Goal: Task Accomplishment & Management: Complete application form

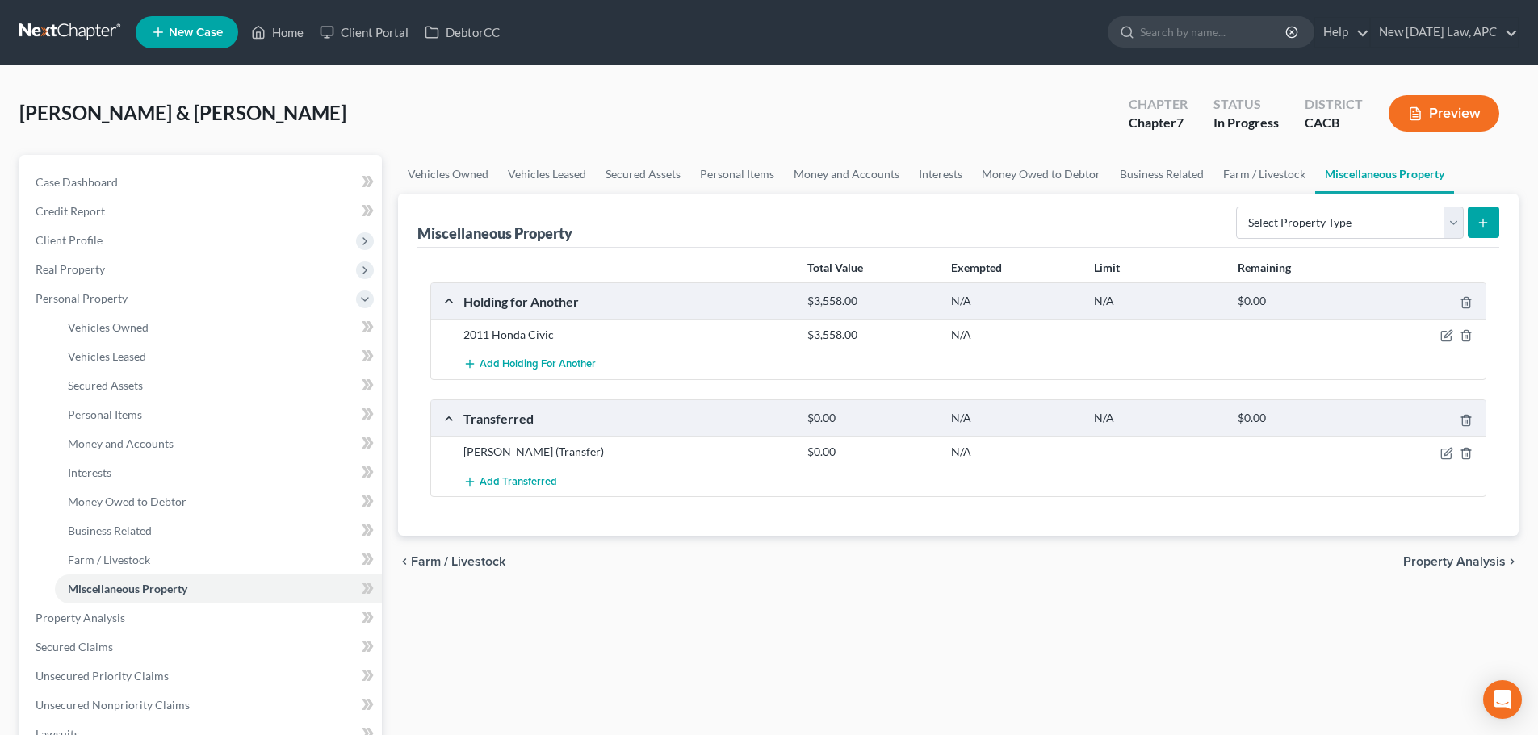
click at [96, 41] on link at bounding box center [70, 32] width 103 height 29
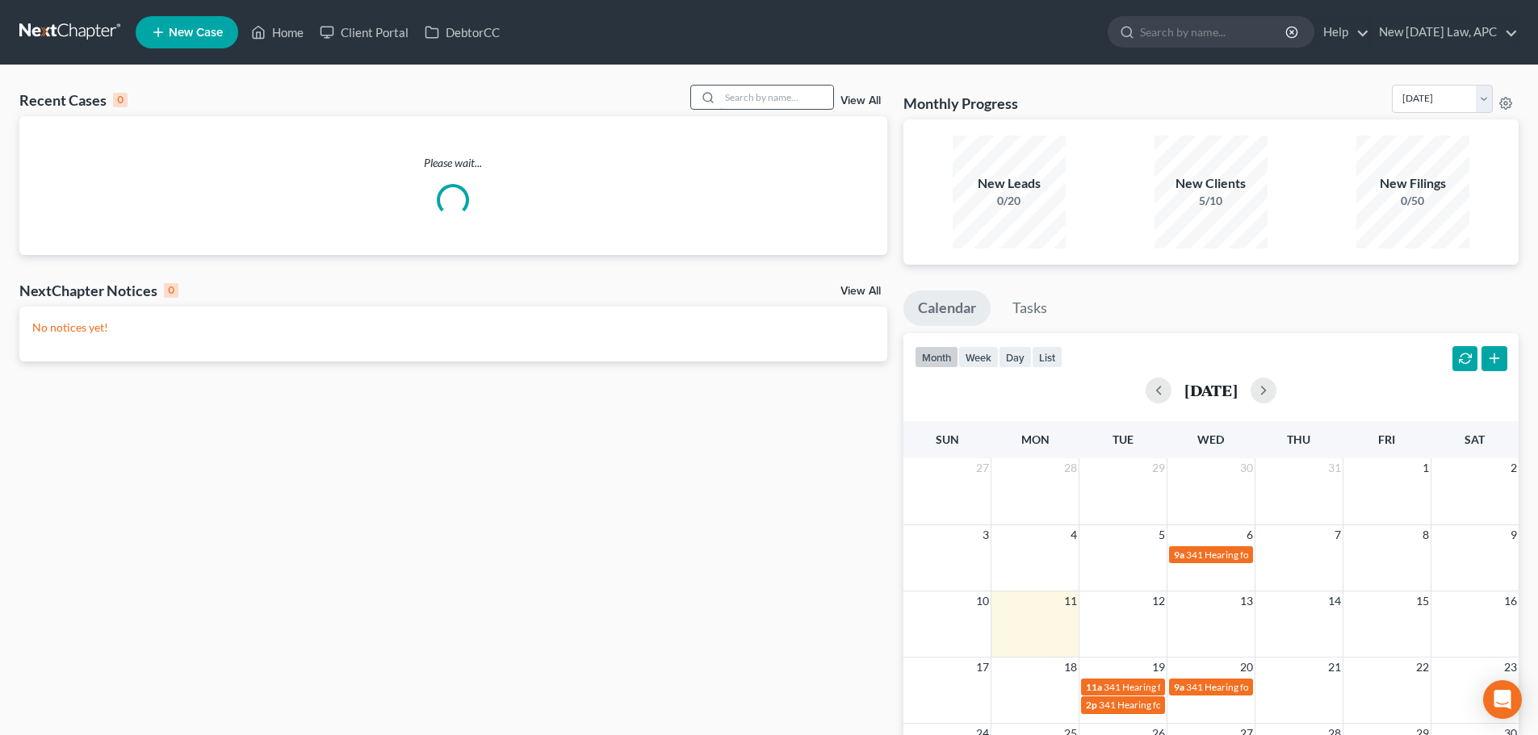
click at [769, 98] on input "search" at bounding box center [776, 97] width 113 height 23
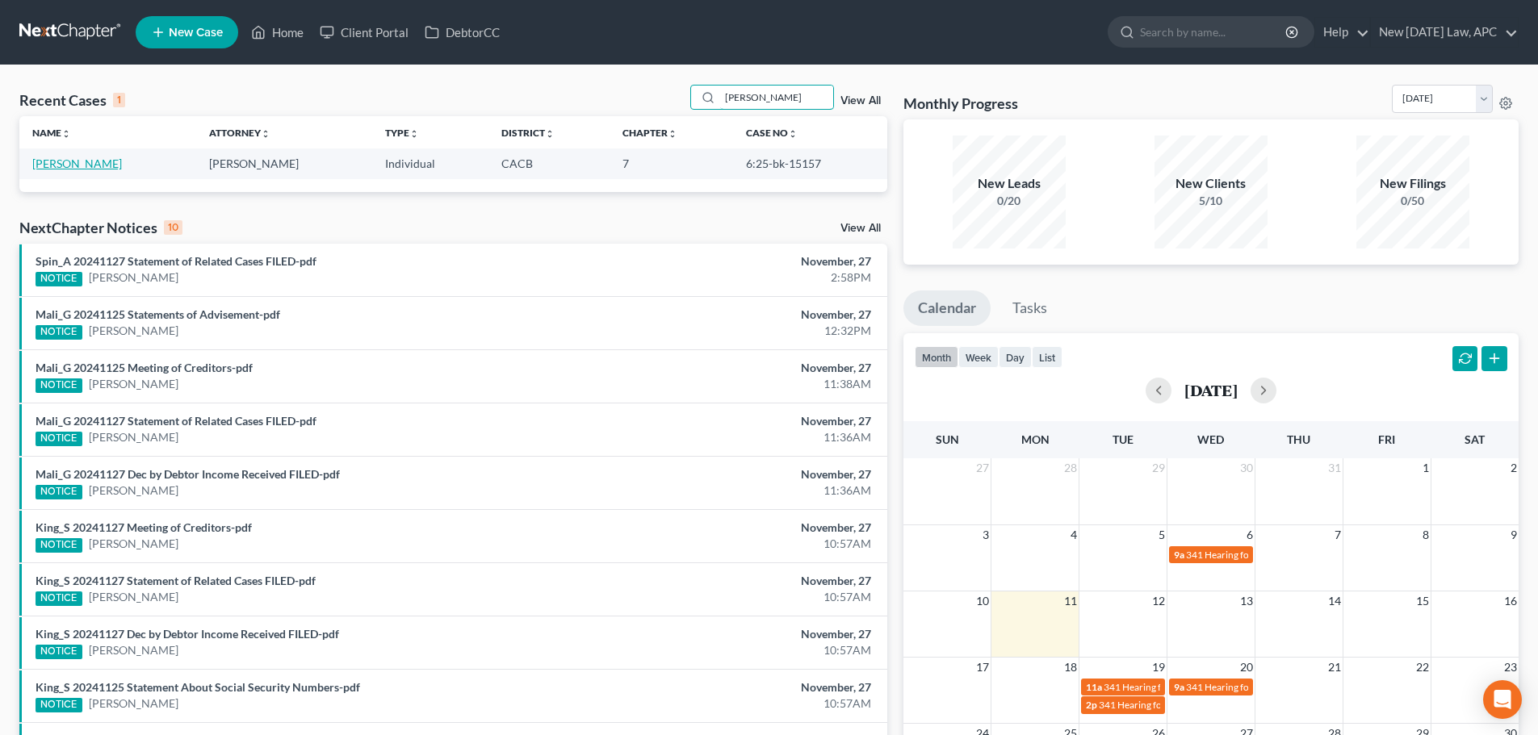
type input "gomez"
click at [86, 164] on link "[PERSON_NAME]" at bounding box center [77, 164] width 90 height 14
select select "4"
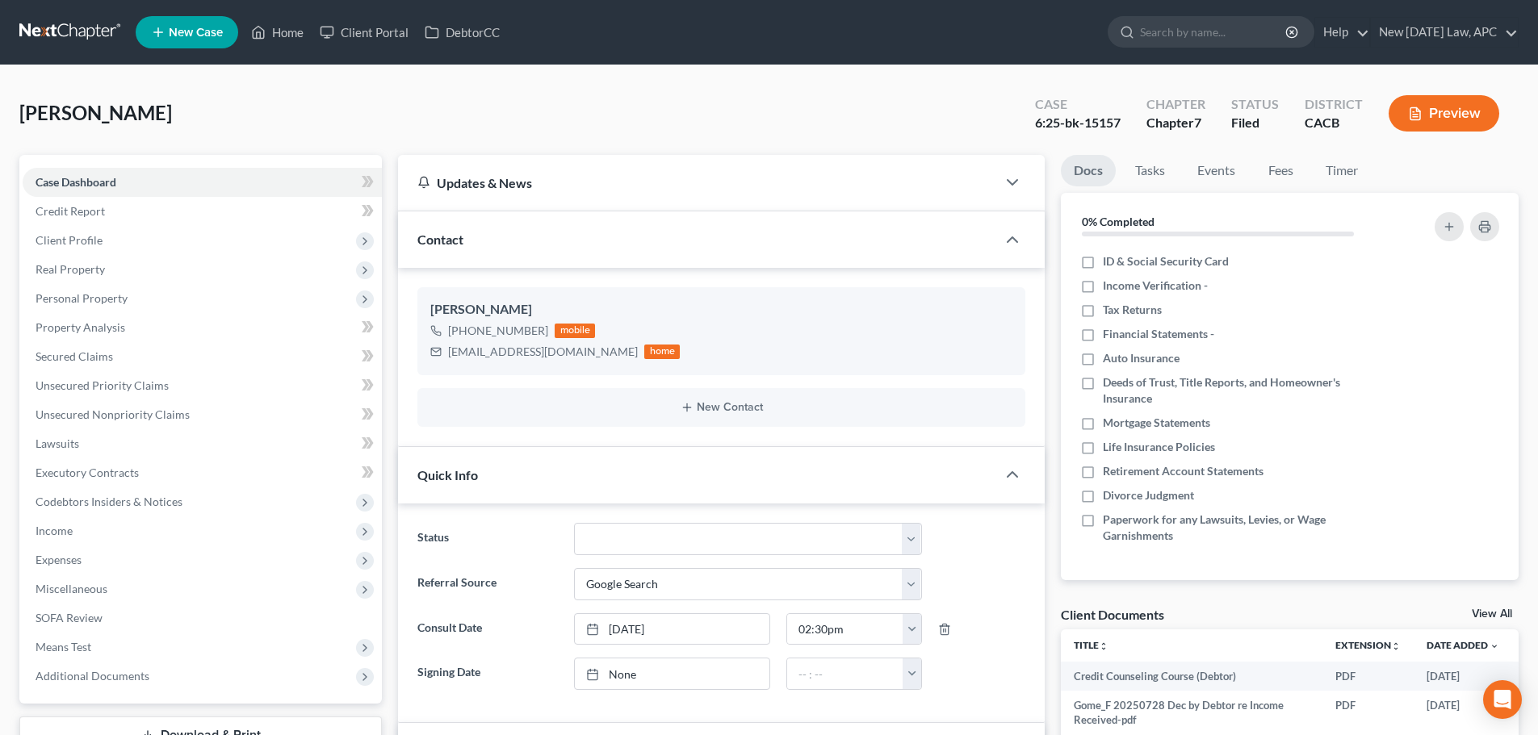
scroll to position [1055, 0]
click at [138, 424] on link "Unsecured Nonpriority Claims" at bounding box center [202, 414] width 359 height 29
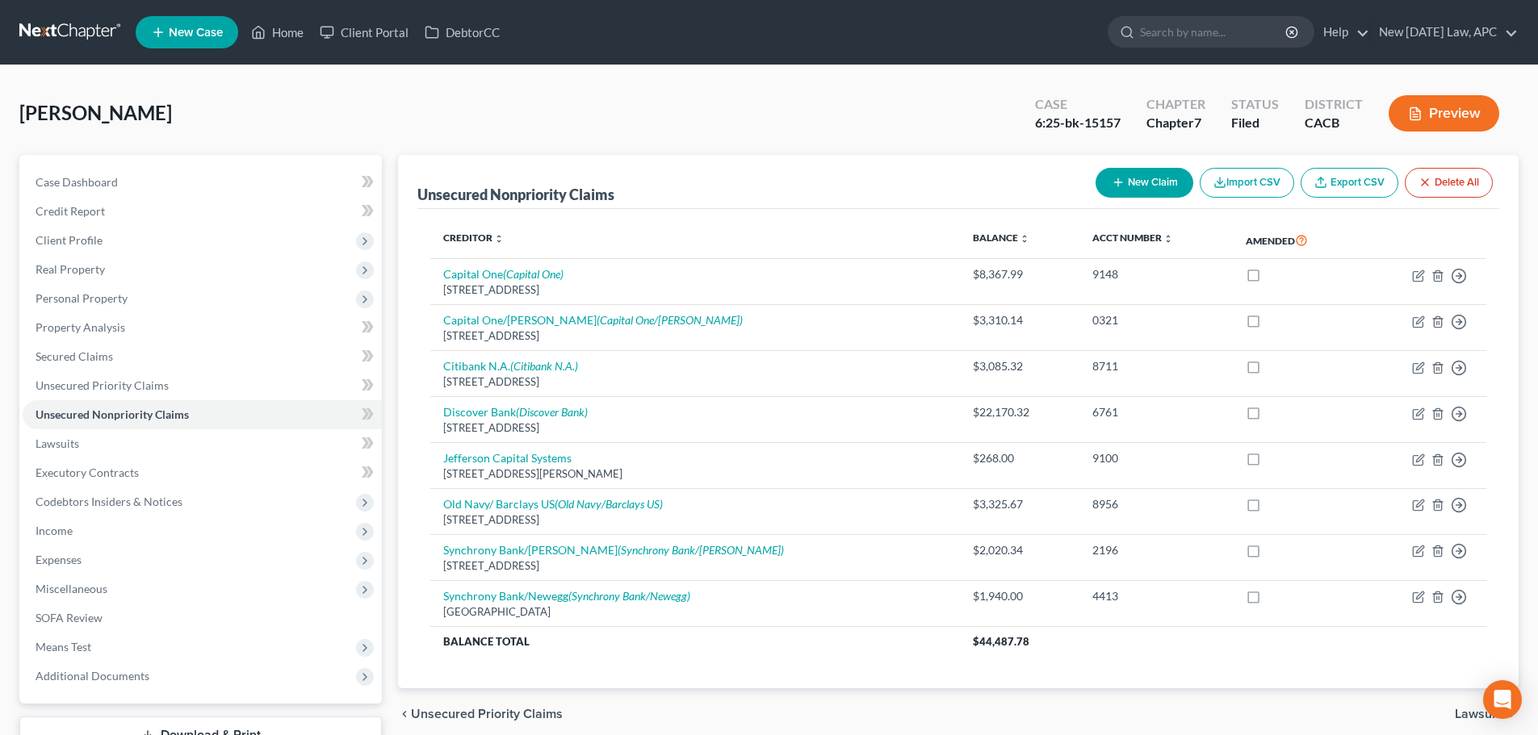
click at [1154, 186] on button "New Claim" at bounding box center [1145, 183] width 98 height 30
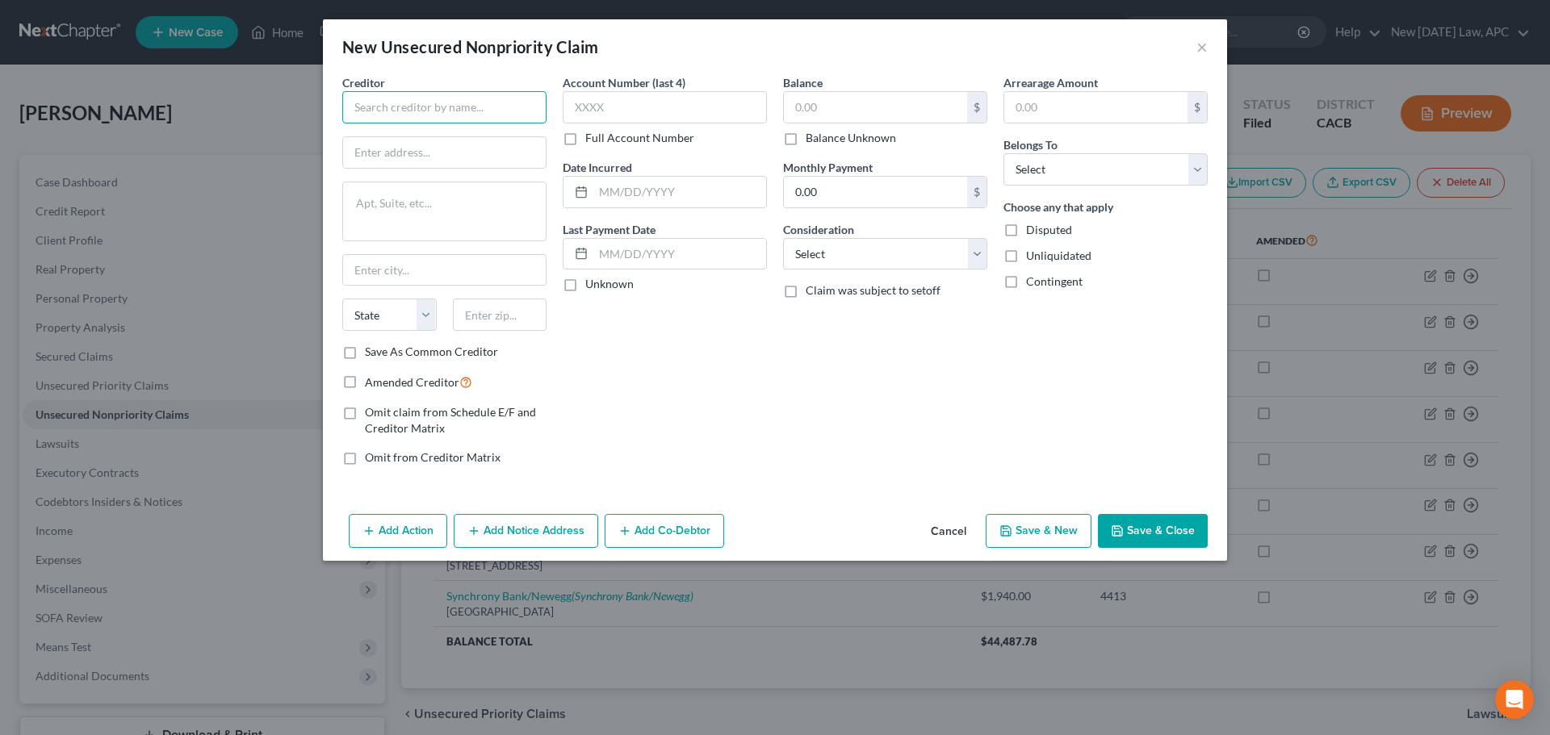
click at [460, 115] on input "text" at bounding box center [444, 107] width 204 height 32
click at [476, 180] on div "Creditor * Porfolio Recovery Associates, LLC State AL AK AR AZ CA CO CT DE DC F…" at bounding box center [444, 209] width 204 height 270
click at [471, 168] on div at bounding box center [444, 152] width 204 height 32
click at [478, 162] on input "text" at bounding box center [444, 152] width 203 height 31
click at [490, 115] on input "Porfolio Recovery Associates, LLC" at bounding box center [444, 107] width 204 height 32
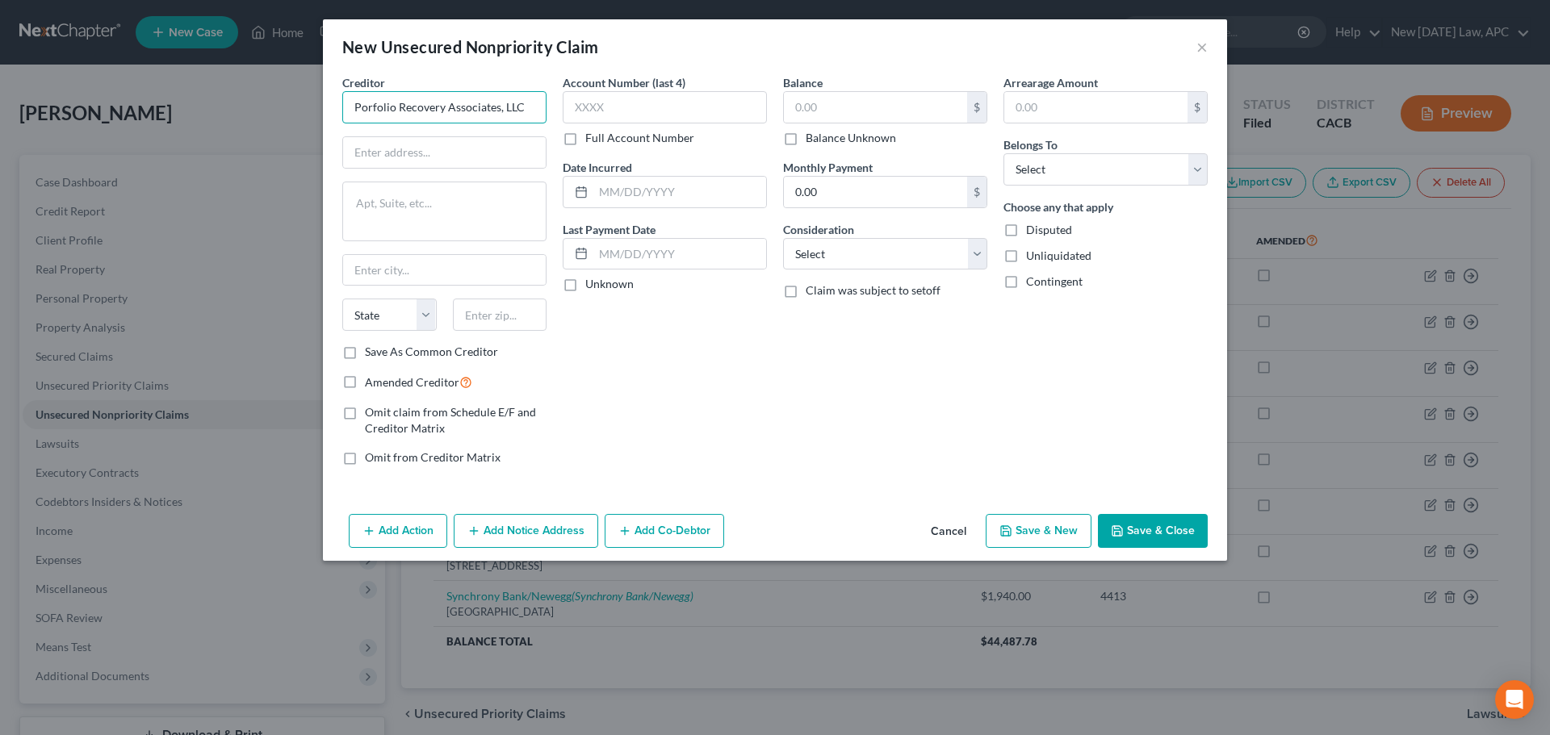
click at [375, 106] on input "Porfolio Recovery Associates, LLC" at bounding box center [444, 107] width 204 height 32
click at [371, 106] on input "Porfolio Recovery Associates, LLC" at bounding box center [444, 107] width 204 height 32
click at [430, 107] on input "Portfolio Recovery Associates, LLC" at bounding box center [444, 107] width 204 height 32
click at [526, 111] on input "Portfolio Recovery Associates, LLC" at bounding box center [444, 107] width 204 height 32
drag, startPoint x: 537, startPoint y: 105, endPoint x: 451, endPoint y: 106, distance: 85.6
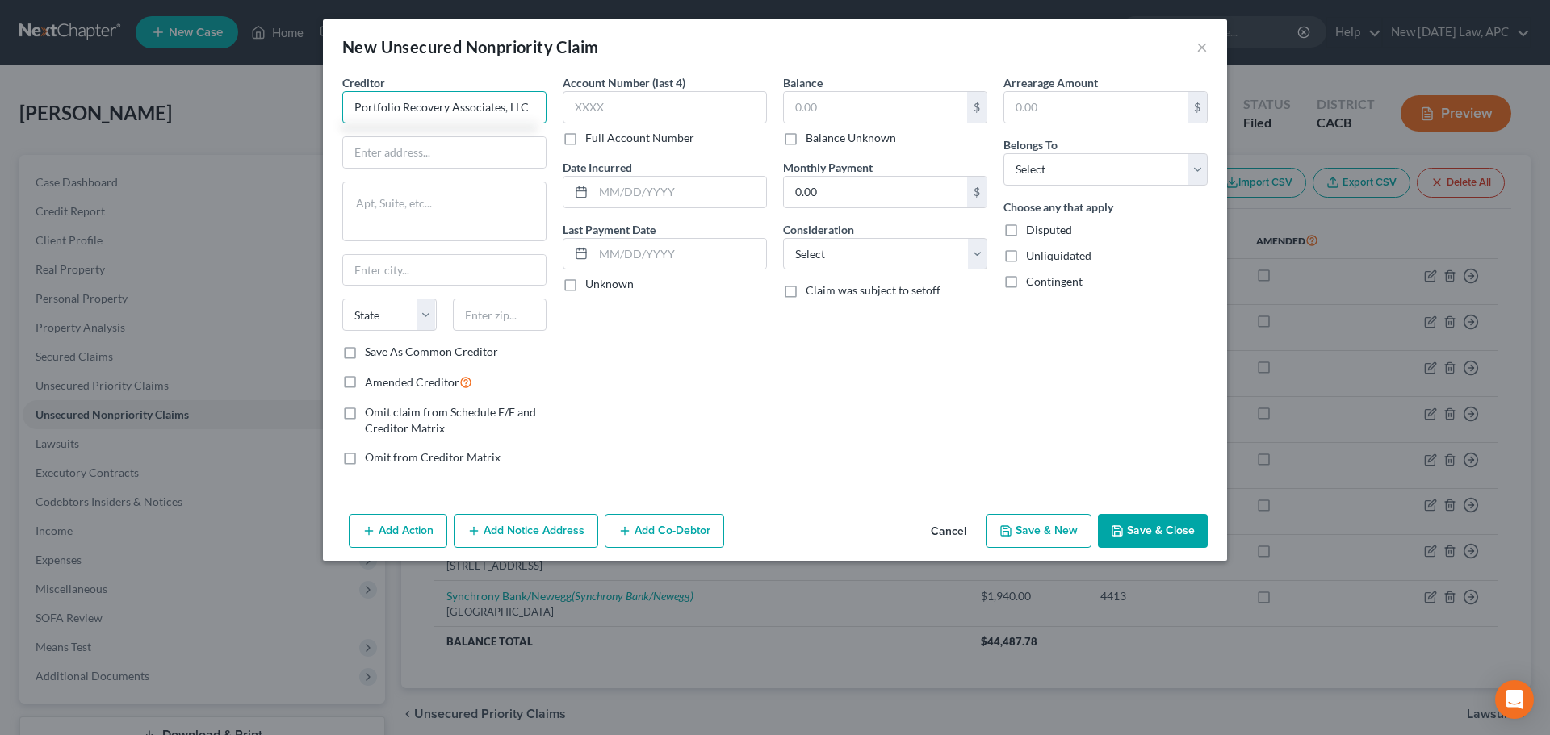
click at [451, 106] on input "Portfolio Recovery Associates, LLC" at bounding box center [444, 107] width 204 height 32
click at [473, 115] on input "Portfolio Recovery" at bounding box center [444, 107] width 204 height 32
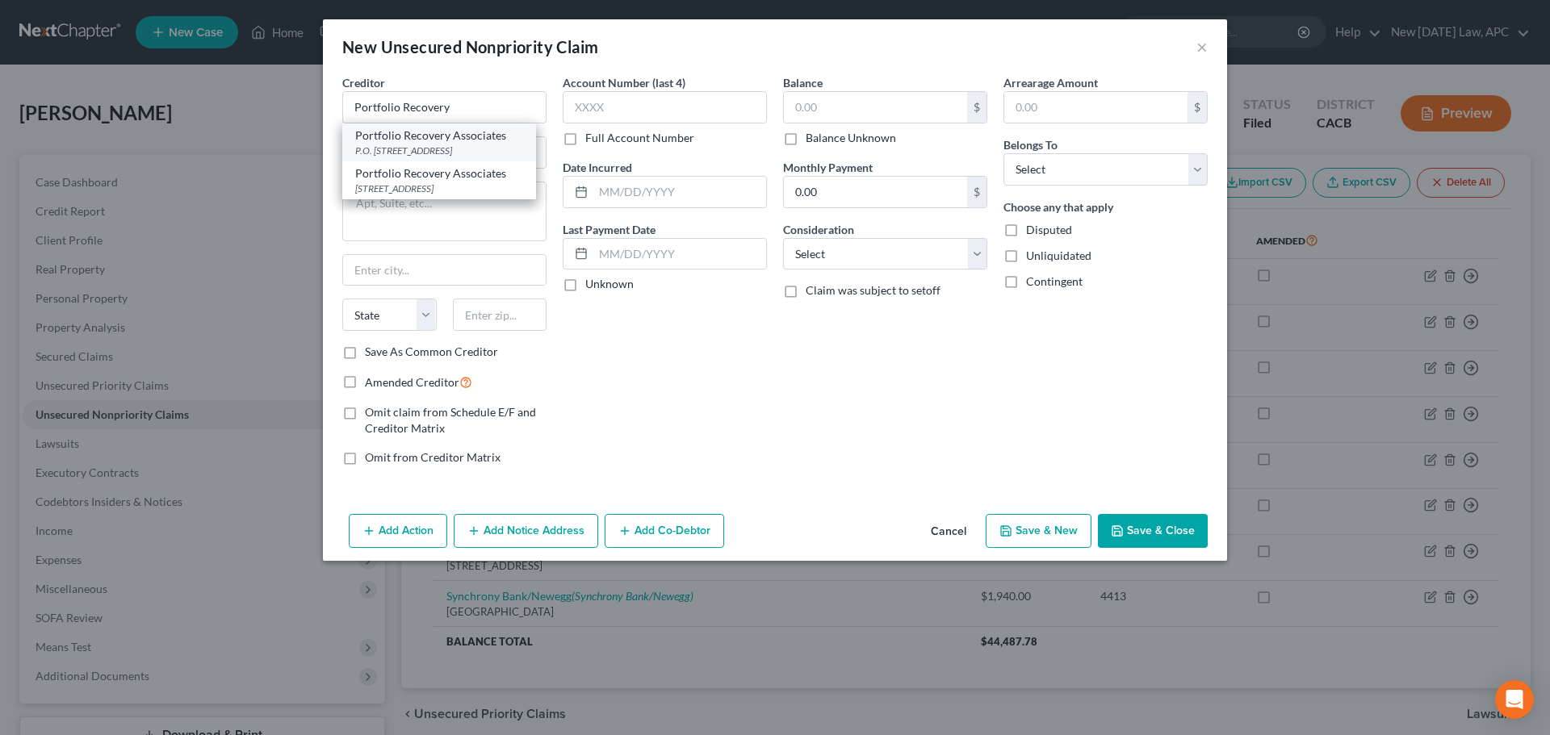
click at [459, 148] on div "P.O. Box 12914, Norfolk, VA 23541" at bounding box center [439, 151] width 168 height 14
type input "Portfolio Recovery Associates"
type input "P.O. Box 12914"
type input "Norfolk"
select select "48"
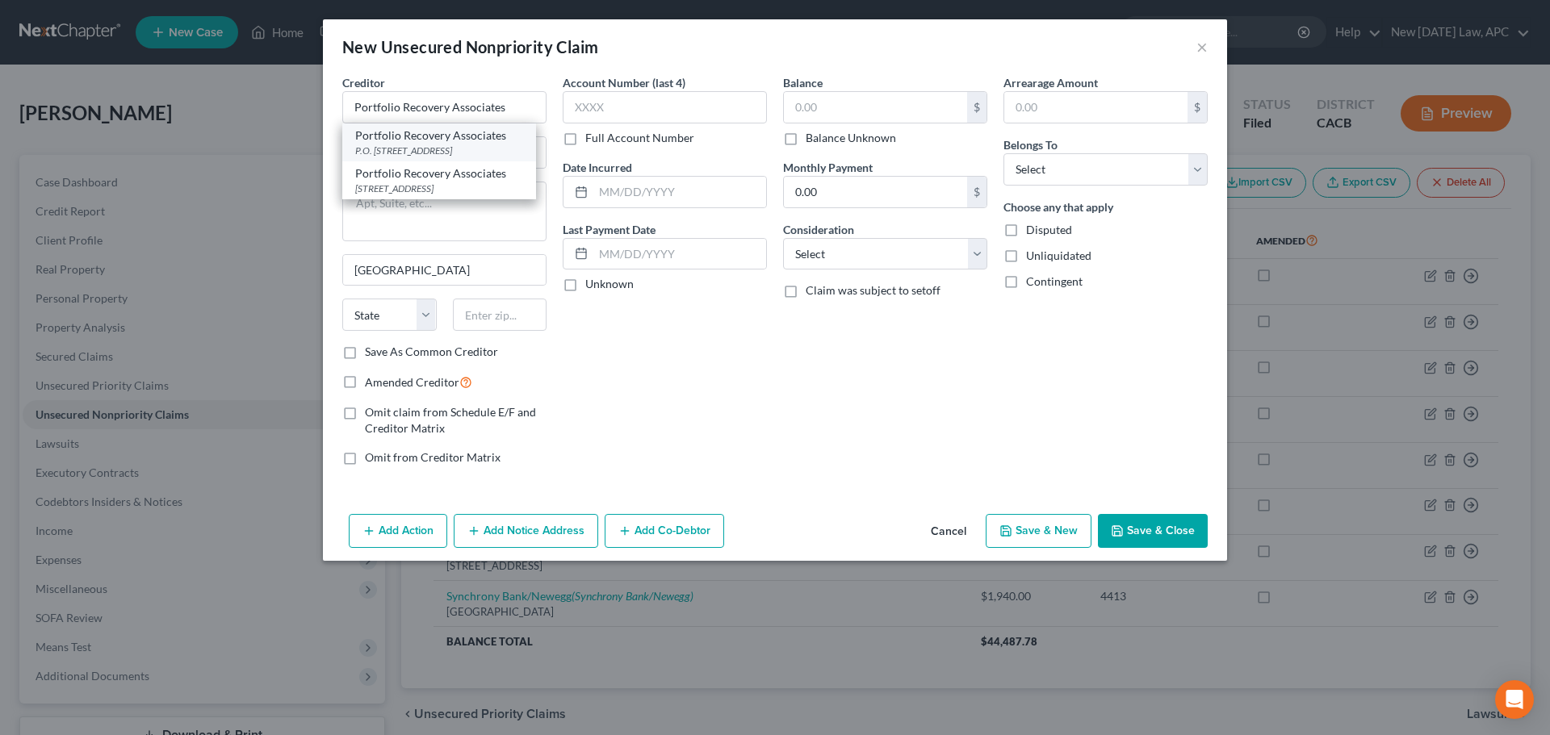
type input "23541"
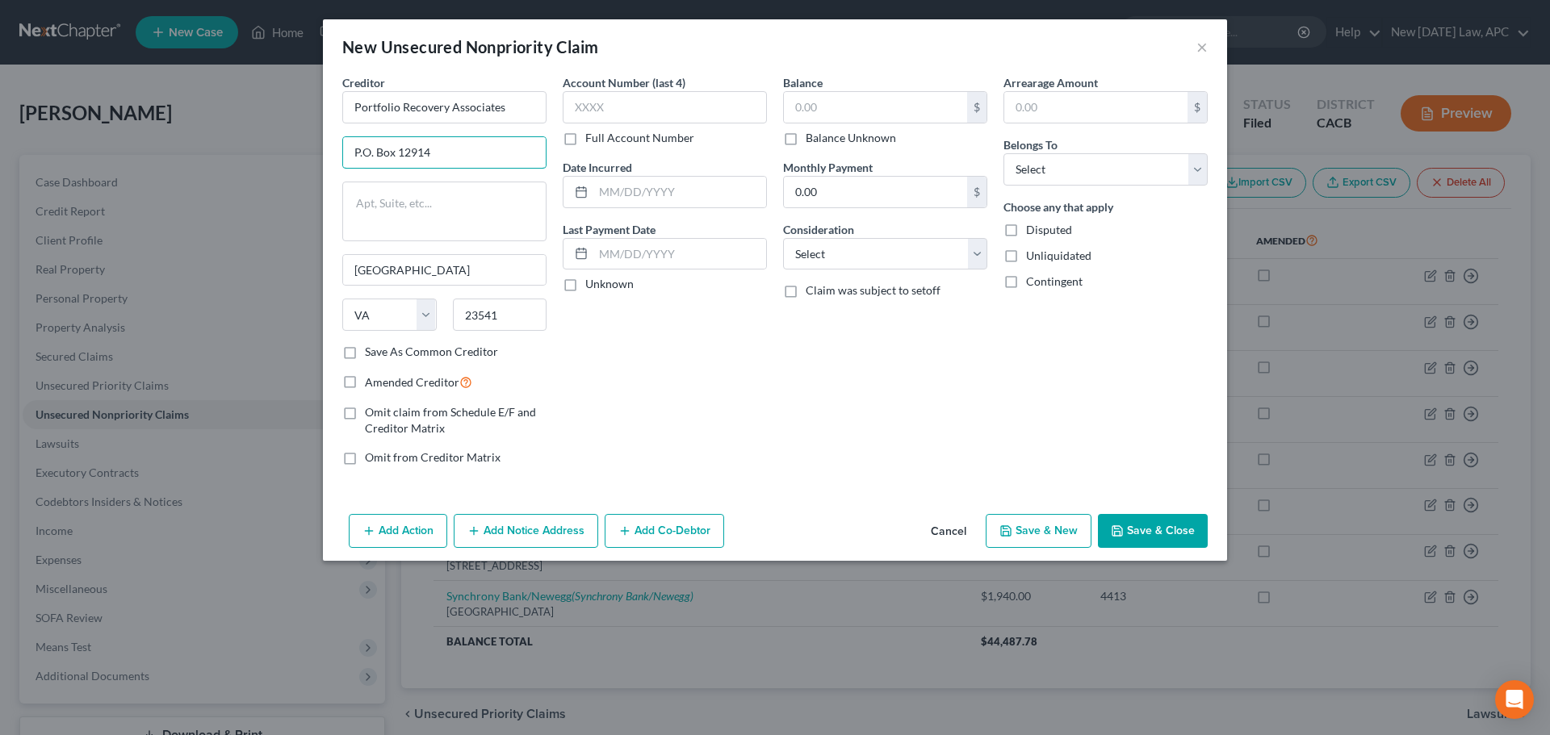
drag, startPoint x: 377, startPoint y: 157, endPoint x: 333, endPoint y: 152, distance: 43.9
click at [333, 152] on div "Creditor * Portfolio Recovery Associates P.O. Box 12914 Norfolk State AL AK AR …" at bounding box center [775, 291] width 904 height 434
type input "PO Box 12914"
click at [585, 119] on input "text" at bounding box center [665, 107] width 204 height 32
click at [601, 189] on input "text" at bounding box center [679, 192] width 173 height 31
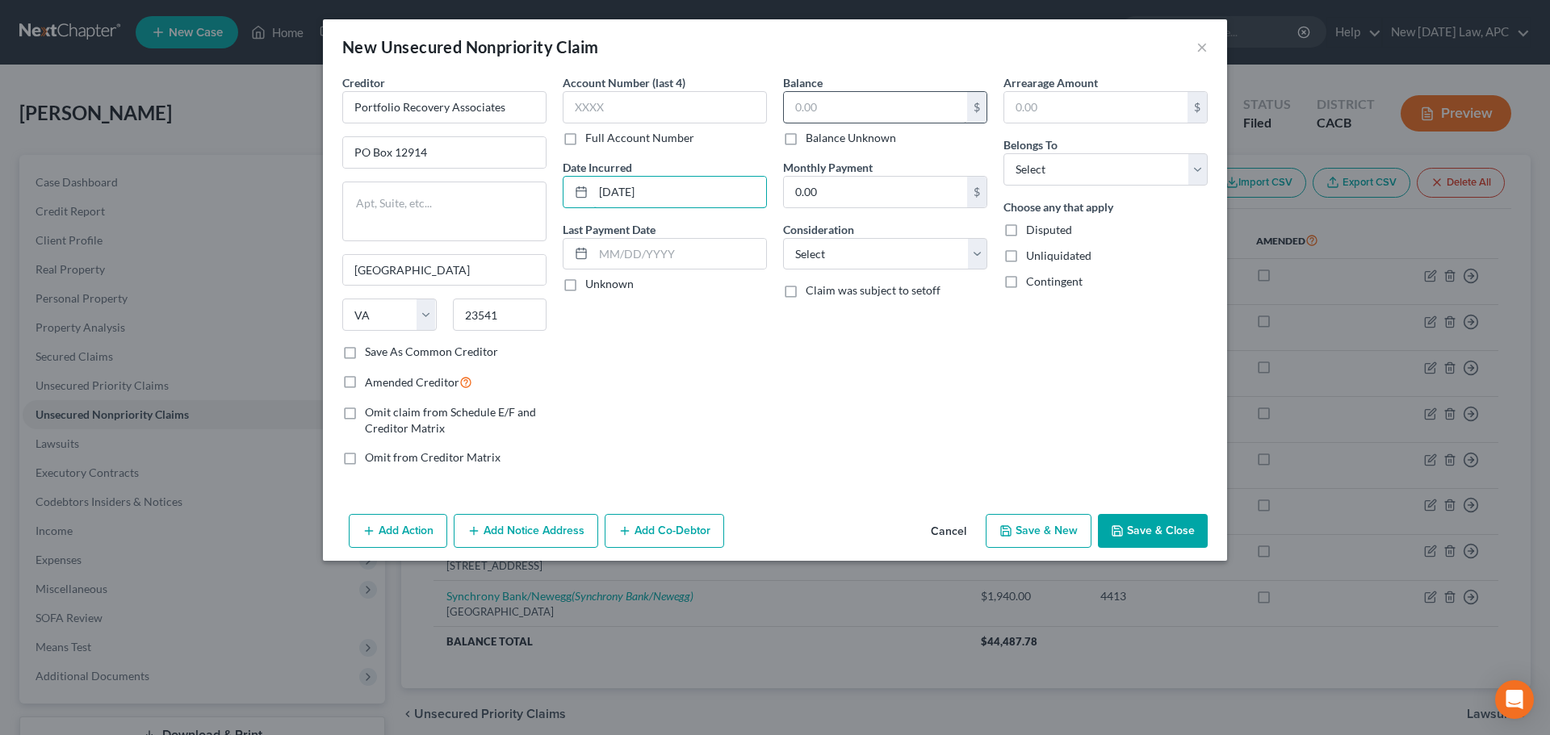
type input "05/17/2011"
click at [870, 103] on input "text" at bounding box center [875, 107] width 183 height 31
type input "4,610.74"
click at [1048, 173] on select "Select Debtor 1 Only Debtor 2 Only Debtor 1 And Debtor 2 Only At Least One Of T…" at bounding box center [1106, 169] width 204 height 32
select select "0"
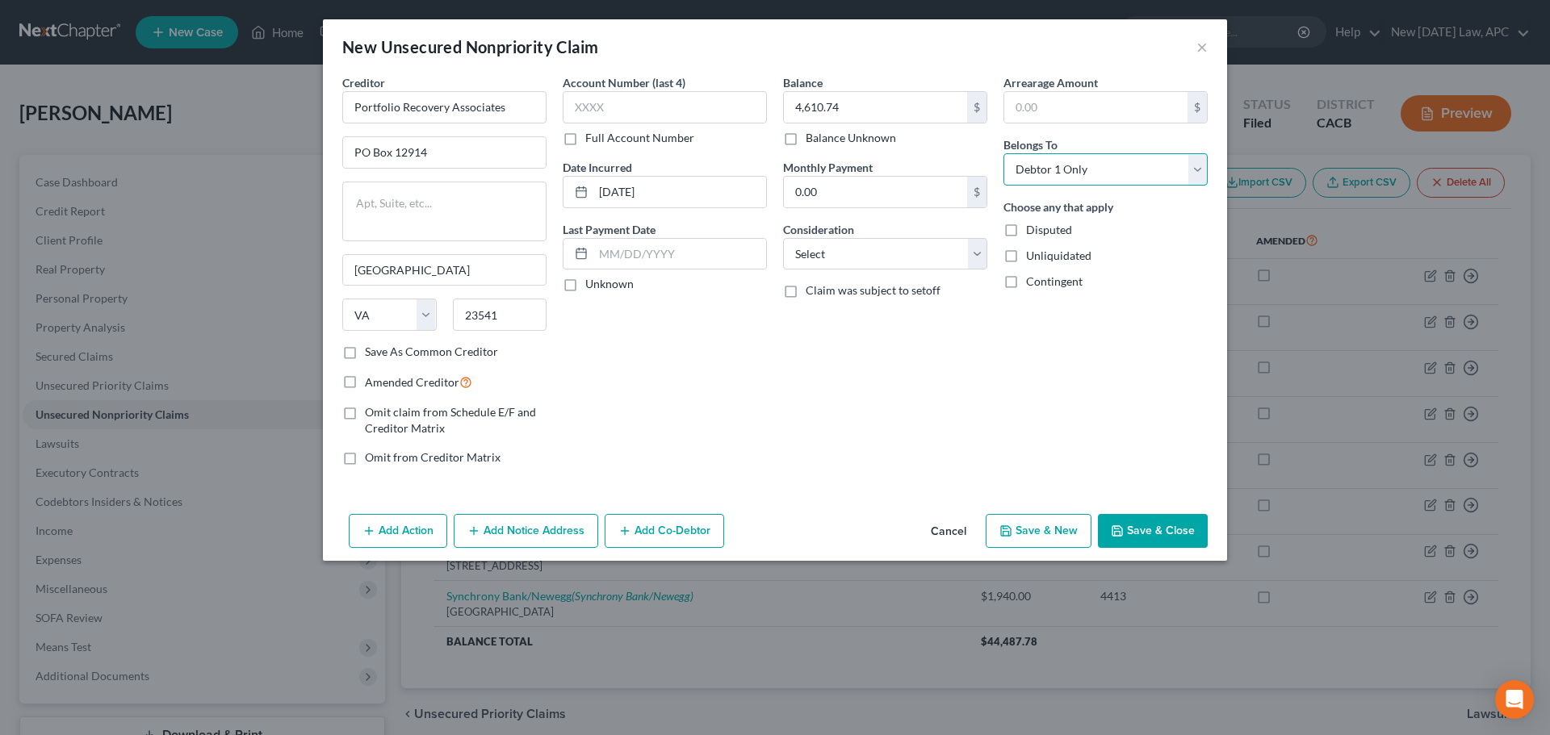
click at [1004, 153] on select "Select Debtor 1 Only Debtor 2 Only Debtor 1 And Debtor 2 Only At Least One Of T…" at bounding box center [1106, 169] width 204 height 32
click at [817, 256] on select "Select Cable / Satellite Services Collection Agency Credit Card Debt Debt Couns…" at bounding box center [885, 254] width 204 height 32
select select "8"
click at [783, 238] on select "Select Cable / Satellite Services Collection Agency Credit Card Debt Debt Couns…" at bounding box center [885, 254] width 204 height 32
click at [1152, 532] on button "Save & Close" at bounding box center [1153, 531] width 110 height 34
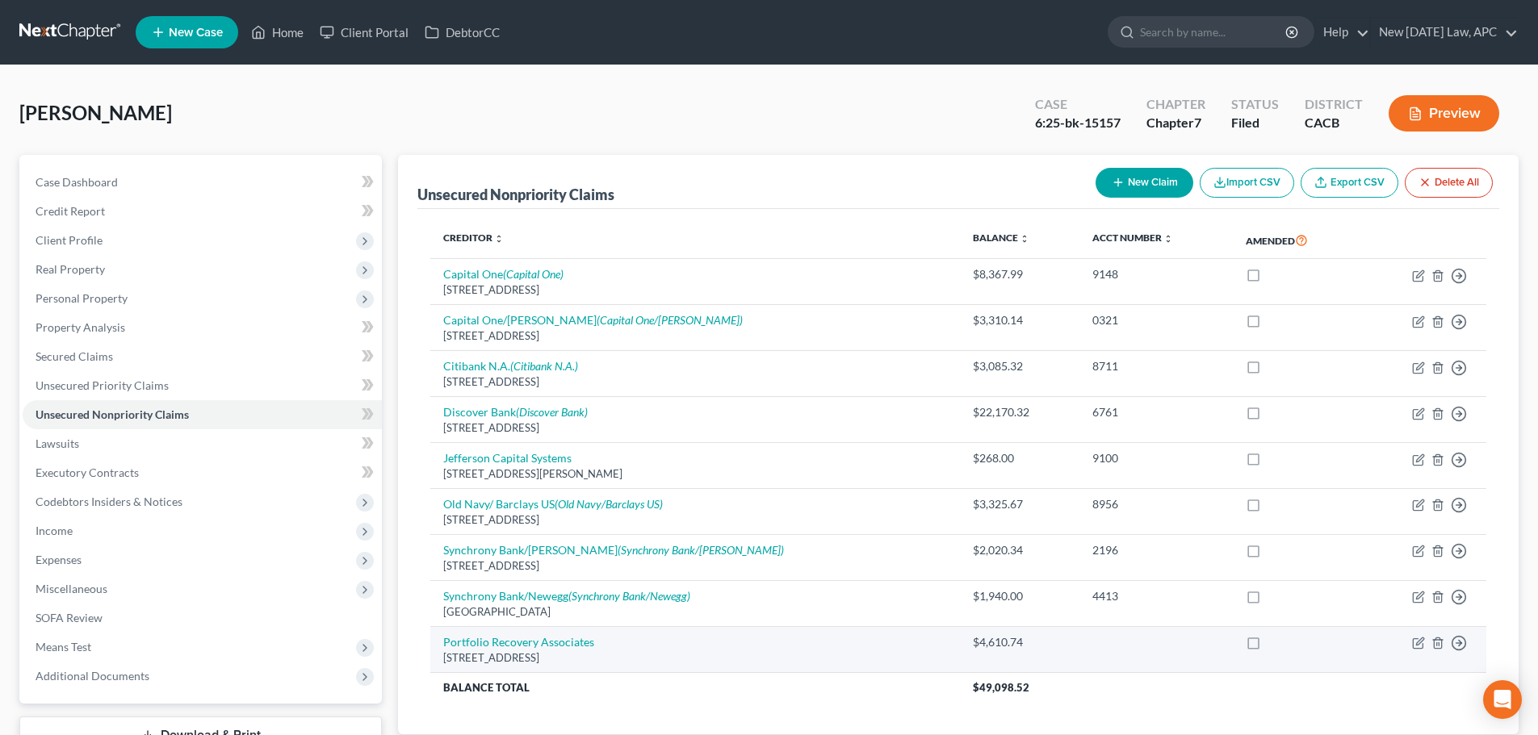
click at [1268, 647] on label at bounding box center [1268, 647] width 0 height 0
click at [1275, 640] on input "checkbox" at bounding box center [1280, 640] width 10 height 10
checkbox input "true"
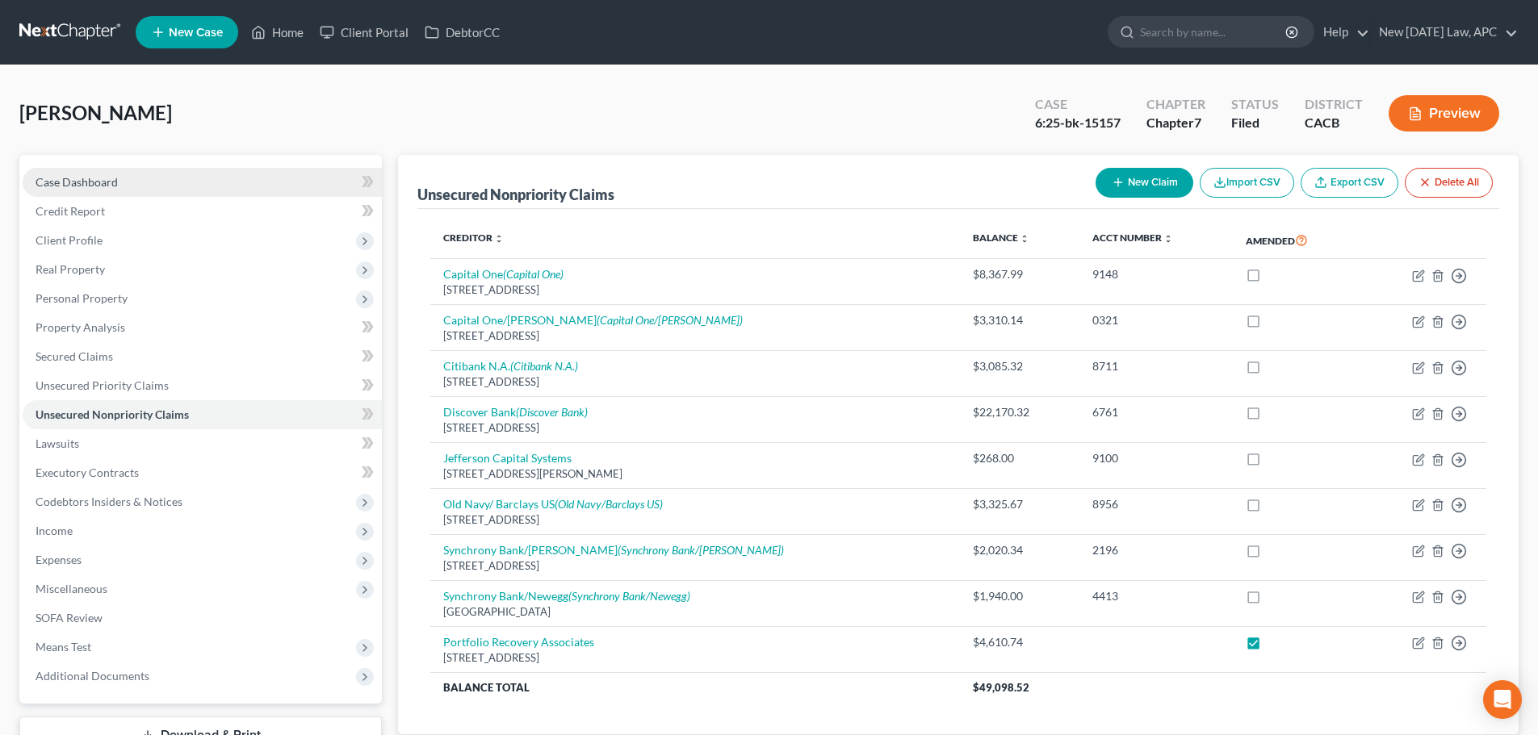
click at [108, 175] on span "Case Dashboard" at bounding box center [77, 182] width 82 height 14
select select "4"
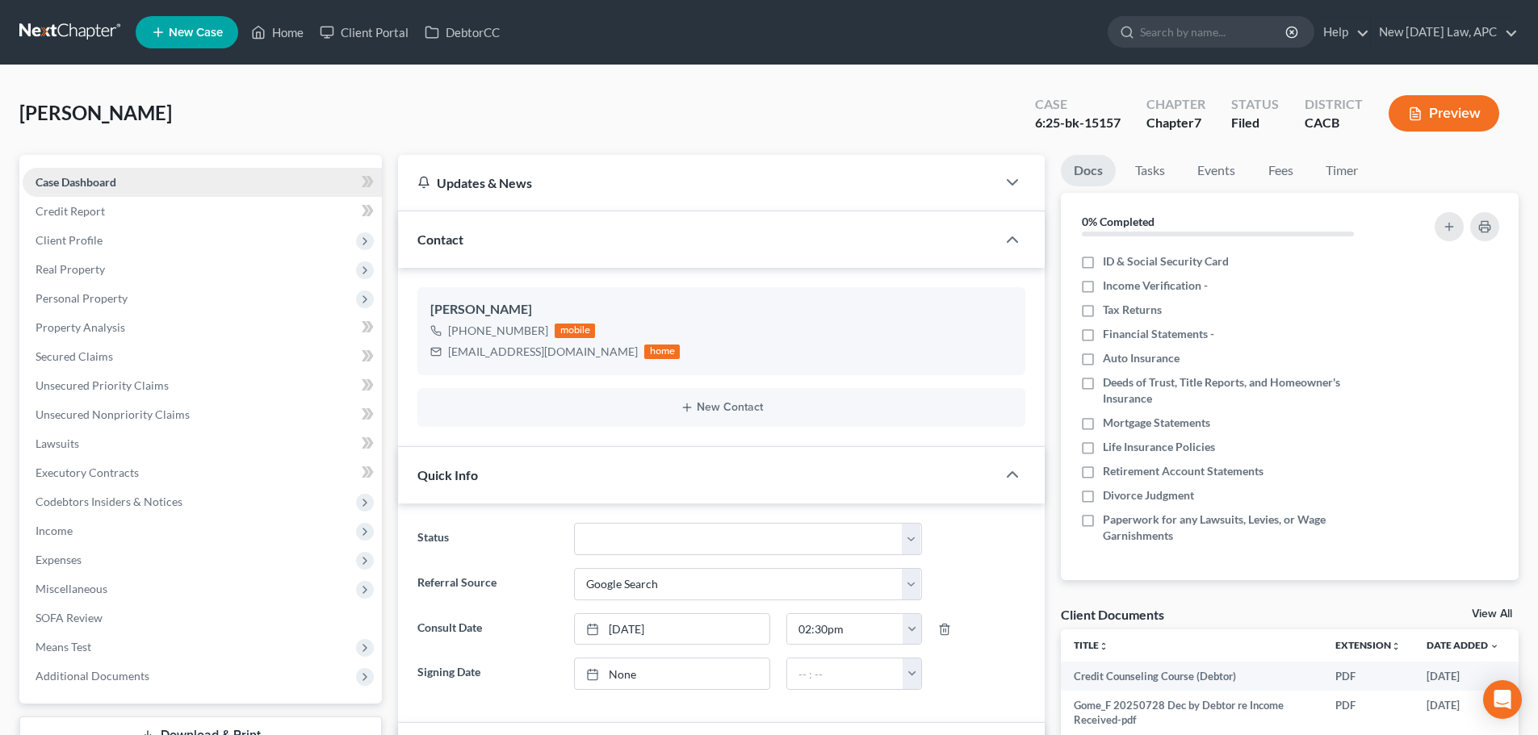
scroll to position [1055, 0]
click at [64, 19] on link at bounding box center [70, 32] width 103 height 29
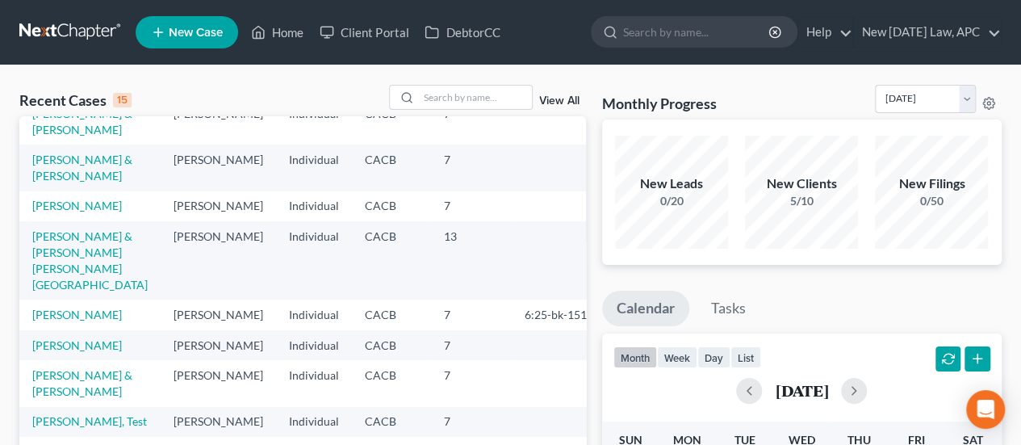
scroll to position [161, 0]
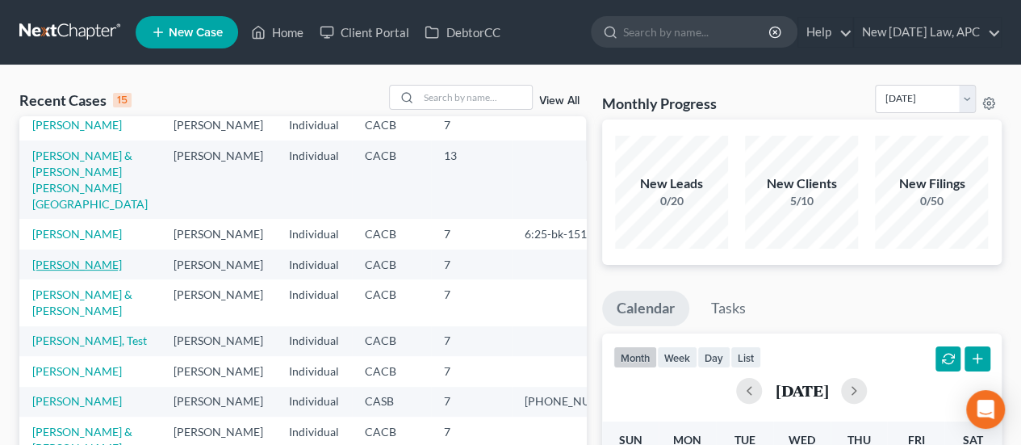
click at [94, 271] on link "[PERSON_NAME]" at bounding box center [77, 265] width 90 height 14
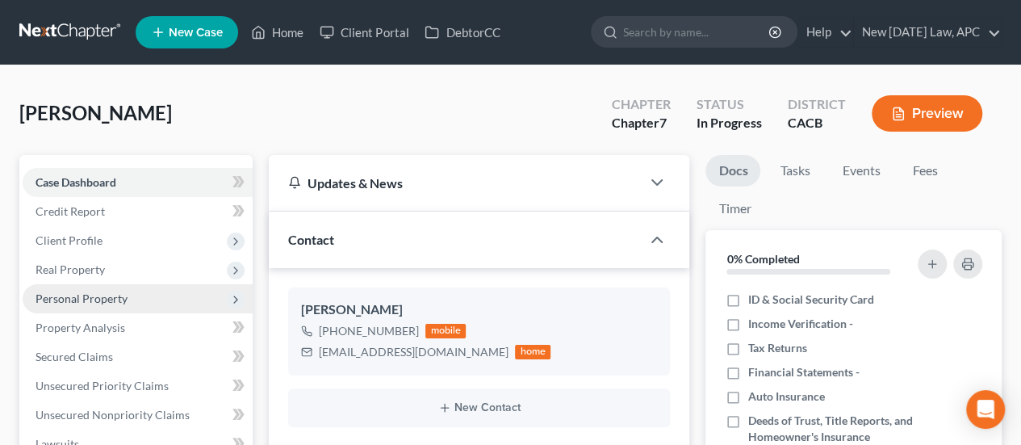
click at [36, 301] on span "Personal Property" at bounding box center [82, 298] width 92 height 14
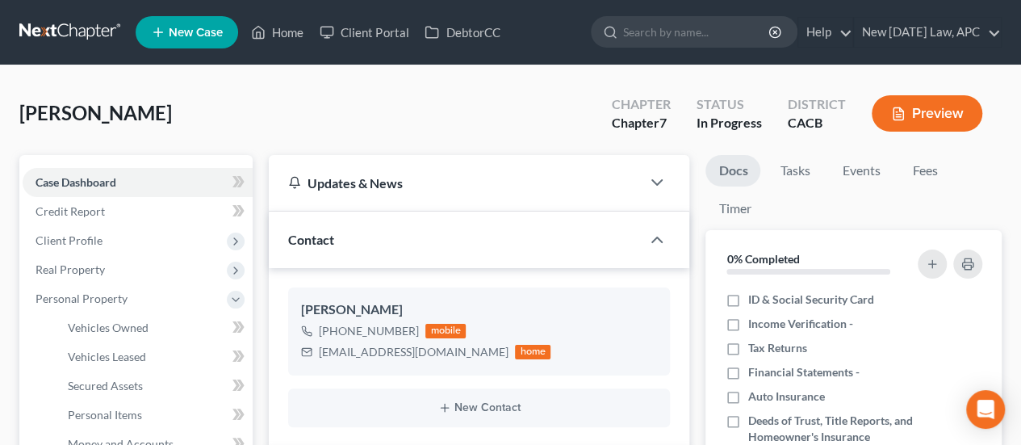
scroll to position [81, 0]
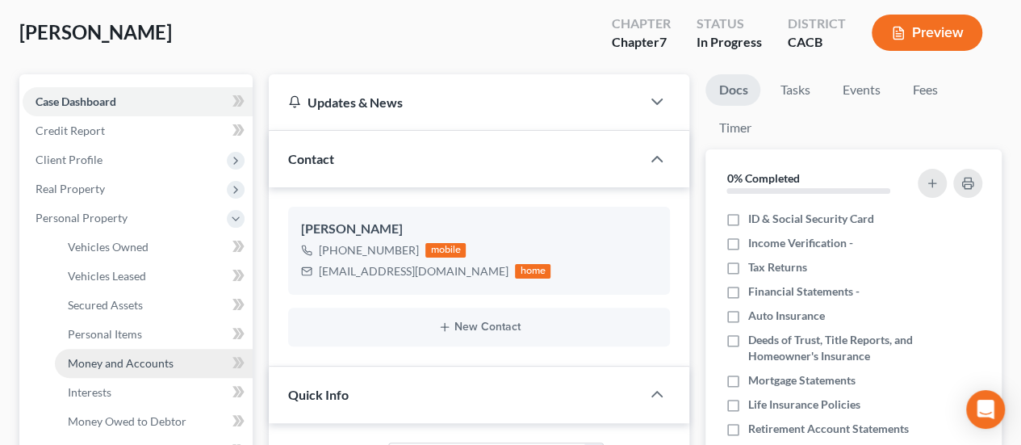
click at [102, 358] on span "Money and Accounts" at bounding box center [121, 363] width 106 height 14
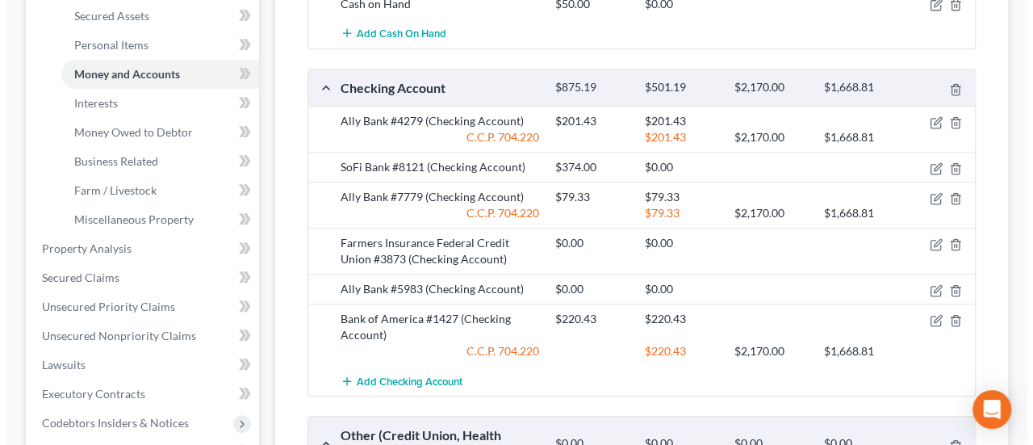
scroll to position [393, 0]
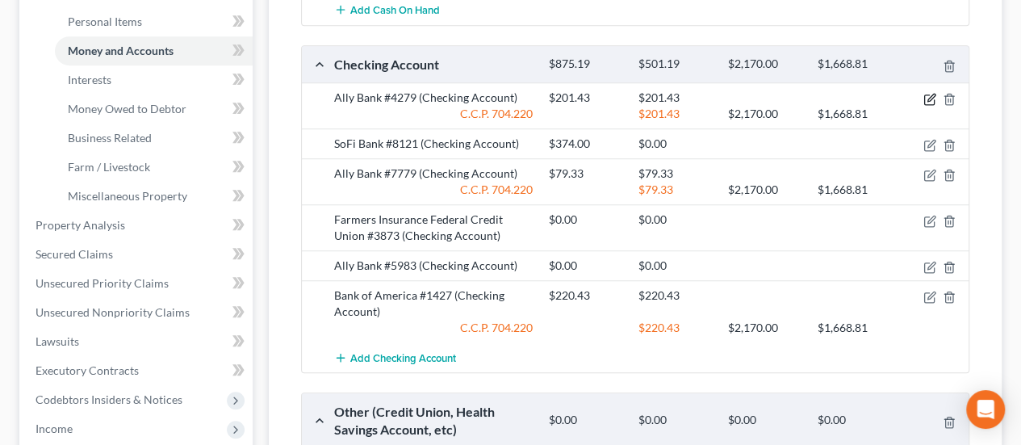
click at [925, 95] on icon "button" at bounding box center [930, 99] width 13 height 13
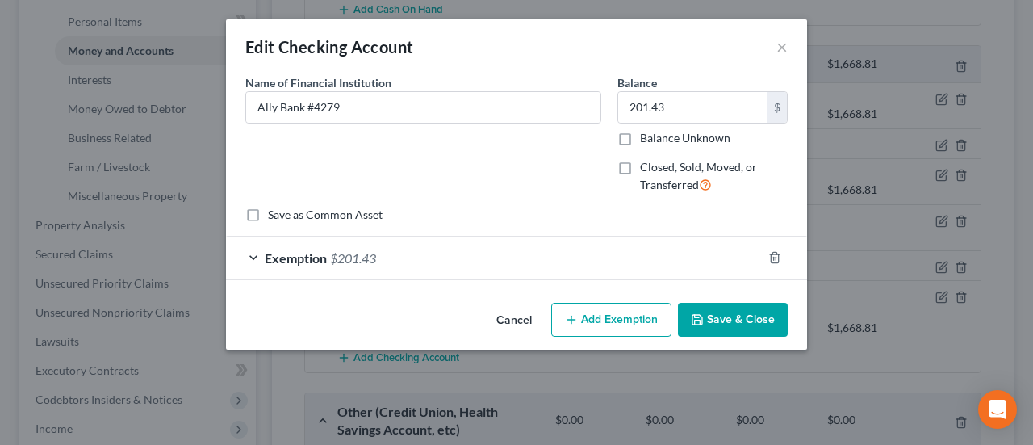
click at [507, 254] on div "Exemption $201.43" at bounding box center [494, 258] width 536 height 43
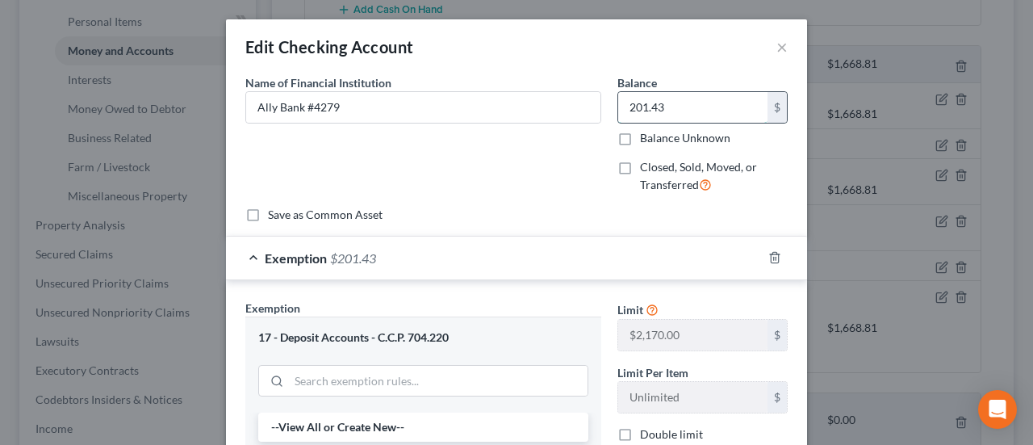
click at [656, 107] on input "201.43" at bounding box center [692, 107] width 149 height 31
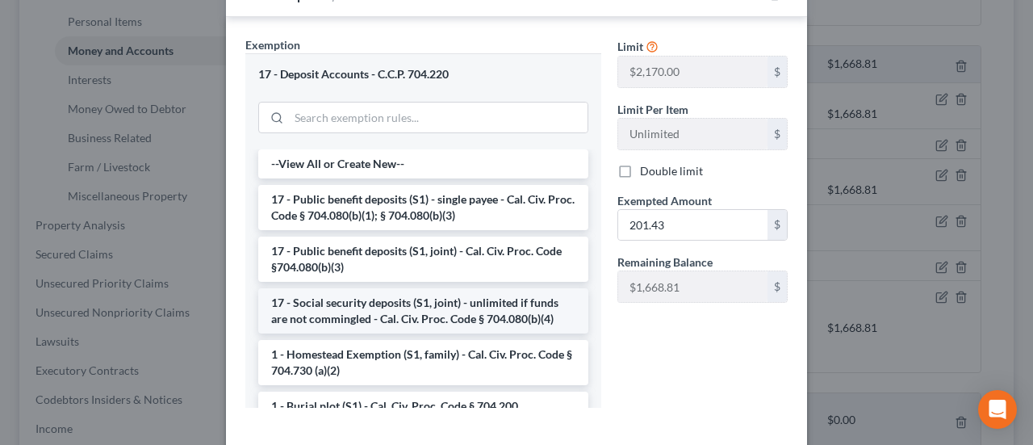
scroll to position [339, 0]
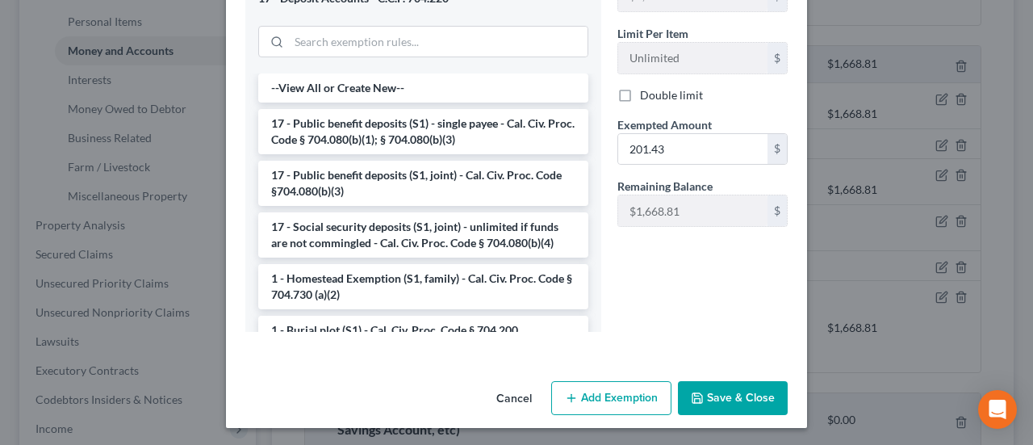
click at [522, 400] on button "Cancel" at bounding box center [514, 399] width 61 height 32
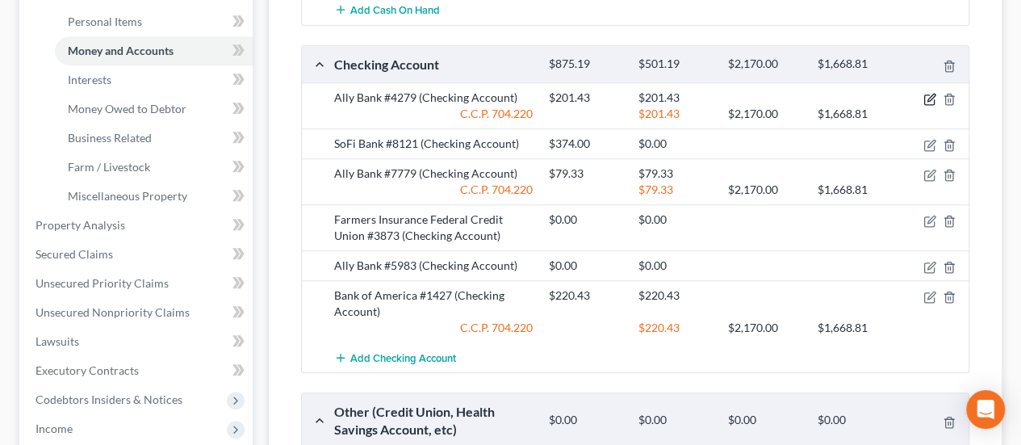
click at [931, 98] on icon "button" at bounding box center [930, 99] width 13 height 13
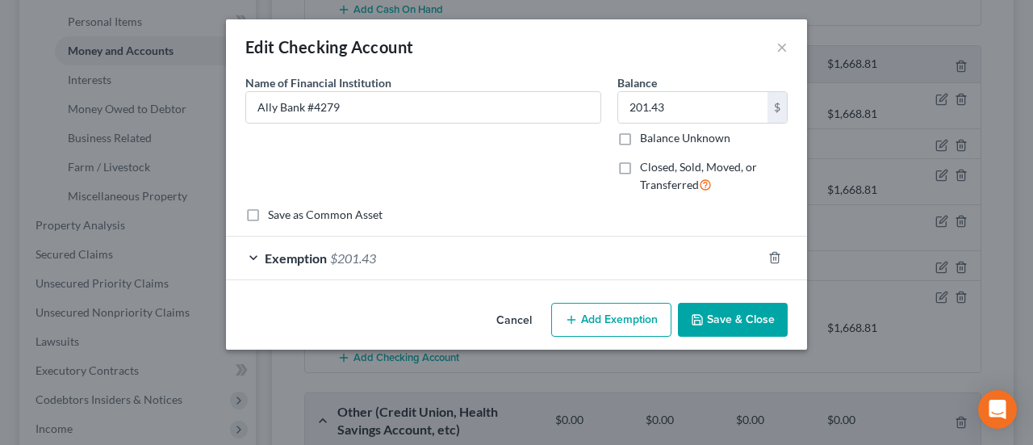
click at [529, 266] on div "Exemption $201.43" at bounding box center [494, 258] width 536 height 43
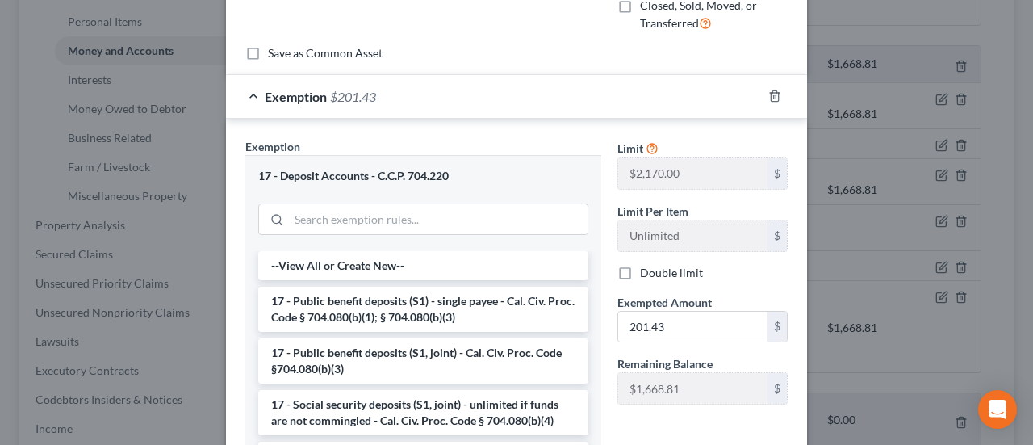
scroll to position [0, 0]
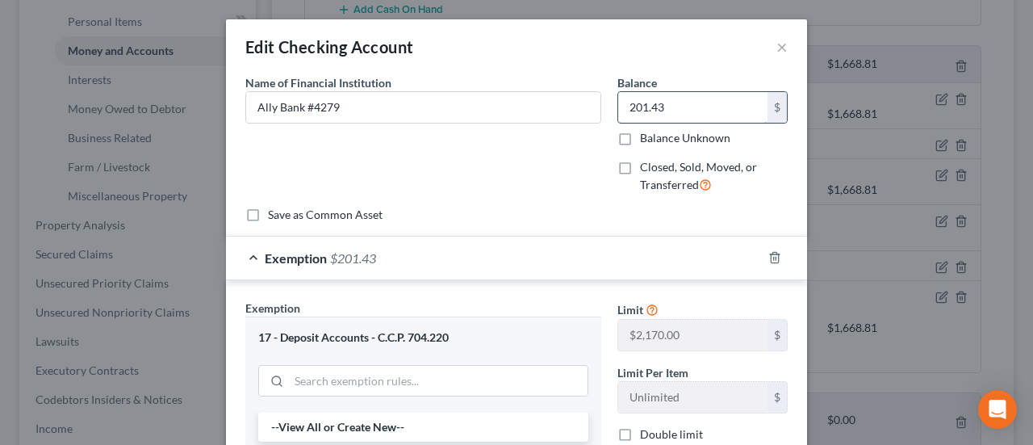
click at [665, 99] on input "201.43" at bounding box center [692, 107] width 149 height 31
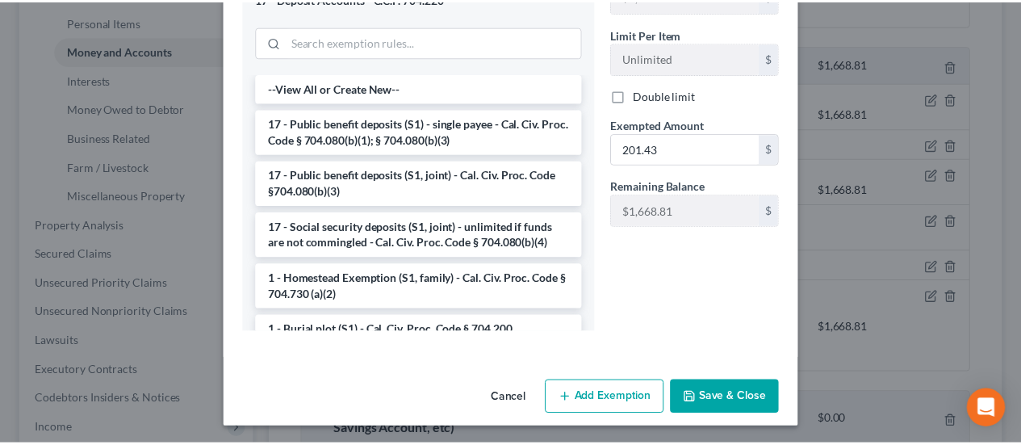
scroll to position [339, 0]
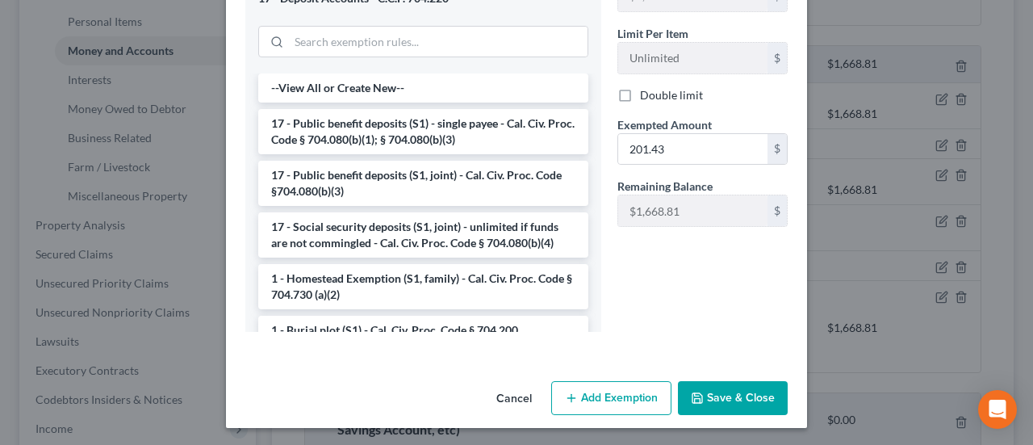
click at [528, 384] on button "Cancel" at bounding box center [514, 399] width 61 height 32
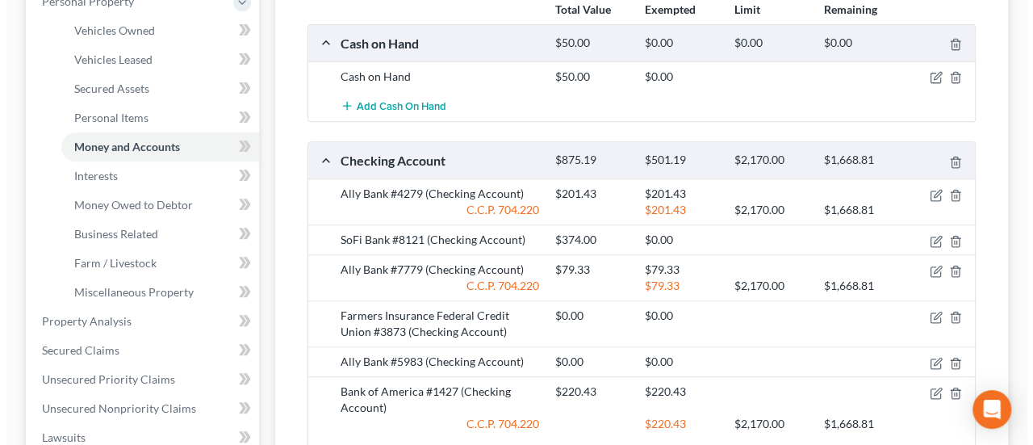
scroll to position [312, 0]
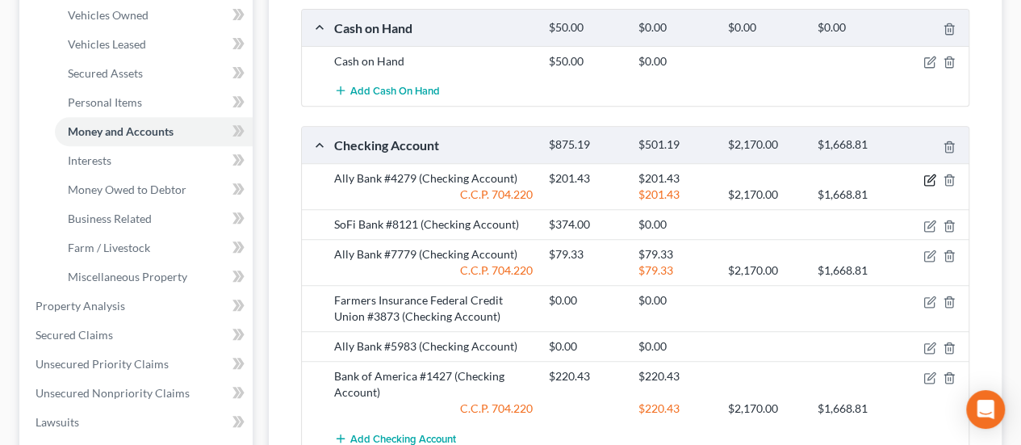
click at [928, 175] on icon "button" at bounding box center [930, 180] width 13 height 13
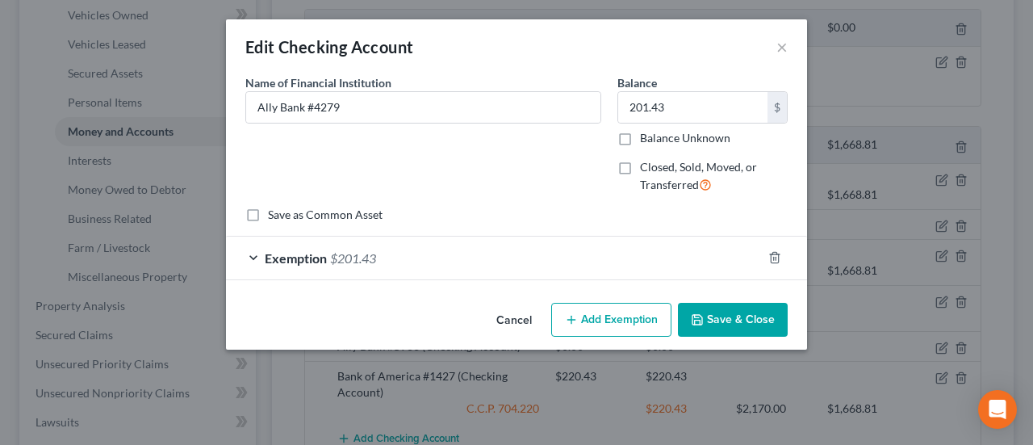
click at [508, 254] on div "Exemption $201.43" at bounding box center [494, 258] width 536 height 43
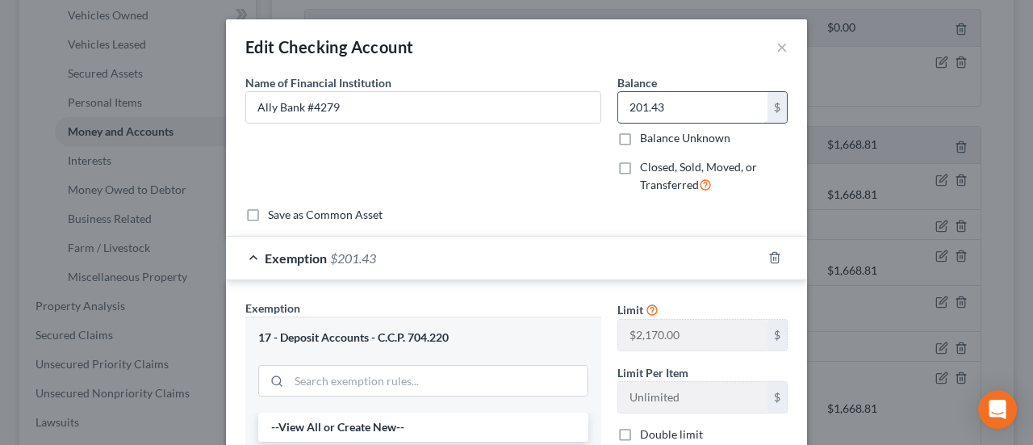
click at [671, 94] on input "201.43" at bounding box center [692, 107] width 149 height 31
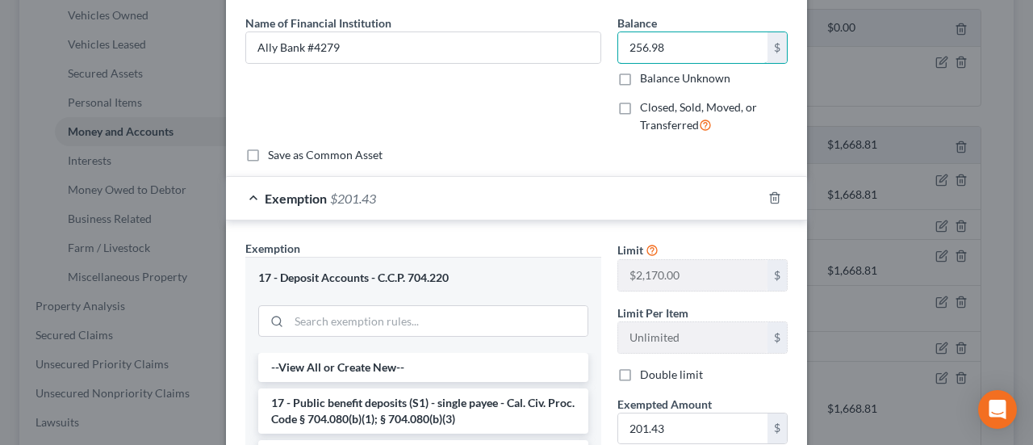
scroll to position [161, 0]
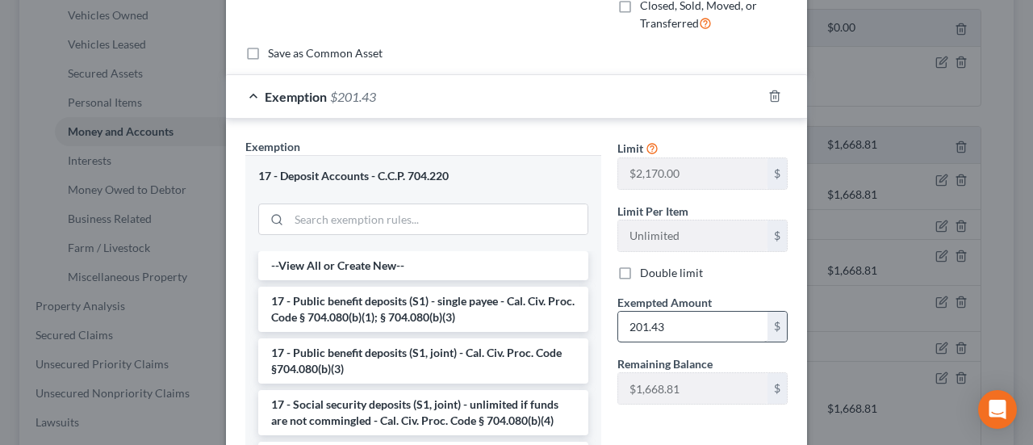
type input "256.98"
click at [673, 337] on input "201.43" at bounding box center [692, 327] width 149 height 31
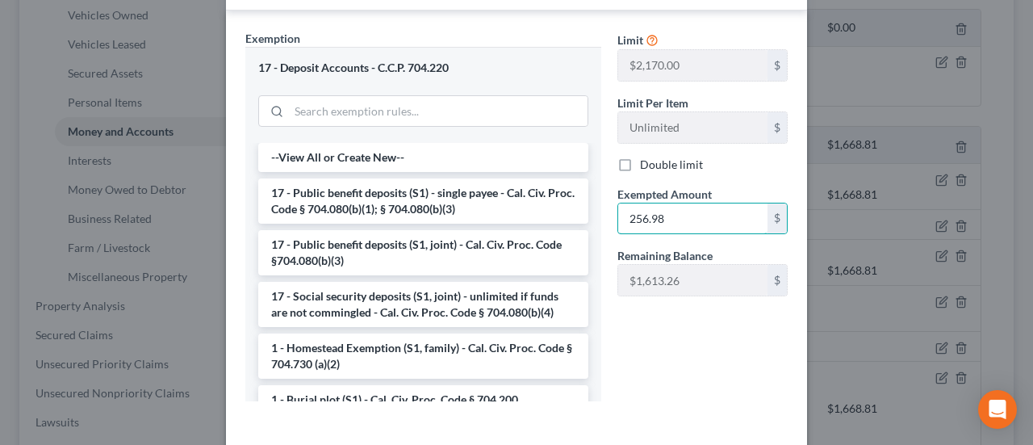
scroll to position [339, 0]
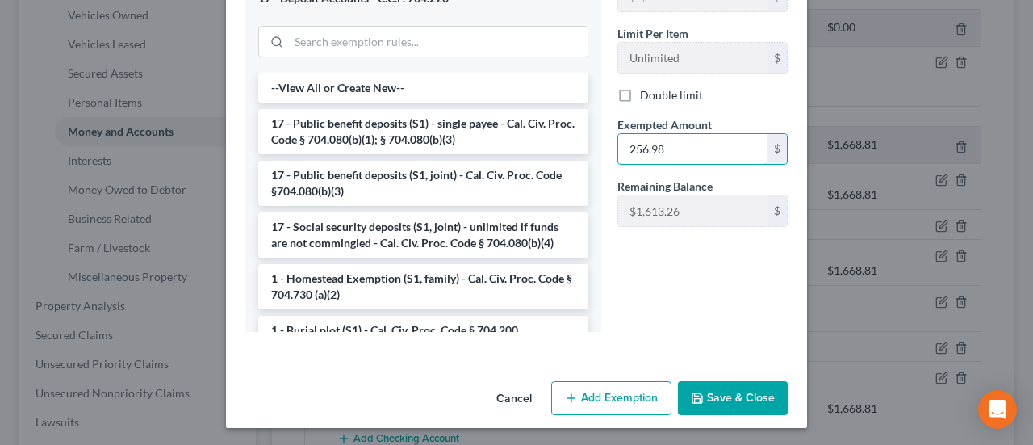
type input "256.98"
click at [743, 390] on button "Save & Close" at bounding box center [733, 398] width 110 height 34
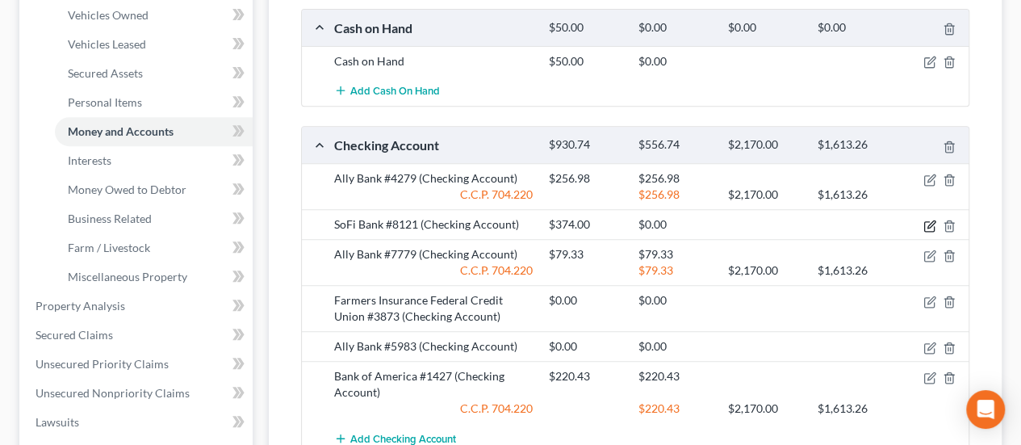
click at [926, 223] on icon "button" at bounding box center [930, 226] width 13 height 13
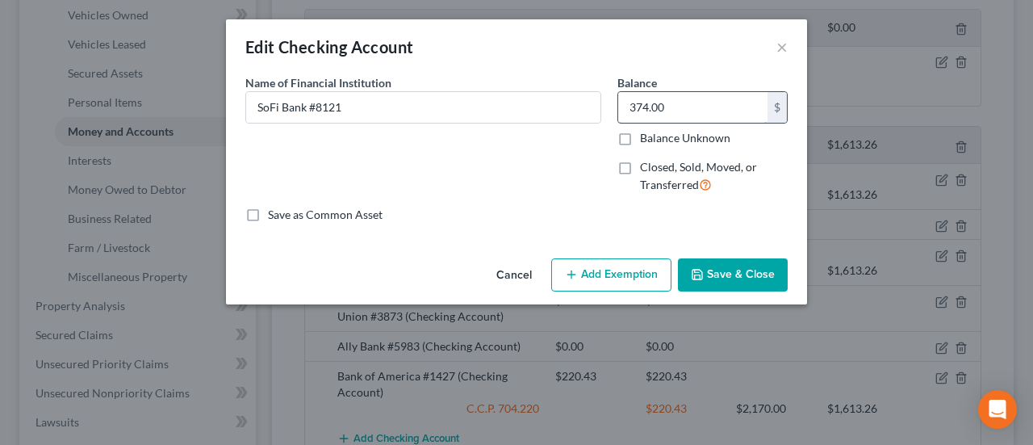
click at [673, 103] on input "374.00" at bounding box center [692, 107] width 149 height 31
type input "0.00"
click at [640, 163] on label "Closed, Sold, Moved, or Transferred" at bounding box center [714, 176] width 148 height 35
click at [647, 163] on input "Closed, Sold, Moved, or Transferred" at bounding box center [652, 164] width 10 height 10
checkbox input "true"
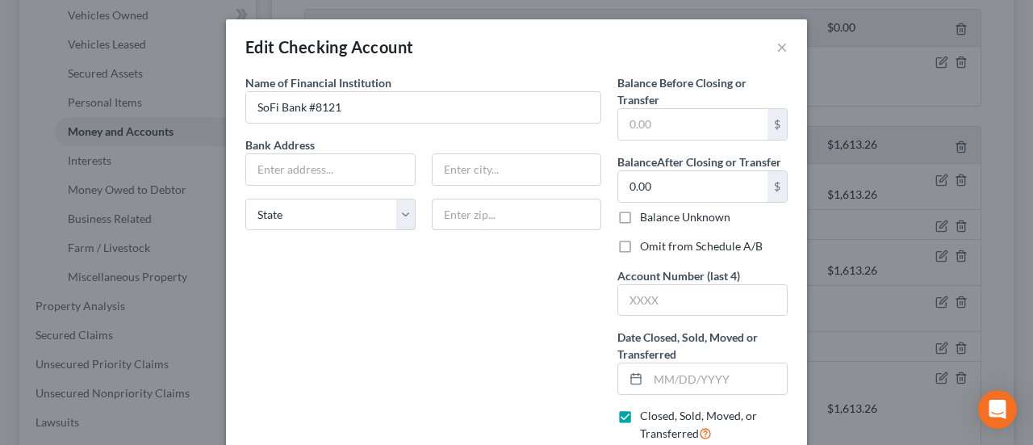
scroll to position [81, 0]
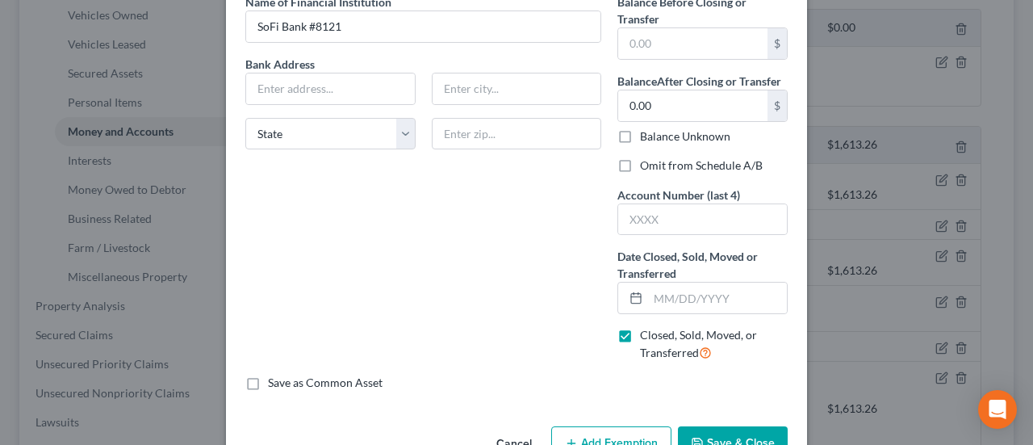
click at [640, 162] on label "Omit from Schedule A/B" at bounding box center [701, 165] width 123 height 16
click at [647, 162] on input "Omit from Schedule A/B" at bounding box center [652, 162] width 10 height 10
checkbox input "true"
click at [659, 223] on input "text" at bounding box center [702, 219] width 169 height 31
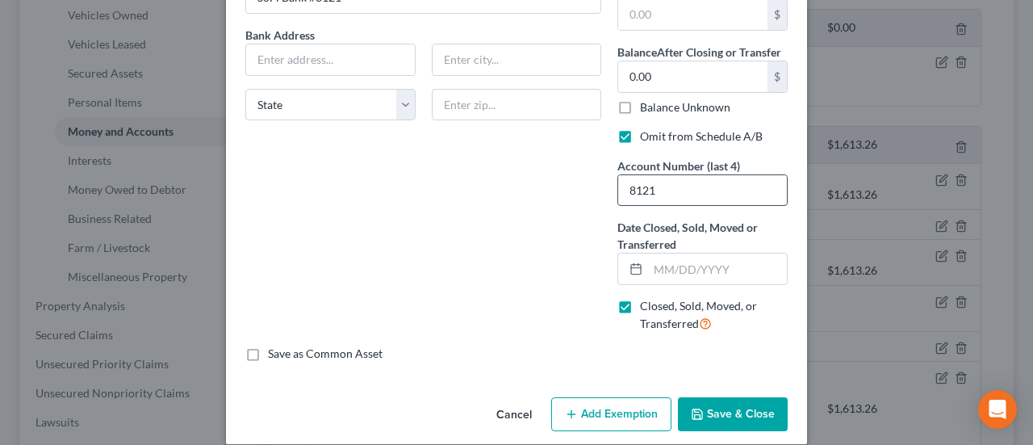
scroll to position [125, 0]
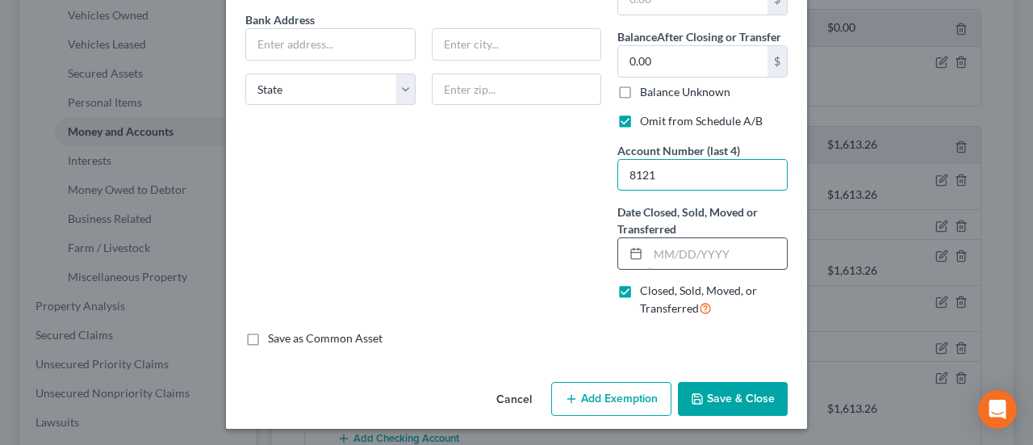
type input "8121"
click at [661, 253] on input "text" at bounding box center [717, 253] width 139 height 31
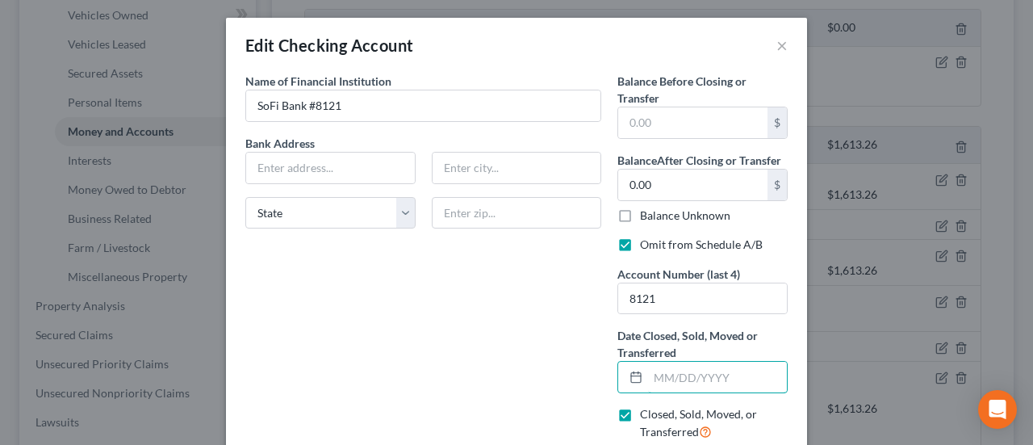
scroll to position [0, 0]
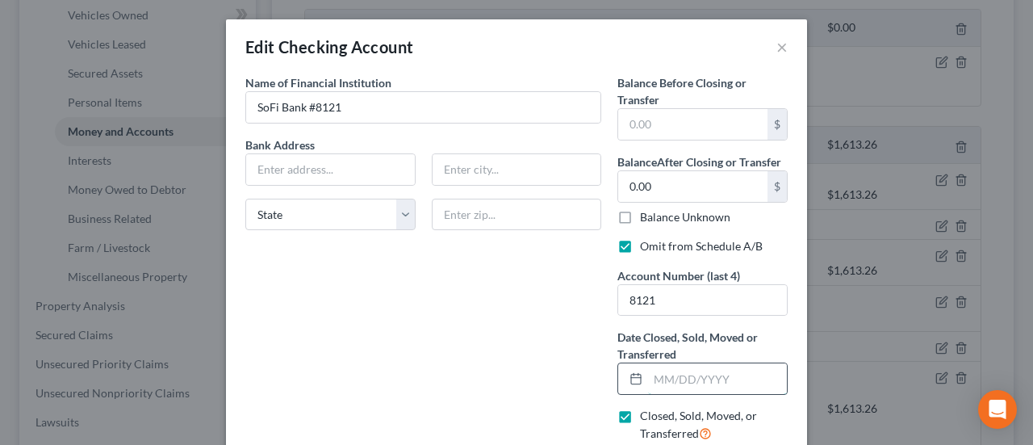
click at [648, 377] on input "text" at bounding box center [717, 378] width 139 height 31
type input "08/08/2025"
click at [667, 122] on input "text" at bounding box center [692, 124] width 149 height 31
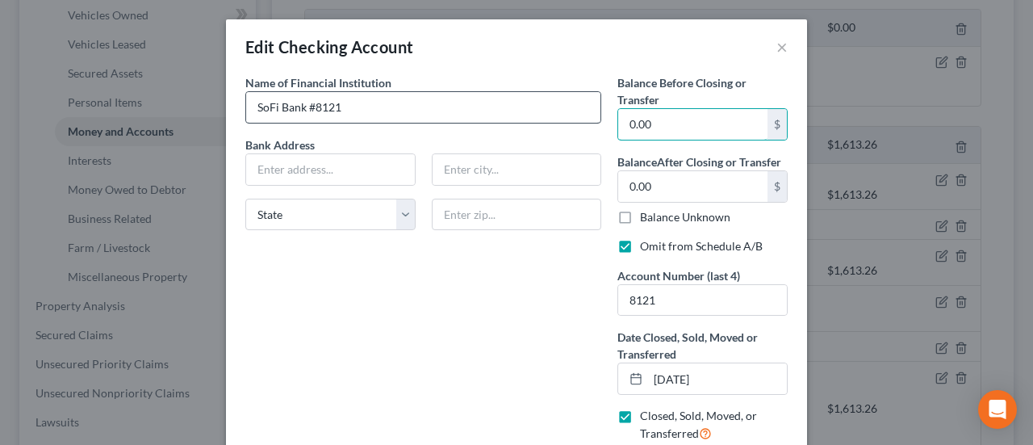
type input "0.00"
click at [336, 120] on input "SoFi Bank #8121" at bounding box center [423, 107] width 354 height 31
click at [354, 106] on input "SoFi Bank #8121" at bounding box center [423, 107] width 354 height 31
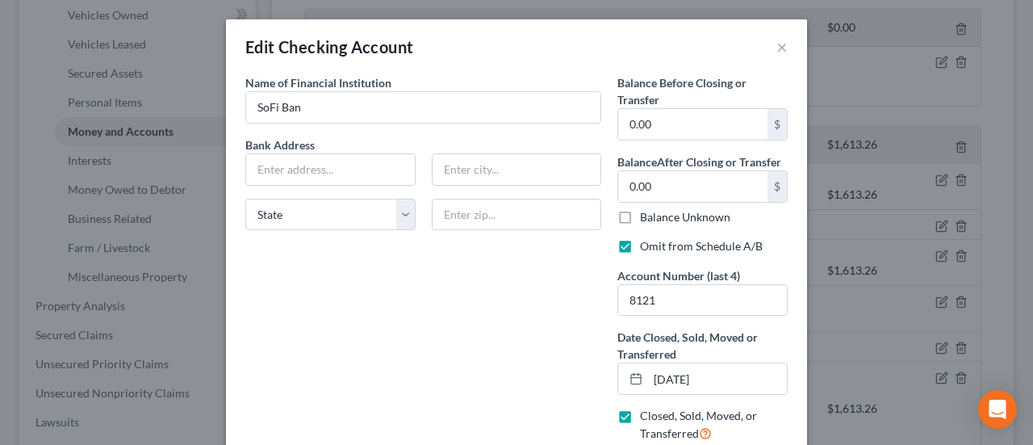
click at [278, 143] on label "Bank Address" at bounding box center [423, 144] width 372 height 17
click at [271, 169] on input "text" at bounding box center [330, 169] width 169 height 31
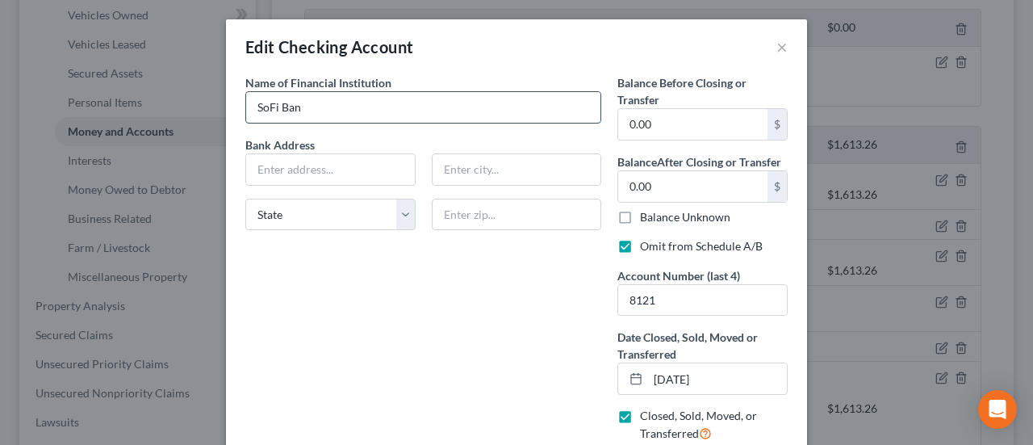
click at [371, 104] on input "SoFi Ban" at bounding box center [423, 107] width 354 height 31
type input "SoFi Bank"
click at [263, 162] on input "text" at bounding box center [330, 169] width 169 height 31
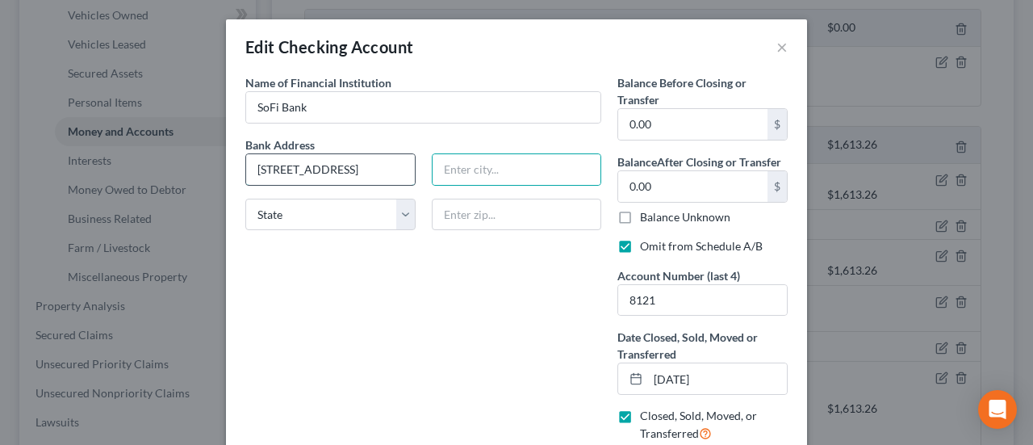
click at [328, 164] on input "2750 East Cottonwood Parkway" at bounding box center [330, 169] width 169 height 31
drag, startPoint x: 347, startPoint y: 167, endPoint x: 429, endPoint y: 172, distance: 81.7
click at [429, 172] on div "Bank Address 2750 East Cottonwood Parkway State AL AK AR AZ CA CO CT DE DC FL G…" at bounding box center [423, 189] width 372 height 107
click at [399, 167] on input "2750 East Cottonwood Parkway" at bounding box center [330, 169] width 169 height 31
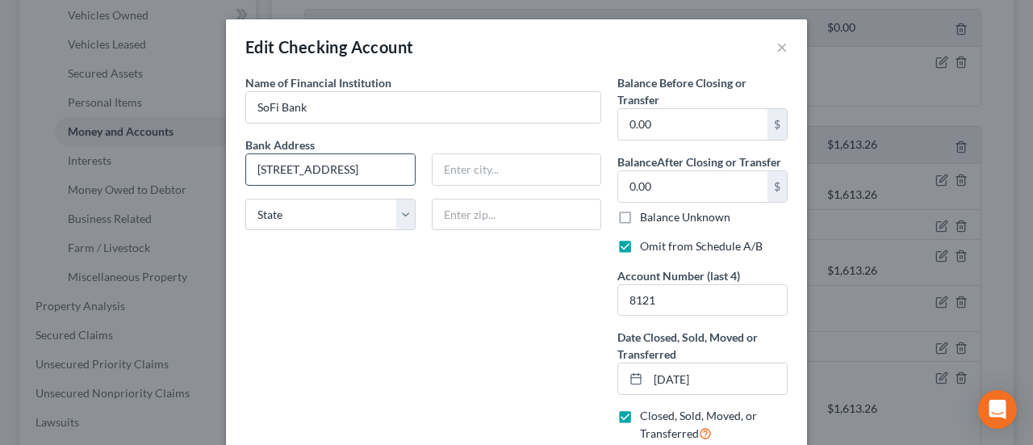
scroll to position [0, 41]
type input "2750 East Cottonwood Parkway #300"
click at [491, 170] on input "text" at bounding box center [517, 169] width 169 height 31
type input "Cottonwood Heights"
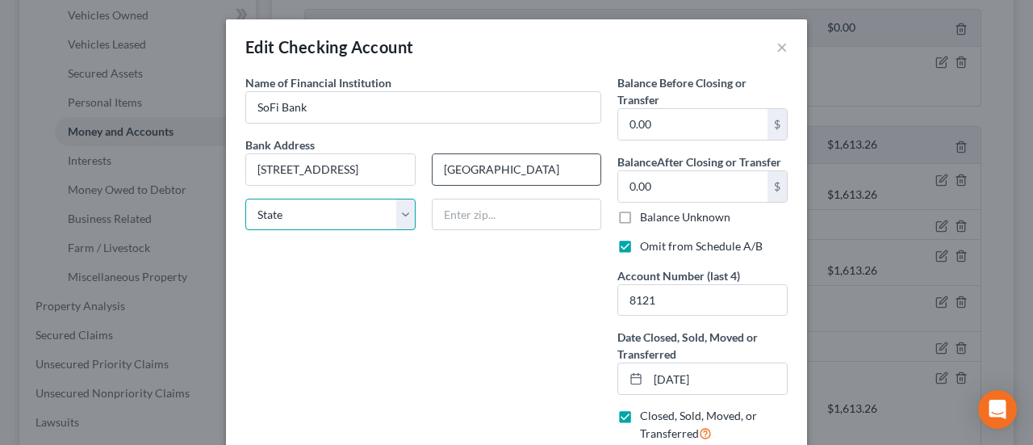
select select "46"
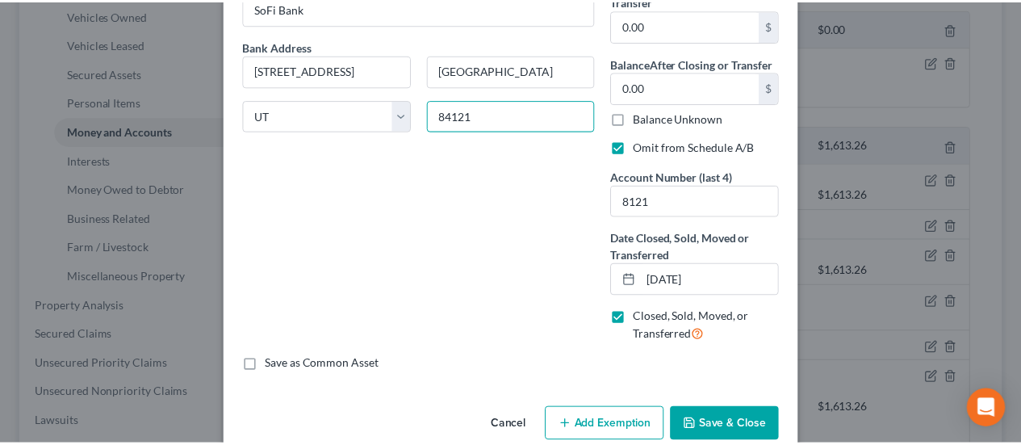
scroll to position [125, 0]
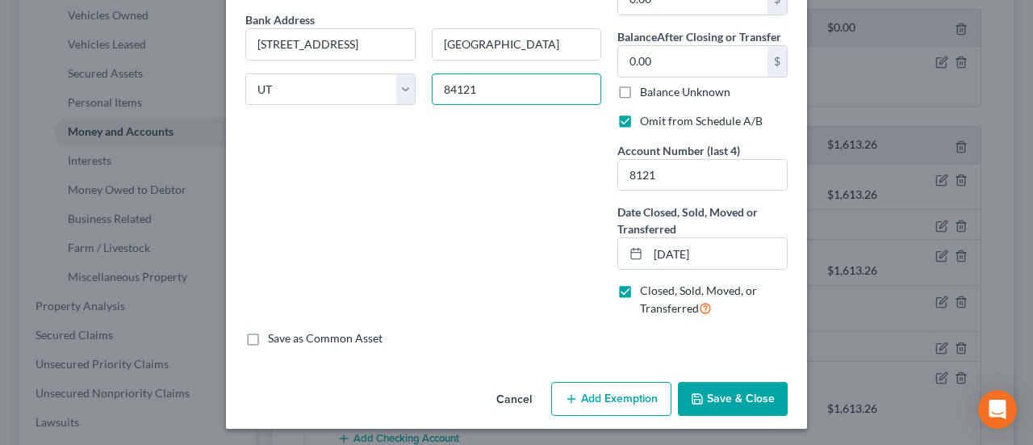
type input "84121"
click at [746, 398] on button "Save & Close" at bounding box center [733, 399] width 110 height 34
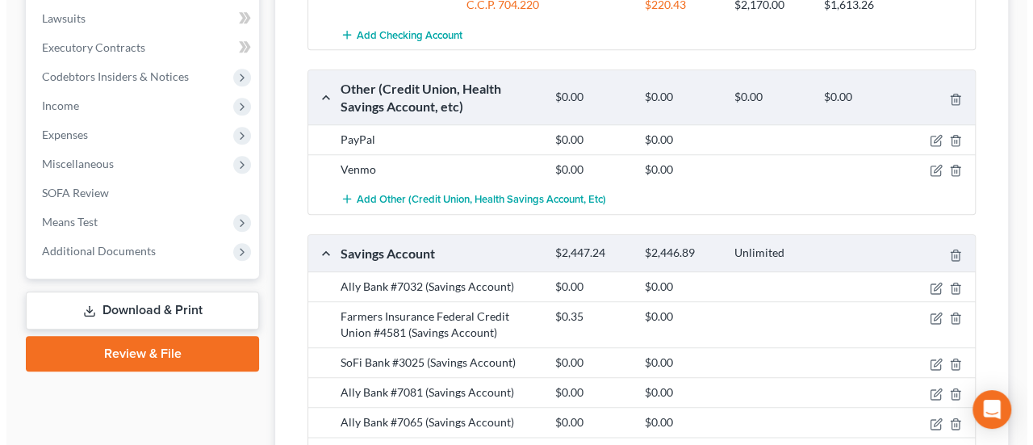
scroll to position [797, 0]
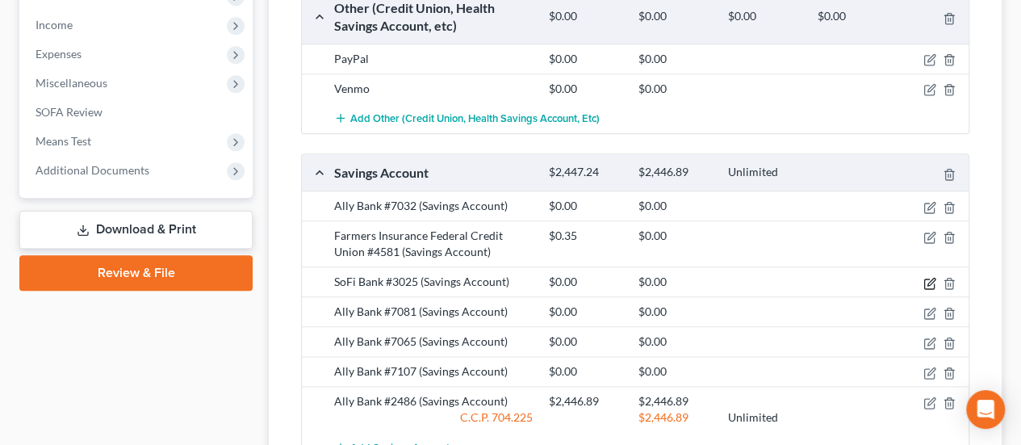
click at [926, 277] on icon "button" at bounding box center [930, 283] width 13 height 13
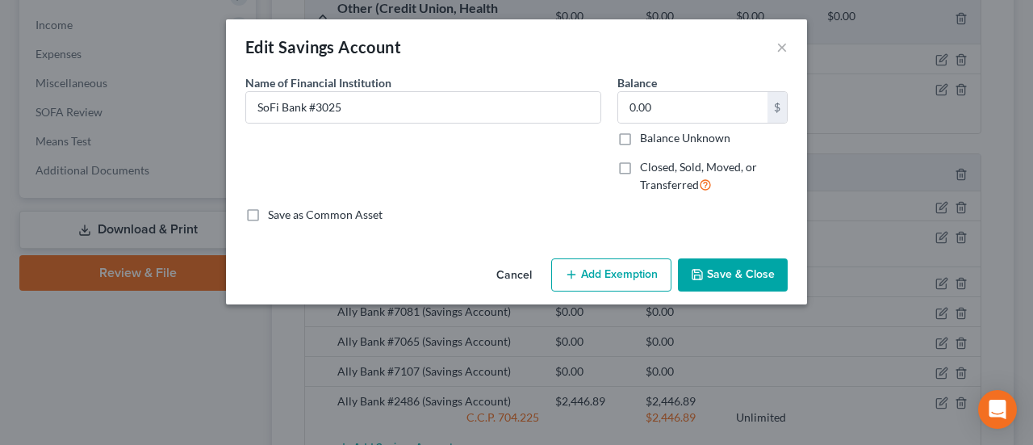
click at [640, 173] on label "Closed, Sold, Moved, or Transferred" at bounding box center [714, 176] width 148 height 35
click at [647, 170] on input "Closed, Sold, Moved, or Transferred" at bounding box center [652, 164] width 10 height 10
checkbox input "true"
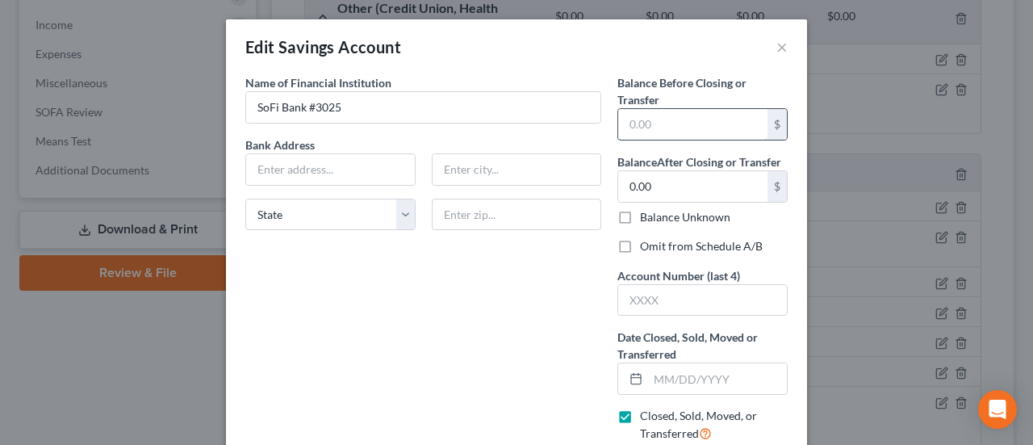
click at [652, 128] on input "text" at bounding box center [692, 124] width 149 height 31
type input "0.00"
click at [624, 298] on input "text" at bounding box center [702, 300] width 169 height 31
type input "2"
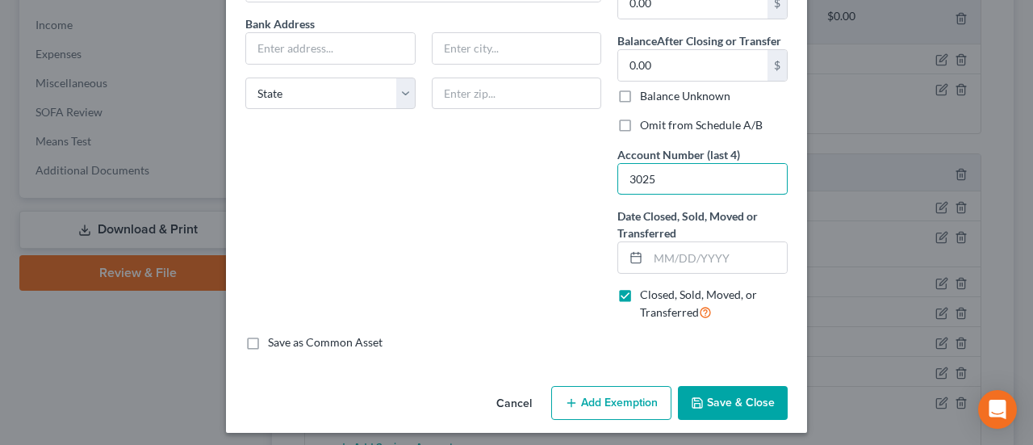
scroll to position [125, 0]
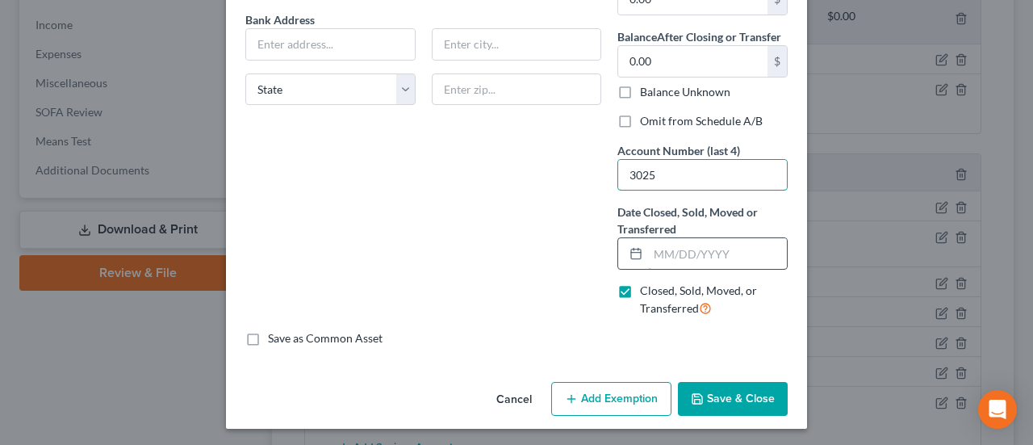
type input "3025"
click at [665, 241] on input "text" at bounding box center [717, 253] width 139 height 31
type input "08/08/2025"
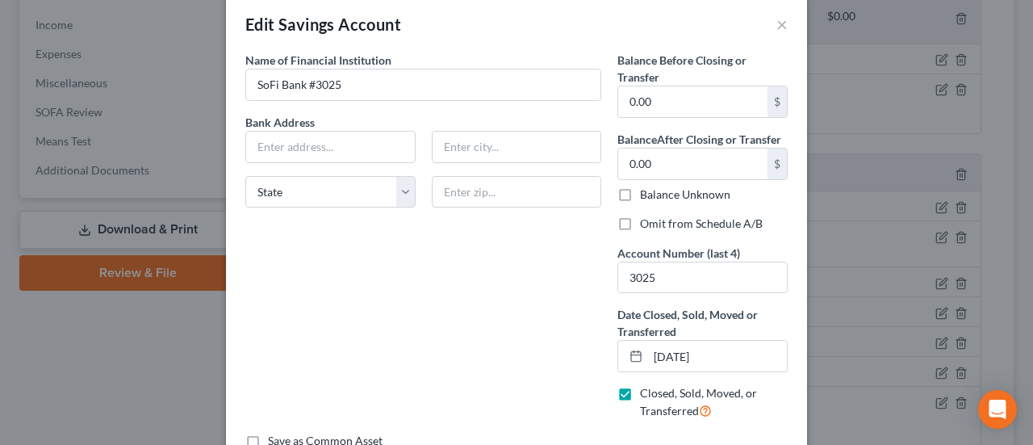
scroll to position [0, 0]
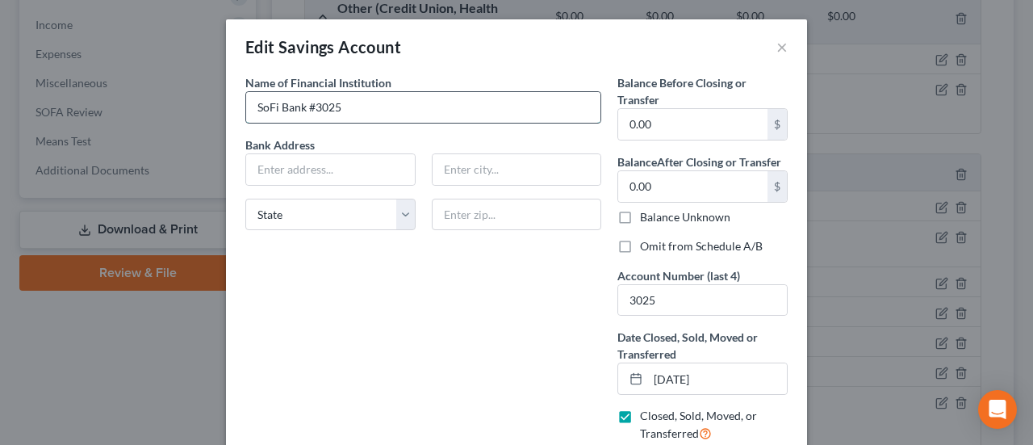
click at [342, 105] on input "SoFi Bank #3025" at bounding box center [423, 107] width 354 height 31
type input "SoFi Bank"
click at [288, 152] on label "Bank Address" at bounding box center [423, 144] width 372 height 17
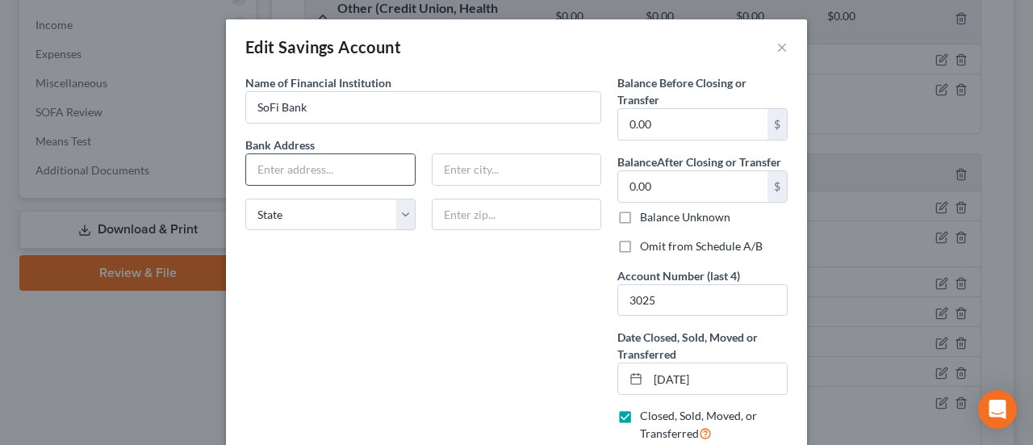
click at [284, 159] on input "text" at bounding box center [330, 169] width 169 height 31
type input "2750 East Cottonwood Parkway #300"
click at [482, 164] on input "text" at bounding box center [517, 169] width 169 height 31
type input "Cottonwood Heights"
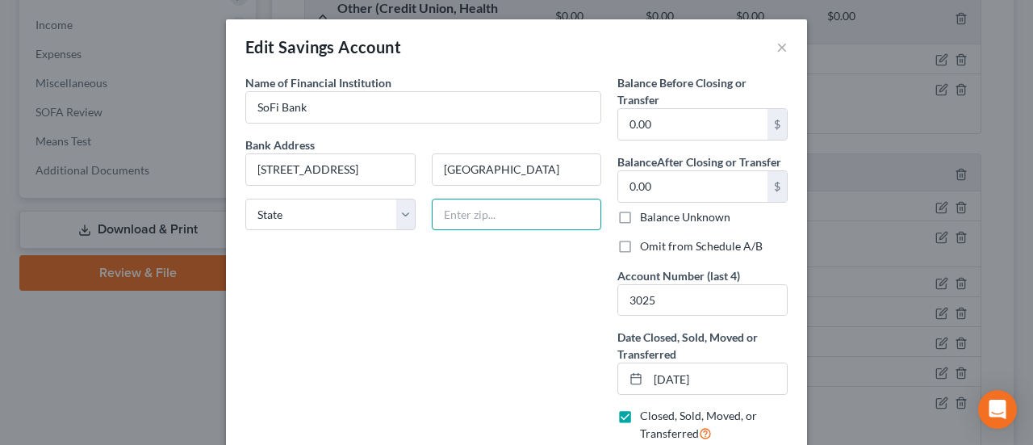
click at [523, 209] on input "text" at bounding box center [517, 215] width 170 height 32
type input "84121"
click at [423, 256] on div "Name of Financial Institution * SoFi Bank Bank Address 2750 East Cottonwood Par…" at bounding box center [423, 264] width 372 height 381
type input "Salt Lake City"
select select "46"
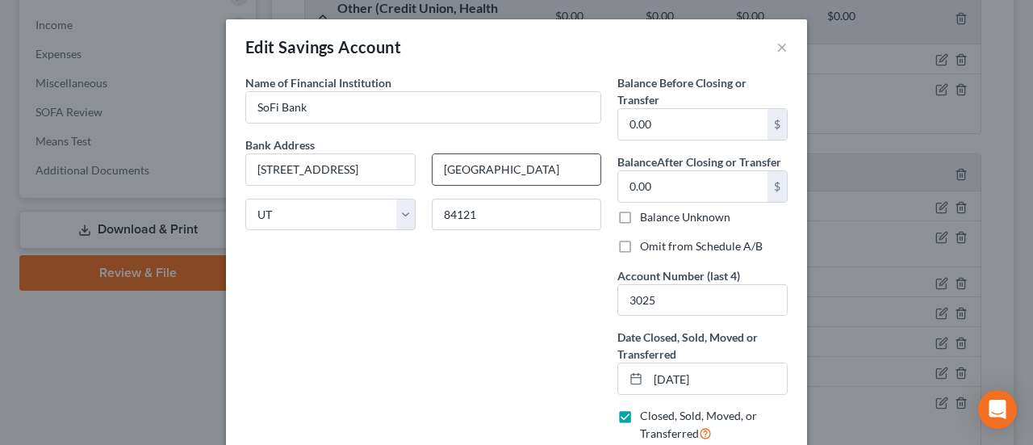
click at [522, 166] on input "Salt Lake City" at bounding box center [517, 169] width 169 height 31
type input "Cottonwood Heights"
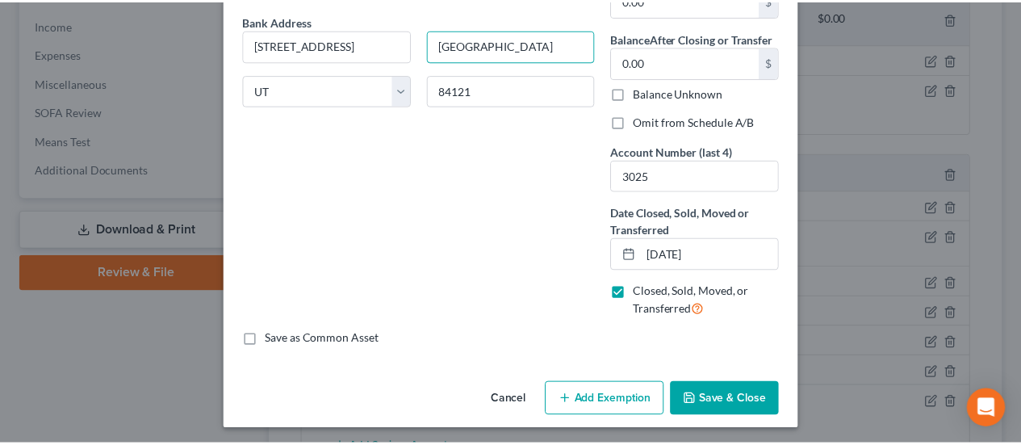
scroll to position [125, 0]
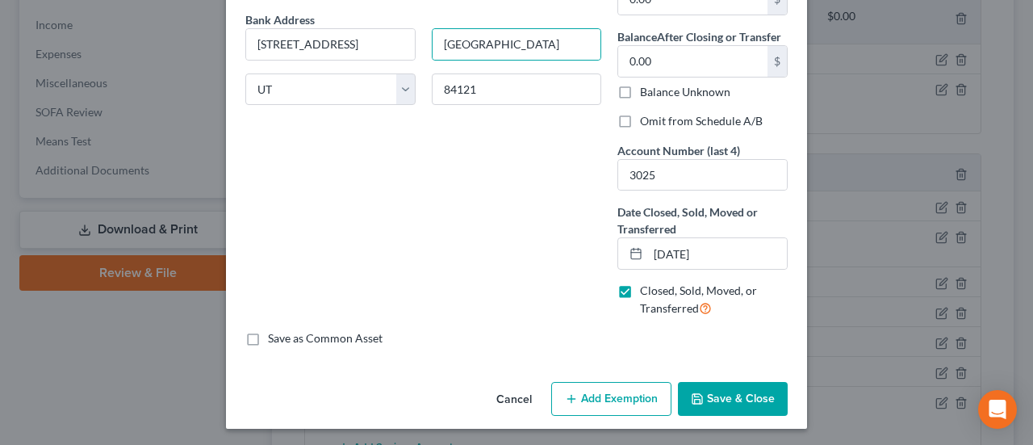
click at [702, 401] on button "Save & Close" at bounding box center [733, 399] width 110 height 34
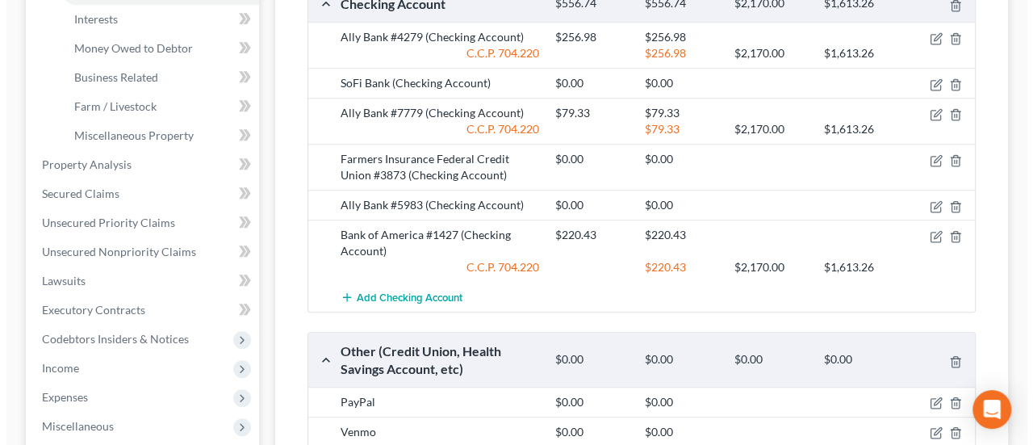
scroll to position [393, 0]
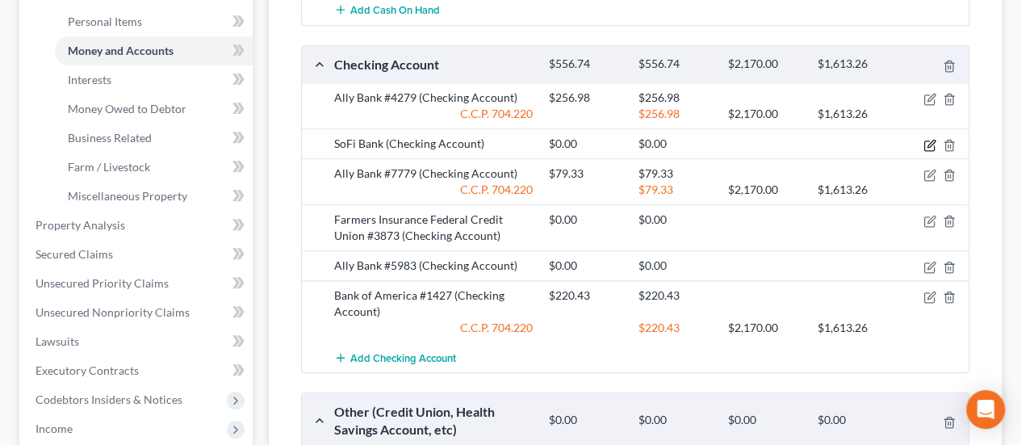
click at [924, 139] on icon "button" at bounding box center [930, 145] width 13 height 13
select select "46"
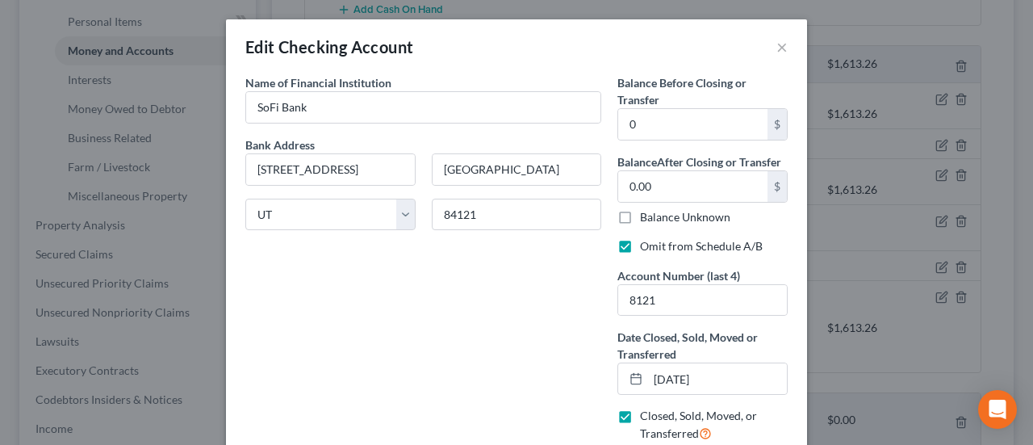
scroll to position [125, 0]
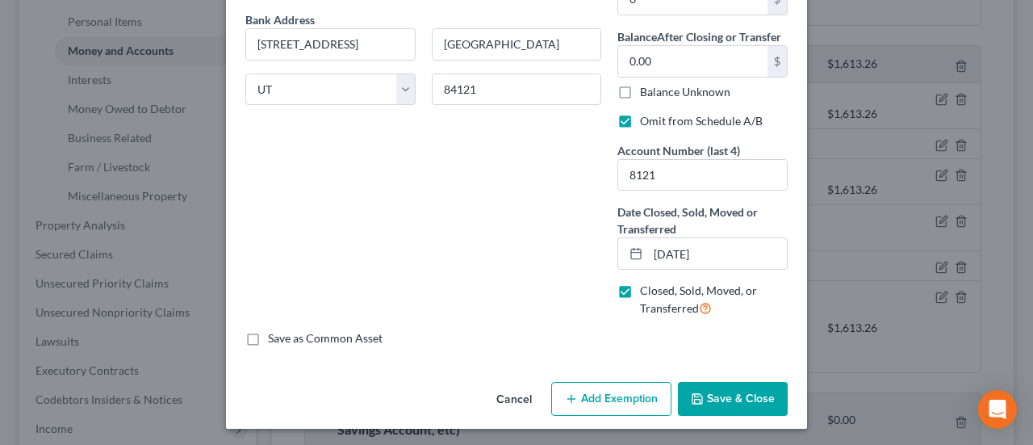
click at [741, 396] on button "Save & Close" at bounding box center [733, 399] width 110 height 34
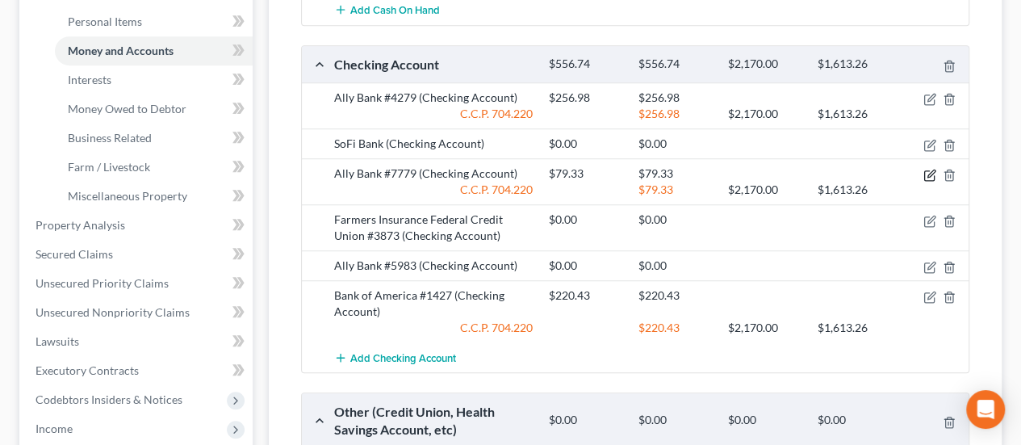
click at [925, 170] on icon "button" at bounding box center [929, 175] width 10 height 10
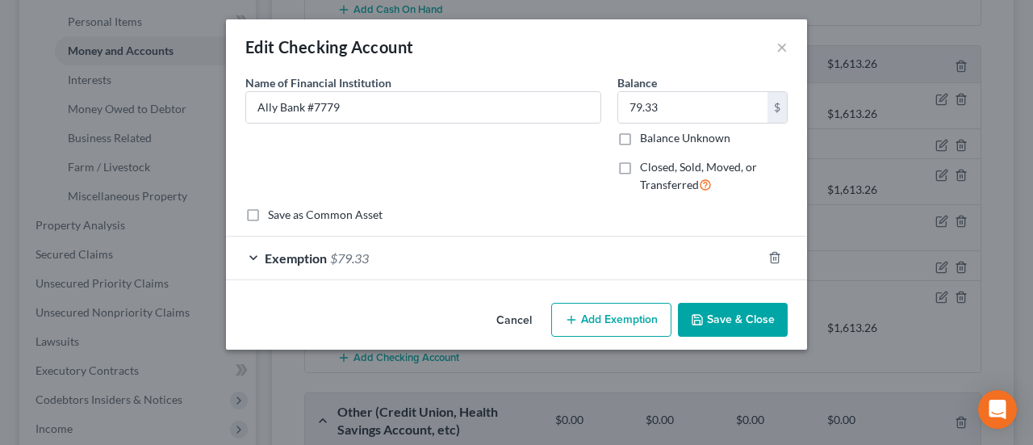
click at [593, 261] on div "Exemption $79.33" at bounding box center [494, 258] width 536 height 43
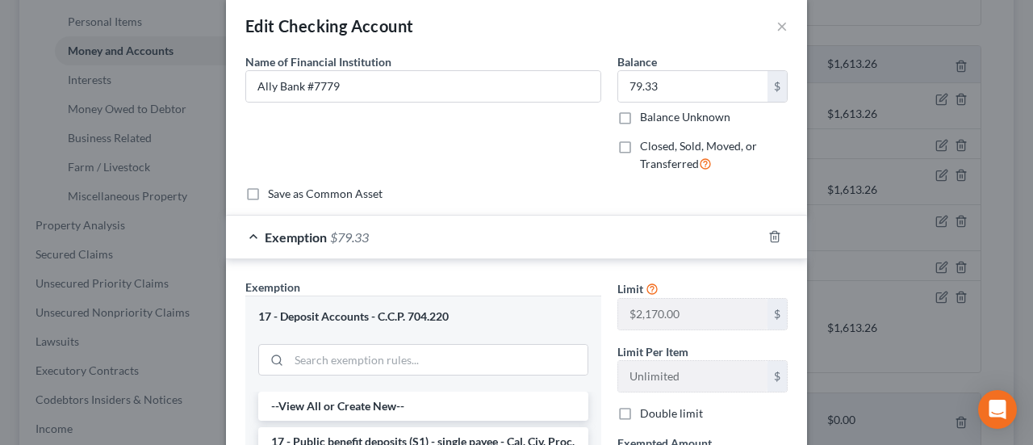
scroll to position [0, 0]
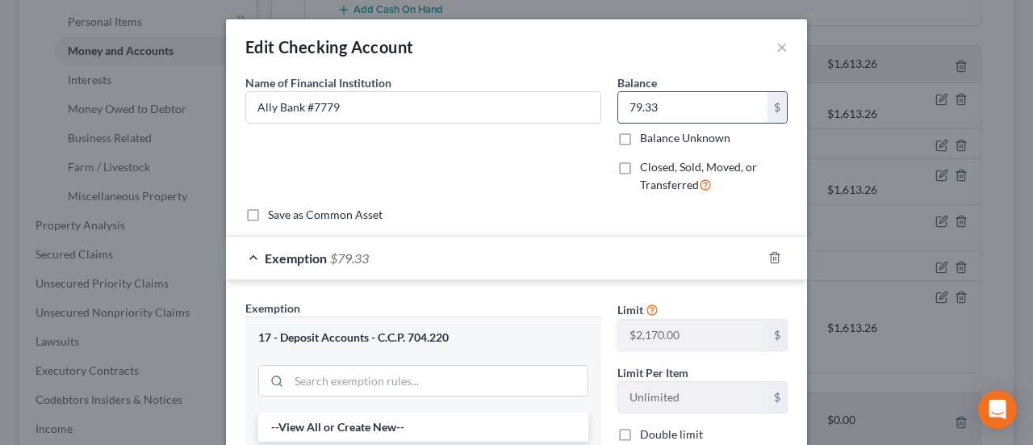
click at [664, 101] on input "79.33" at bounding box center [692, 107] width 149 height 31
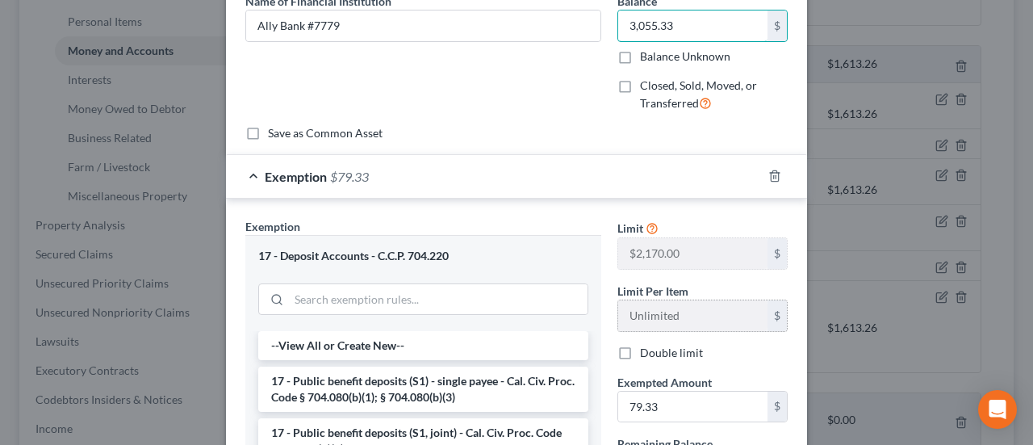
scroll to position [161, 0]
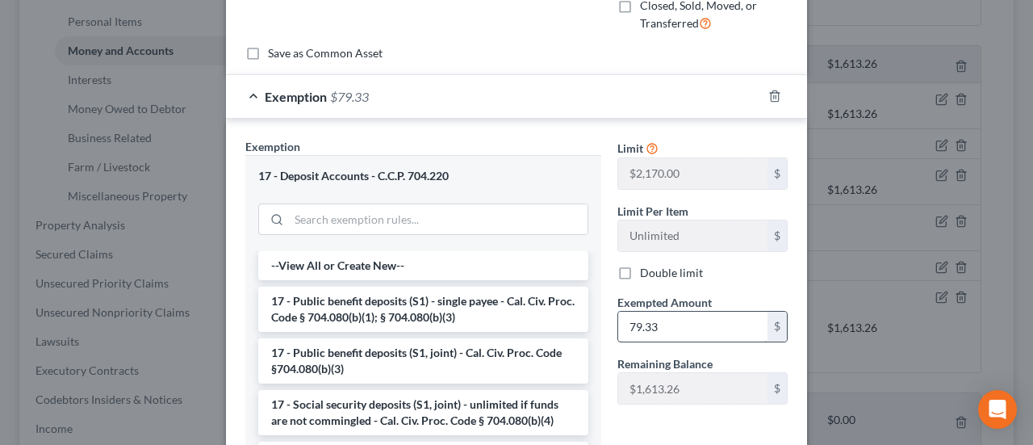
type input "3,055.33"
click at [667, 322] on input "79.33" at bounding box center [692, 327] width 149 height 31
type input "4"
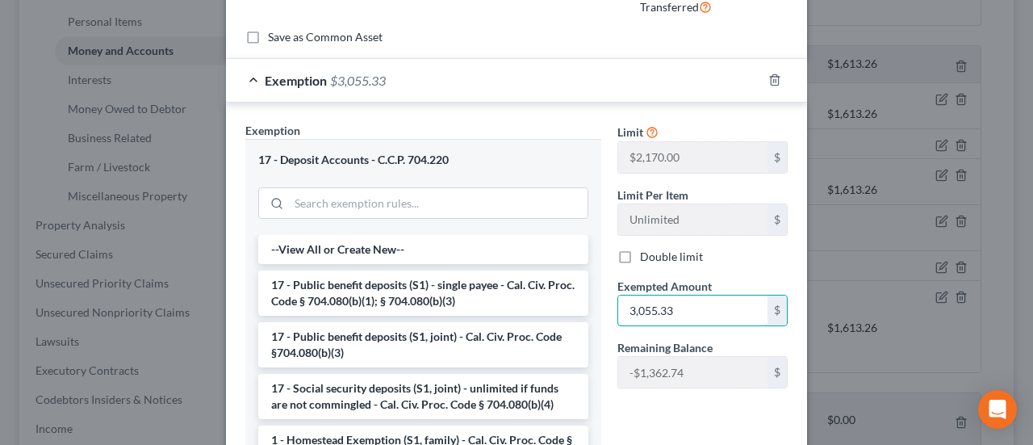
scroll to position [339, 0]
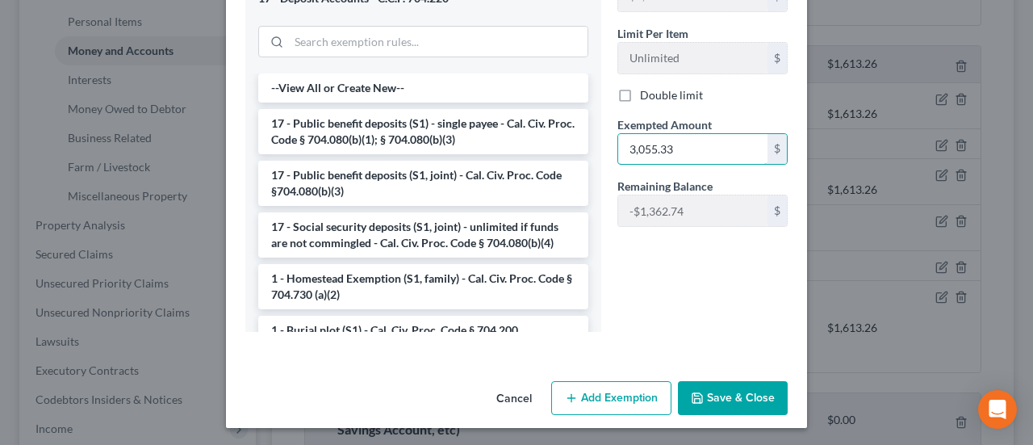
type input "3,055.33"
click at [602, 397] on button "Add Exemption" at bounding box center [611, 398] width 120 height 34
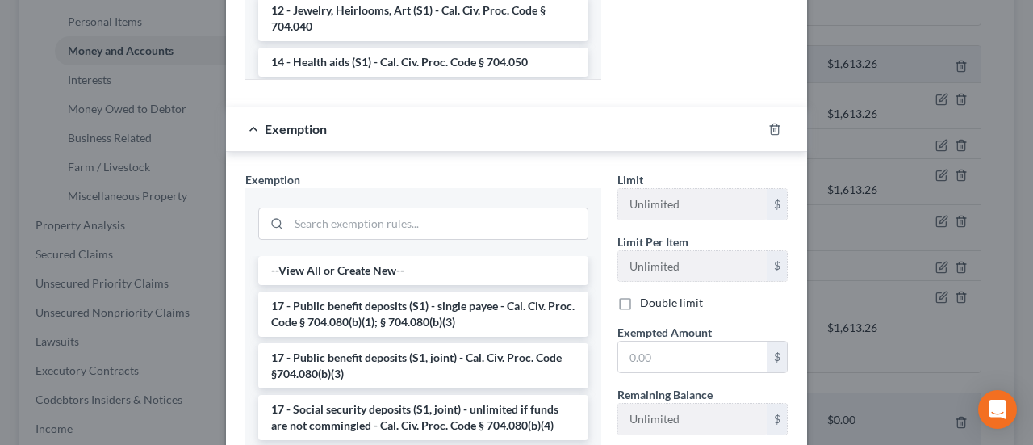
scroll to position [662, 0]
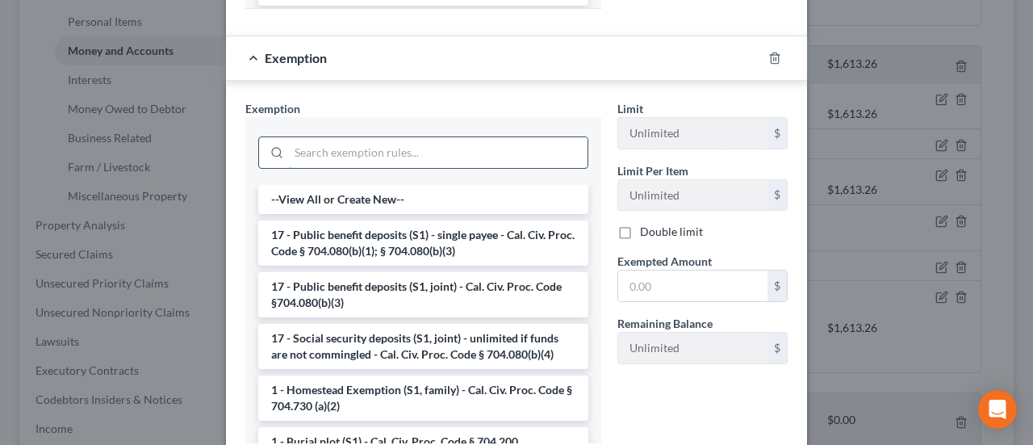
click at [300, 151] on input "search" at bounding box center [438, 152] width 299 height 31
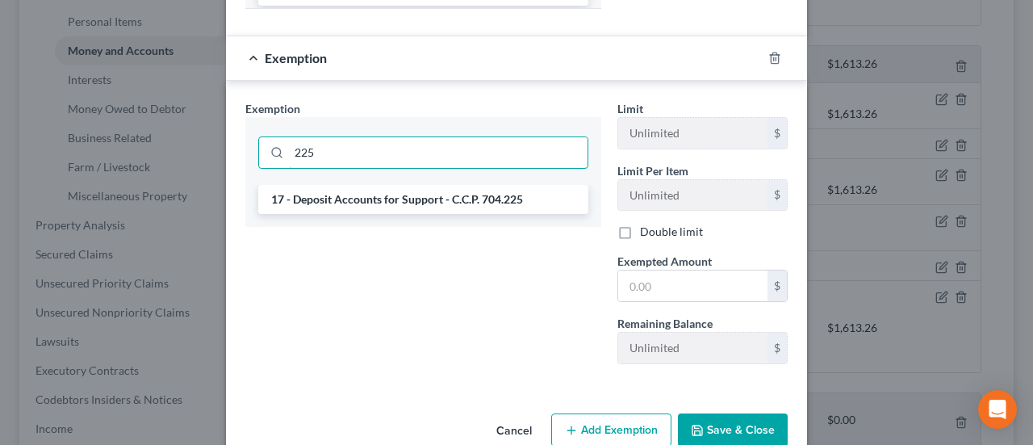
type input "225"
click at [353, 216] on div "17 - Deposit Accounts for Support - C.C.P. 704.225" at bounding box center [423, 206] width 356 height 42
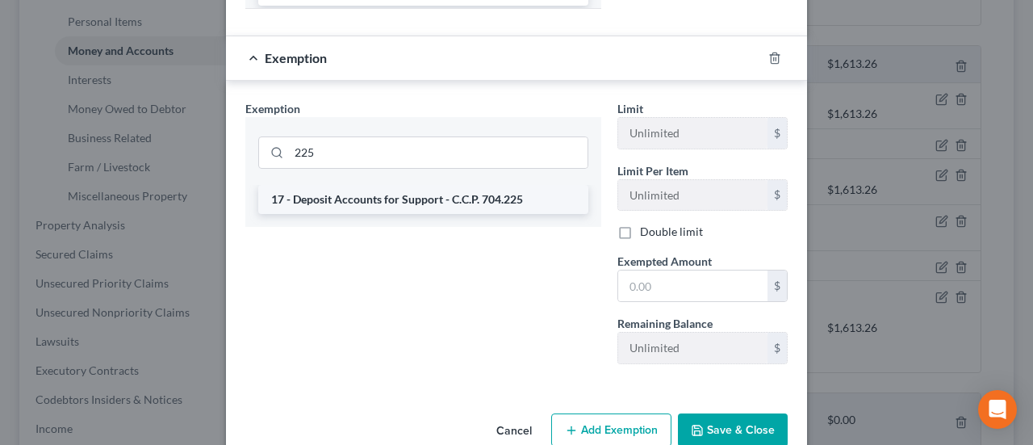
click at [354, 201] on li "17 - Deposit Accounts for Support - C.C.P. 704.225" at bounding box center [423, 199] width 330 height 29
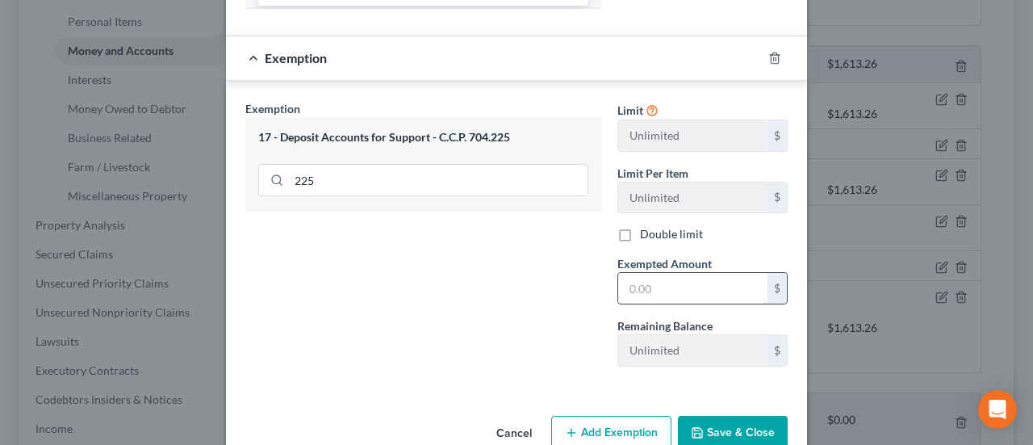
click at [673, 277] on input "text" at bounding box center [692, 288] width 149 height 31
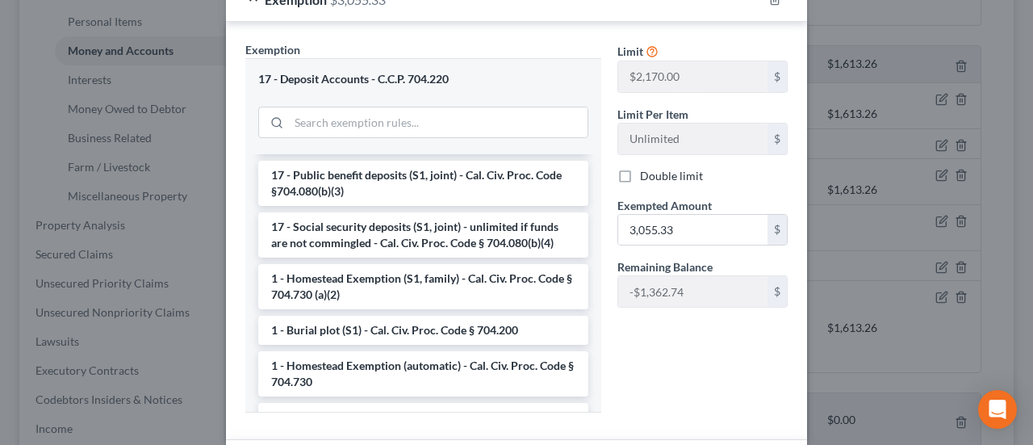
scroll to position [97, 0]
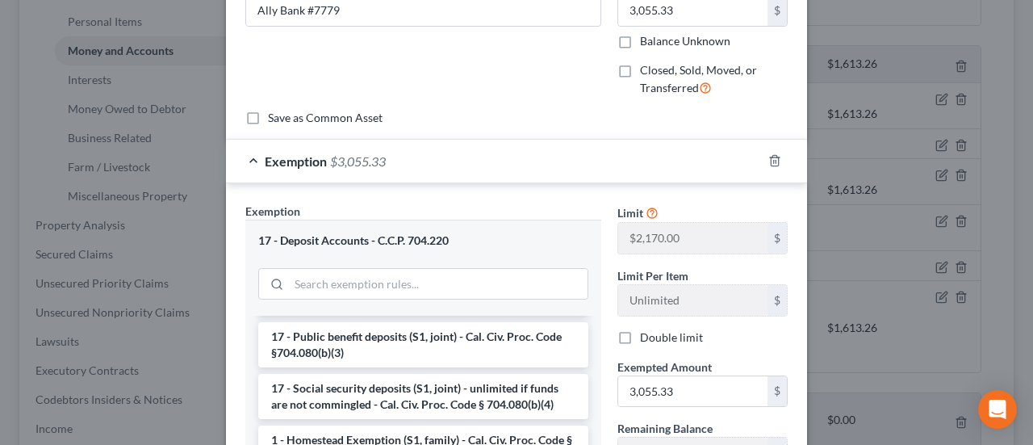
click at [681, 154] on div "Exemption $3,055.33" at bounding box center [494, 161] width 536 height 43
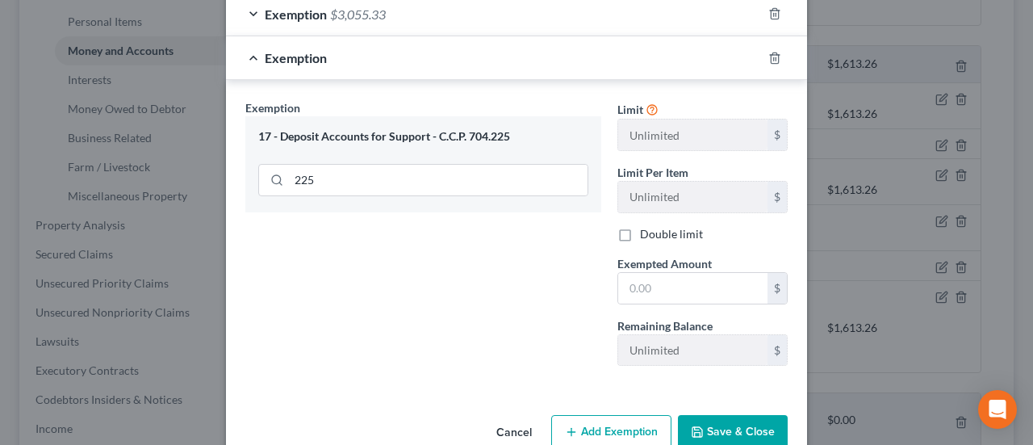
scroll to position [258, 0]
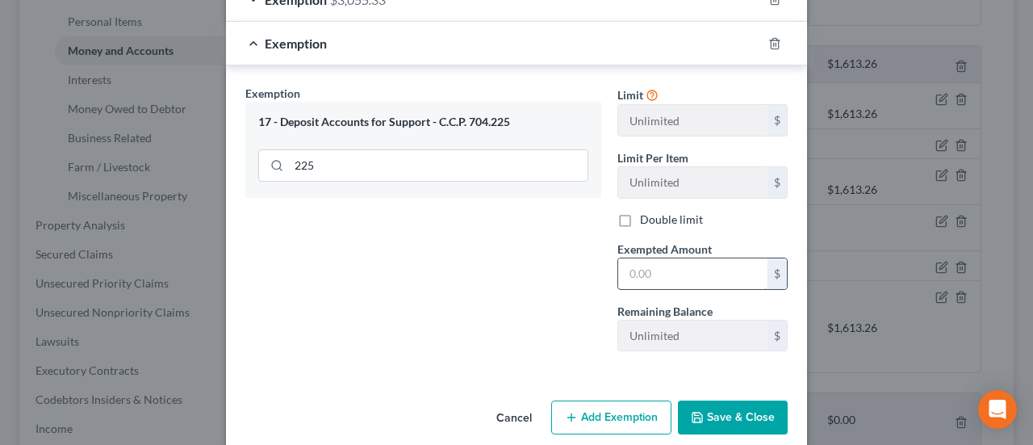
click at [668, 270] on input "text" at bounding box center [692, 273] width 149 height 31
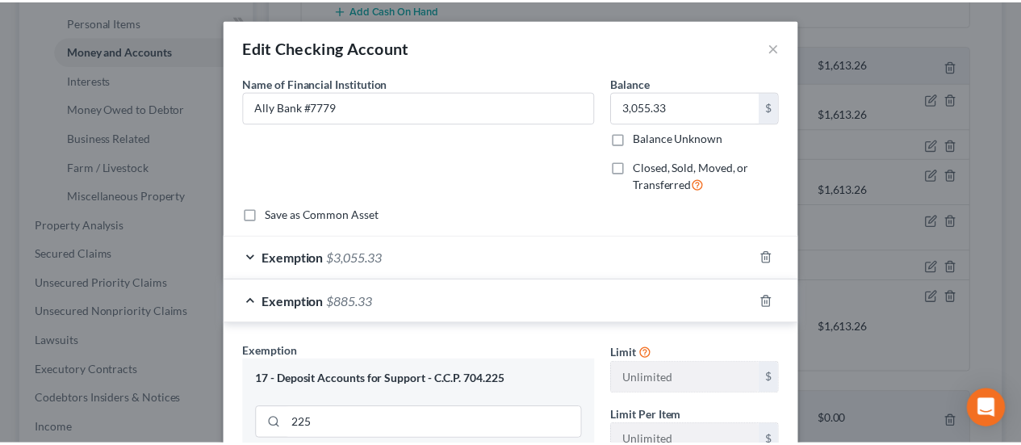
scroll to position [276, 0]
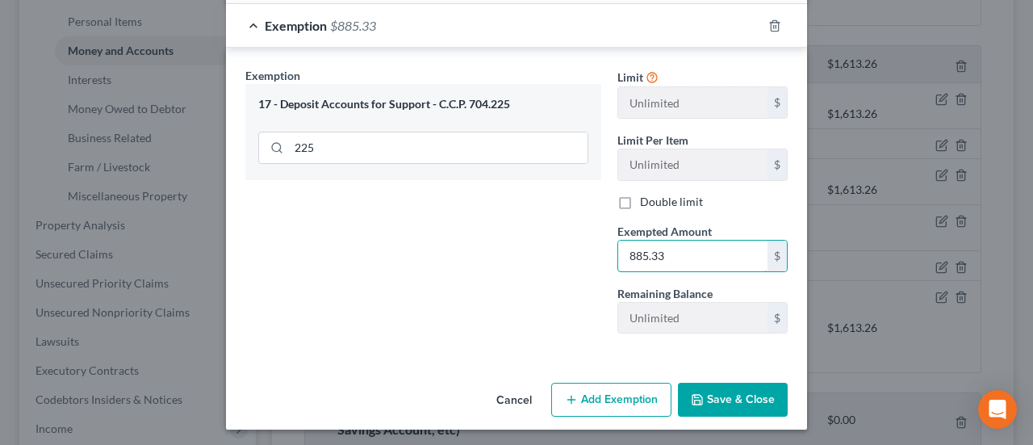
type input "885.33"
click at [707, 400] on button "Save & Close" at bounding box center [733, 400] width 110 height 34
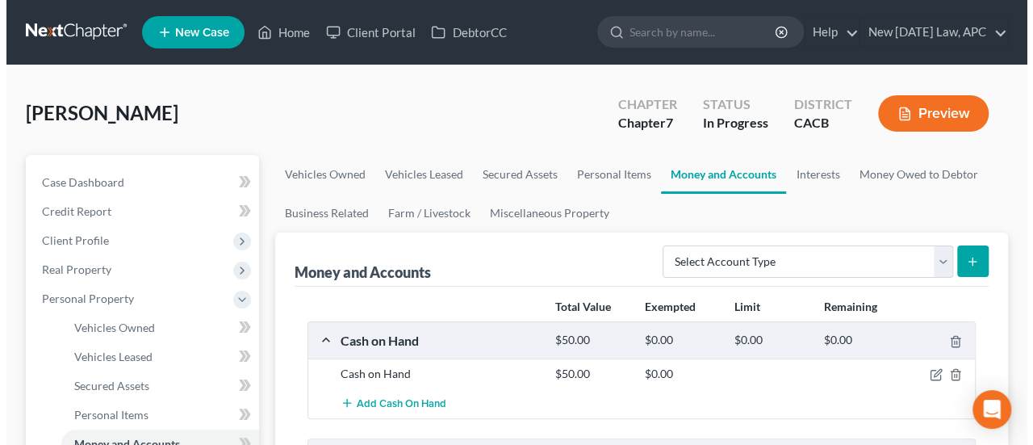
scroll to position [323, 0]
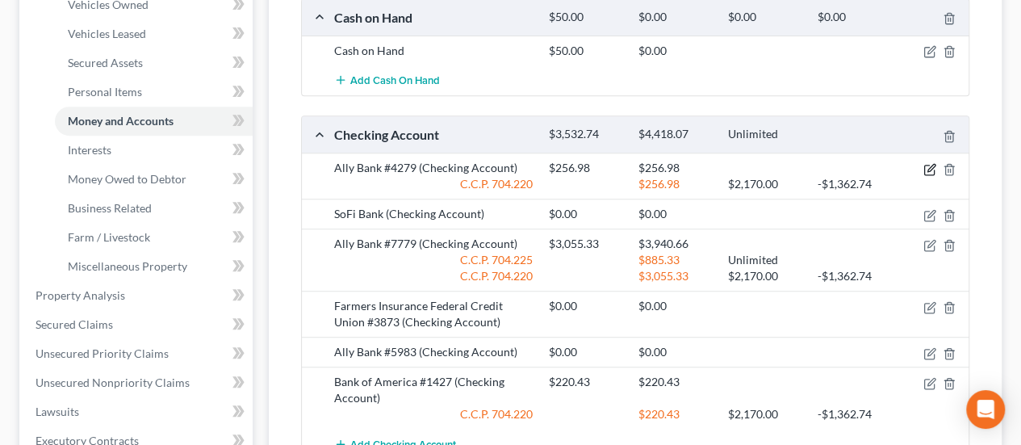
click at [926, 164] on icon "button" at bounding box center [930, 169] width 13 height 13
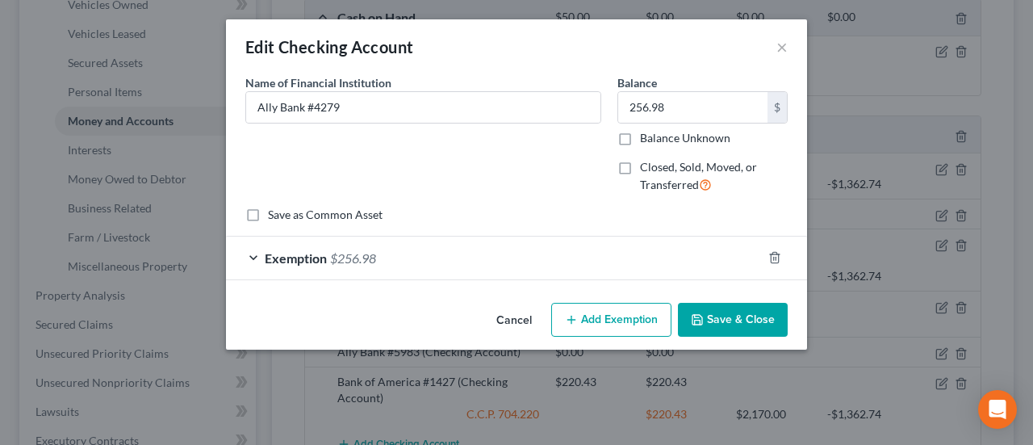
click at [654, 251] on div "Exemption $256.98" at bounding box center [494, 258] width 536 height 43
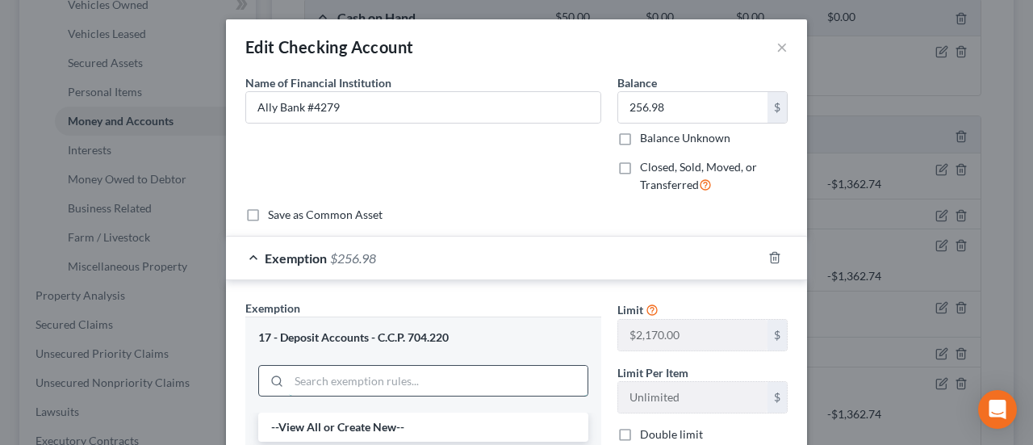
click at [376, 371] on input "search" at bounding box center [438, 381] width 299 height 31
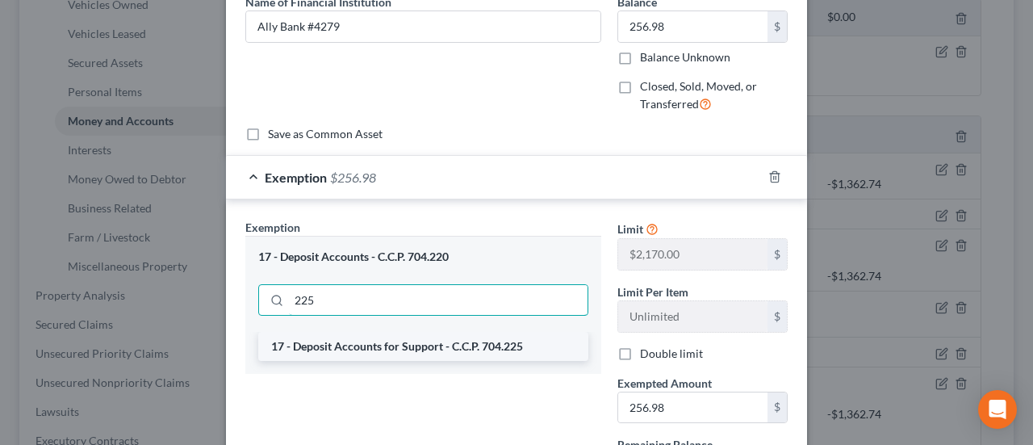
type input "225"
click at [413, 358] on li "17 - Deposit Accounts for Support - C.C.P. 704.225" at bounding box center [423, 346] width 330 height 29
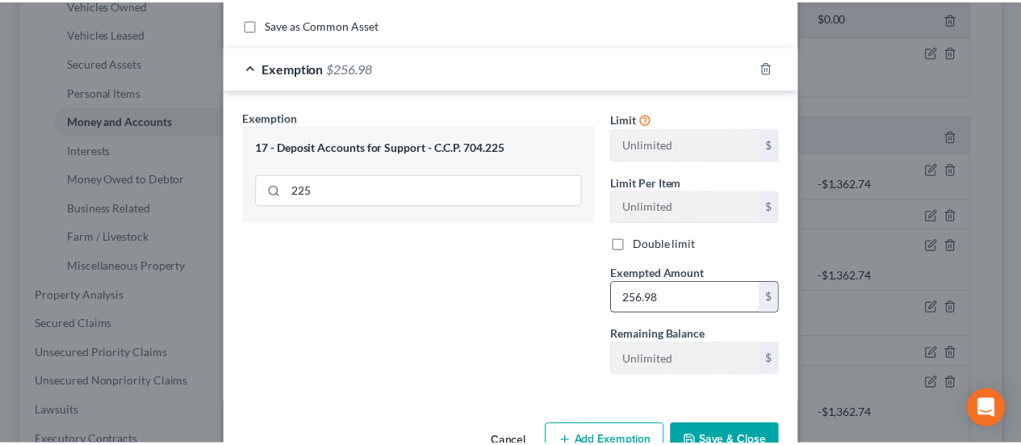
scroll to position [233, 0]
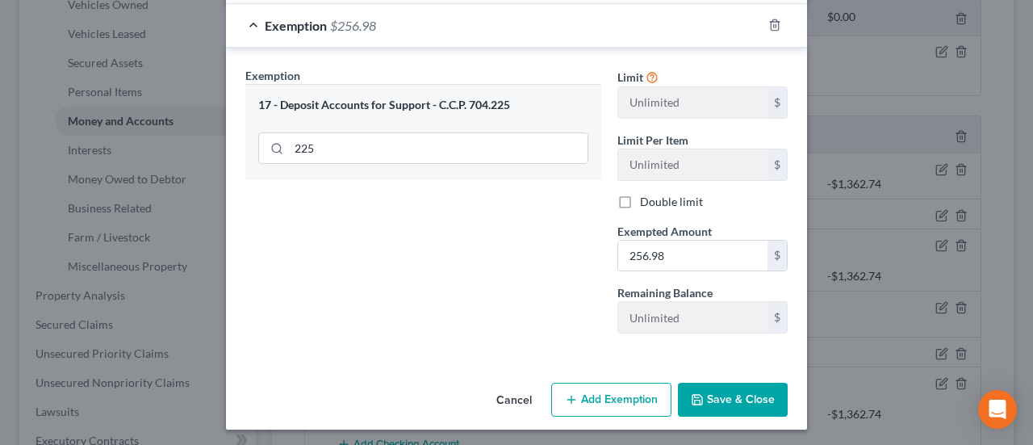
click at [741, 400] on button "Save & Close" at bounding box center [733, 400] width 110 height 34
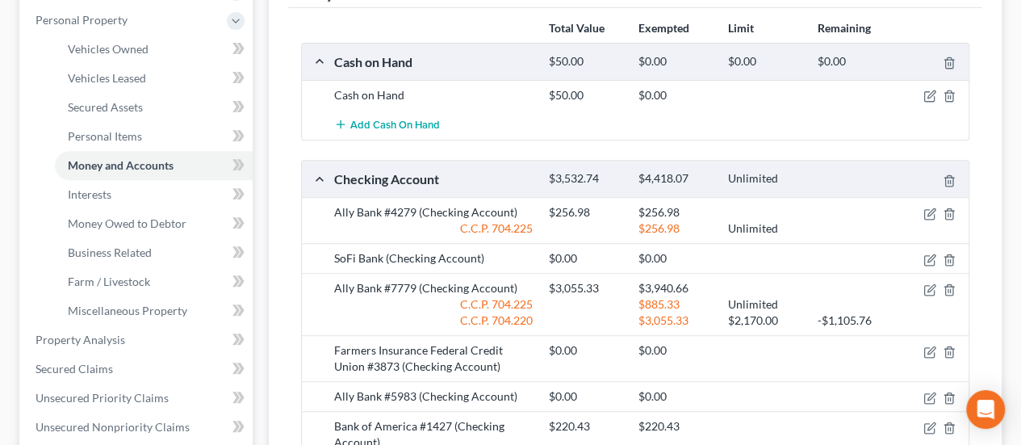
scroll to position [242, 0]
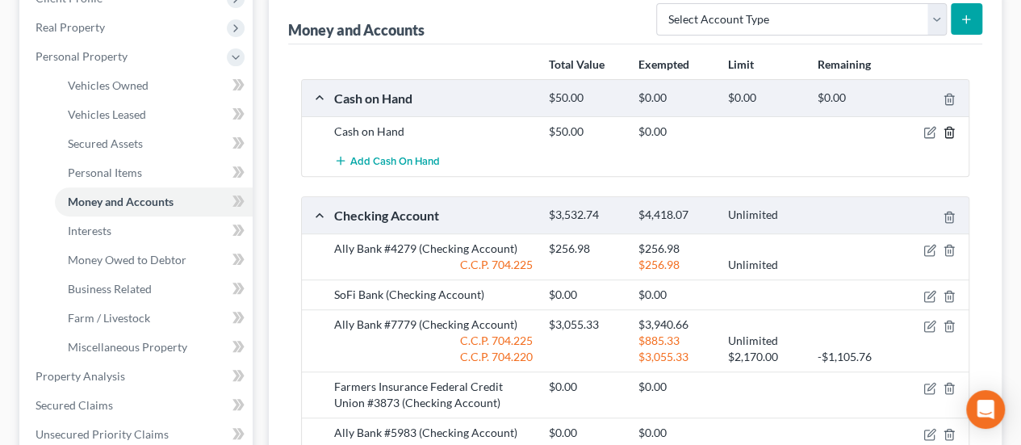
click at [953, 130] on icon "button" at bounding box center [949, 132] width 13 height 13
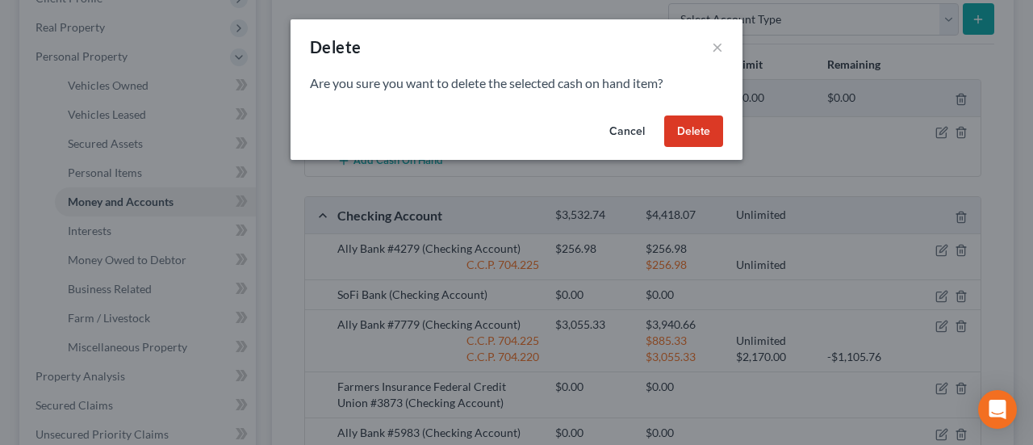
click at [706, 133] on button "Delete" at bounding box center [693, 131] width 59 height 32
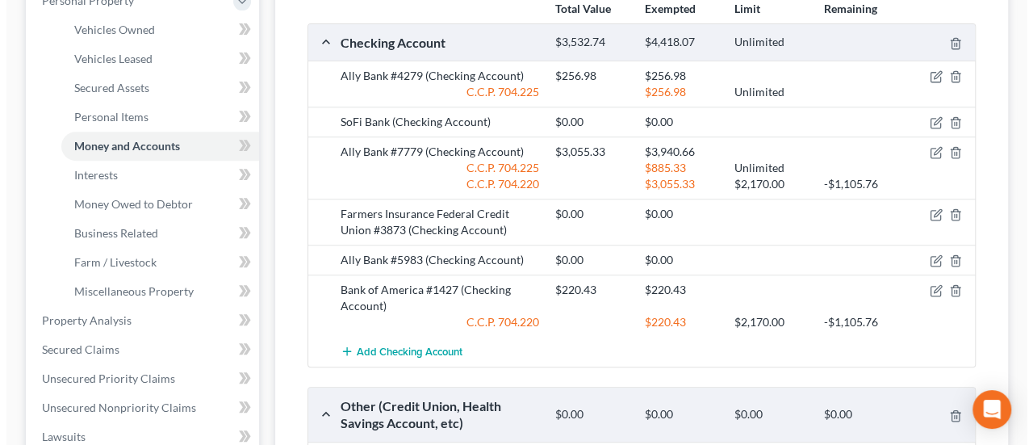
scroll to position [323, 0]
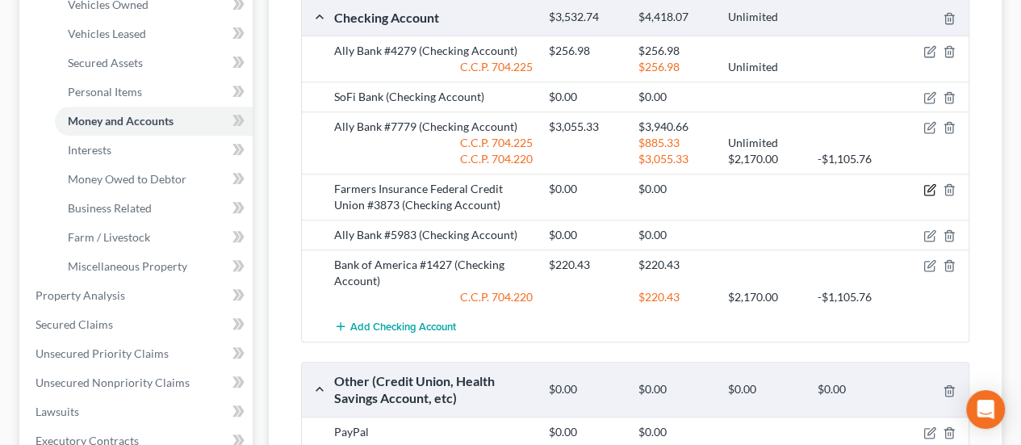
click at [930, 186] on icon "button" at bounding box center [931, 188] width 7 height 7
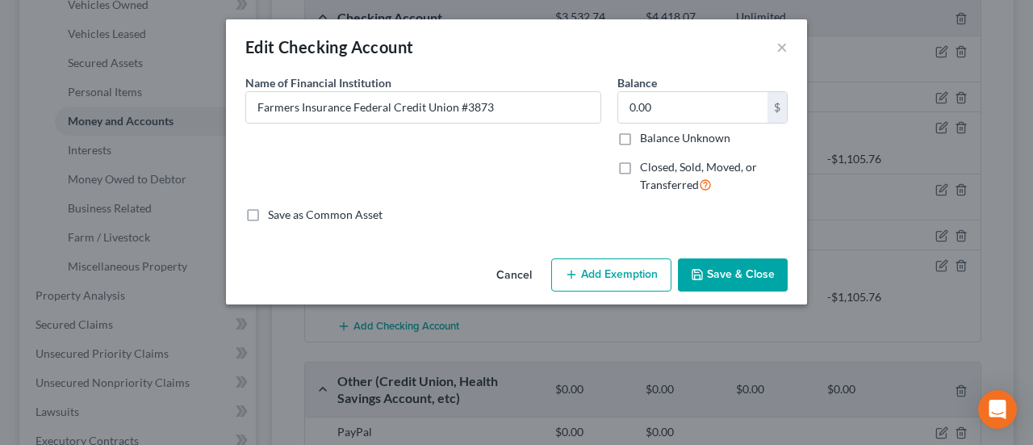
click at [640, 162] on label "Closed, Sold, Moved, or Transferred" at bounding box center [714, 176] width 148 height 35
click at [647, 162] on input "Closed, Sold, Moved, or Transferred" at bounding box center [652, 164] width 10 height 10
checkbox input "true"
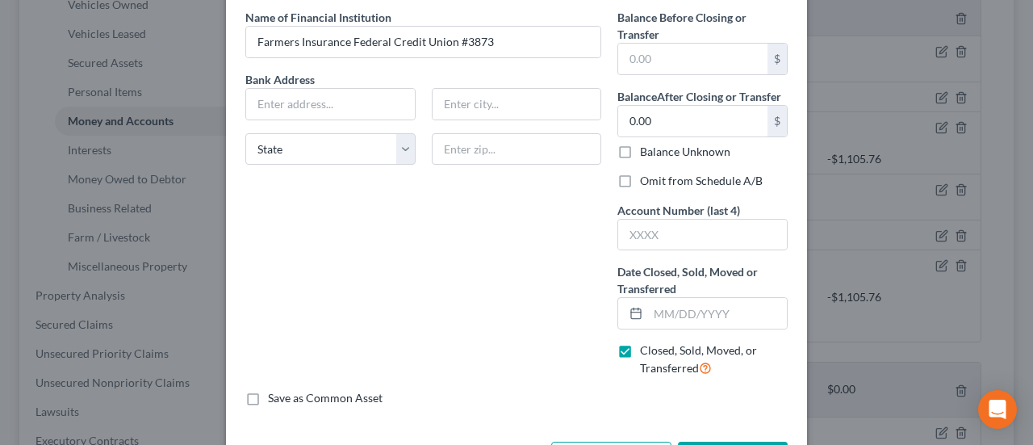
scroll to position [81, 0]
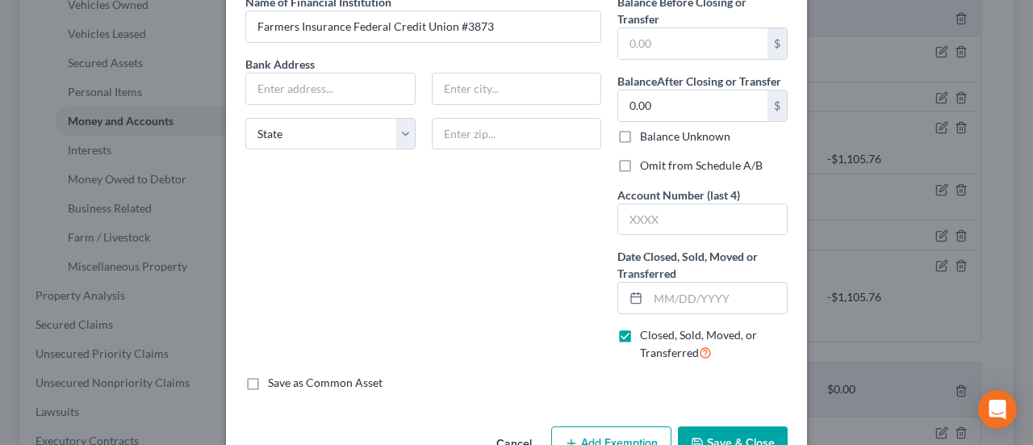
click at [629, 199] on label "Account Number (last 4)" at bounding box center [679, 194] width 123 height 17
click at [634, 212] on input "text" at bounding box center [702, 219] width 169 height 31
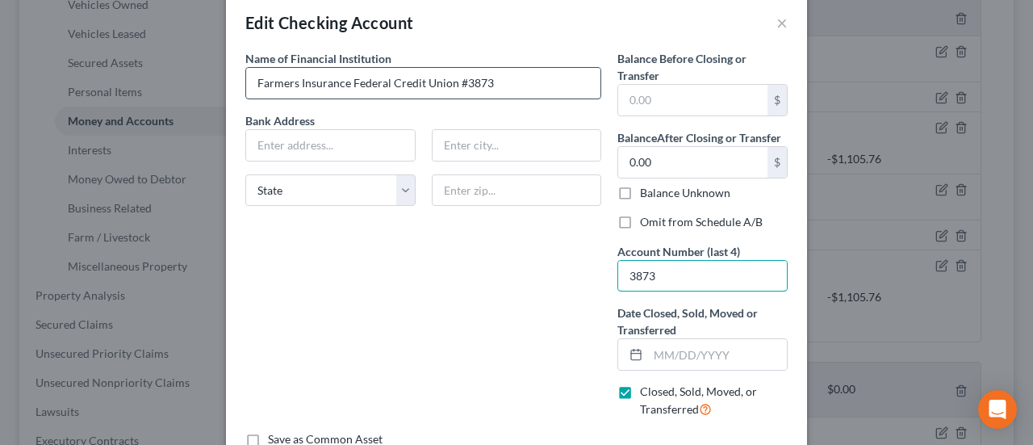
scroll to position [0, 0]
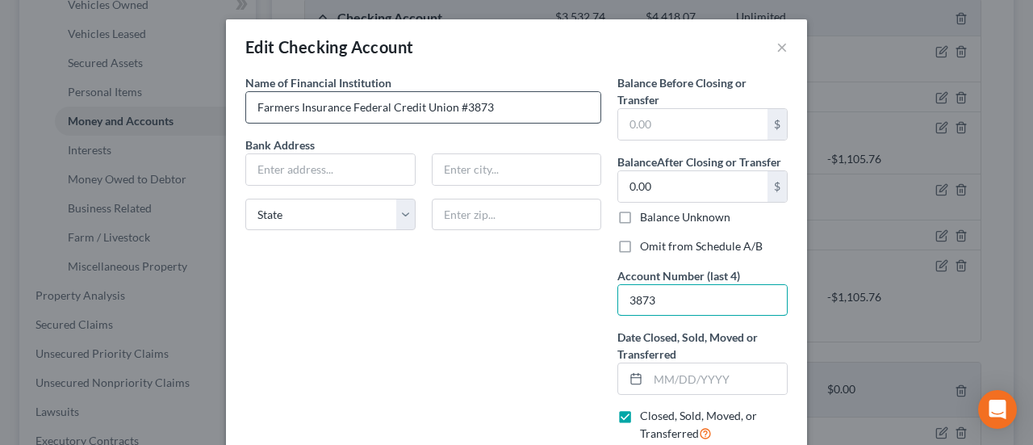
type input "3873"
click at [531, 109] on input "Farmers Insurance Federal Credit Union #3873" at bounding box center [423, 107] width 354 height 31
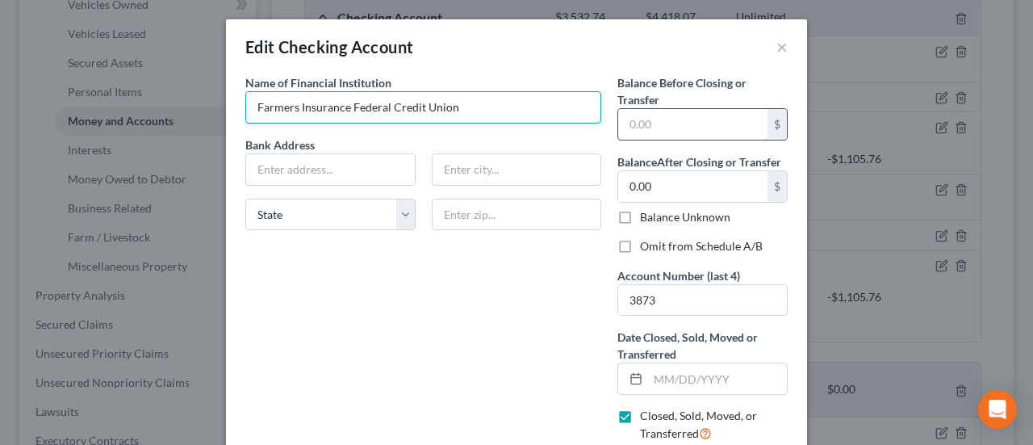
type input "Farmers Insurance Federal Credit Union"
click at [635, 122] on input "text" at bounding box center [692, 124] width 149 height 31
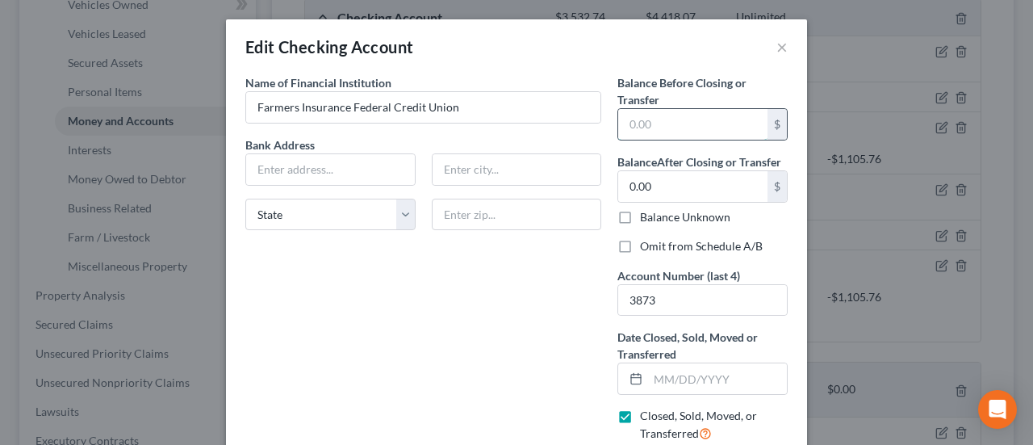
scroll to position [81, 0]
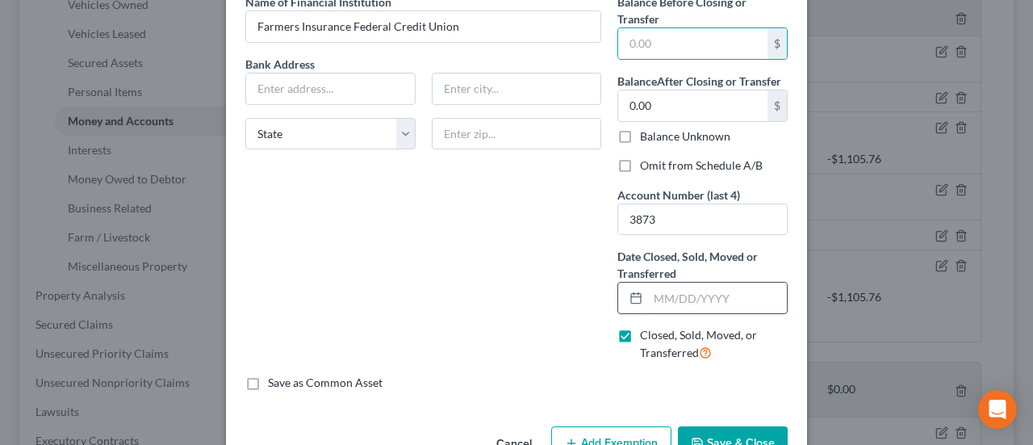
click at [648, 304] on input "text" at bounding box center [717, 298] width 139 height 31
type input "08/08/2025"
click at [654, 40] on input "text" at bounding box center [692, 43] width 149 height 31
type input "0.00"
click at [254, 76] on input "text" at bounding box center [330, 88] width 169 height 31
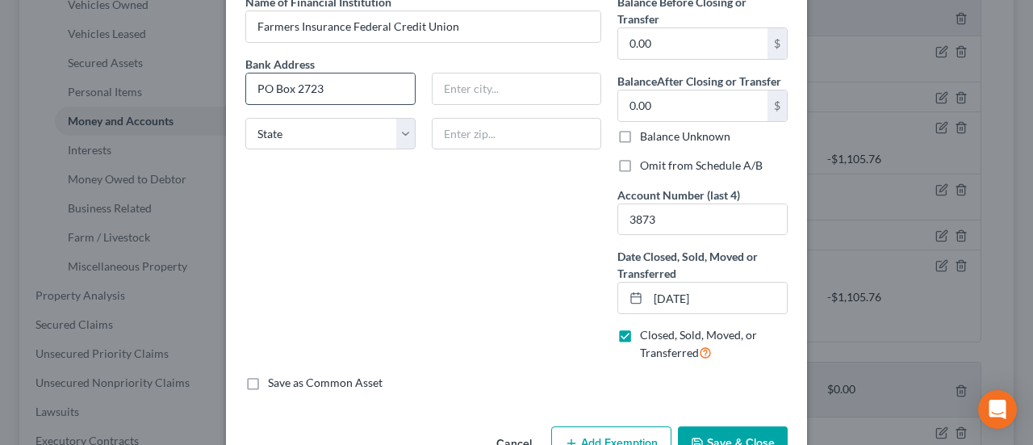
type input "PO Box 2723"
type input "Torrance"
select select "4"
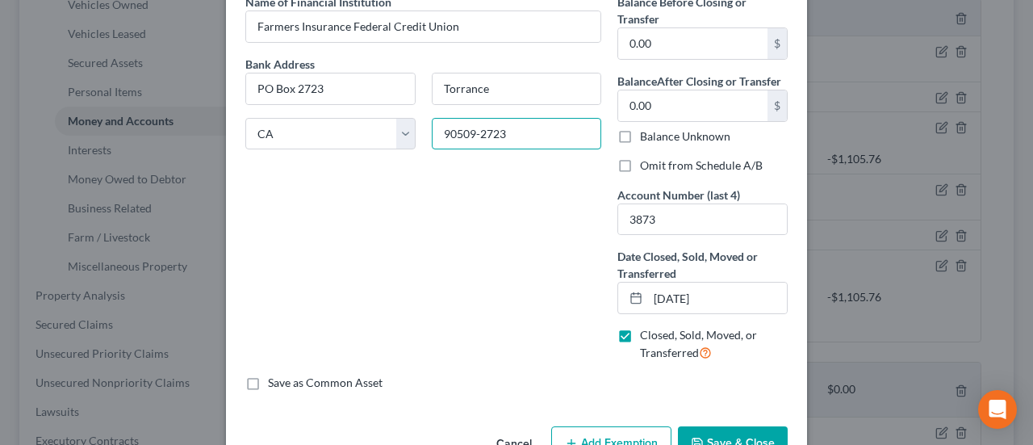
type input "90509-2723"
click at [640, 162] on label "Omit from Schedule A/B" at bounding box center [701, 165] width 123 height 16
click at [647, 162] on input "Omit from Schedule A/B" at bounding box center [652, 162] width 10 height 10
checkbox input "true"
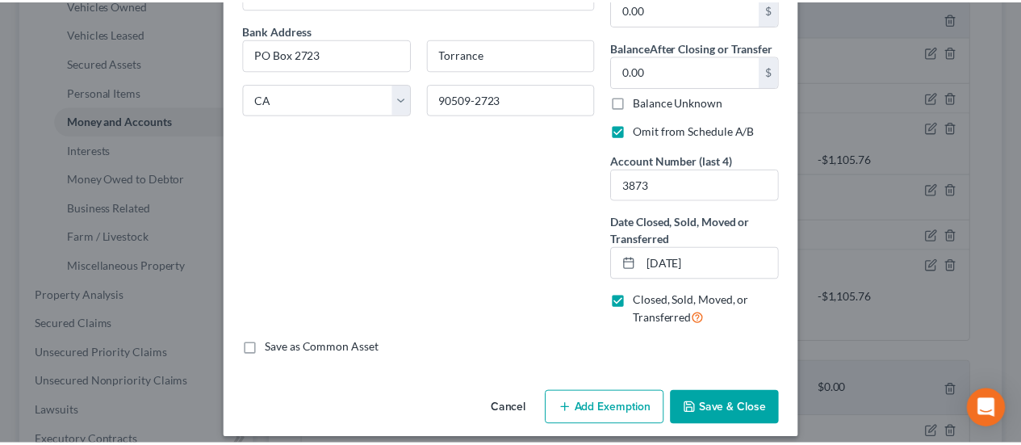
scroll to position [125, 0]
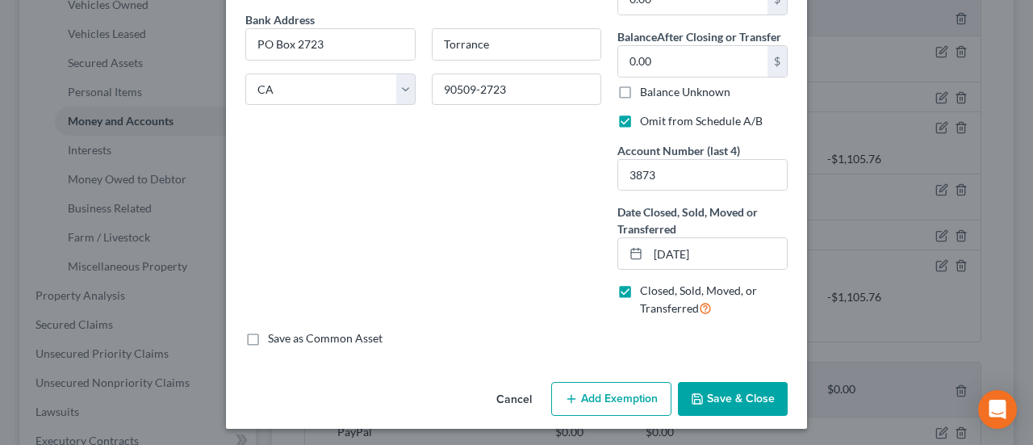
click at [710, 406] on button "Save & Close" at bounding box center [733, 399] width 110 height 34
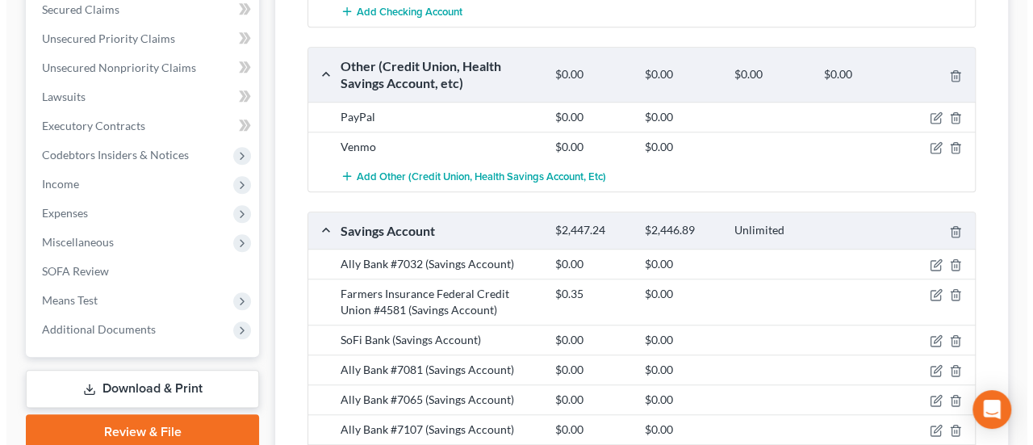
scroll to position [727, 0]
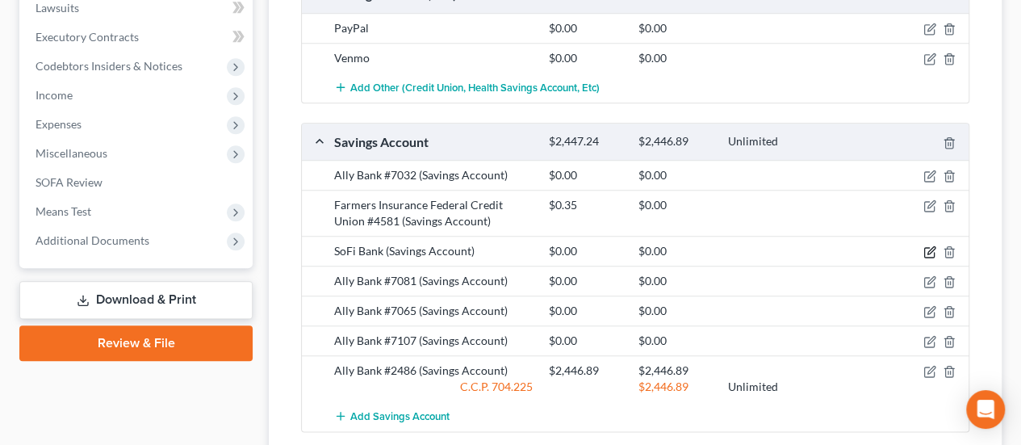
click at [928, 245] on icon "button" at bounding box center [930, 251] width 13 height 13
select select "46"
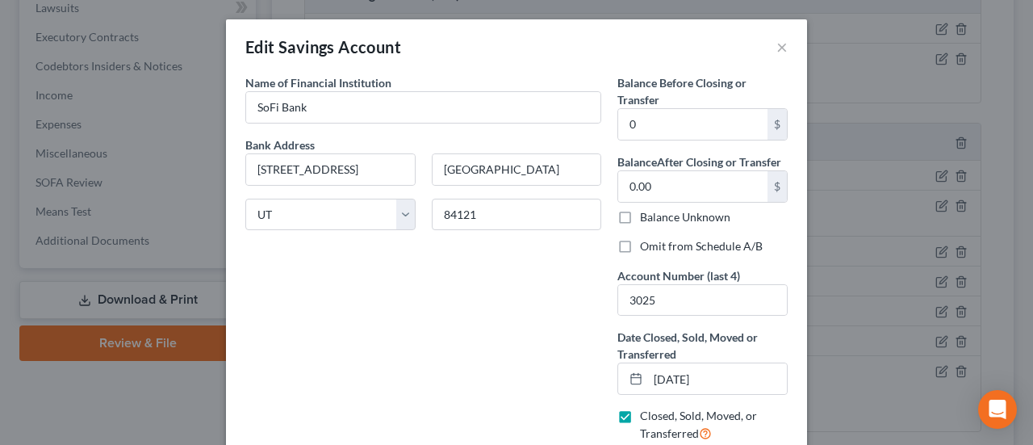
click at [640, 248] on label "Omit from Schedule A/B" at bounding box center [701, 246] width 123 height 16
click at [647, 248] on input "Omit from Schedule A/B" at bounding box center [652, 243] width 10 height 10
checkbox input "true"
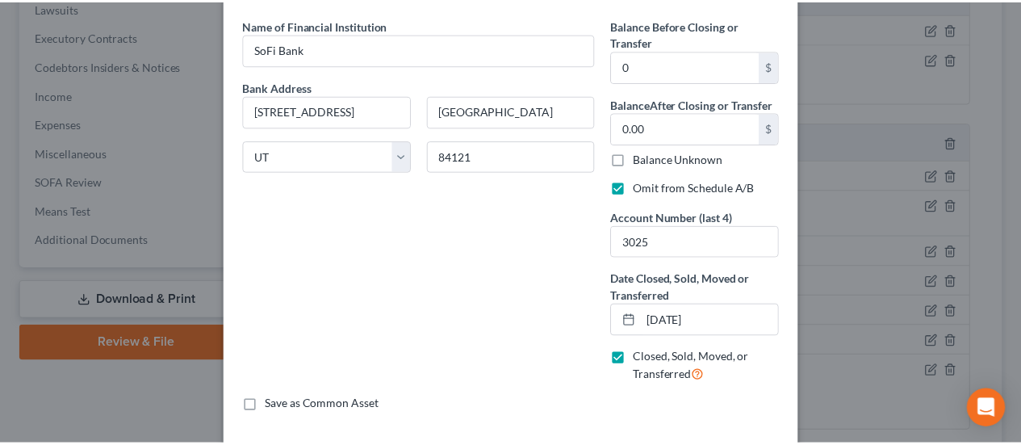
scroll to position [125, 0]
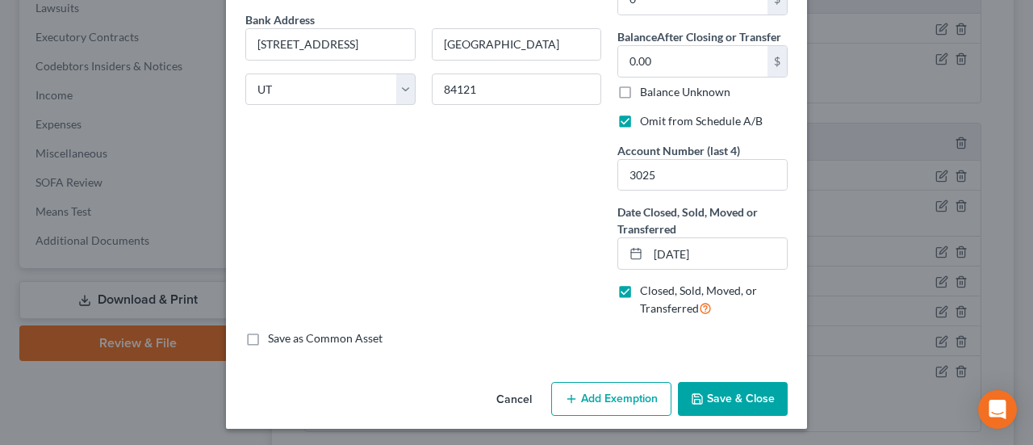
click at [716, 395] on button "Save & Close" at bounding box center [733, 399] width 110 height 34
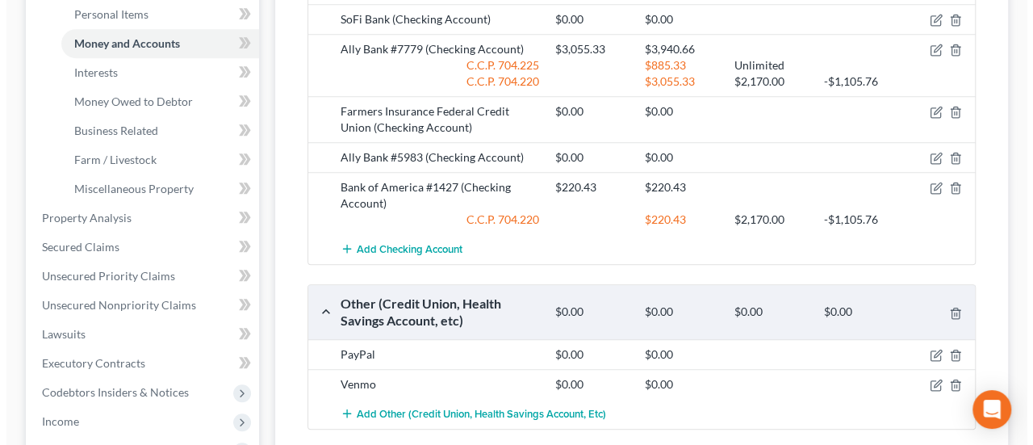
scroll to position [404, 0]
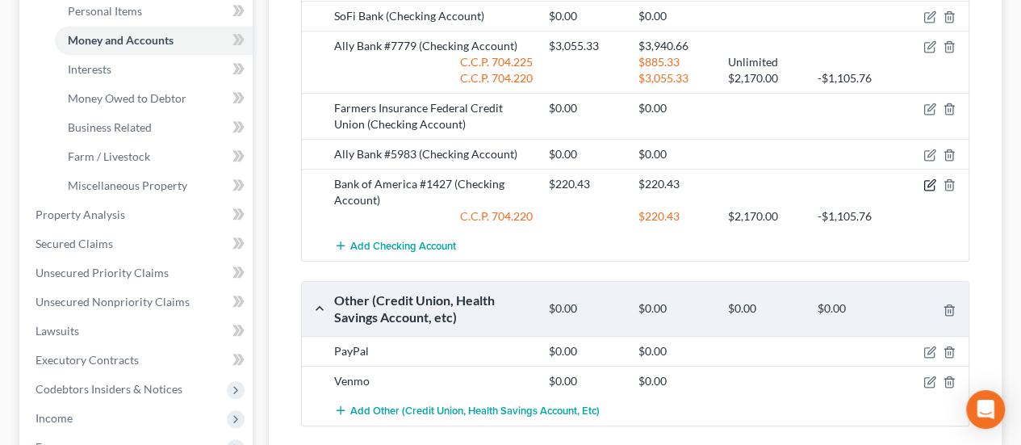
click at [925, 180] on icon "button" at bounding box center [930, 184] width 13 height 13
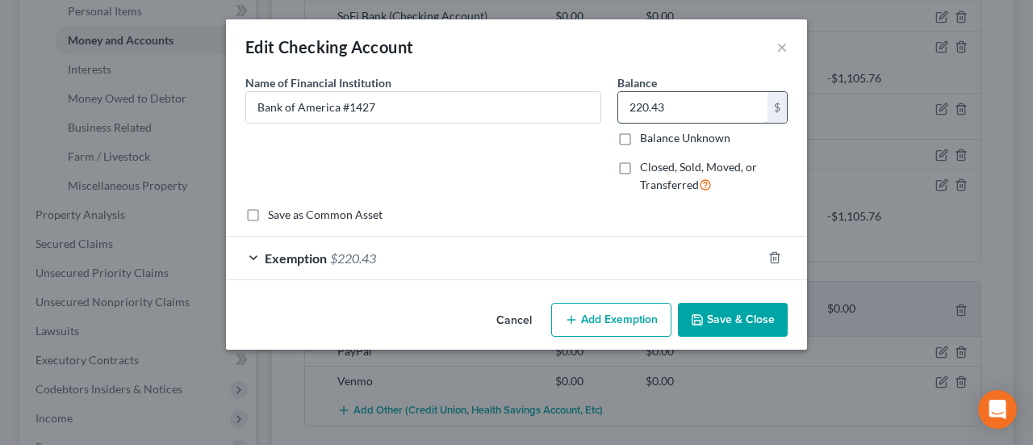
click at [658, 108] on input "220.43" at bounding box center [692, 107] width 149 height 31
click at [640, 163] on label "Closed, Sold, Moved, or Transferred" at bounding box center [714, 176] width 148 height 35
click at [647, 163] on input "Closed, Sold, Moved, or Transferred" at bounding box center [652, 164] width 10 height 10
checkbox input "true"
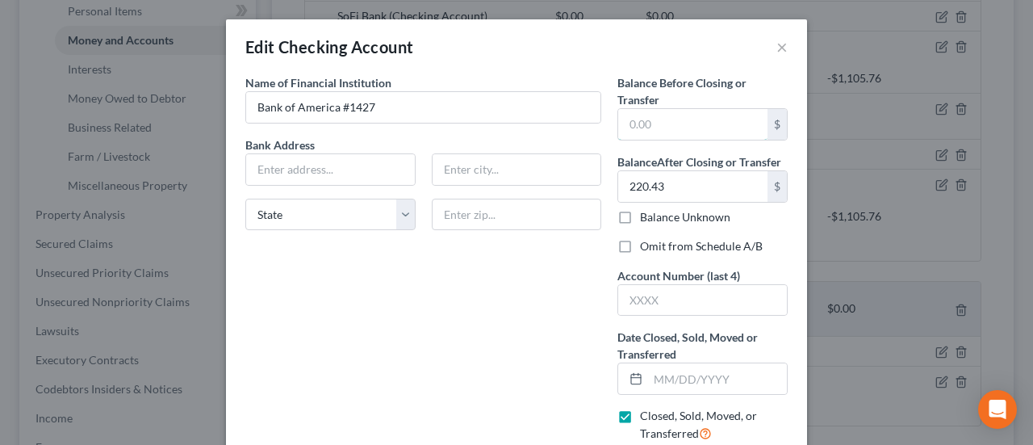
drag, startPoint x: 643, startPoint y: 135, endPoint x: 649, endPoint y: 142, distance: 9.7
click at [643, 135] on input "text" at bounding box center [692, 124] width 149 height 31
click at [656, 186] on input "220.43" at bounding box center [692, 186] width 149 height 31
type input "0.00"
click at [628, 114] on input "text" at bounding box center [692, 124] width 149 height 31
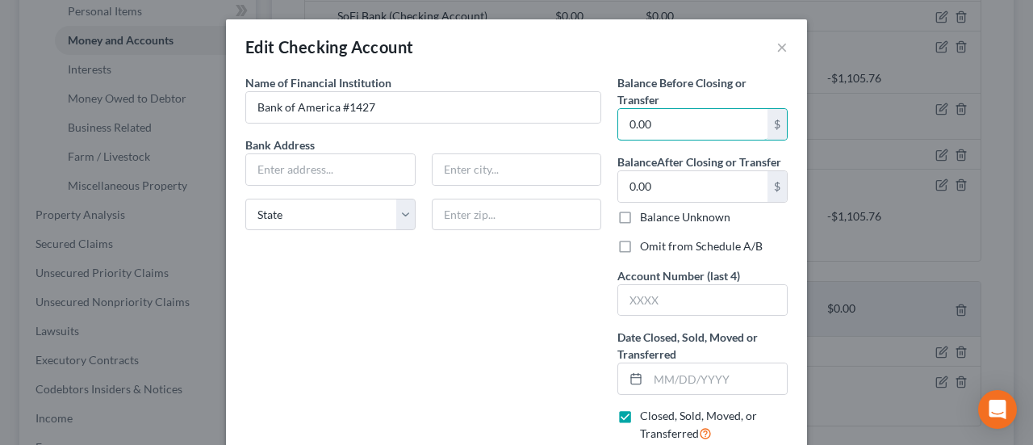
type input "0.00"
click at [640, 245] on label "Omit from Schedule A/B" at bounding box center [701, 246] width 123 height 16
click at [647, 245] on input "Omit from Schedule A/B" at bounding box center [652, 243] width 10 height 10
checkbox input "true"
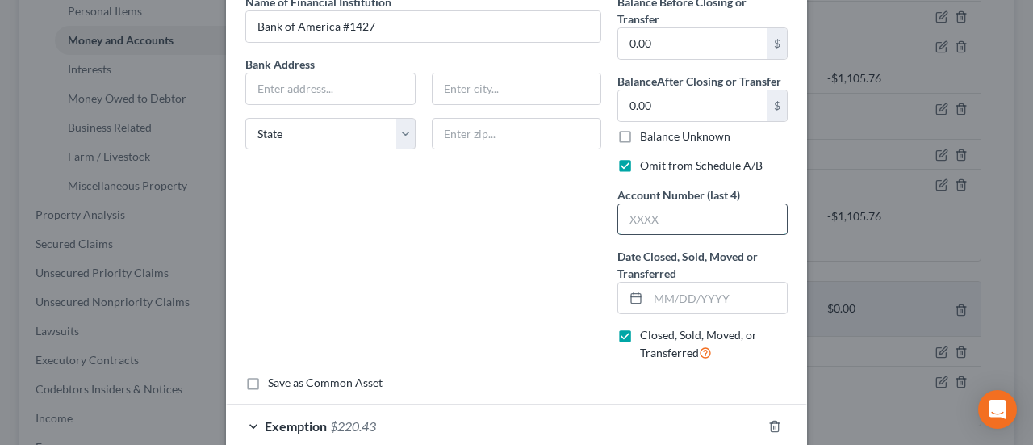
click at [668, 216] on input "text" at bounding box center [702, 219] width 169 height 31
type input "1427"
click at [428, 19] on input "Bank of America #1427" at bounding box center [423, 26] width 354 height 31
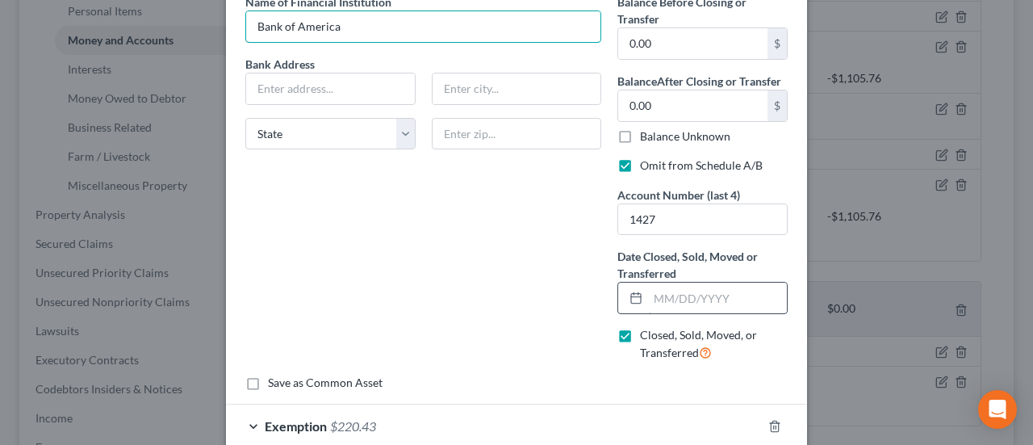
type input "Bank of America"
drag, startPoint x: 734, startPoint y: 297, endPoint x: 723, endPoint y: 299, distance: 10.6
click at [734, 297] on input "text" at bounding box center [717, 298] width 139 height 31
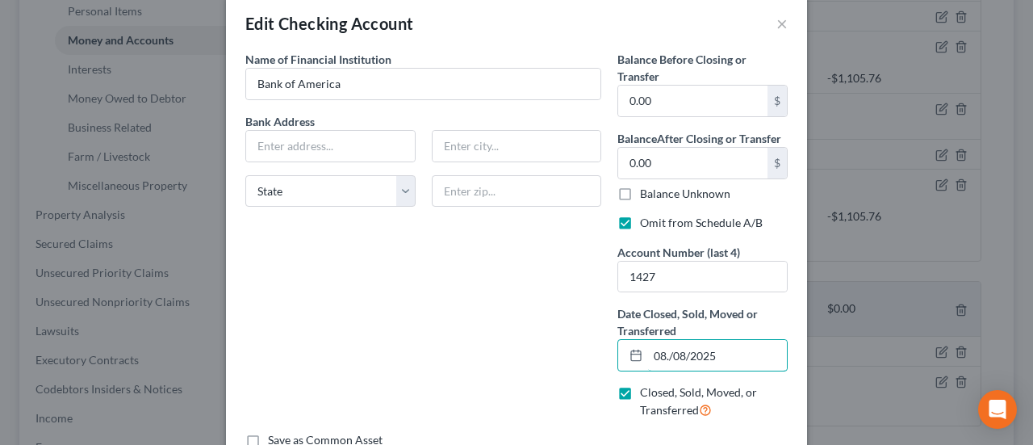
scroll to position [0, 0]
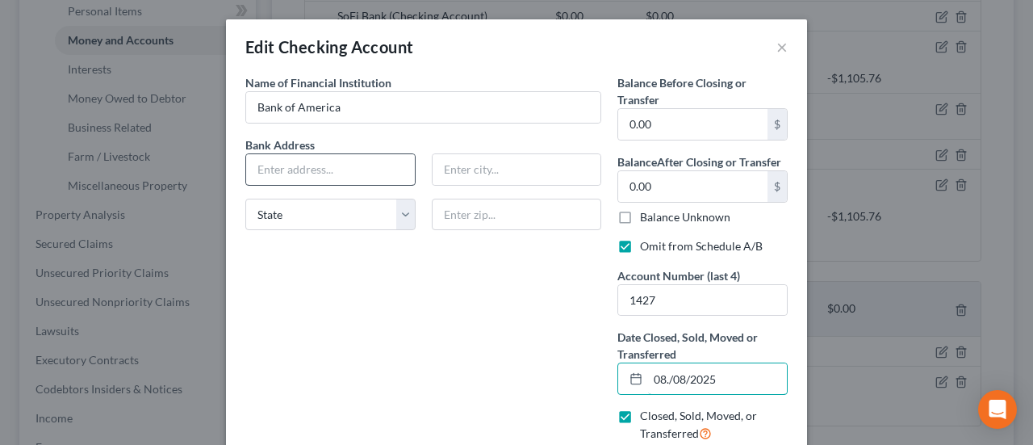
type input "08./08/2025"
click at [286, 153] on div at bounding box center [330, 169] width 170 height 32
type input "PO Box 15284"
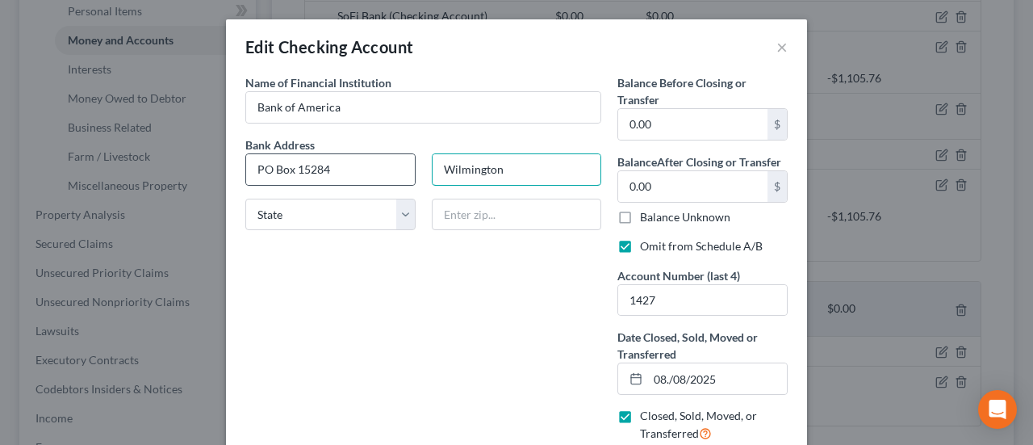
type input "Wilmington"
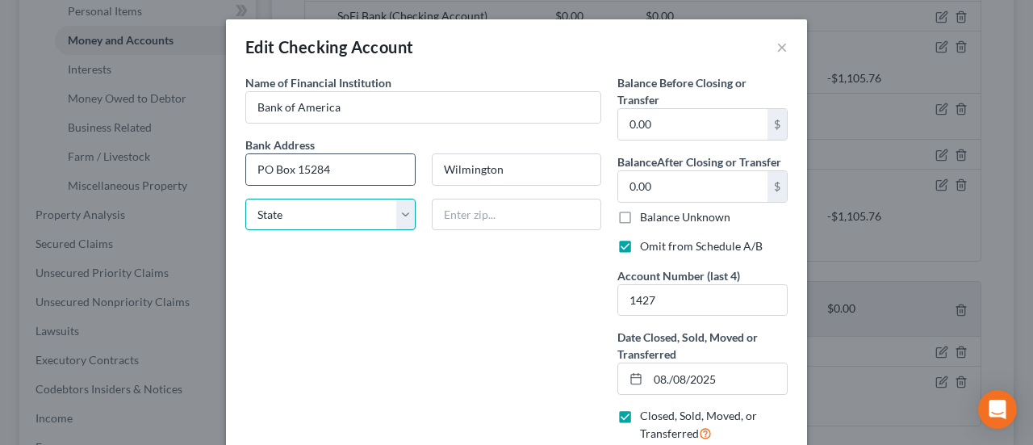
select select "7"
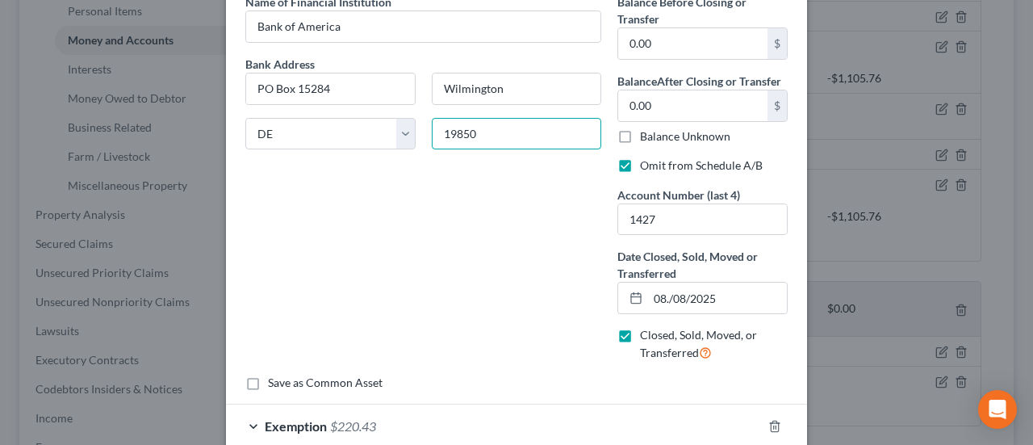
scroll to position [170, 0]
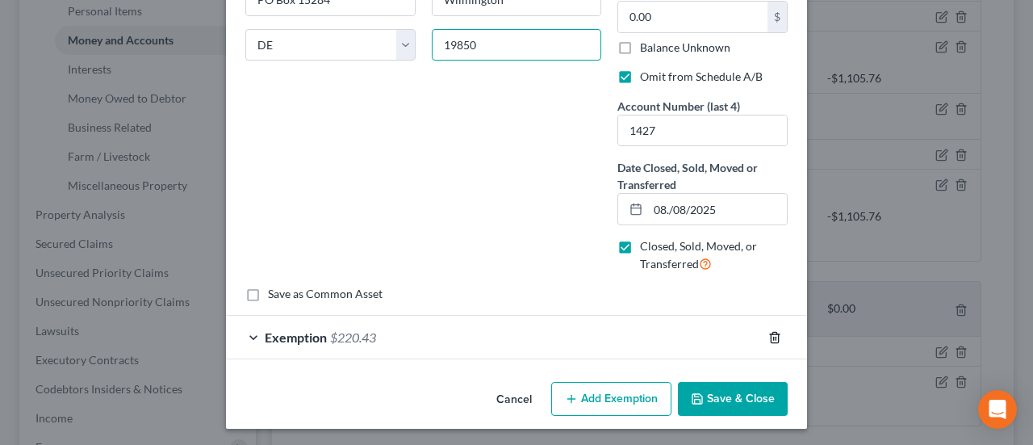
type input "19850"
click at [769, 331] on icon "button" at bounding box center [775, 337] width 13 height 13
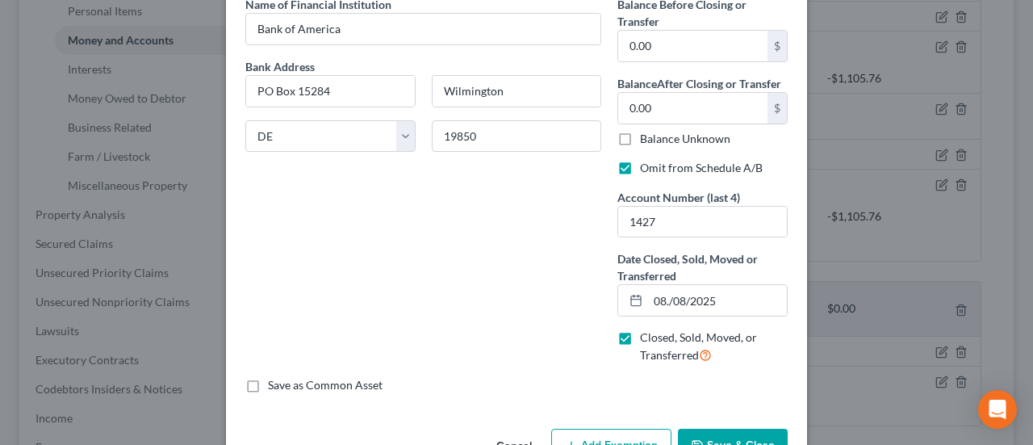
scroll to position [125, 0]
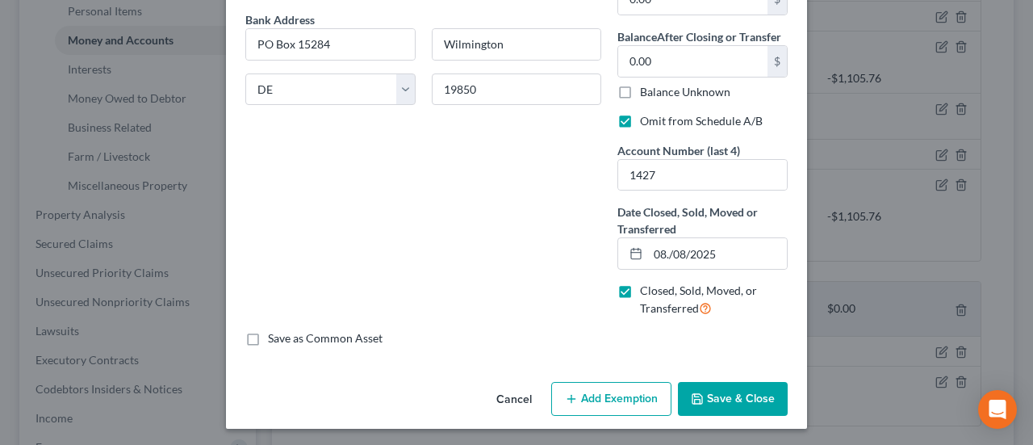
click at [743, 386] on button "Save & Close" at bounding box center [733, 399] width 110 height 34
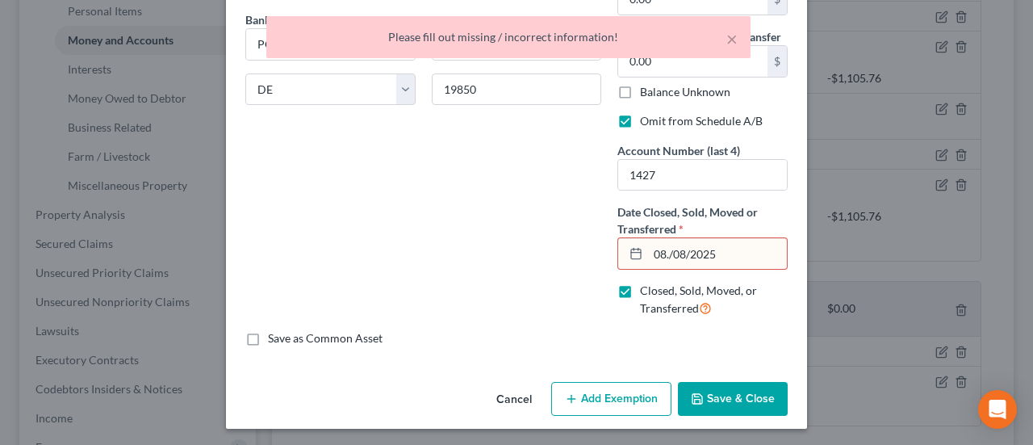
click at [668, 249] on input "08./08/2025" at bounding box center [717, 253] width 139 height 31
type input "08/08/2025"
click at [713, 382] on button "Save & Close" at bounding box center [733, 399] width 110 height 34
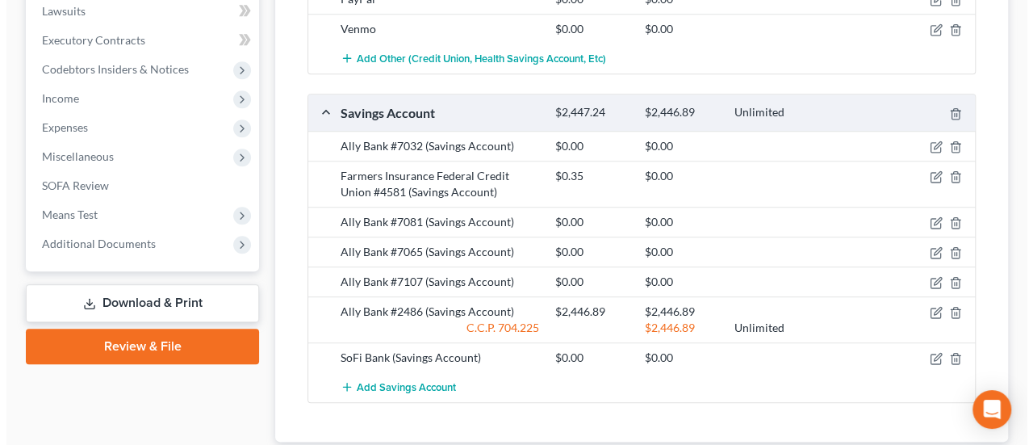
scroll to position [727, 0]
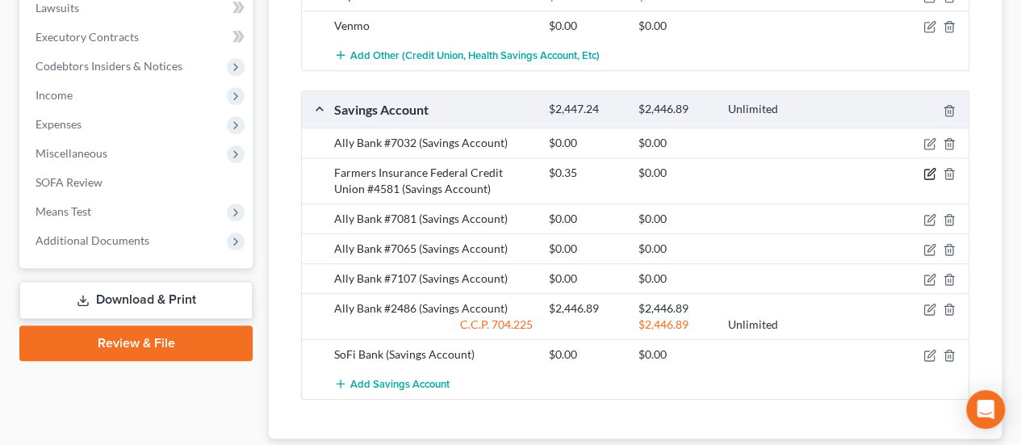
click at [928, 171] on icon "button" at bounding box center [930, 173] width 13 height 13
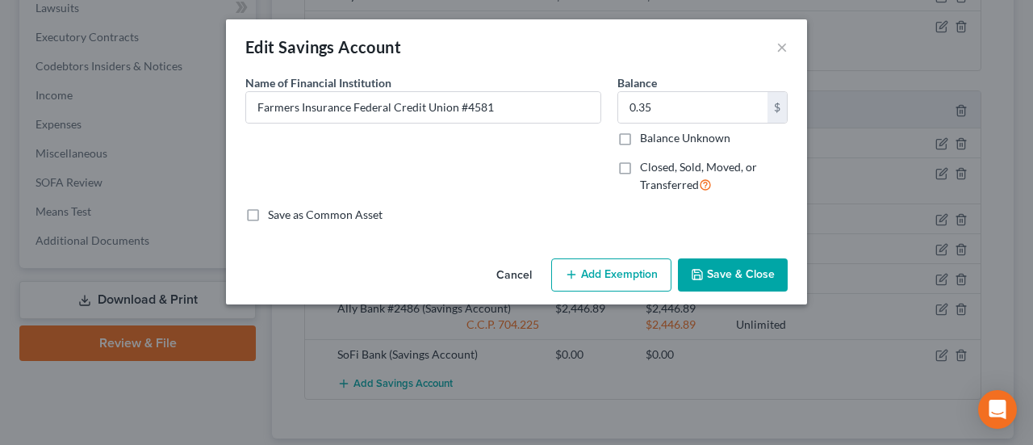
click at [756, 273] on button "Save & Close" at bounding box center [733, 275] width 110 height 34
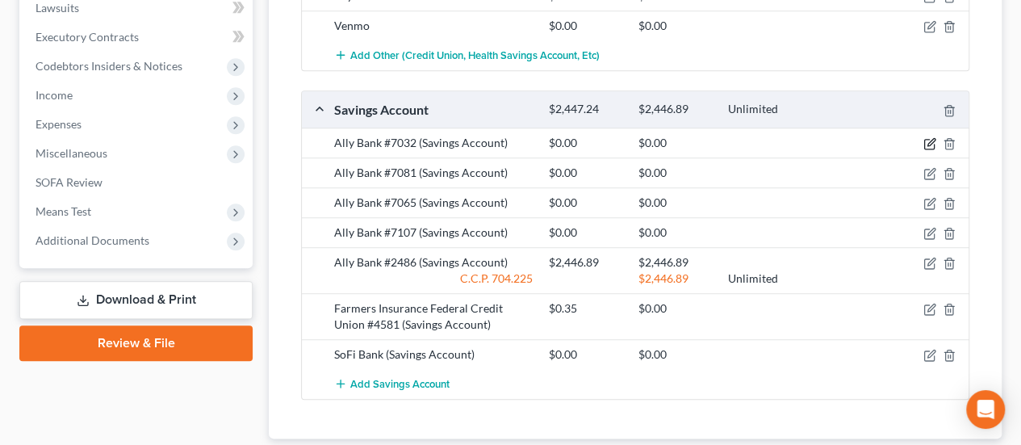
click at [926, 140] on icon "button" at bounding box center [929, 145] width 10 height 10
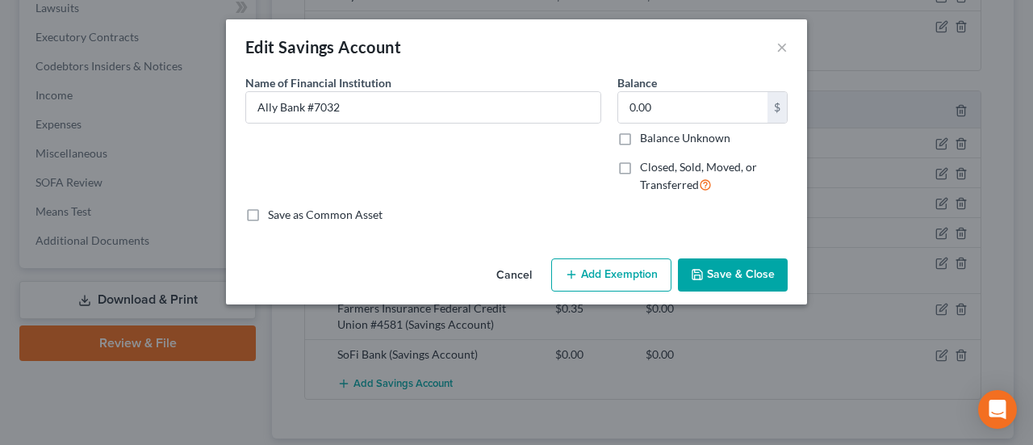
click at [526, 267] on button "Cancel" at bounding box center [514, 276] width 61 height 32
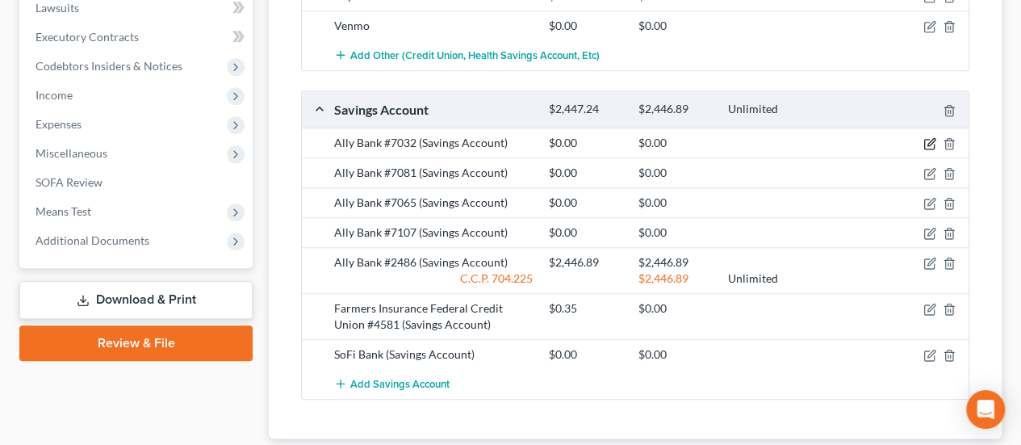
click at [931, 137] on icon "button" at bounding box center [930, 143] width 13 height 13
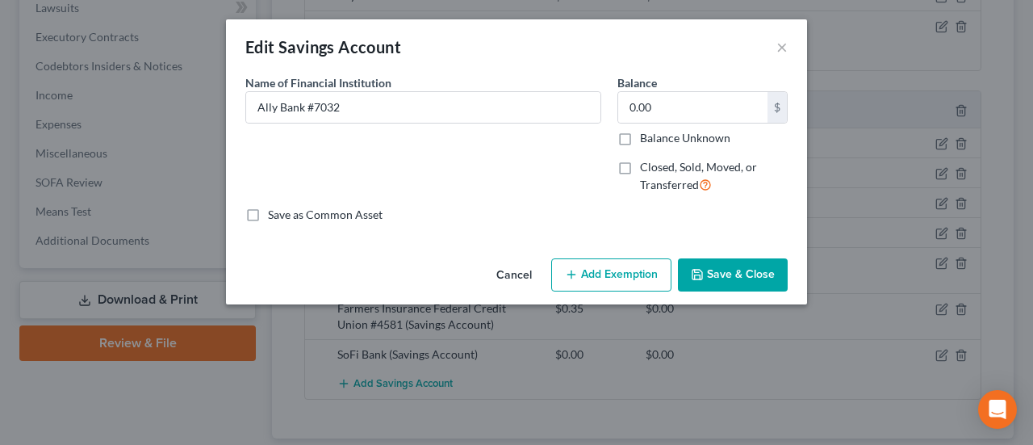
click at [640, 169] on label "Closed, Sold, Moved, or Transferred" at bounding box center [714, 176] width 148 height 35
click at [647, 169] on input "Closed, Sold, Moved, or Transferred" at bounding box center [652, 164] width 10 height 10
checkbox input "true"
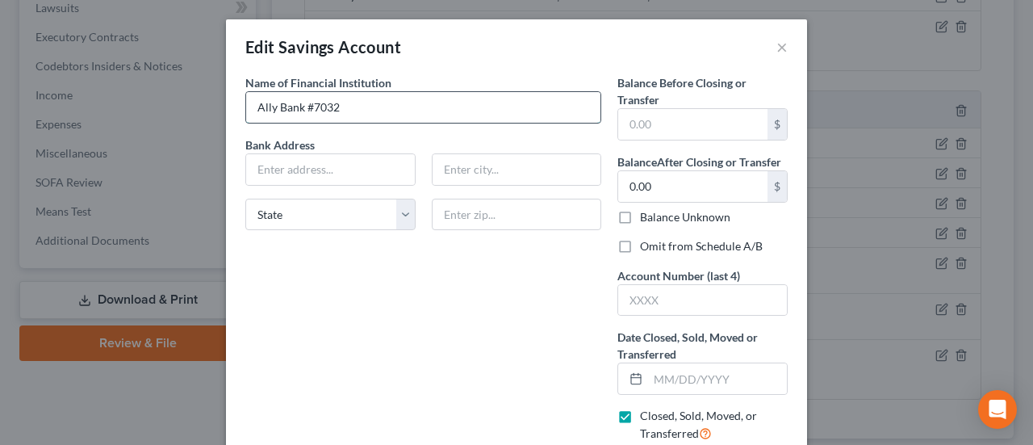
click at [344, 113] on input "Ally Bank #7032" at bounding box center [423, 107] width 354 height 31
click at [690, 295] on input "text" at bounding box center [702, 300] width 169 height 31
type input "7032"
click at [436, 116] on input "Ally Bank #7032" at bounding box center [423, 107] width 354 height 31
type input "Ally Bank"
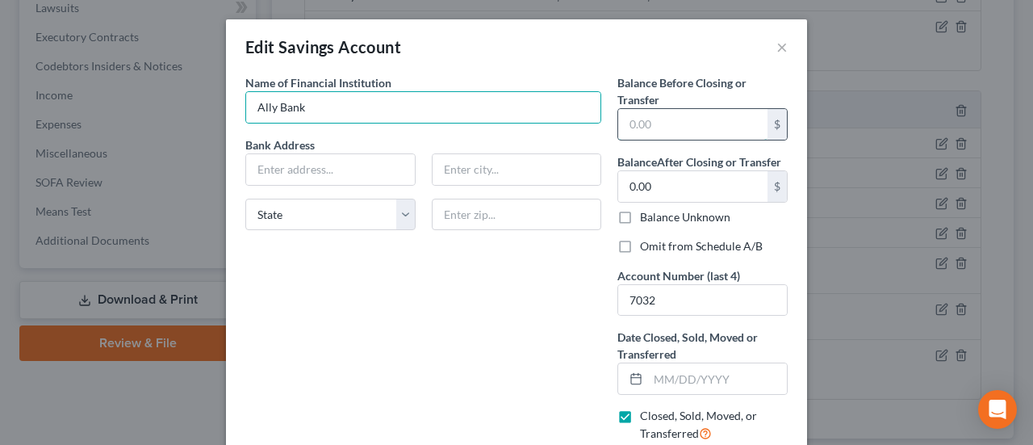
drag, startPoint x: 649, startPoint y: 125, endPoint x: 642, endPoint y: 120, distance: 8.7
click at [649, 125] on input "text" at bounding box center [692, 124] width 149 height 31
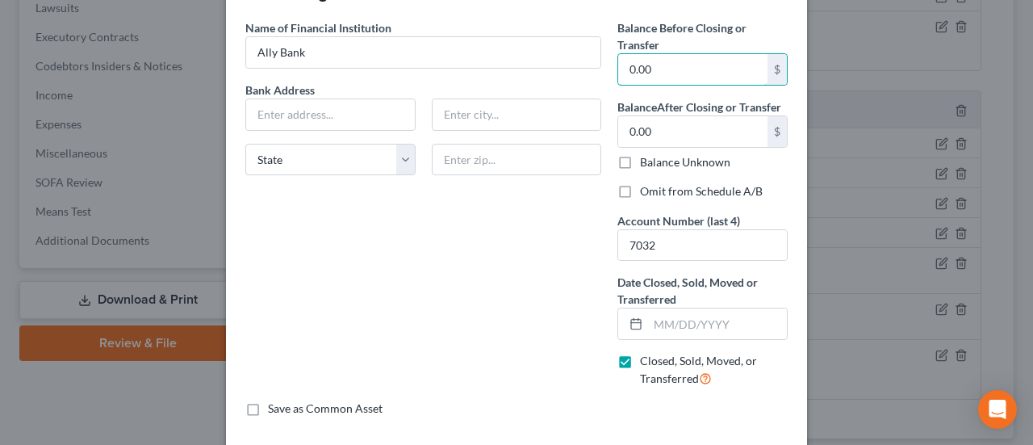
scroll to position [81, 0]
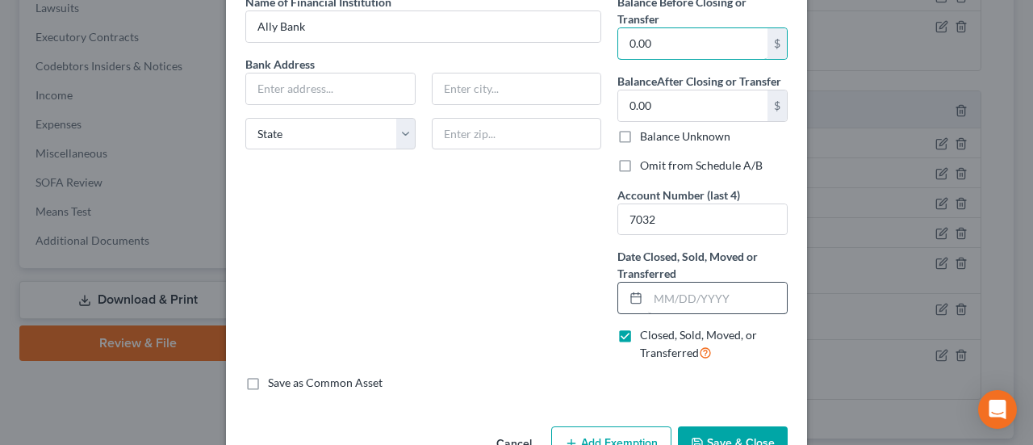
type input "0.00"
click at [648, 291] on input "text" at bounding box center [717, 298] width 139 height 31
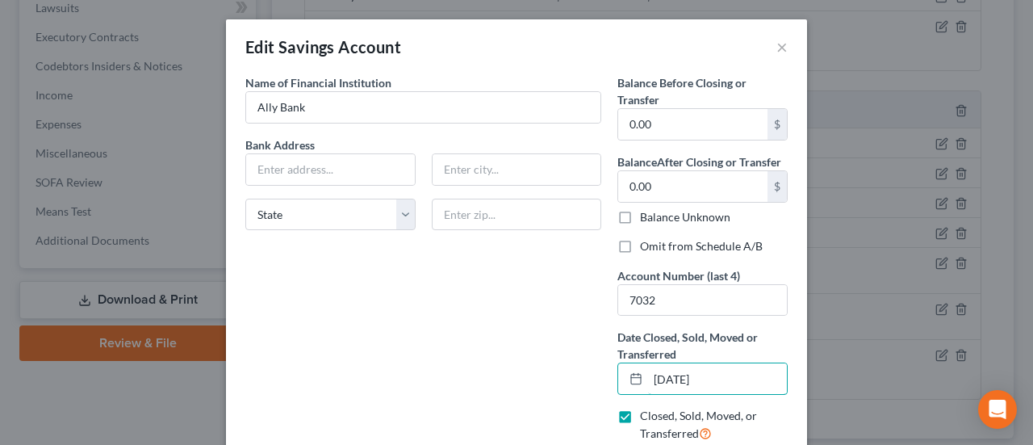
type input "08/08/2025"
click at [640, 246] on label "Omit from Schedule A/B" at bounding box center [701, 246] width 123 height 16
click at [647, 246] on input "Omit from Schedule A/B" at bounding box center [652, 243] width 10 height 10
checkbox input "true"
click at [301, 162] on input "text" at bounding box center [330, 169] width 169 height 31
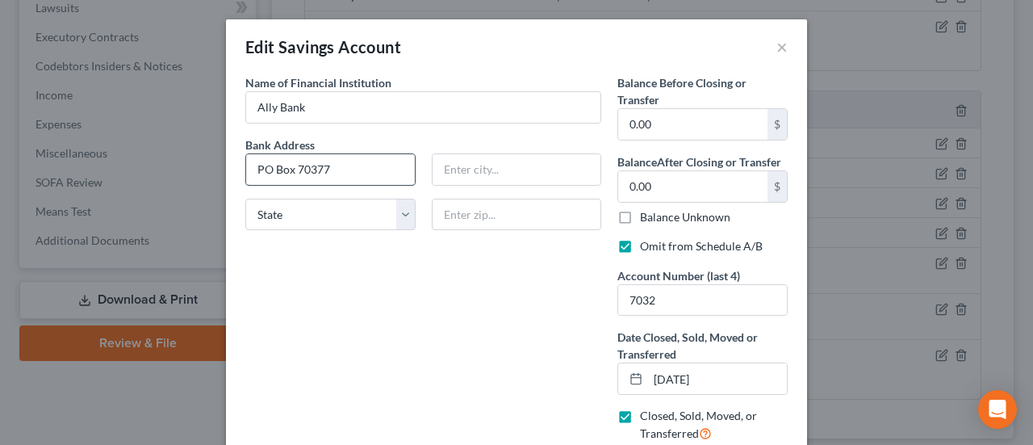
type input "PO Box 70377"
type input "Philadelphia"
select select "39"
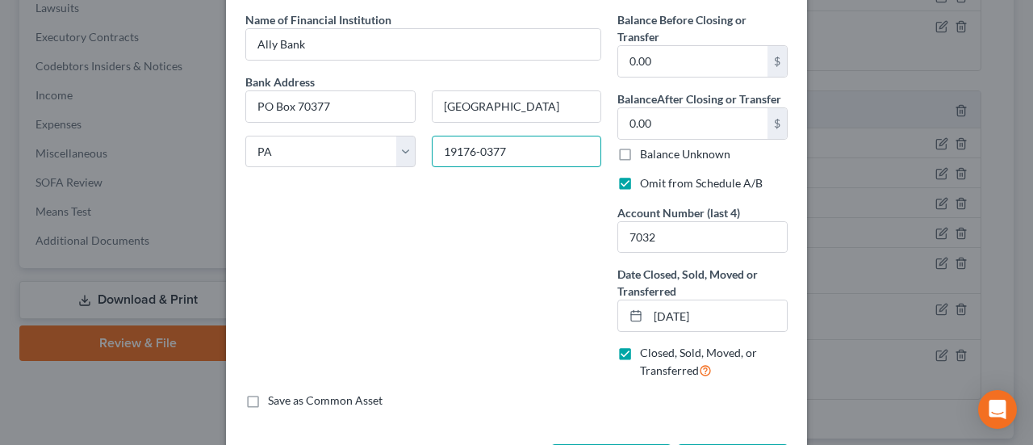
scroll to position [125, 0]
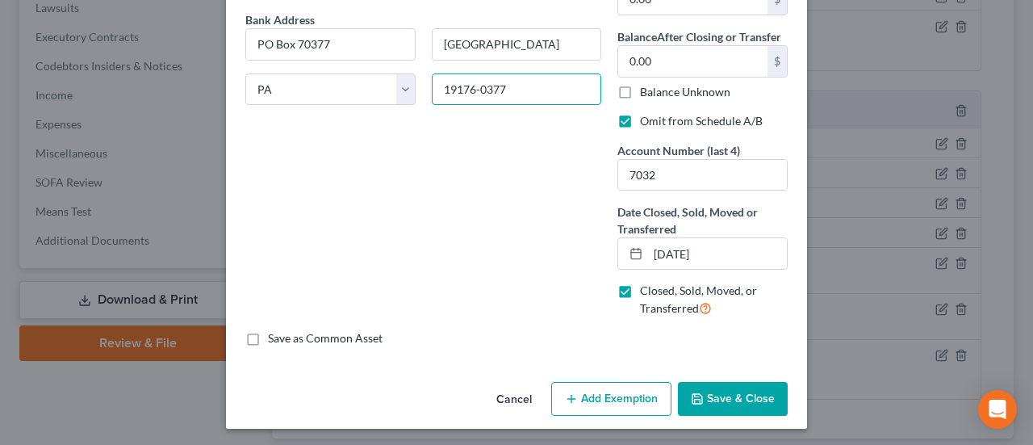
type input "19176-0377"
click at [722, 396] on button "Save & Close" at bounding box center [733, 399] width 110 height 34
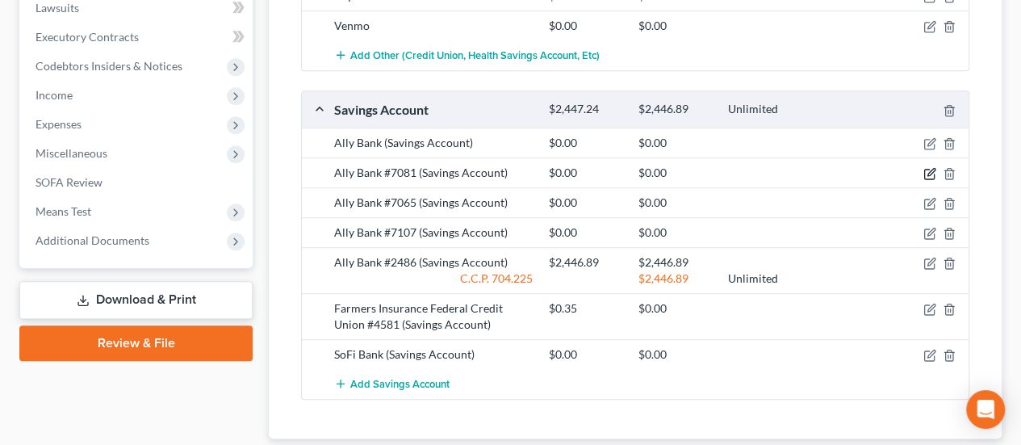
click at [924, 170] on icon "button" at bounding box center [929, 175] width 10 height 10
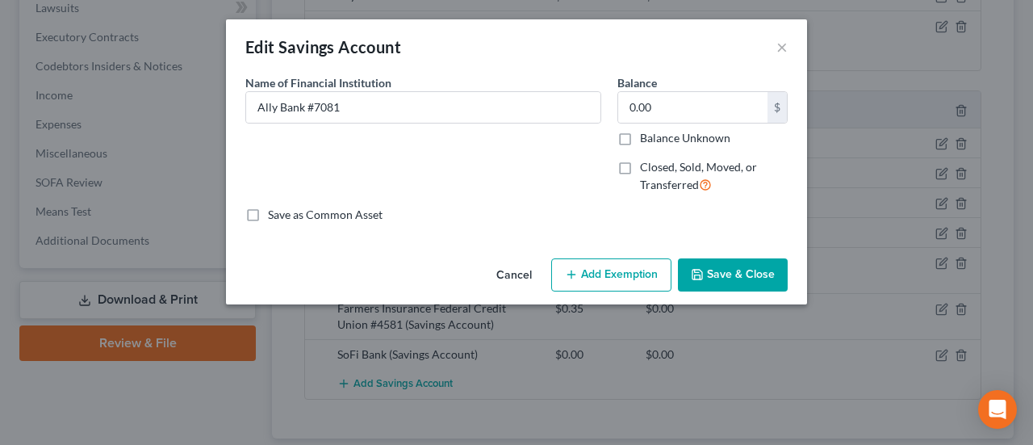
click at [642, 174] on label "Closed, Sold, Moved, or Transferred" at bounding box center [714, 176] width 148 height 35
click at [647, 170] on input "Closed, Sold, Moved, or Transferred" at bounding box center [652, 164] width 10 height 10
checkbox input "true"
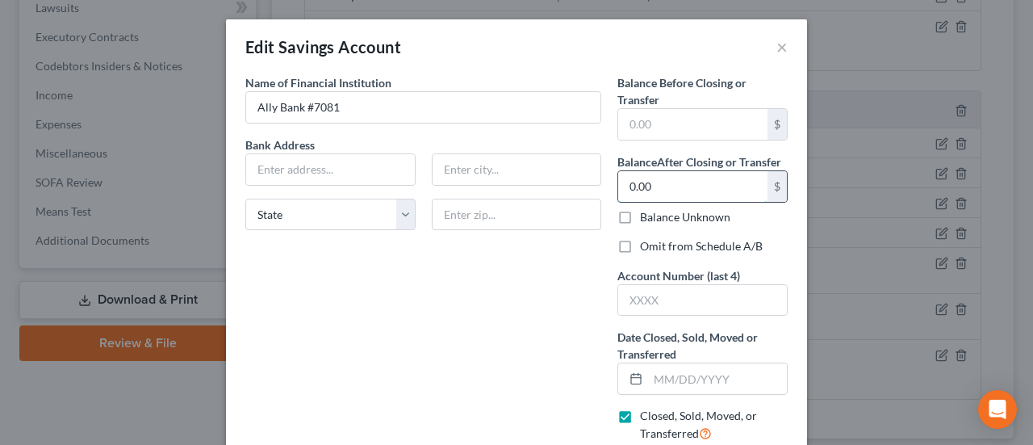
click at [641, 187] on input "0.00" at bounding box center [692, 186] width 149 height 31
click at [654, 115] on input "text" at bounding box center [692, 124] width 149 height 31
type input "0.00"
click at [640, 246] on label "Omit from Schedule A/B" at bounding box center [701, 246] width 123 height 16
click at [647, 246] on input "Omit from Schedule A/B" at bounding box center [652, 243] width 10 height 10
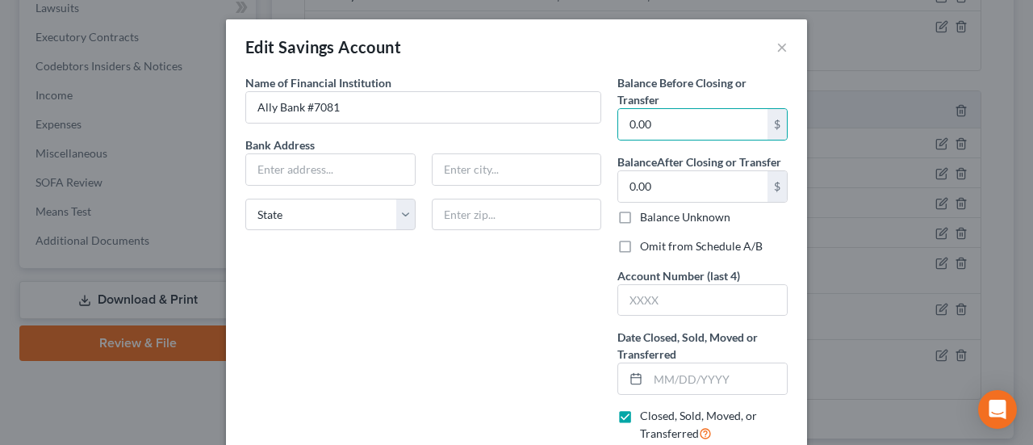
checkbox input "true"
click at [637, 302] on input "text" at bounding box center [702, 300] width 169 height 31
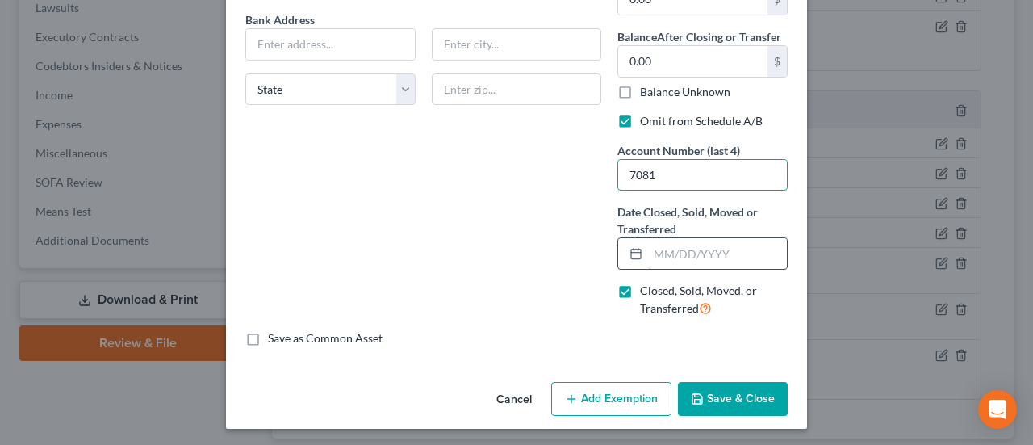
type input "7081"
click at [652, 260] on input "text" at bounding box center [717, 253] width 139 height 31
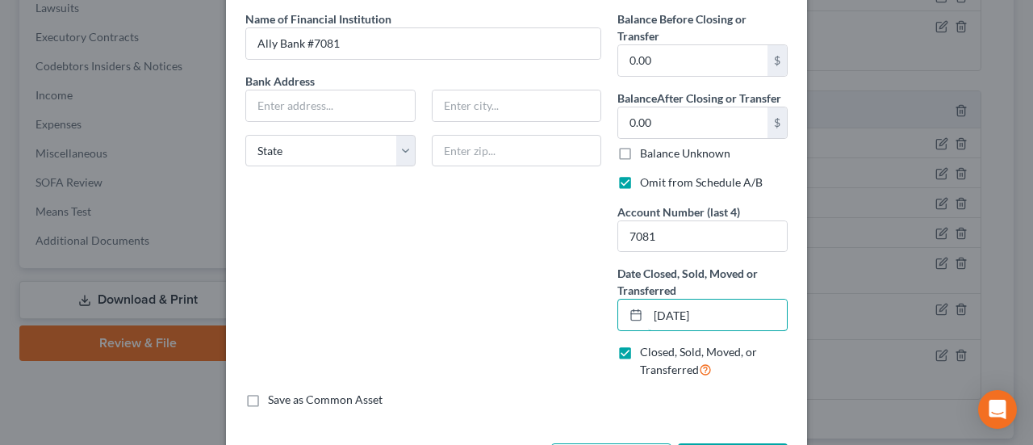
scroll to position [44, 0]
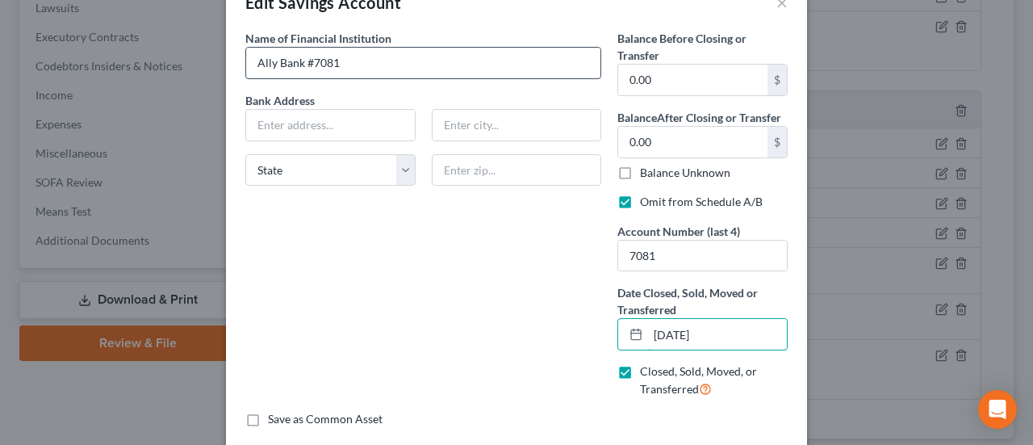
type input "08/08/2025"
click at [341, 69] on input "Ally Bank #7081" at bounding box center [423, 63] width 354 height 31
type input "Ally Bank"
click at [296, 122] on input "text" at bounding box center [330, 125] width 169 height 31
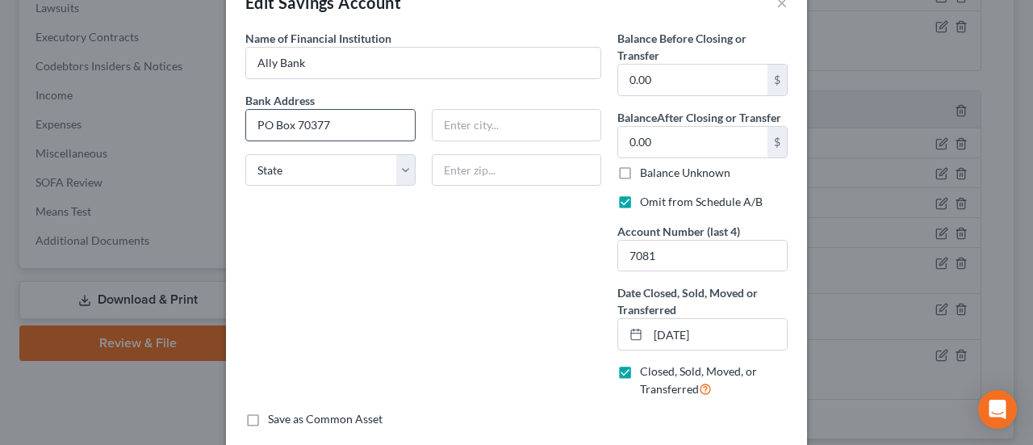
type input "PO Box 70377"
type input "Philadelphia"
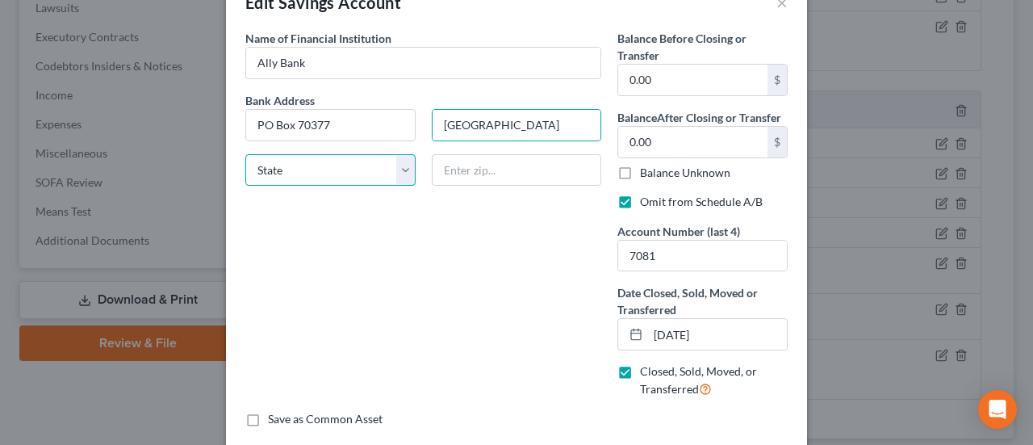
click at [281, 171] on select "State AL AK AR AZ CA CO CT DE DC FL GA GU HI ID IL IN IA KS KY LA ME MD MA MI M…" at bounding box center [330, 170] width 170 height 32
select select "4"
click at [245, 154] on select "State AL AK AR AZ CA CO CT DE DC FL GA GU HI ID IL IN IA KS KY LA ME MD MA MI M…" at bounding box center [330, 170] width 170 height 32
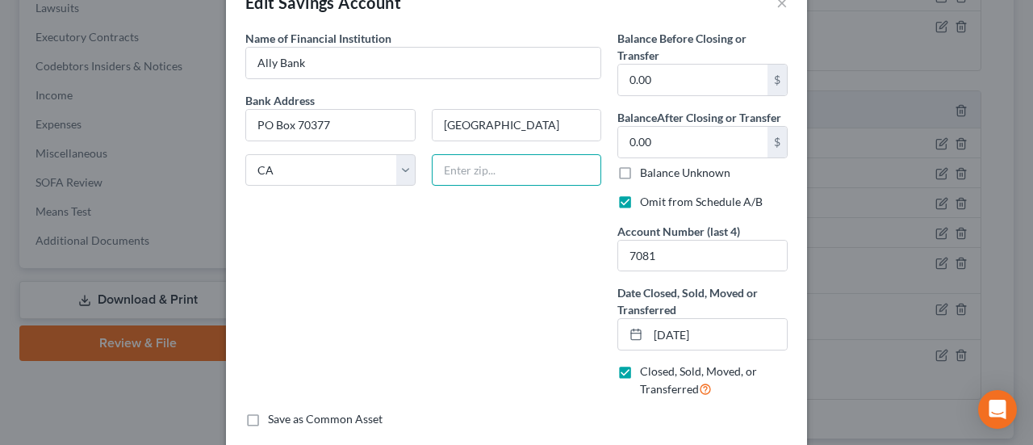
click at [488, 172] on input "text" at bounding box center [517, 170] width 170 height 32
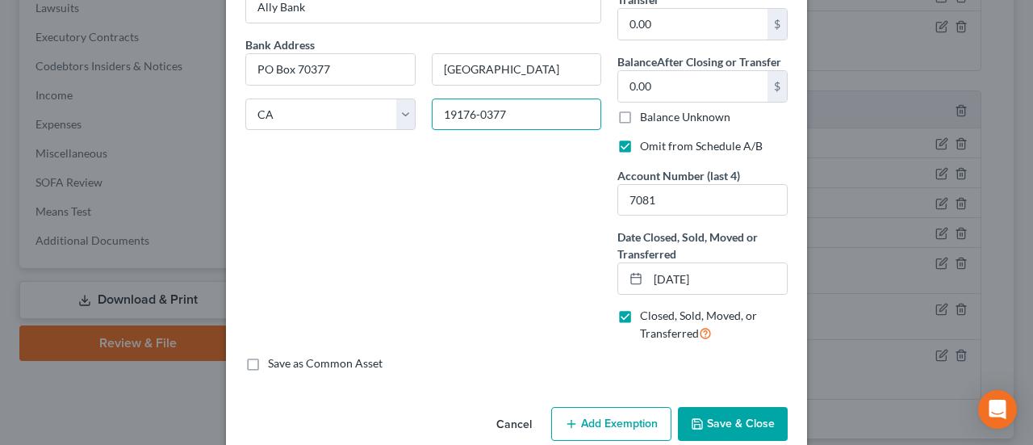
scroll to position [125, 0]
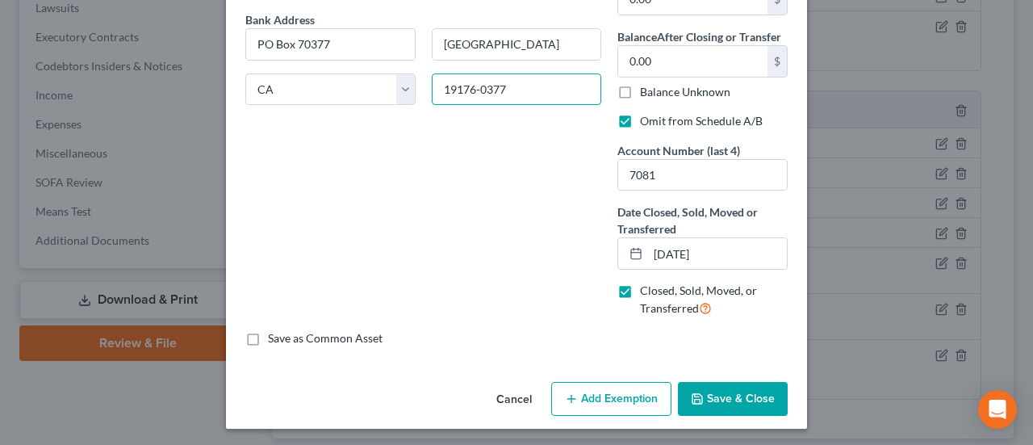
type input "19176-0377"
click at [756, 388] on button "Save & Close" at bounding box center [733, 399] width 110 height 34
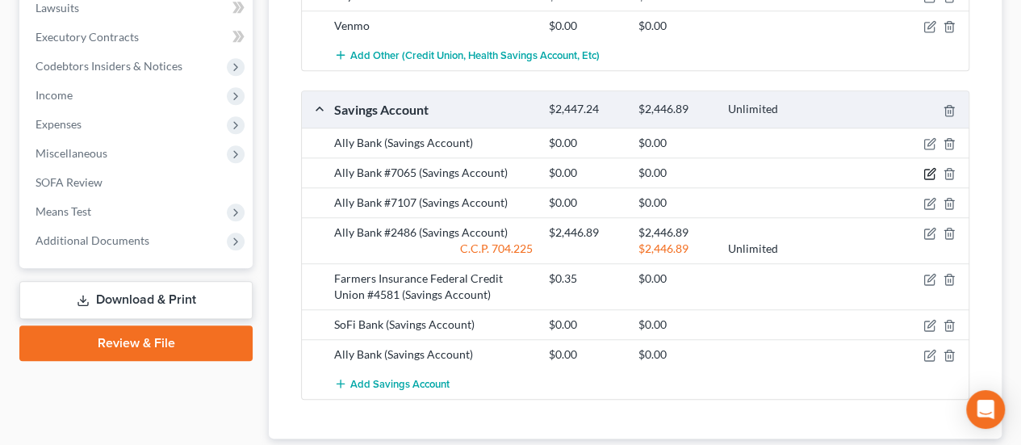
click at [928, 170] on icon "button" at bounding box center [931, 172] width 7 height 7
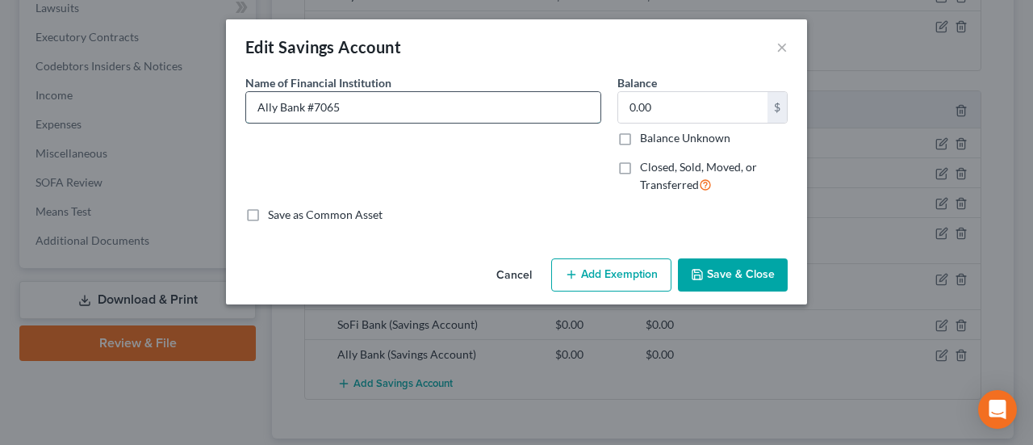
click at [417, 102] on input "Ally Bank #7065" at bounding box center [423, 107] width 354 height 31
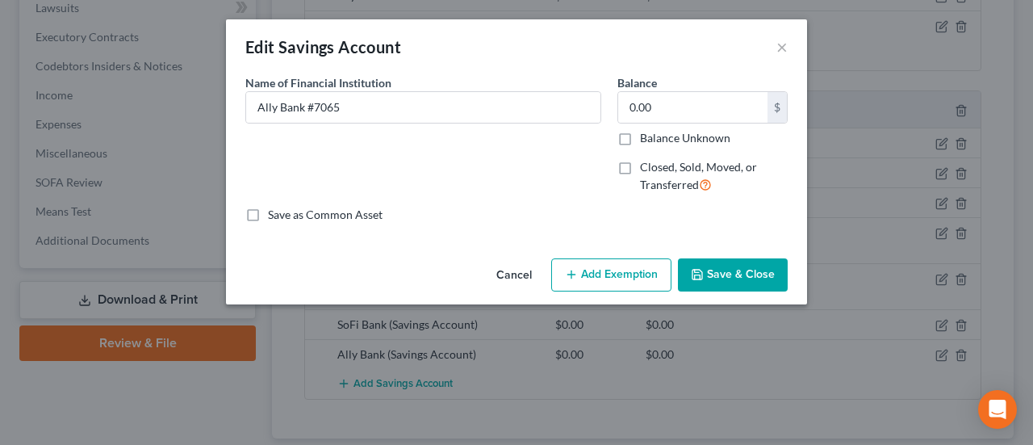
click at [640, 164] on label "Closed, Sold, Moved, or Transferred" at bounding box center [714, 176] width 148 height 35
click at [647, 164] on input "Closed, Sold, Moved, or Transferred" at bounding box center [652, 164] width 10 height 10
checkbox input "true"
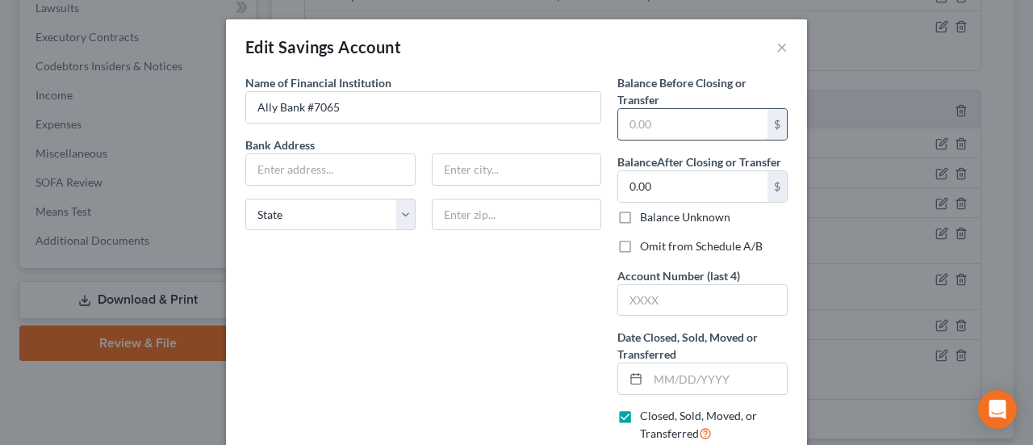
click at [630, 132] on input "text" at bounding box center [692, 124] width 149 height 31
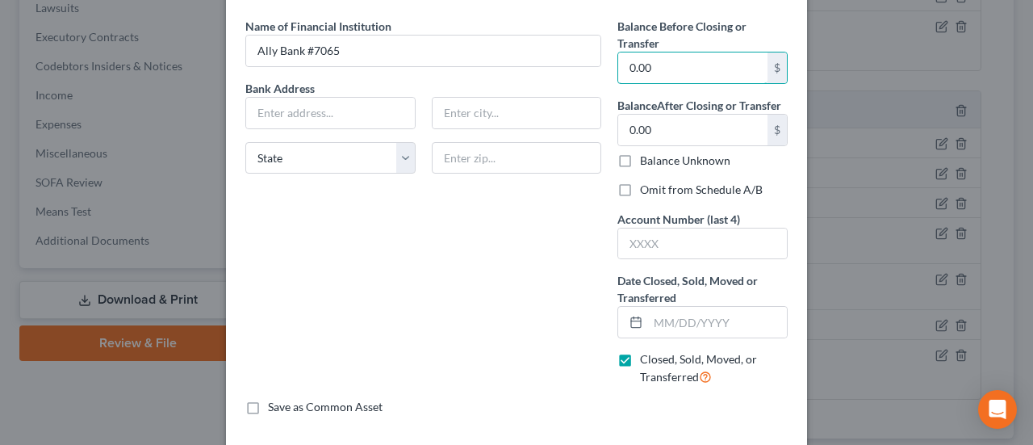
scroll to position [81, 0]
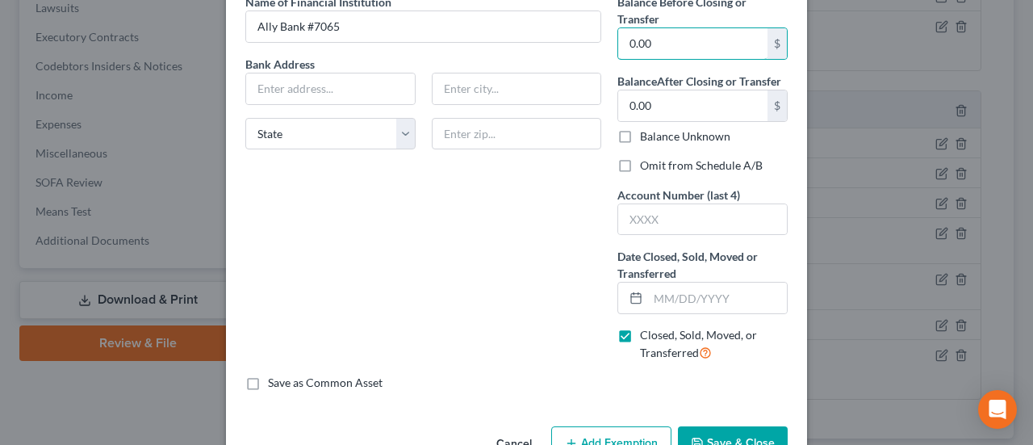
type input "0.00"
click at [640, 170] on label "Omit from Schedule A/B" at bounding box center [701, 165] width 123 height 16
click at [647, 168] on input "Omit from Schedule A/B" at bounding box center [652, 162] width 10 height 10
checkbox input "true"
click at [650, 216] on input "text" at bounding box center [702, 219] width 169 height 31
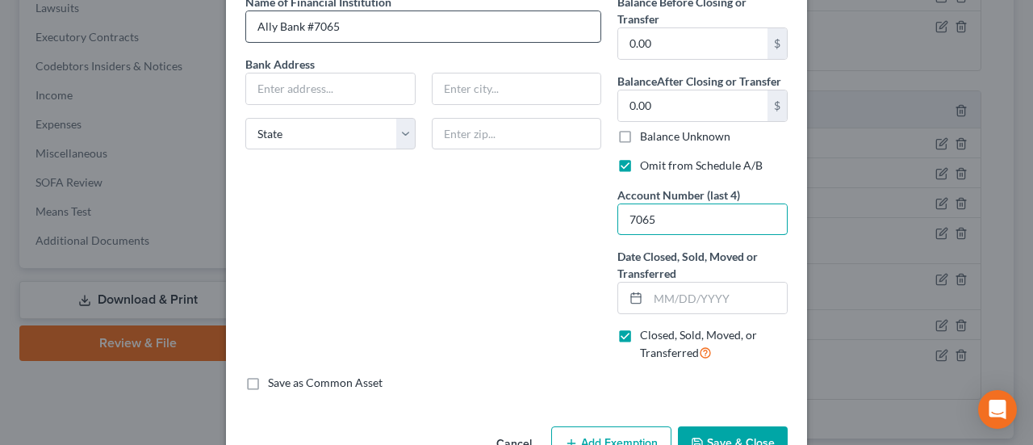
type input "7065"
click at [371, 17] on input "Ally Bank #7065" at bounding box center [423, 26] width 354 height 31
type input "Ally Bank"
click at [271, 79] on input "text" at bounding box center [330, 88] width 169 height 31
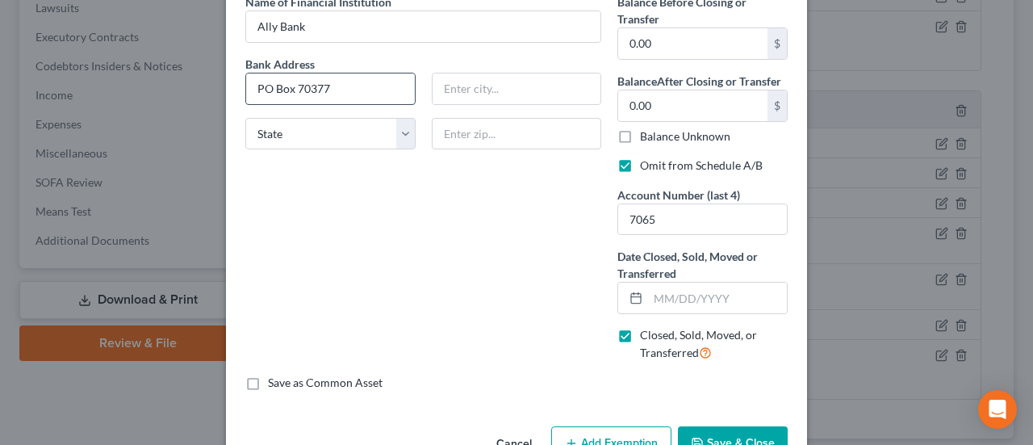
type input "PO Box 70377"
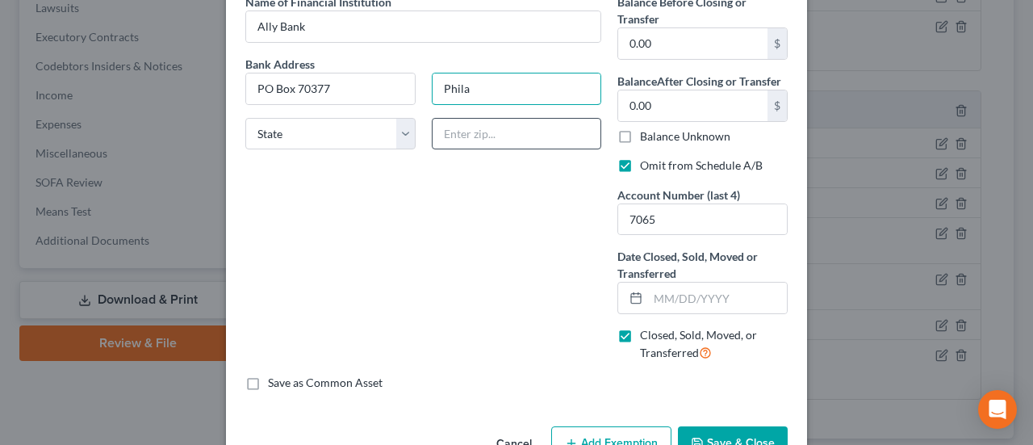
type input "Philadelphia"
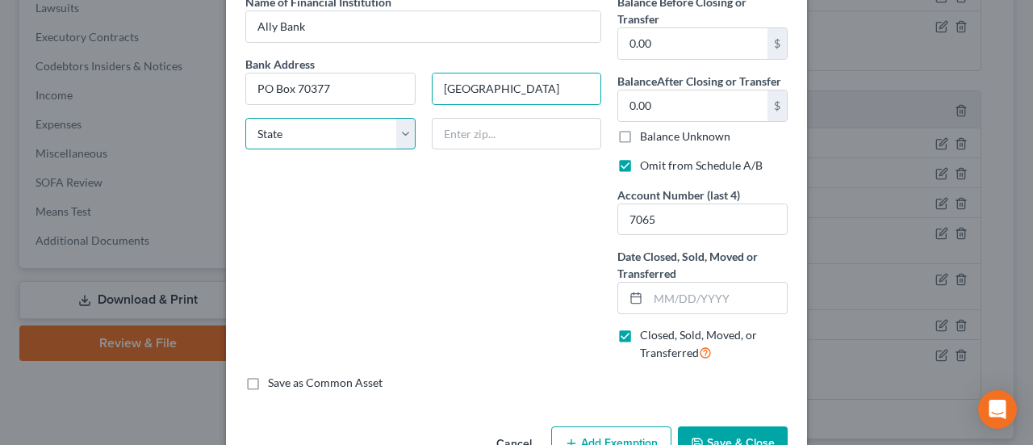
click at [363, 127] on select "State AL AK AR AZ CA CO CT DE DC FL GA GU HI ID IL IN IA KS KY LA ME MD MA MI M…" at bounding box center [330, 134] width 170 height 32
click at [245, 118] on select "State AL AK AR AZ CA CO CT DE DC FL GA GU HI ID IL IN IA KS KY LA ME MD MA MI M…" at bounding box center [330, 134] width 170 height 32
click at [365, 136] on select "State AL AK AR AZ CA CO CT DE DC FL GA GU HI ID IL IN IA KS KY LA ME MD MA MI M…" at bounding box center [330, 134] width 170 height 32
select select "39"
click at [245, 118] on select "State AL AK AR AZ CA CO CT DE DC FL GA GU HI ID IL IN IA KS KY LA ME MD MA MI M…" at bounding box center [330, 134] width 170 height 32
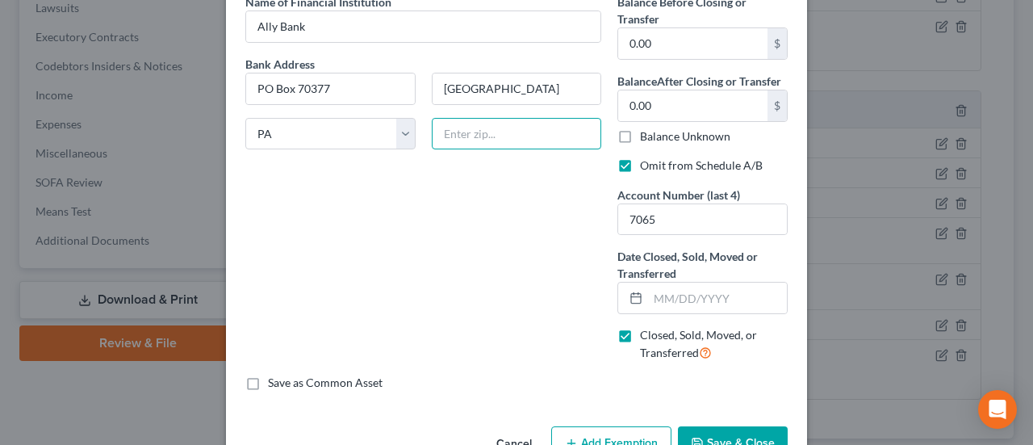
click at [449, 128] on input "text" at bounding box center [517, 134] width 170 height 32
type input "19176-0377"
drag, startPoint x: 696, startPoint y: 289, endPoint x: 675, endPoint y: 295, distance: 22.0
click at [696, 289] on input "text" at bounding box center [717, 298] width 139 height 31
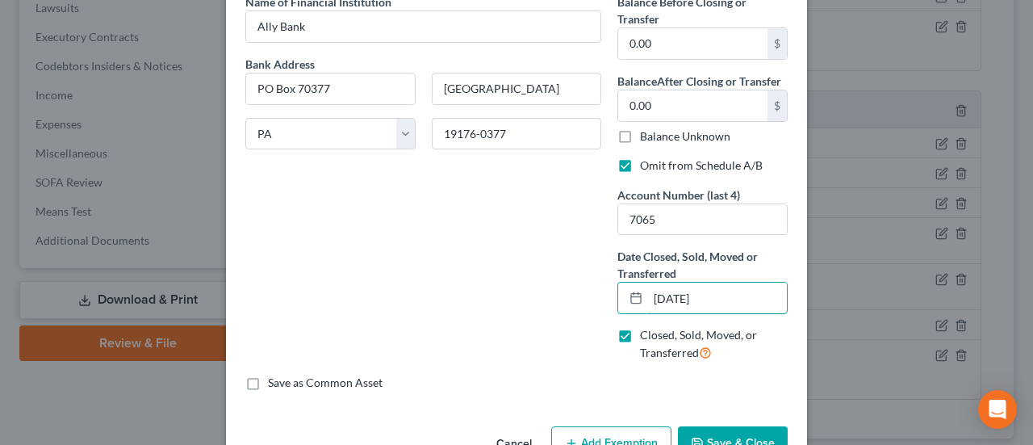
scroll to position [125, 0]
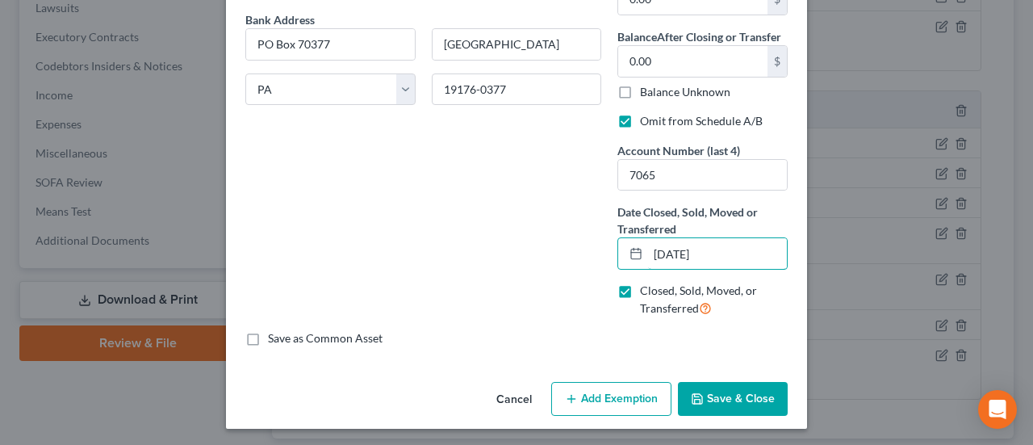
type input "08/08/2025"
click at [735, 392] on button "Save & Close" at bounding box center [733, 399] width 110 height 34
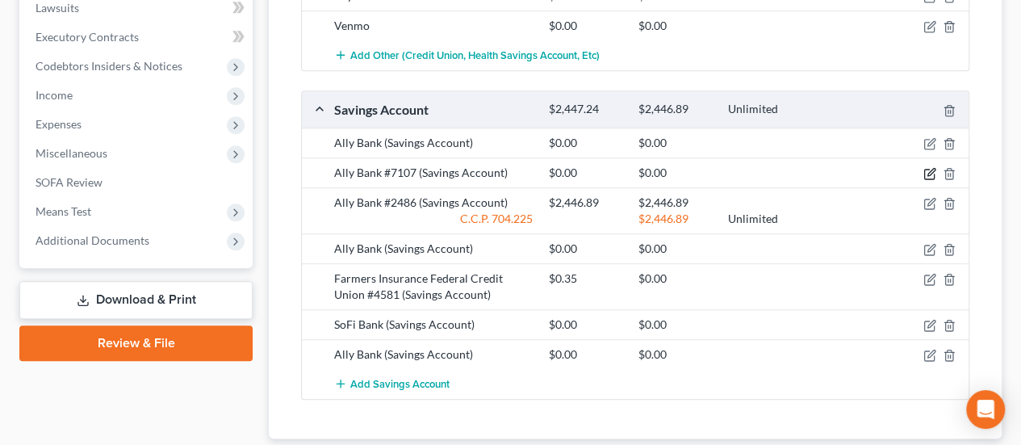
click at [928, 167] on icon "button" at bounding box center [930, 173] width 13 height 13
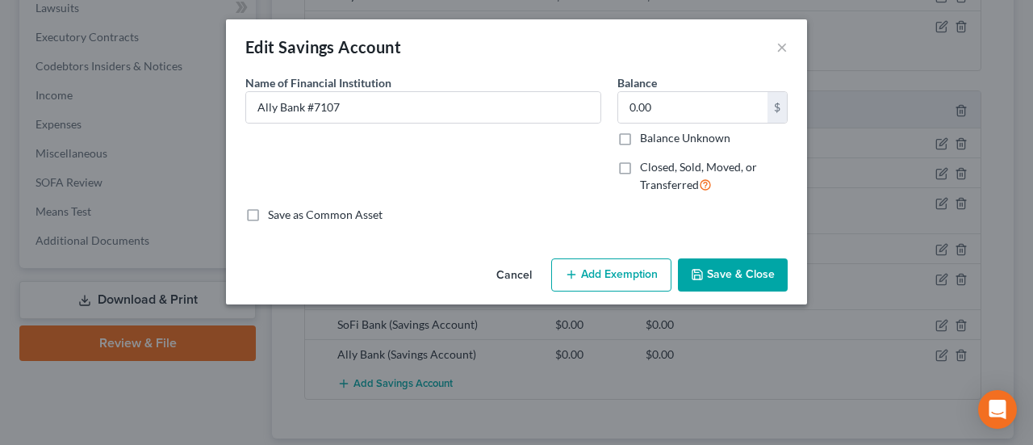
click at [646, 170] on span "Closed, Sold, Moved, or Transferred" at bounding box center [698, 175] width 117 height 31
click at [647, 170] on input "Closed, Sold, Moved, or Transferred" at bounding box center [652, 164] width 10 height 10
checkbox input "true"
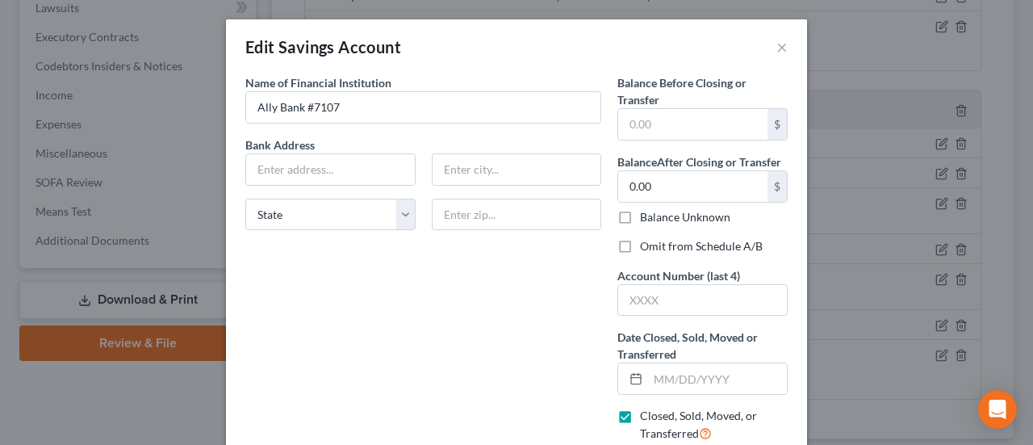
click at [664, 143] on div "Balance Before Closing or Transfer $ Balance After Closing or Transfer 0.00 $ B…" at bounding box center [703, 264] width 186 height 381
click at [654, 130] on input "text" at bounding box center [692, 124] width 149 height 31
type input "0.00"
click at [640, 252] on label "Omit from Schedule A/B" at bounding box center [701, 246] width 123 height 16
click at [647, 249] on input "Omit from Schedule A/B" at bounding box center [652, 243] width 10 height 10
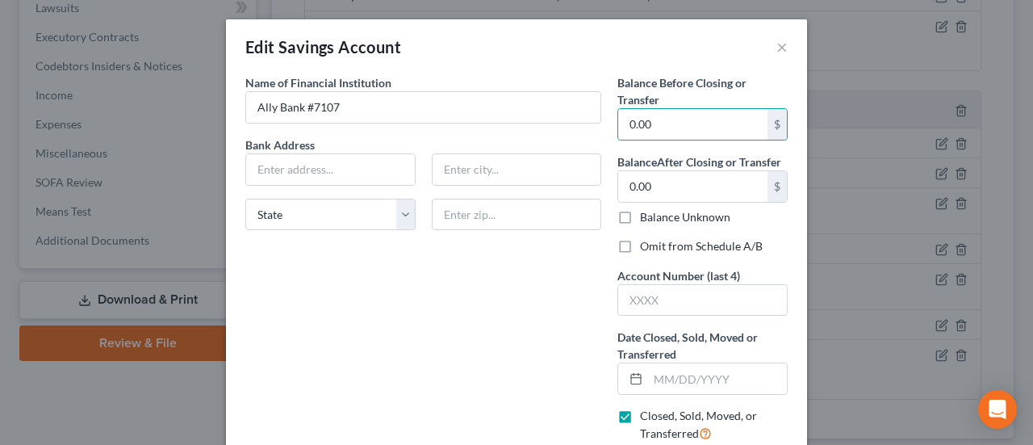
checkbox input "true"
click at [633, 296] on input "text" at bounding box center [702, 300] width 169 height 31
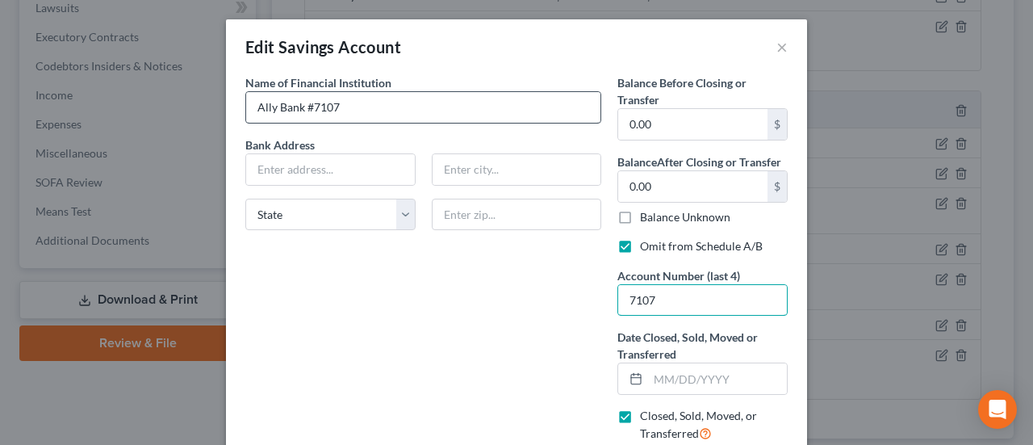
type input "7107"
click at [355, 99] on input "Ally Bank #7107" at bounding box center [423, 107] width 354 height 31
type input "Ally Bank"
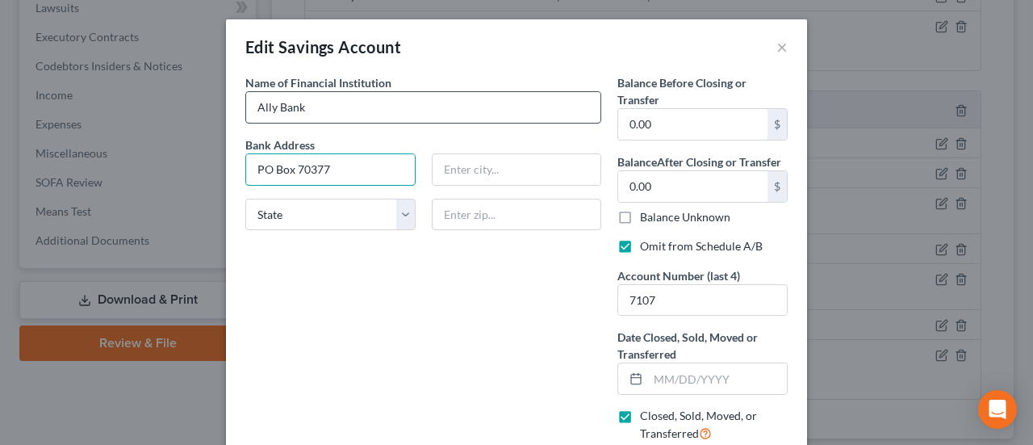
type input "PO Box 70377"
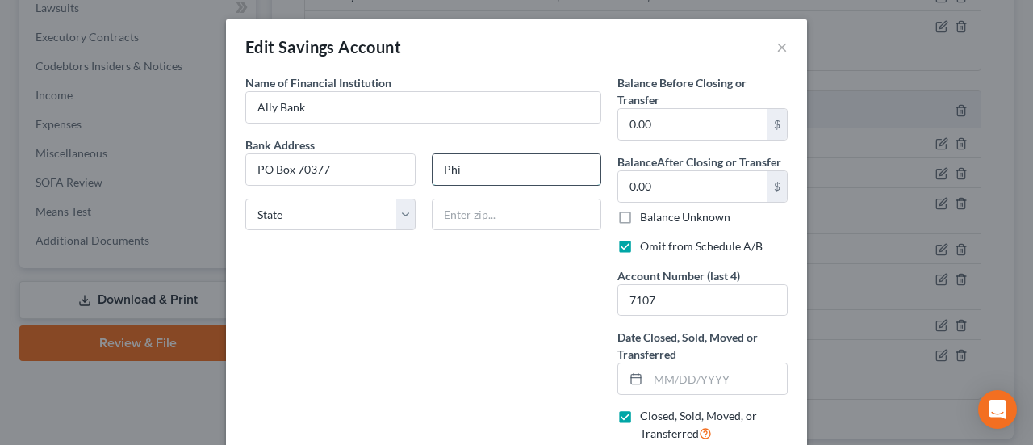
type input "Philadelphia"
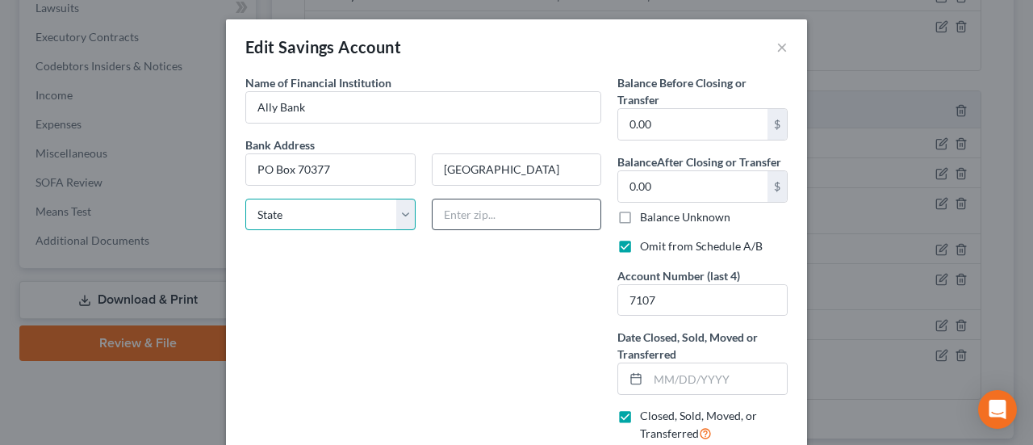
select select "39"
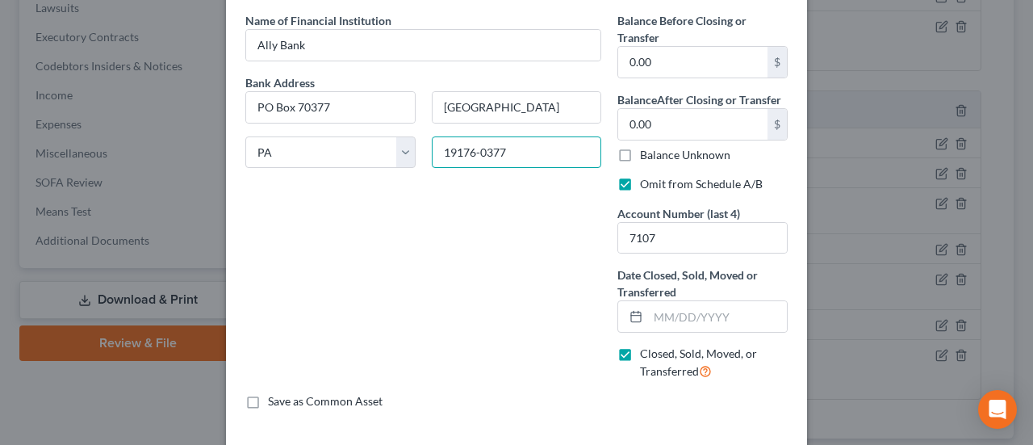
scroll to position [81, 0]
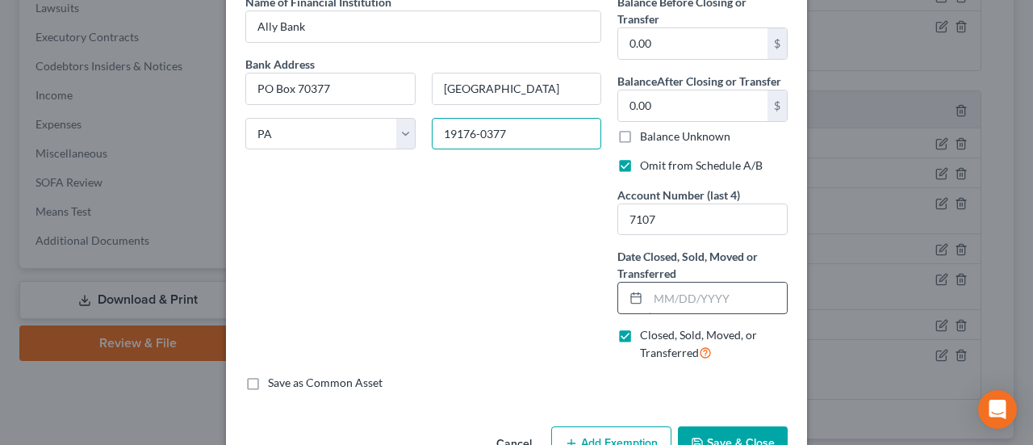
type input "19176-0377"
click at [663, 290] on input "text" at bounding box center [717, 298] width 139 height 31
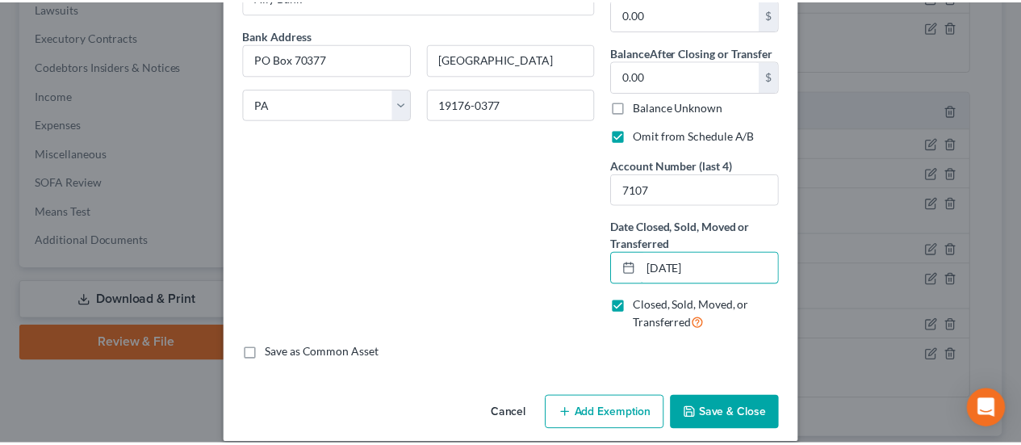
scroll to position [125, 0]
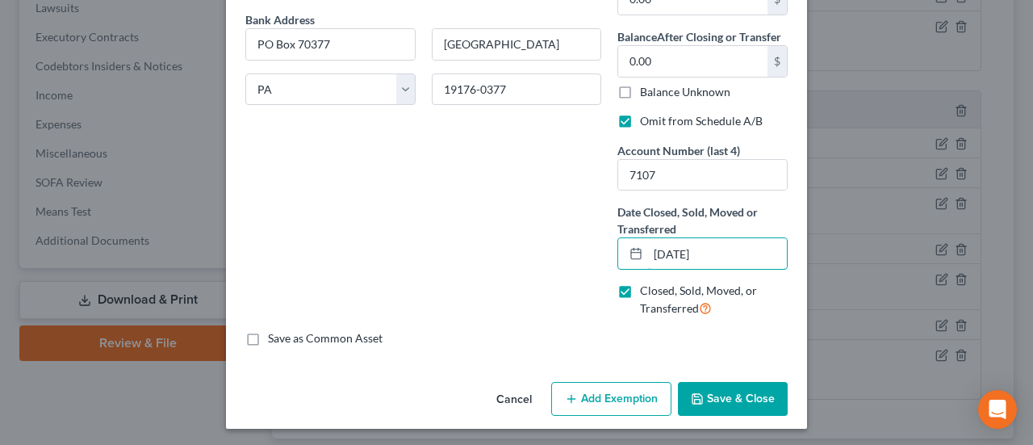
type input "08/08/2025"
click at [730, 392] on button "Save & Close" at bounding box center [733, 399] width 110 height 34
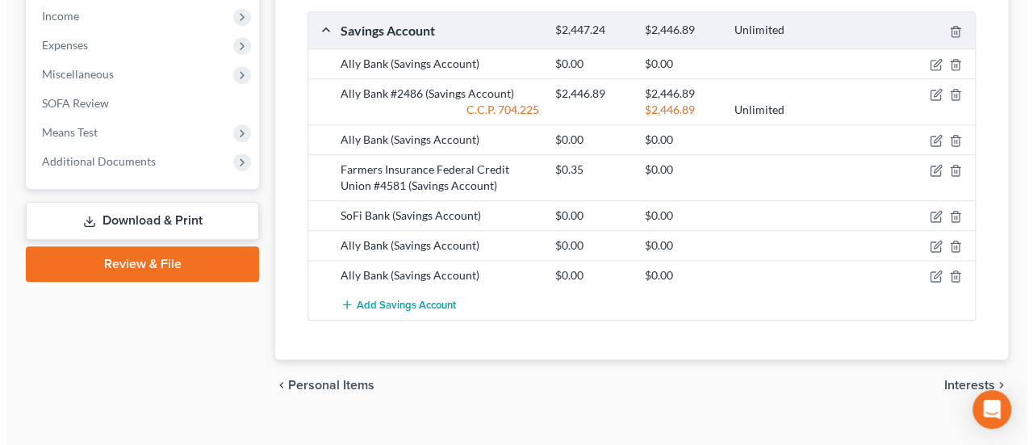
scroll to position [807, 0]
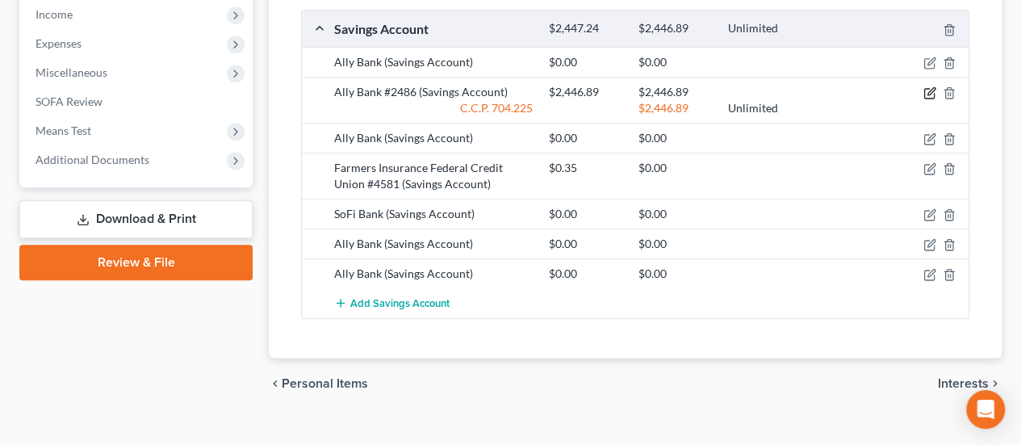
click at [928, 87] on icon "button" at bounding box center [930, 92] width 13 height 13
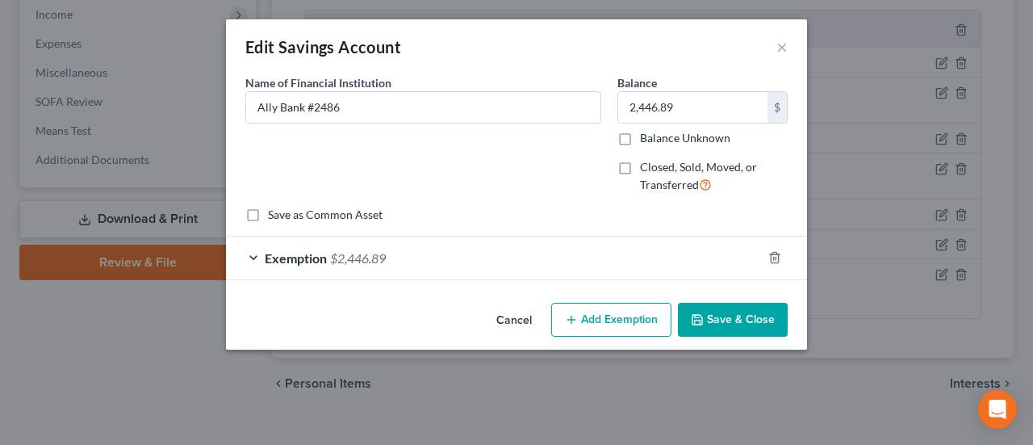
click at [428, 255] on div "Exemption $2,446.89" at bounding box center [494, 258] width 536 height 43
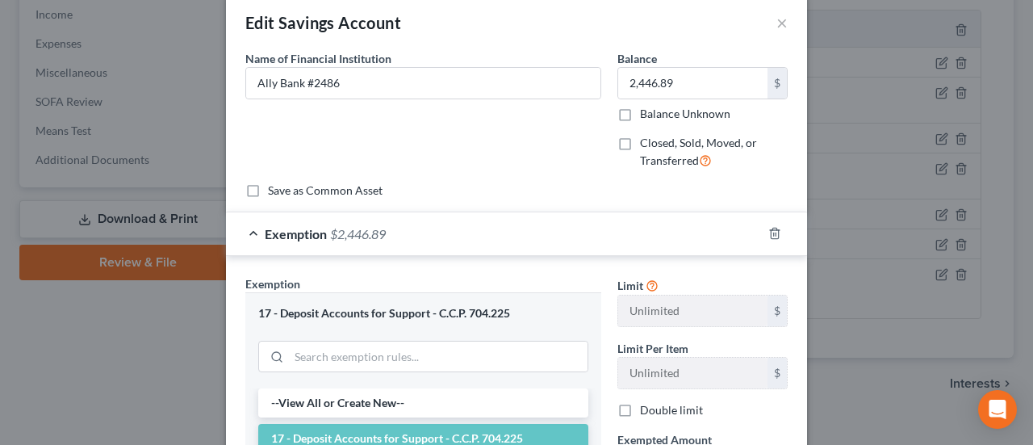
scroll to position [0, 0]
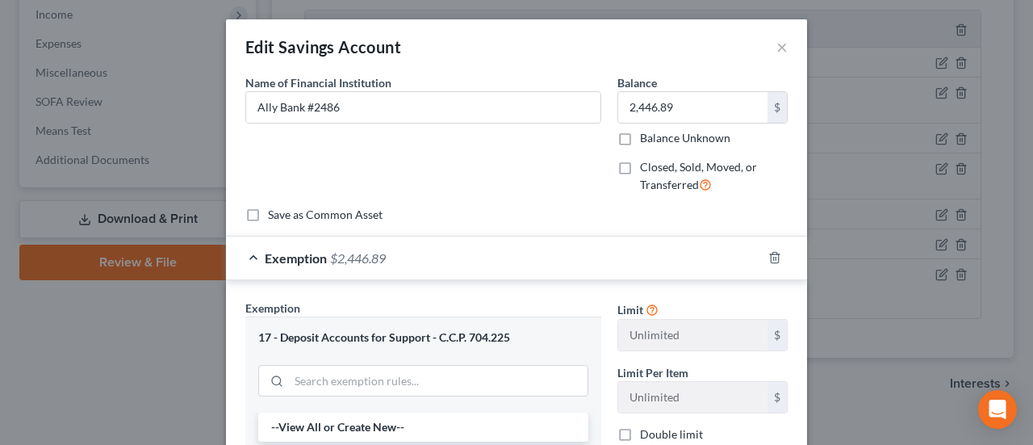
click at [710, 88] on div "Balance 2,446.89 $ Balance Unknown Balance Undetermined 2,446.89 $ Balance Unkn…" at bounding box center [703, 110] width 170 height 72
click at [707, 103] on input "2,446.89" at bounding box center [692, 107] width 149 height 31
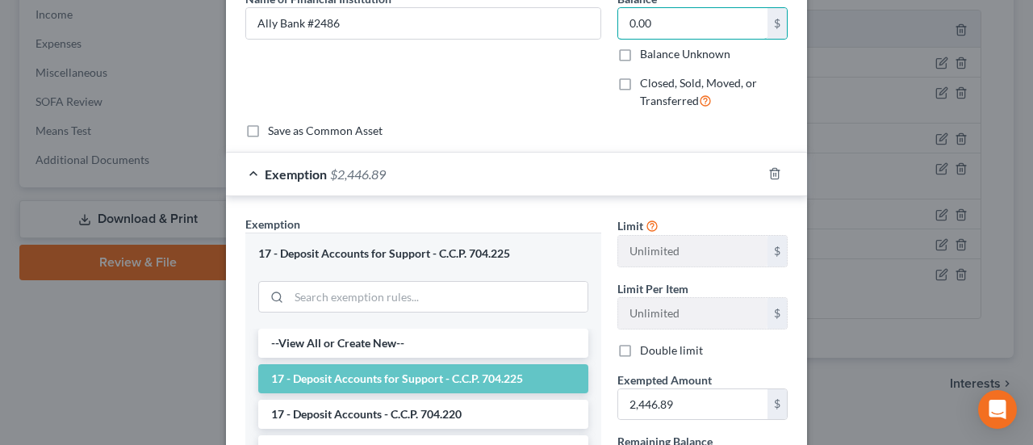
scroll to position [161, 0]
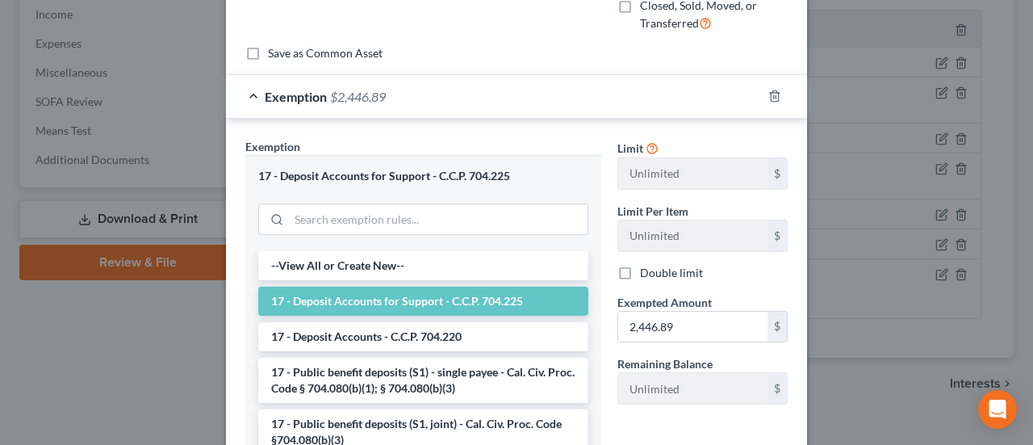
type input "0.00"
click at [693, 306] on label "Exempted Amount *" at bounding box center [665, 302] width 94 height 17
click at [693, 337] on input "2,446.89" at bounding box center [692, 327] width 149 height 31
type input "0.00"
click at [772, 90] on icon "button" at bounding box center [775, 96] width 13 height 13
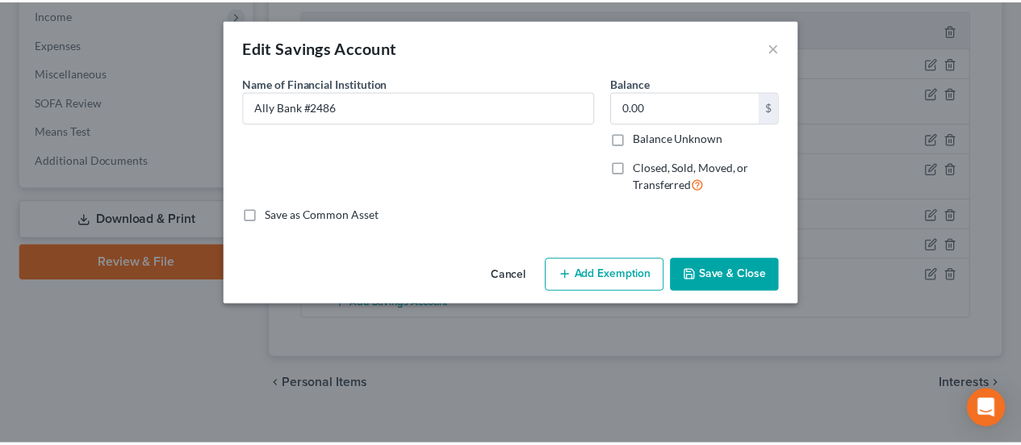
scroll to position [0, 0]
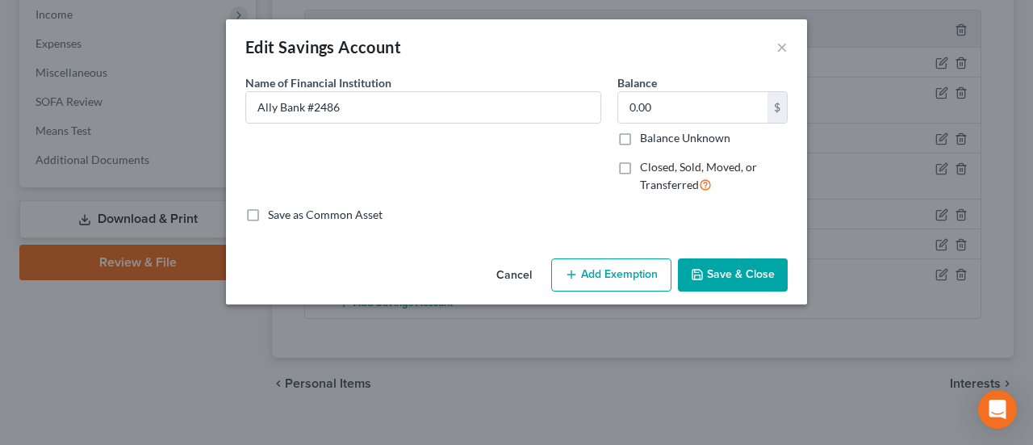
click at [735, 268] on button "Save & Close" at bounding box center [733, 275] width 110 height 34
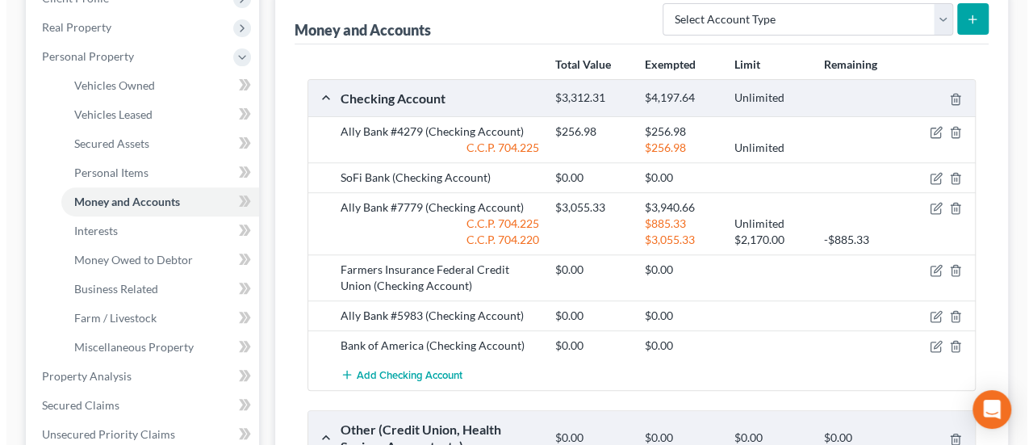
scroll to position [161, 0]
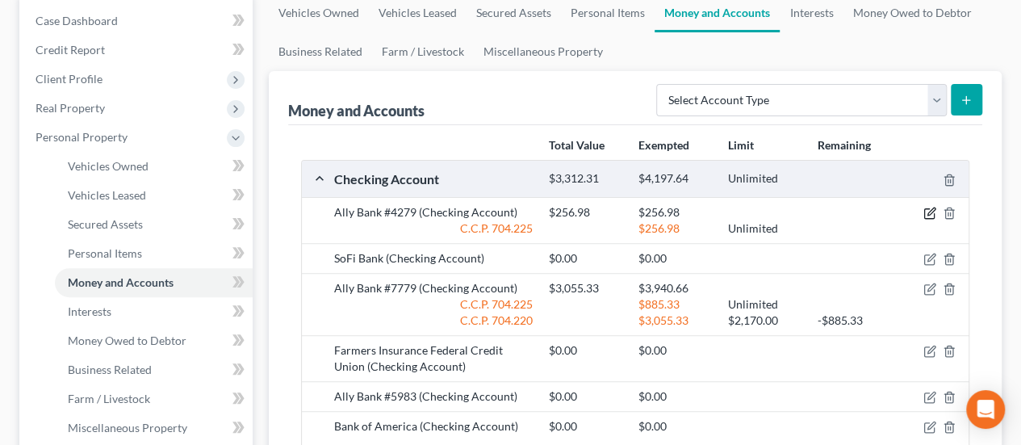
click at [933, 207] on icon "button" at bounding box center [930, 213] width 13 height 13
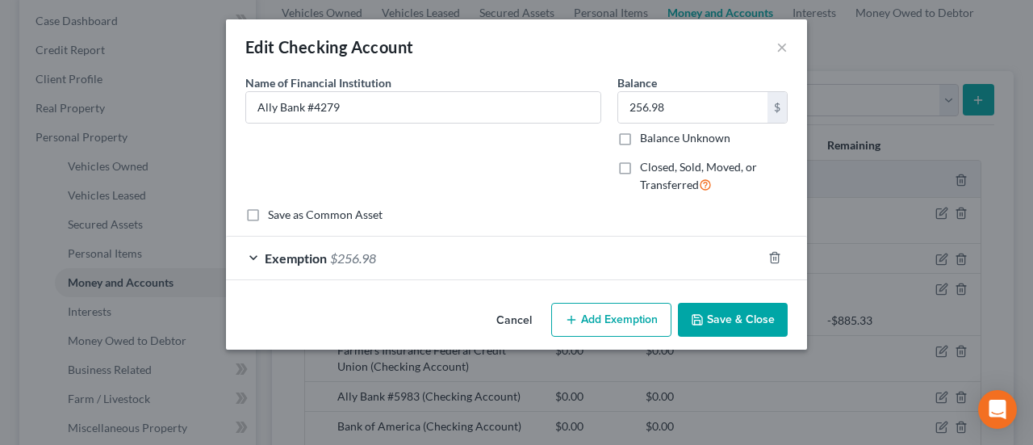
click at [512, 321] on button "Cancel" at bounding box center [514, 320] width 61 height 32
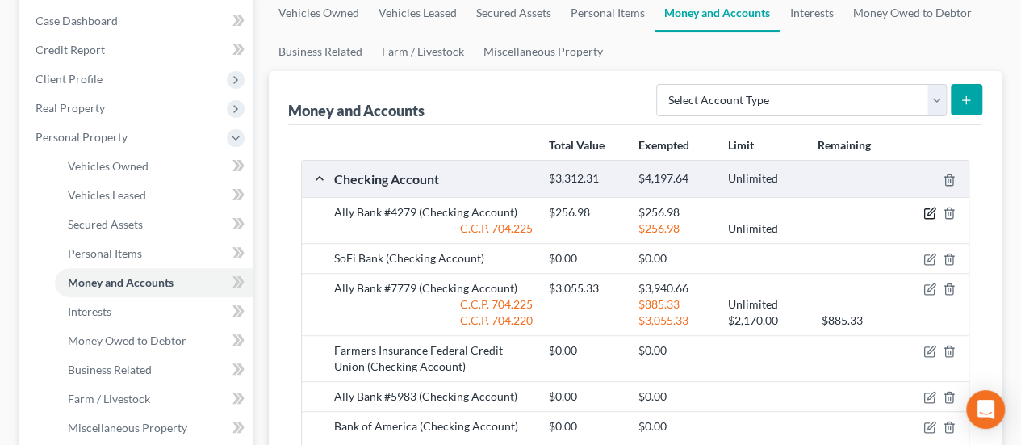
click at [925, 212] on icon "button" at bounding box center [930, 213] width 13 height 13
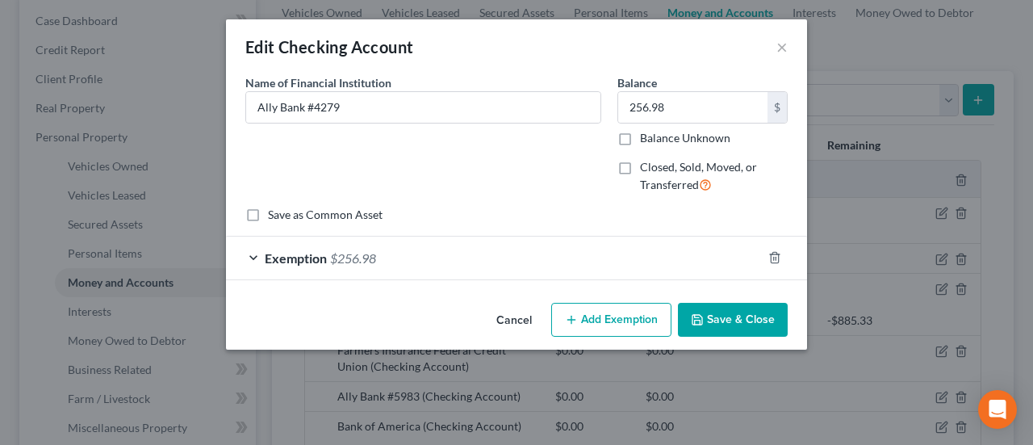
click at [450, 258] on div "Exemption $256.98" at bounding box center [494, 258] width 536 height 43
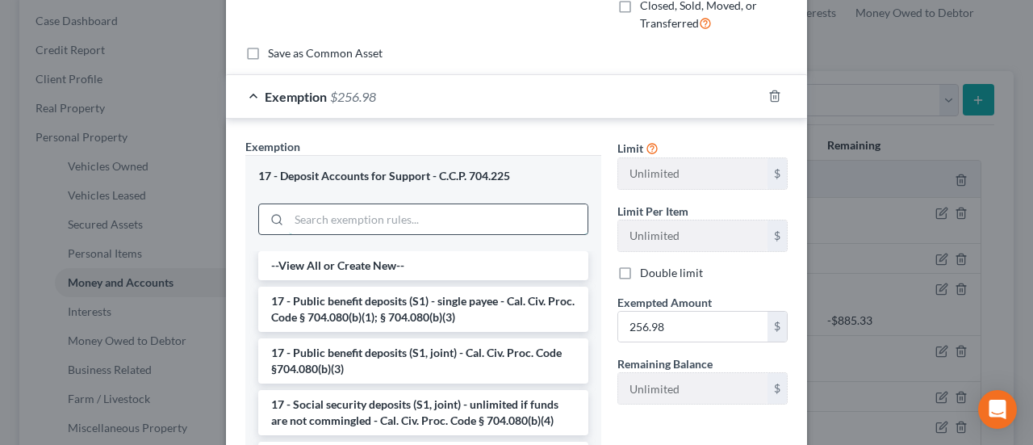
click at [421, 209] on input "search" at bounding box center [438, 219] width 299 height 31
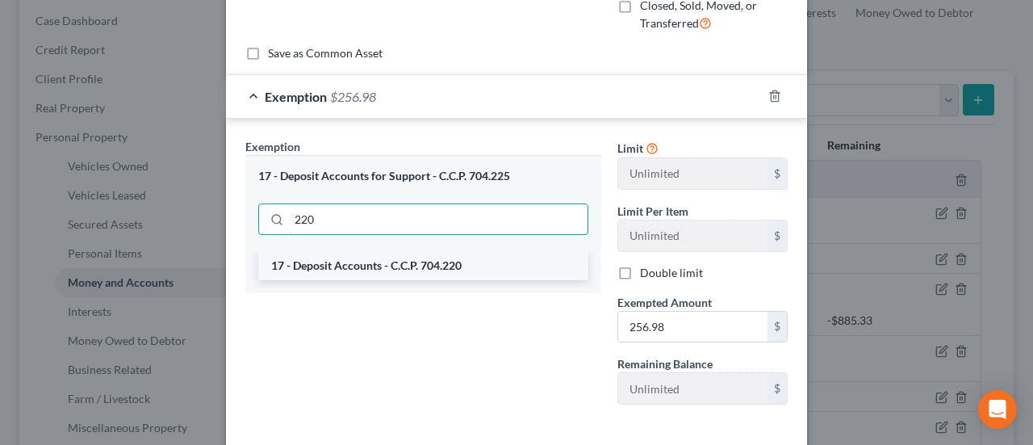
type input "220"
click at [448, 258] on li "17 - Deposit Accounts - C.C.P. 704.220" at bounding box center [423, 265] width 330 height 29
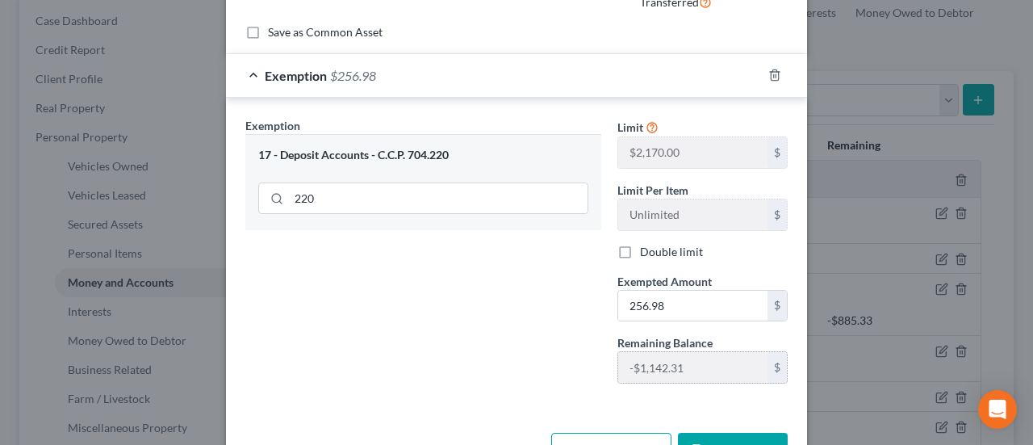
scroll to position [233, 0]
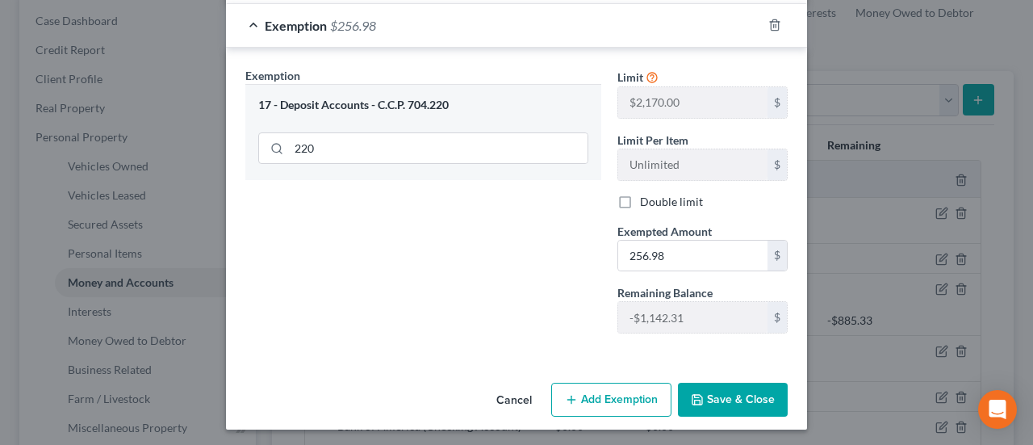
click at [745, 390] on button "Save & Close" at bounding box center [733, 400] width 110 height 34
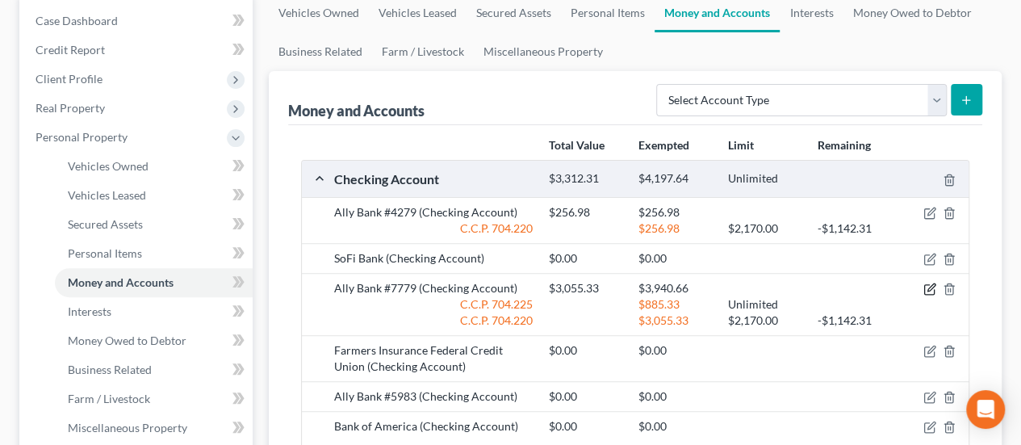
click at [930, 290] on icon "button" at bounding box center [930, 289] width 13 height 13
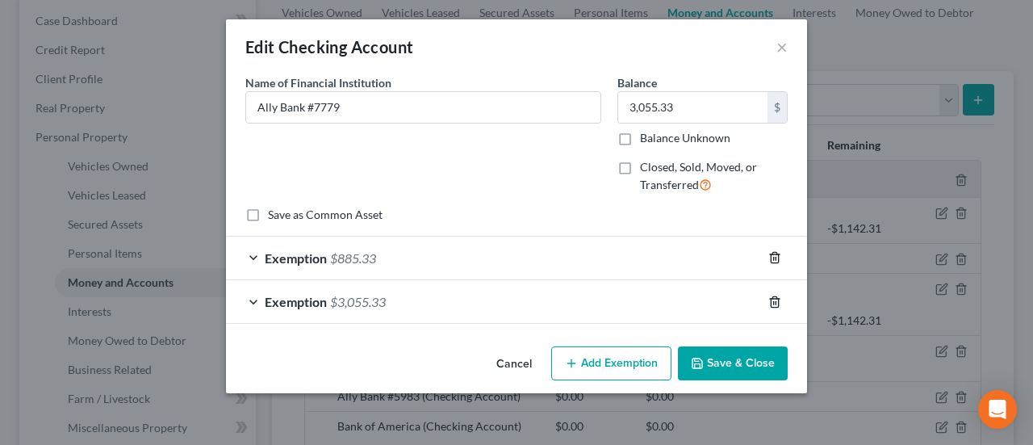
click at [777, 258] on icon "button" at bounding box center [775, 257] width 13 height 13
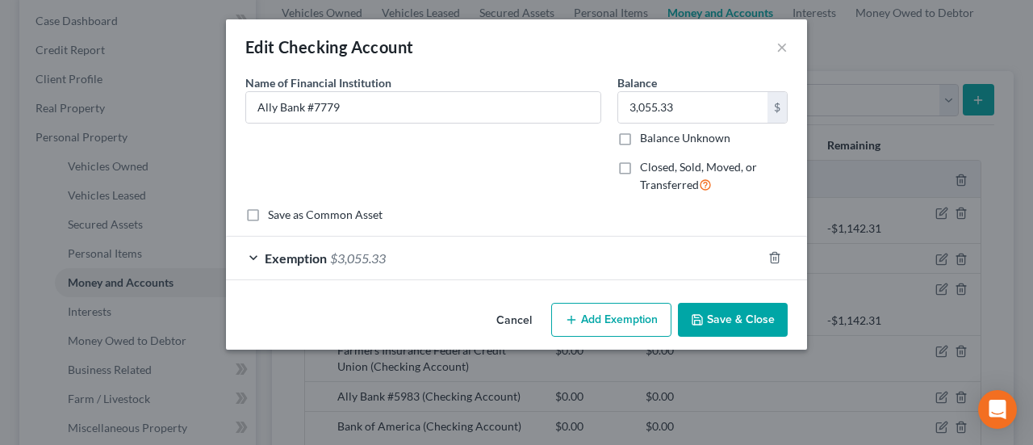
click at [442, 251] on div "Exemption $3,055.33" at bounding box center [494, 258] width 536 height 43
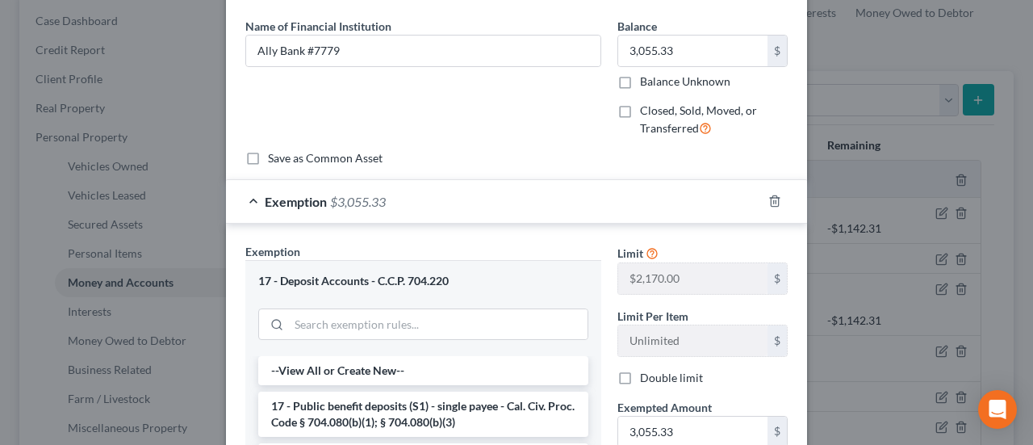
scroll to position [81, 0]
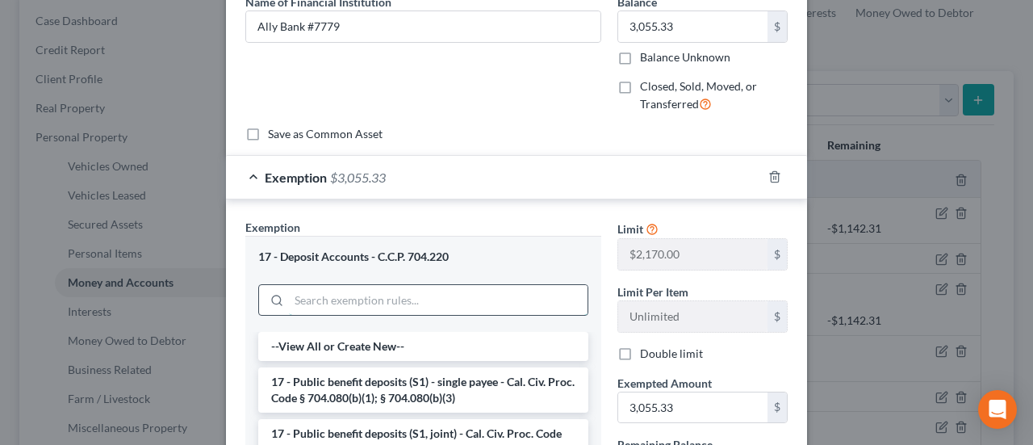
click at [426, 292] on input "search" at bounding box center [438, 300] width 299 height 31
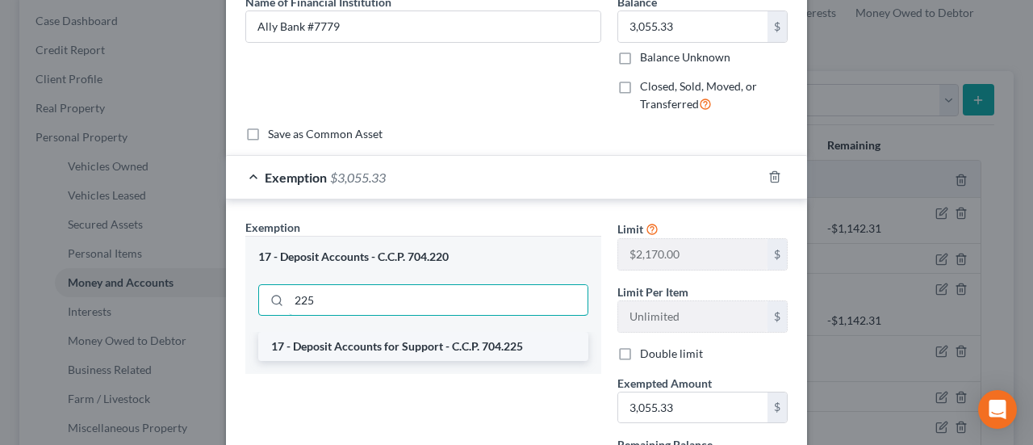
type input "225"
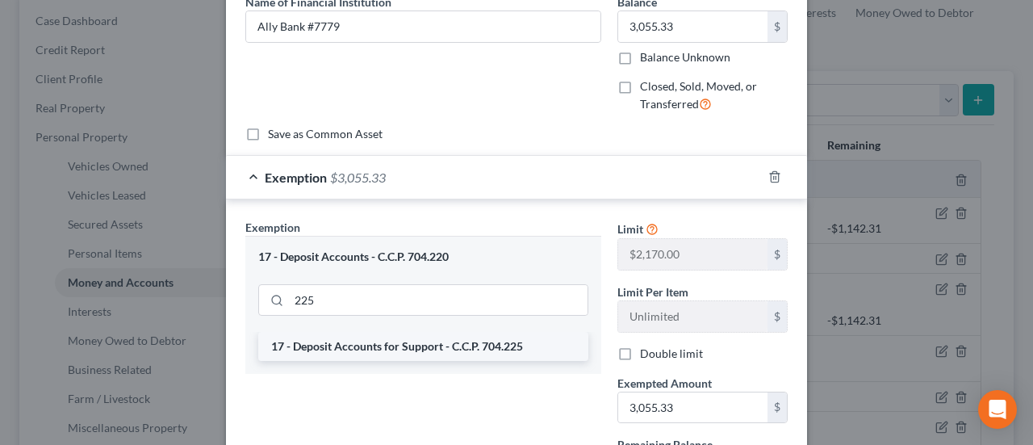
click at [460, 350] on li "17 - Deposit Accounts for Support - C.C.P. 704.225" at bounding box center [423, 346] width 330 height 29
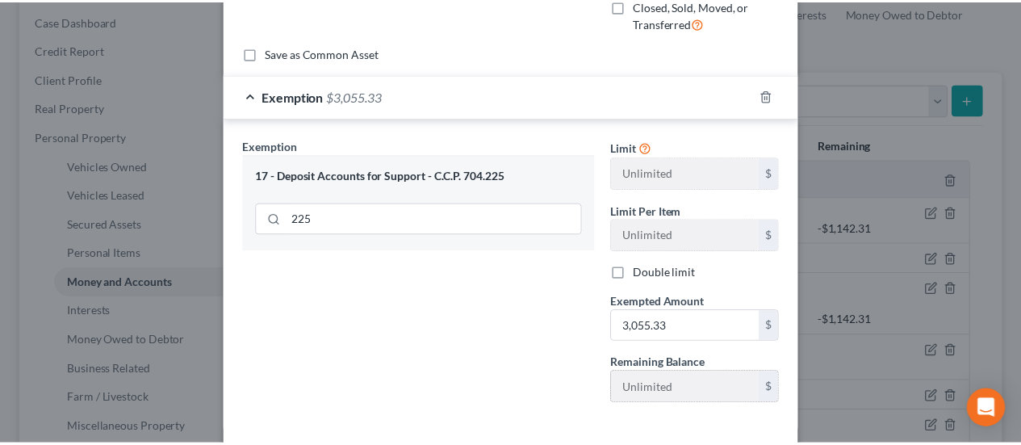
scroll to position [233, 0]
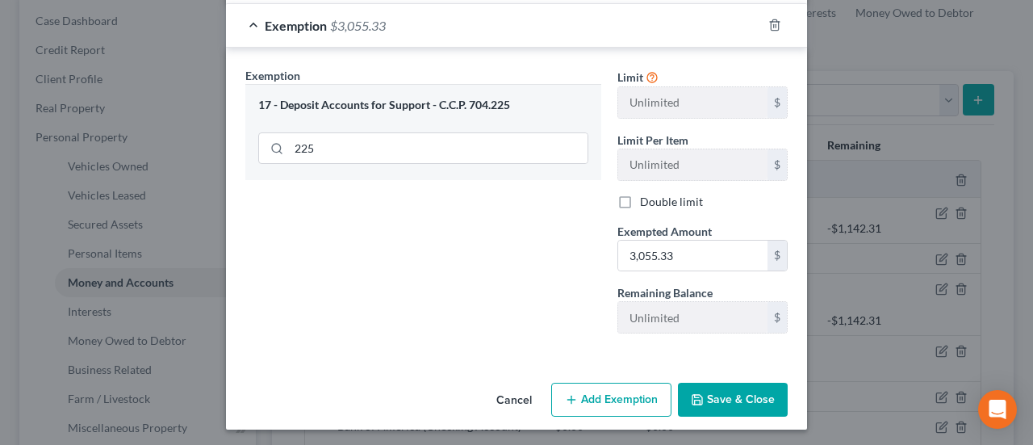
click at [720, 384] on button "Save & Close" at bounding box center [733, 400] width 110 height 34
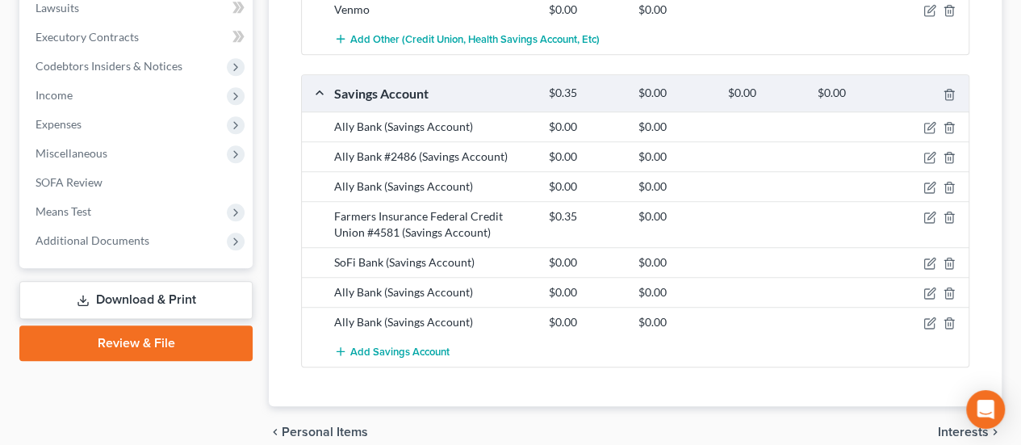
scroll to position [0, 0]
drag, startPoint x: 172, startPoint y: 290, endPoint x: 205, endPoint y: 293, distance: 33.3
click at [171, 290] on link "Download & Print" at bounding box center [135, 300] width 233 height 38
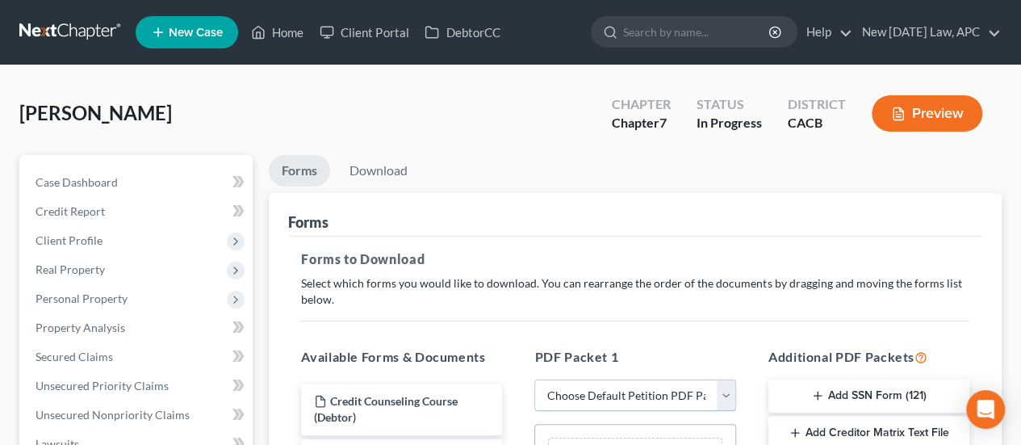
click at [638, 387] on select "Choose Default Petition PDF Packet Complete Bankruptcy Petition (all forms and …" at bounding box center [634, 395] width 201 height 32
select select "0"
click at [534, 379] on select "Choose Default Petition PDF Packet Complete Bankruptcy Petition (all forms and …" at bounding box center [634, 395] width 201 height 32
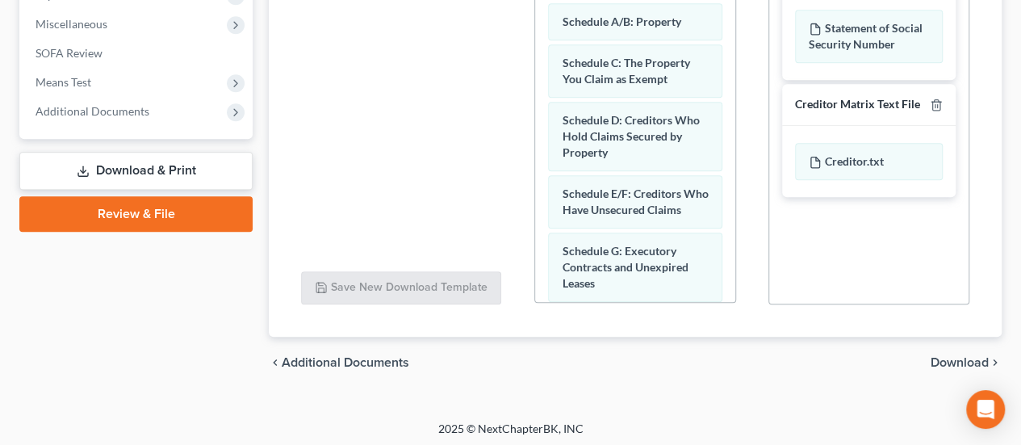
click at [949, 362] on span "Download" at bounding box center [960, 362] width 58 height 13
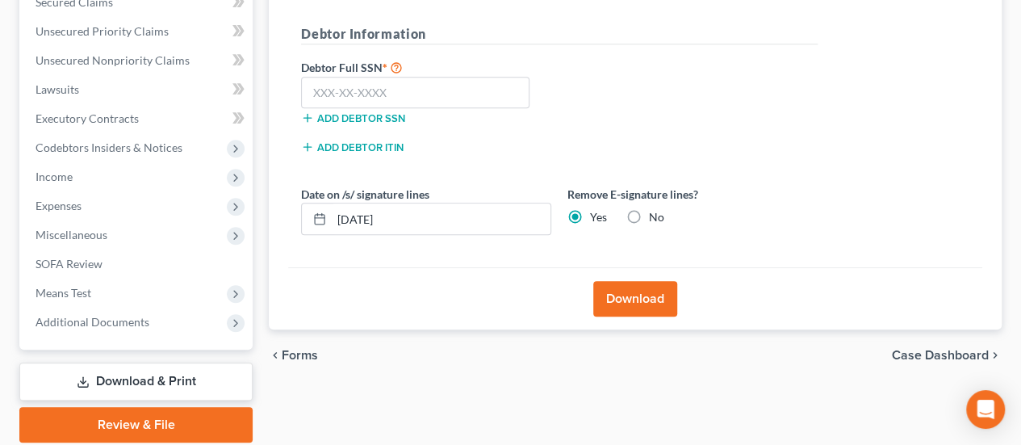
scroll to position [330, 0]
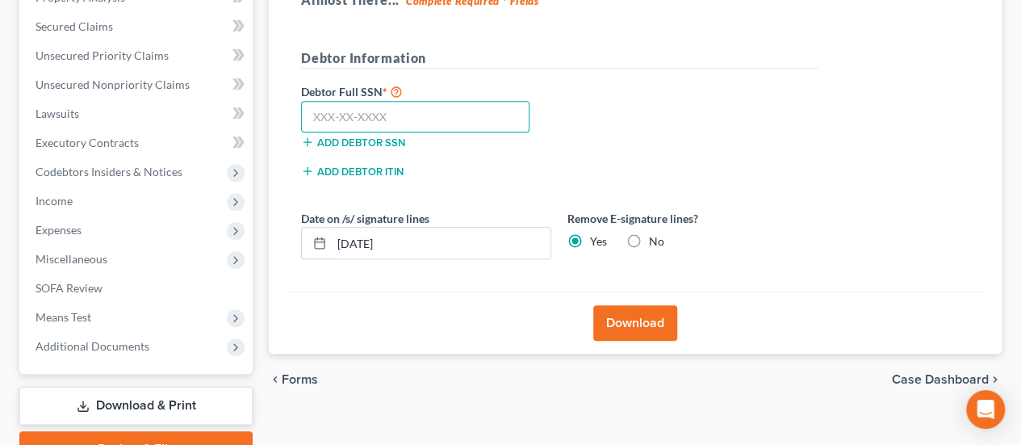
click at [395, 115] on input "text" at bounding box center [415, 117] width 228 height 32
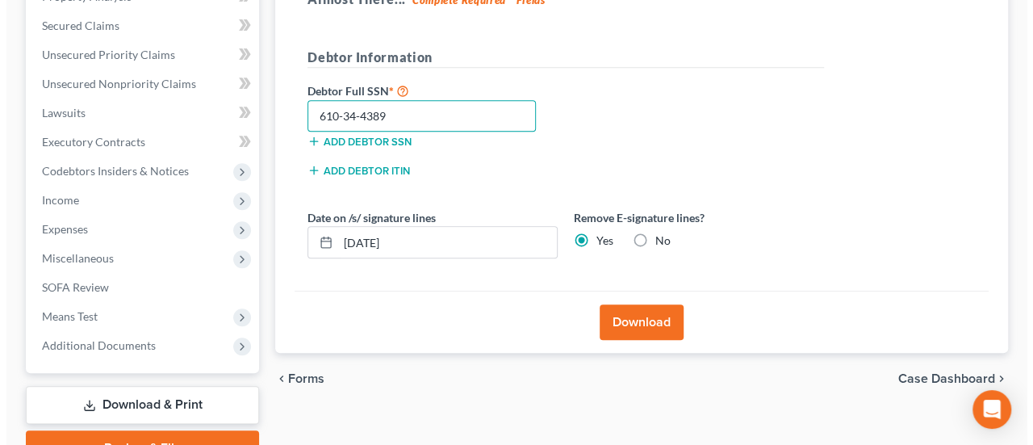
scroll to position [411, 0]
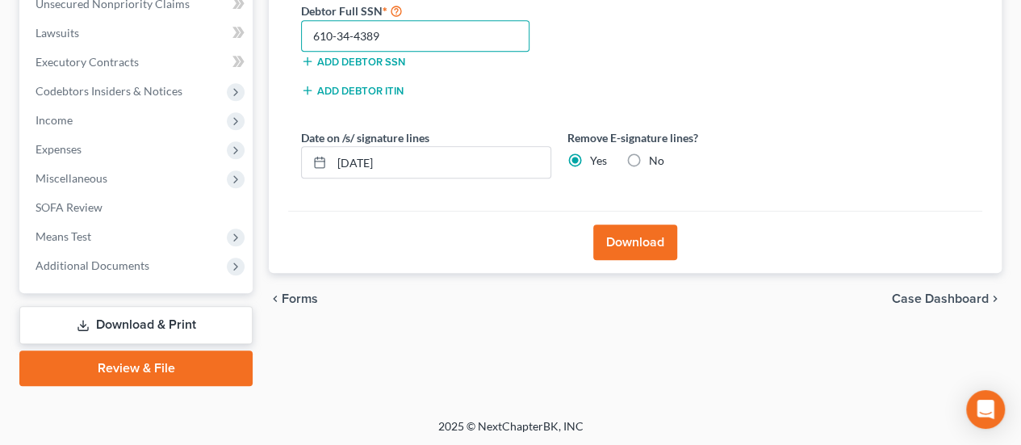
type input "610-34-4389"
click at [643, 254] on button "Download" at bounding box center [635, 242] width 84 height 36
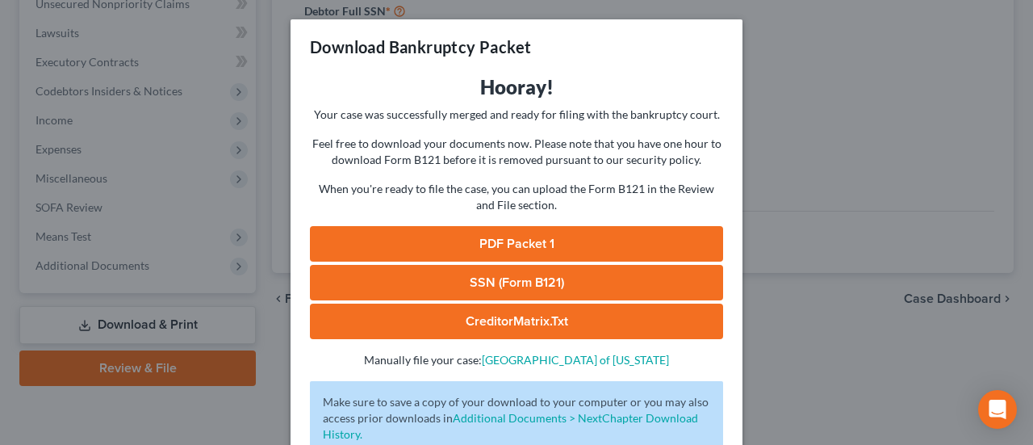
click at [530, 245] on link "PDF Packet 1" at bounding box center [516, 244] width 413 height 36
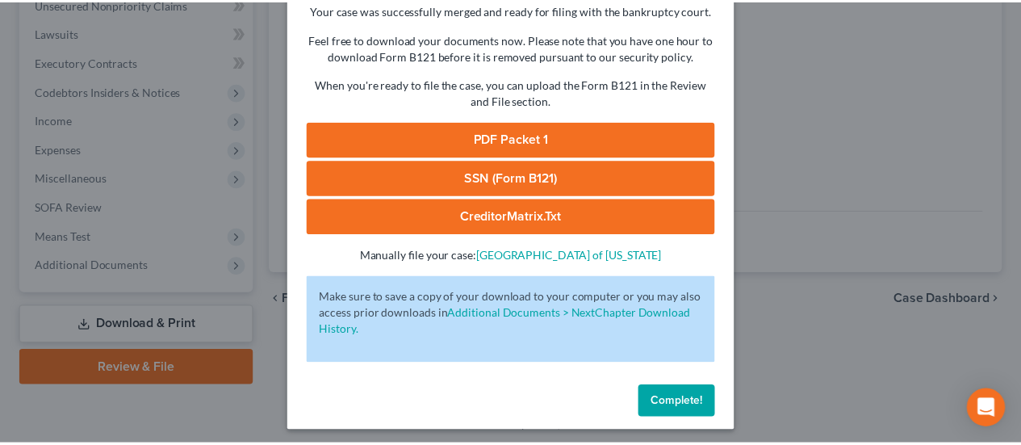
scroll to position [110, 0]
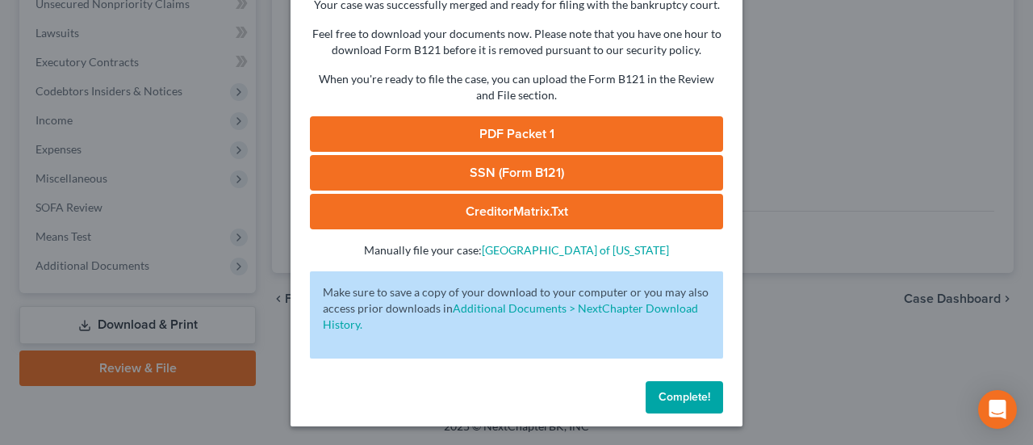
click at [668, 392] on span "Complete!" at bounding box center [685, 397] width 52 height 14
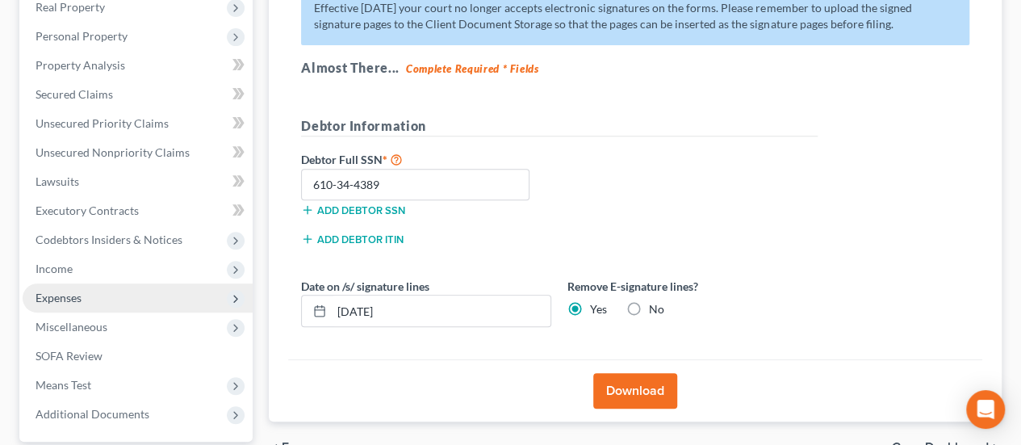
scroll to position [249, 0]
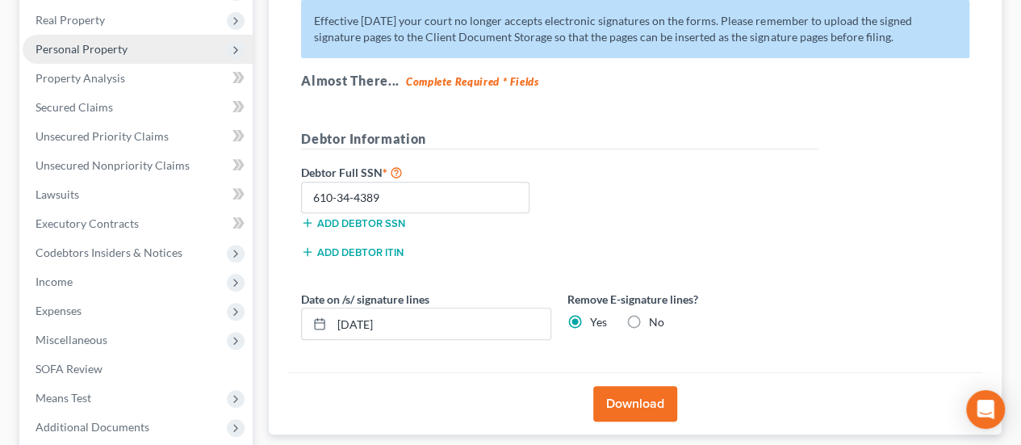
click at [86, 61] on span "Personal Property" at bounding box center [138, 49] width 230 height 29
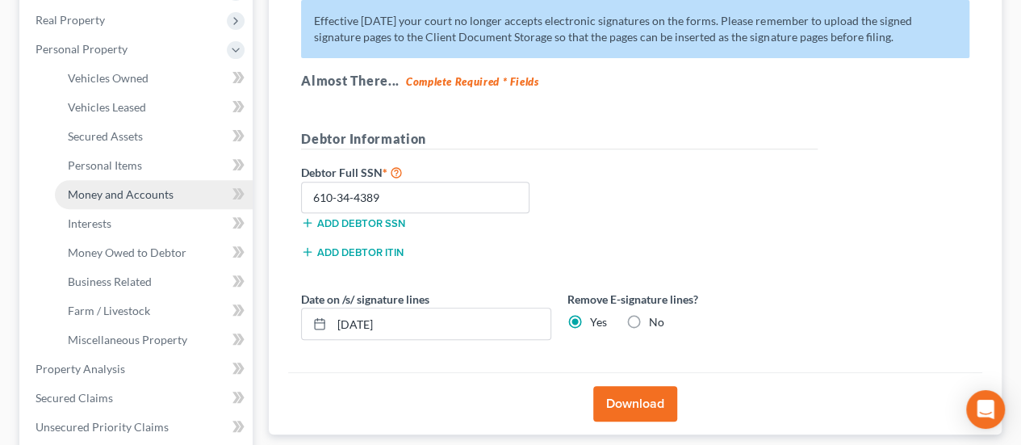
click at [132, 190] on span "Money and Accounts" at bounding box center [121, 194] width 106 height 14
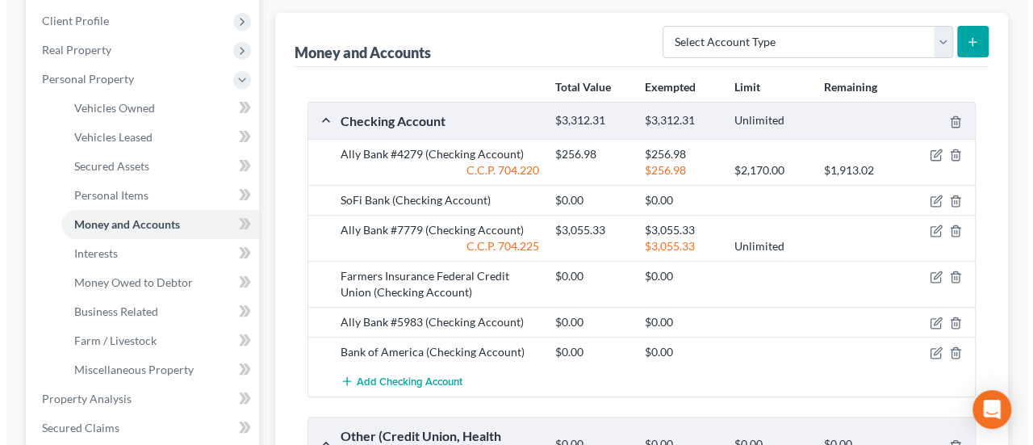
scroll to position [242, 0]
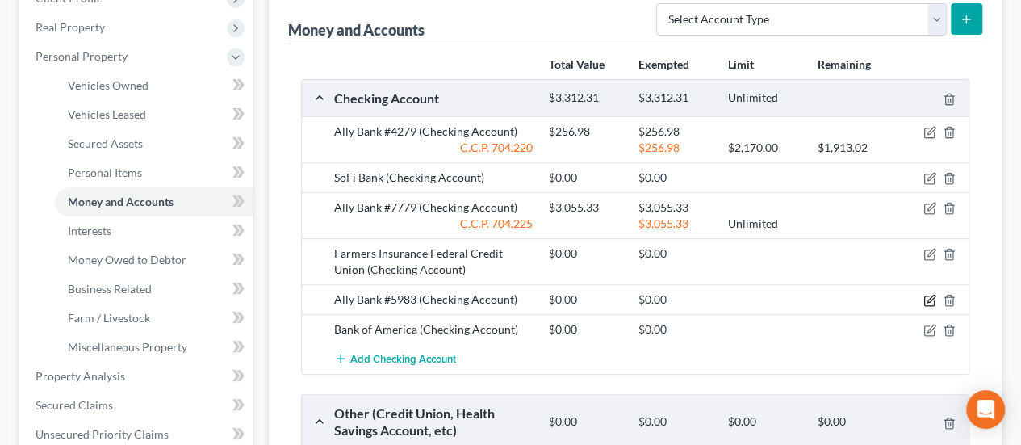
click at [928, 295] on icon "button" at bounding box center [930, 300] width 13 height 13
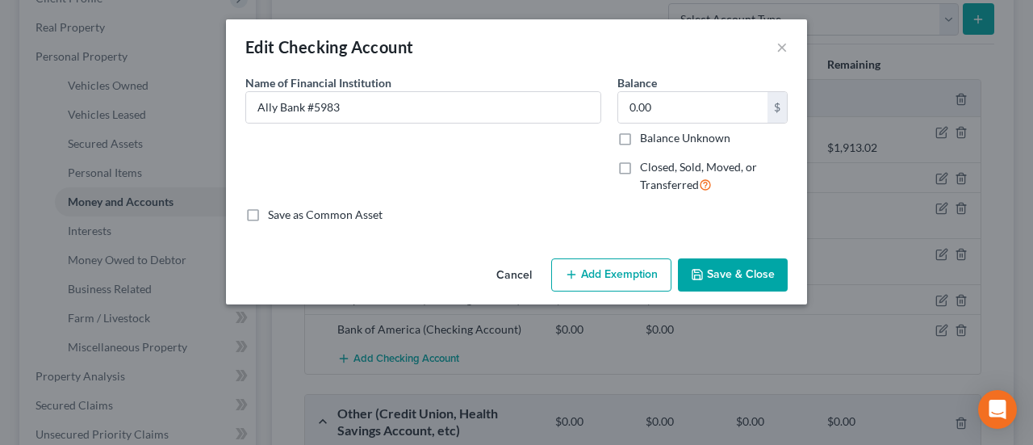
click at [640, 171] on label "Closed, Sold, Moved, or Transferred" at bounding box center [714, 176] width 148 height 35
click at [647, 170] on input "Closed, Sold, Moved, or Transferred" at bounding box center [652, 164] width 10 height 10
checkbox input "true"
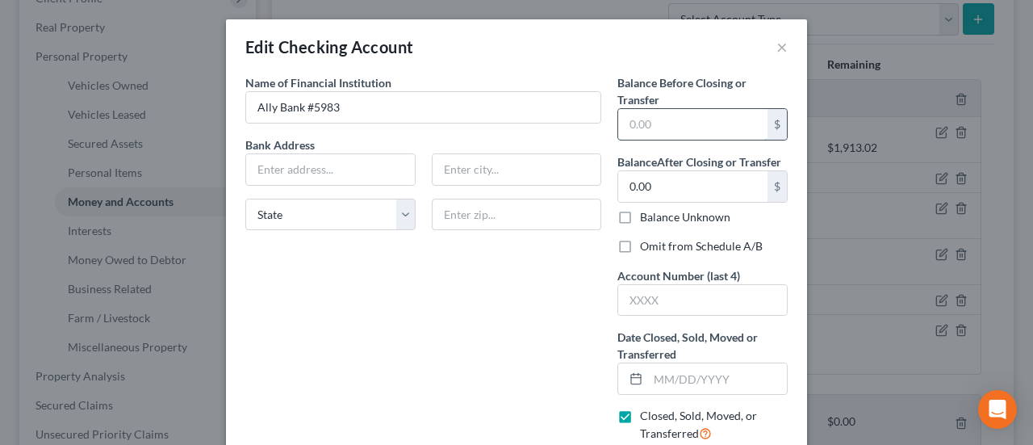
click at [644, 125] on input "text" at bounding box center [692, 124] width 149 height 31
type input "0.00"
click at [633, 301] on input "text" at bounding box center [702, 300] width 169 height 31
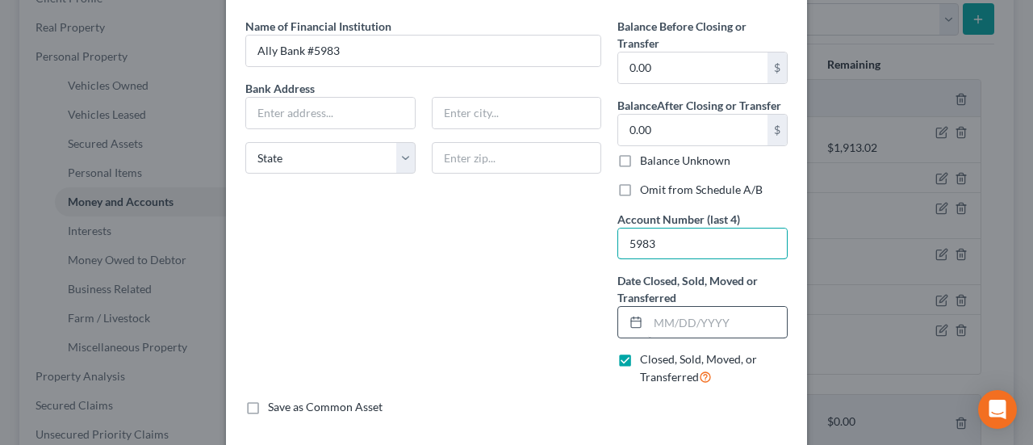
scroll to position [81, 0]
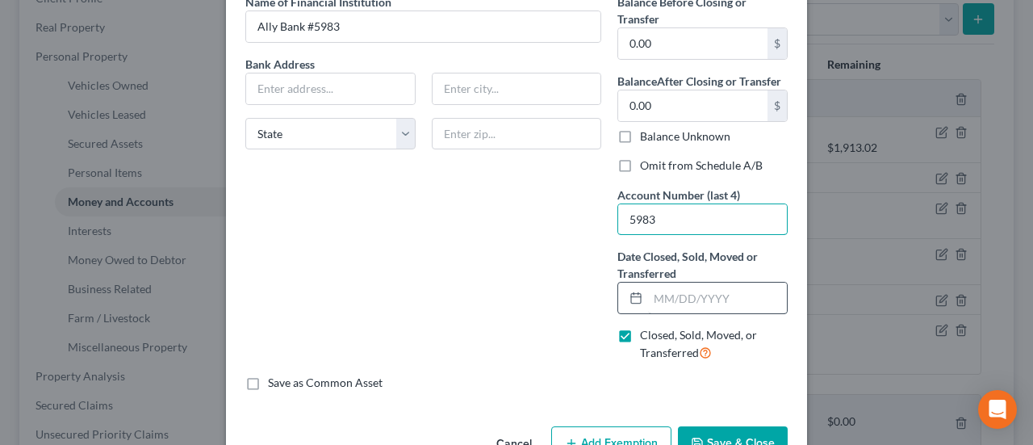
type input "5983"
click at [654, 303] on input "text" at bounding box center [717, 298] width 139 height 31
type input "08/08/2025"
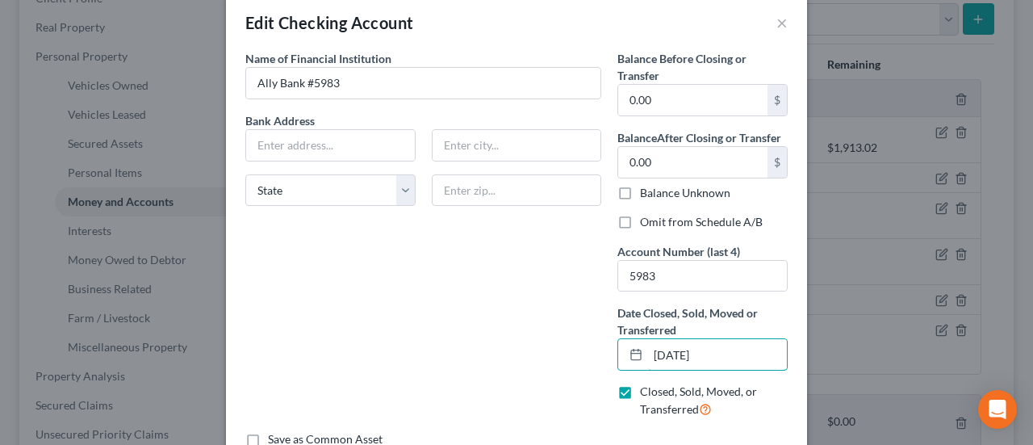
scroll to position [0, 0]
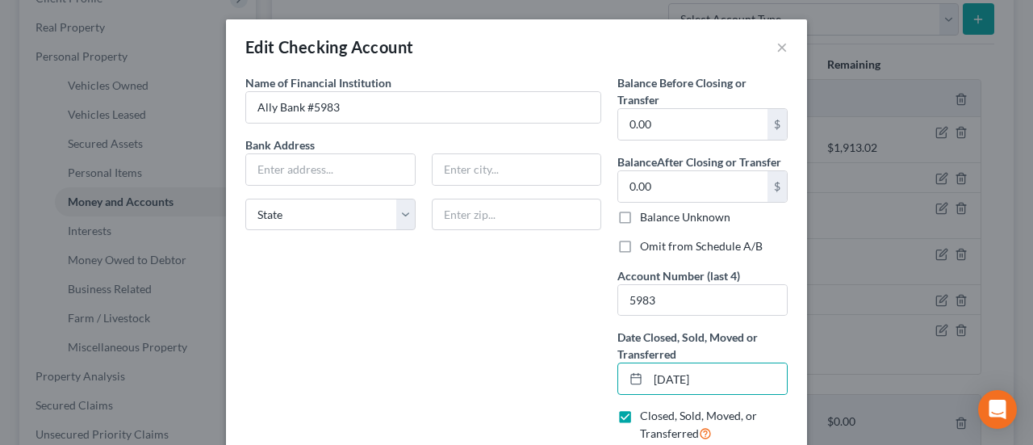
click at [633, 243] on div "Omit from Schedule A/B" at bounding box center [703, 246] width 170 height 16
click at [640, 245] on label "Omit from Schedule A/B" at bounding box center [701, 246] width 123 height 16
click at [647, 245] on input "Omit from Schedule A/B" at bounding box center [652, 243] width 10 height 10
checkbox input "true"
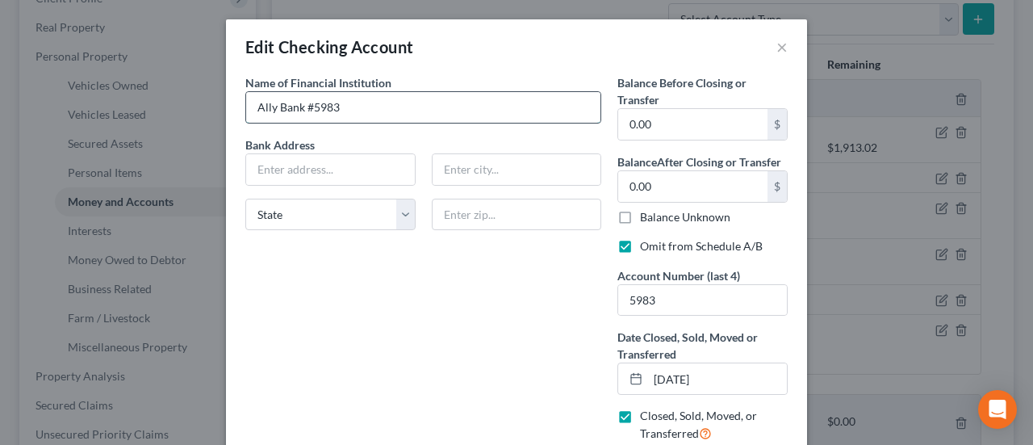
click at [361, 110] on input "Ally Bank #5983" at bounding box center [423, 107] width 354 height 31
type input "Ally Bank"
click at [268, 149] on label "Bank Address" at bounding box center [423, 144] width 372 height 17
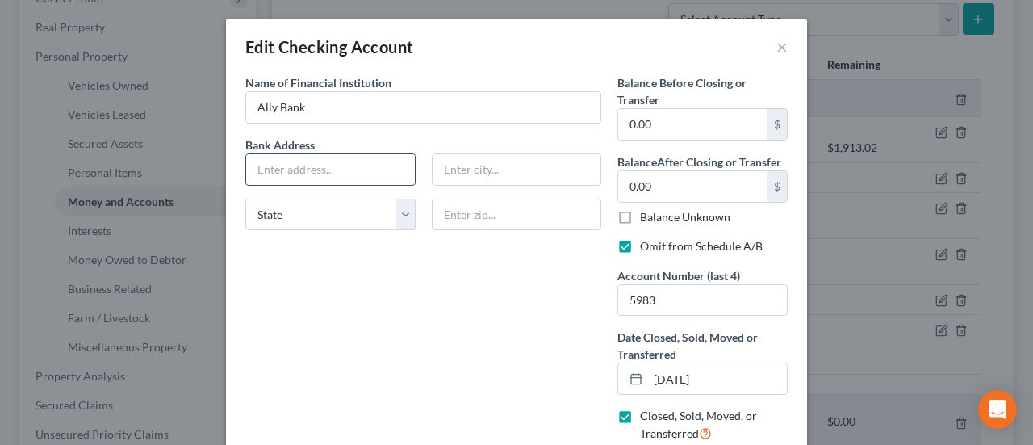
click at [274, 170] on input "text" at bounding box center [330, 169] width 169 height 31
type input "PO Box 70377"
click at [450, 170] on input "text" at bounding box center [517, 169] width 169 height 31
type input "Philadelphia"
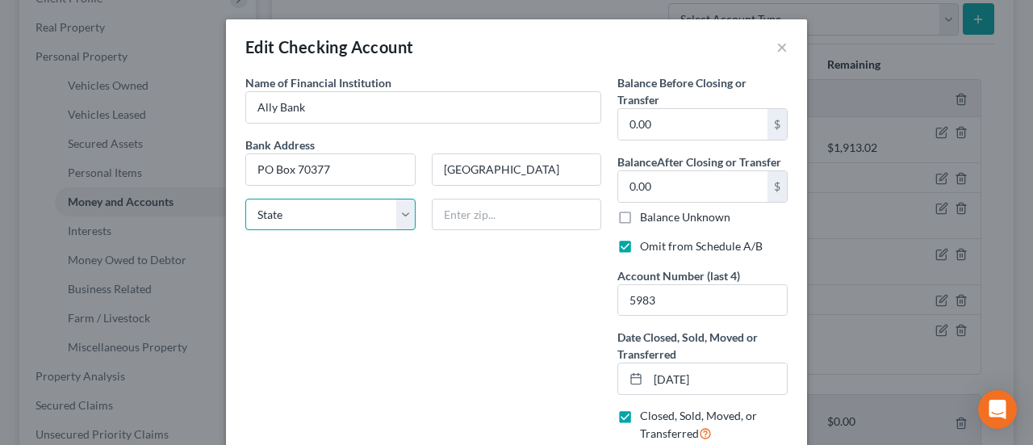
click at [380, 215] on select "State AL AK AR AZ CA CO CT DE DC FL GA GU HI ID IL IN IA KS KY LA ME MD MA MI M…" at bounding box center [330, 215] width 170 height 32
select select "39"
click at [245, 199] on select "State AL AK AR AZ CA CO CT DE DC FL GA GU HI ID IL IN IA KS KY LA ME MD MA MI M…" at bounding box center [330, 215] width 170 height 32
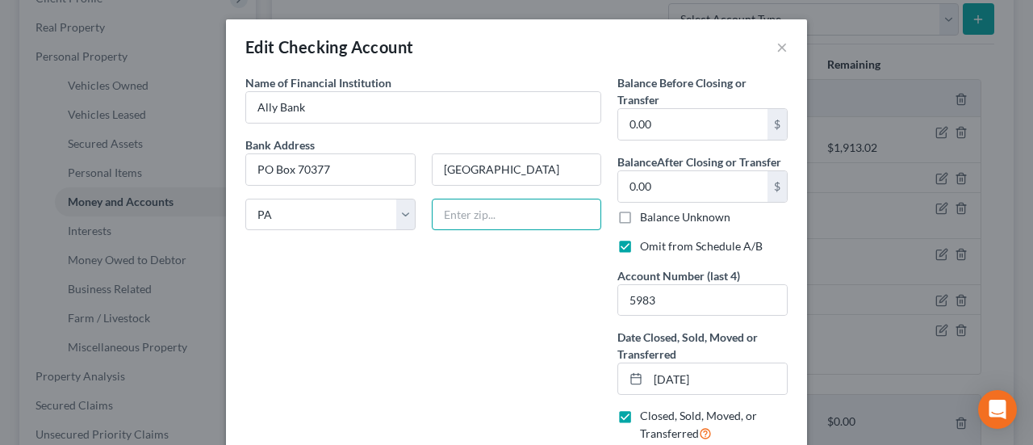
drag, startPoint x: 451, startPoint y: 209, endPoint x: 438, endPoint y: 198, distance: 17.2
click at [451, 209] on input "text" at bounding box center [517, 215] width 170 height 32
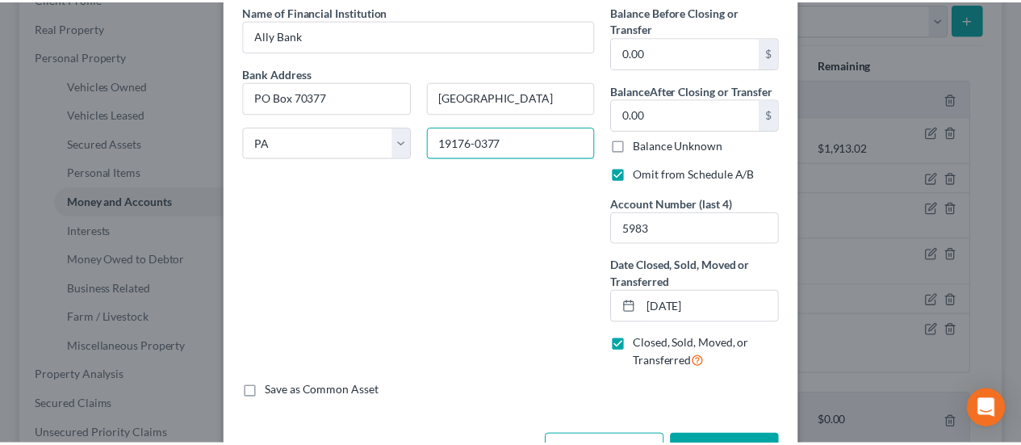
scroll to position [125, 0]
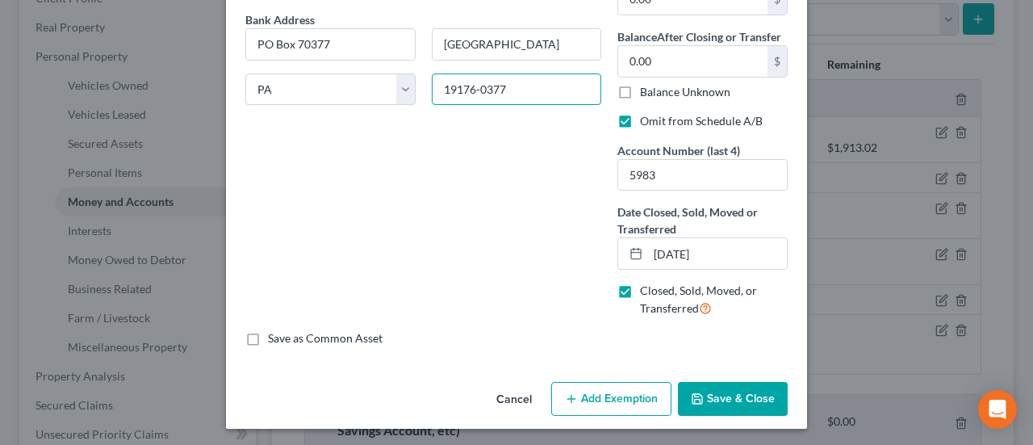
type input "19176-0377"
click at [709, 393] on button "Save & Close" at bounding box center [733, 399] width 110 height 34
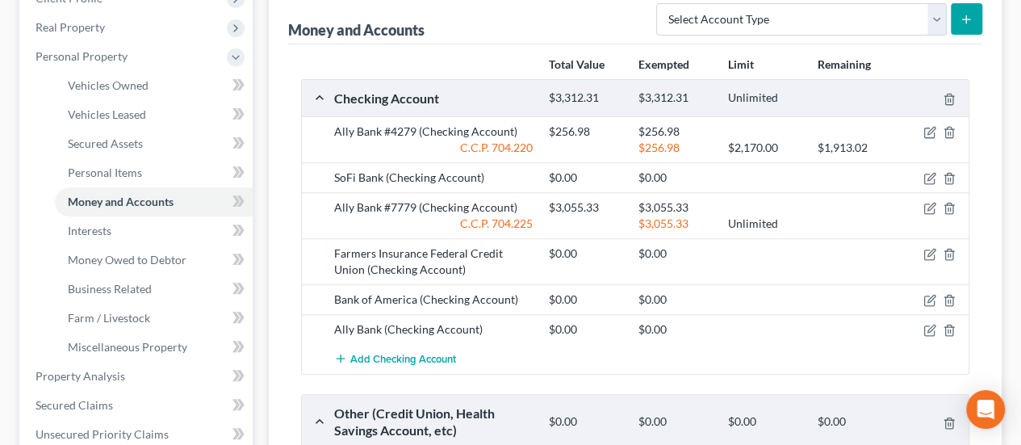
scroll to position [0, 0]
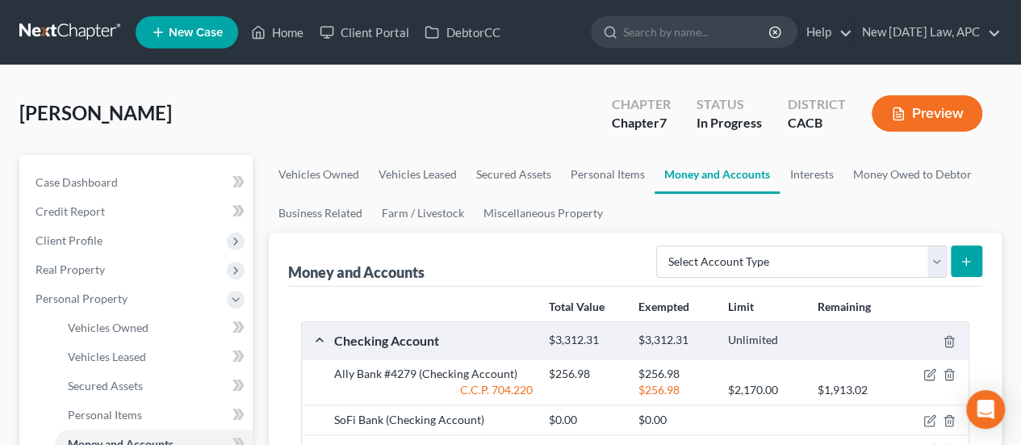
click at [882, 122] on button "Preview" at bounding box center [927, 113] width 111 height 36
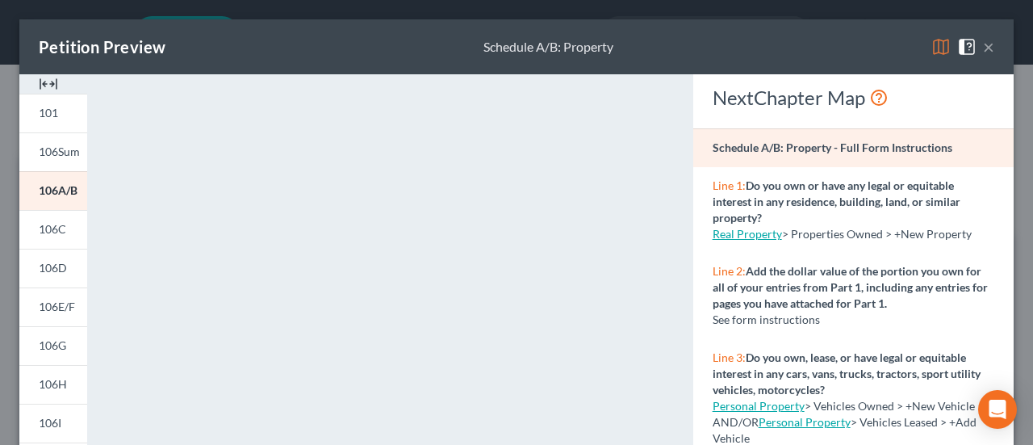
click at [983, 46] on button "×" at bounding box center [988, 46] width 11 height 19
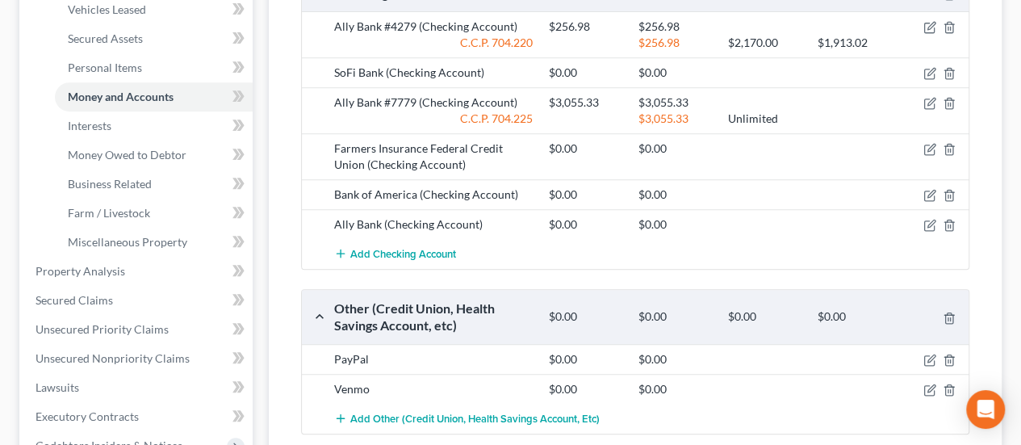
scroll to position [81, 0]
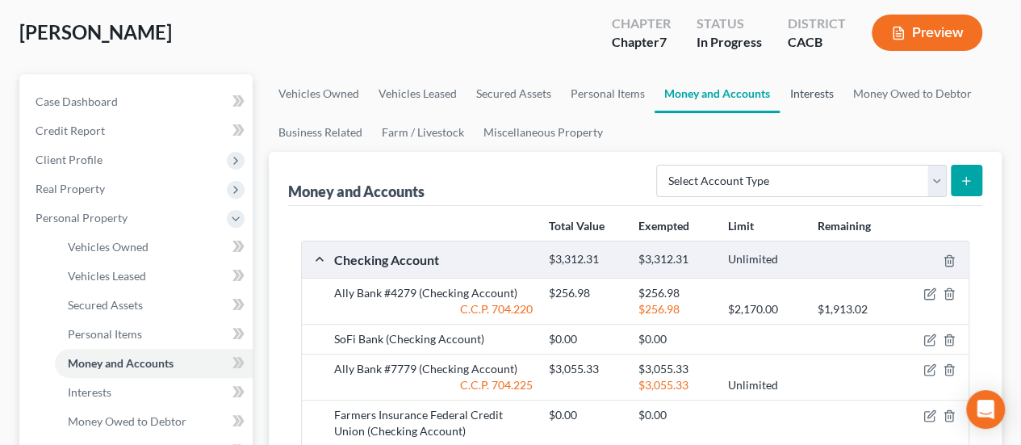
click at [807, 102] on link "Interests" at bounding box center [811, 93] width 63 height 39
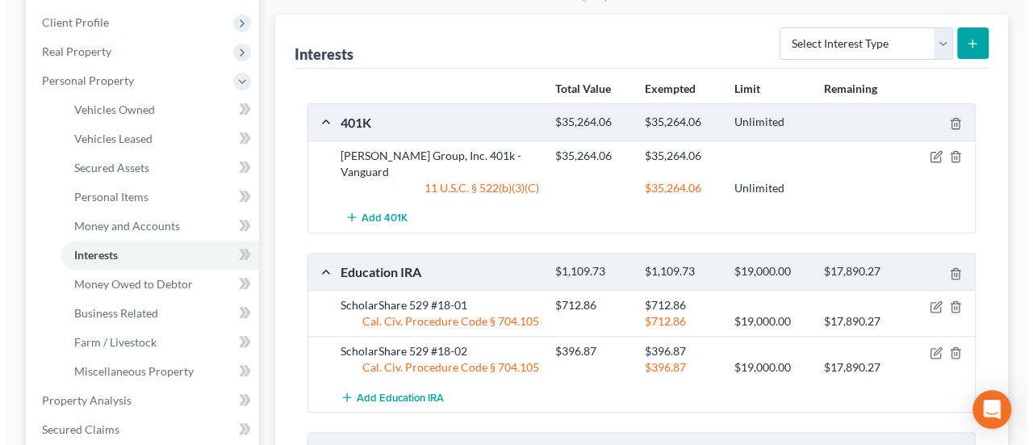
scroll to position [242, 0]
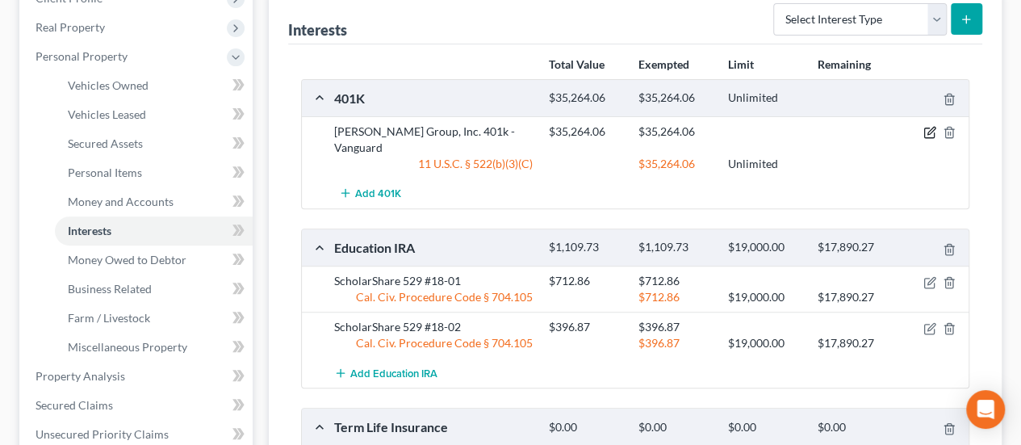
click at [930, 136] on icon "button" at bounding box center [929, 133] width 10 height 10
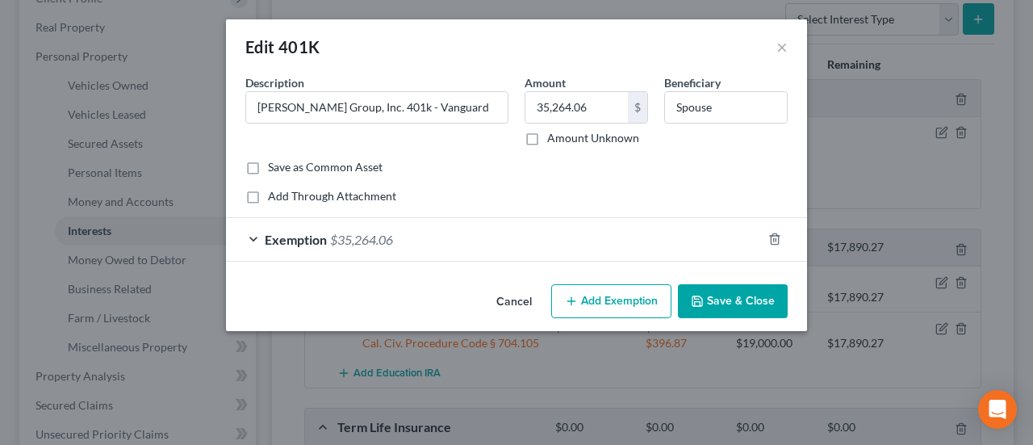
click at [543, 245] on div "Exemption $35,264.06" at bounding box center [494, 239] width 536 height 43
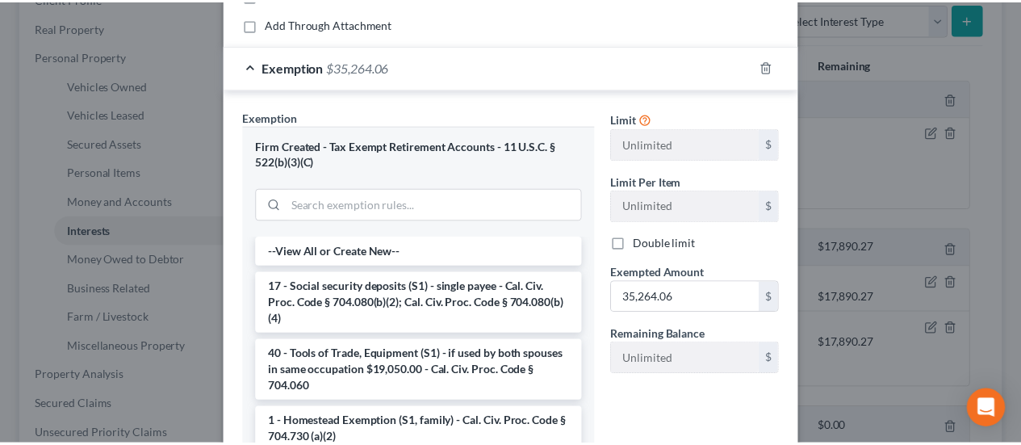
scroll to position [323, 0]
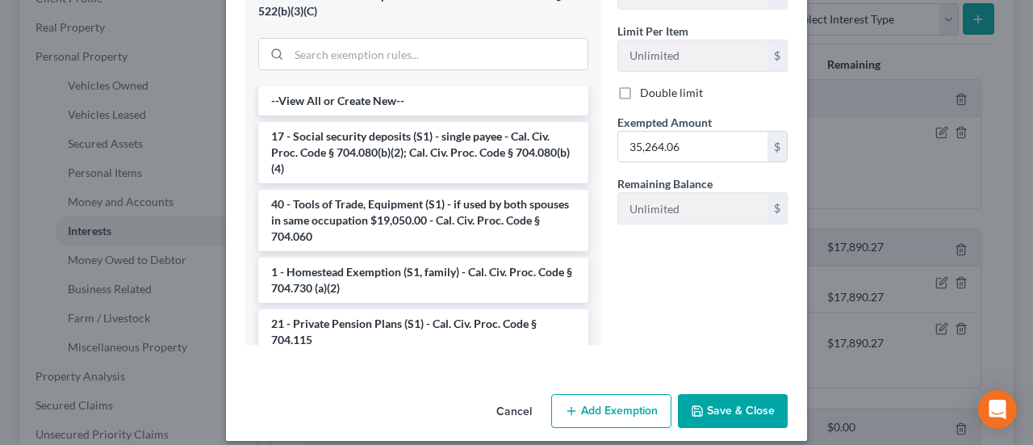
click at [516, 403] on button "Cancel" at bounding box center [514, 412] width 61 height 32
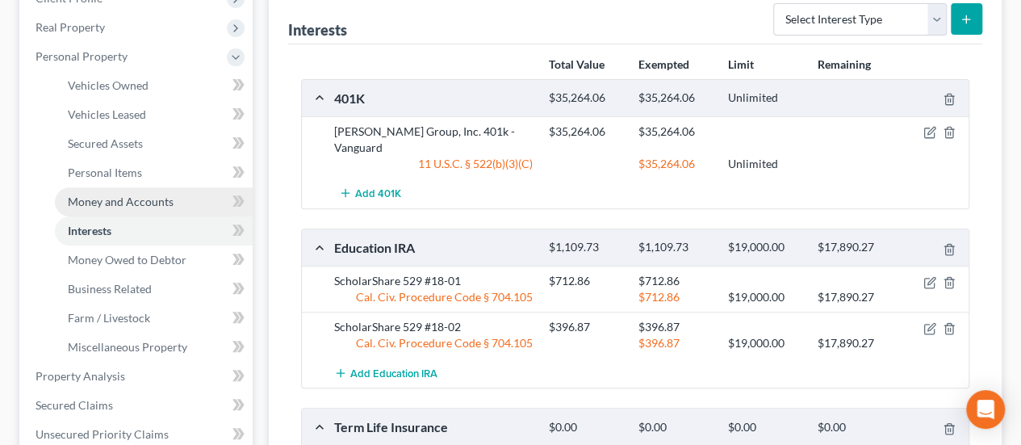
click at [101, 204] on span "Money and Accounts" at bounding box center [121, 202] width 106 height 14
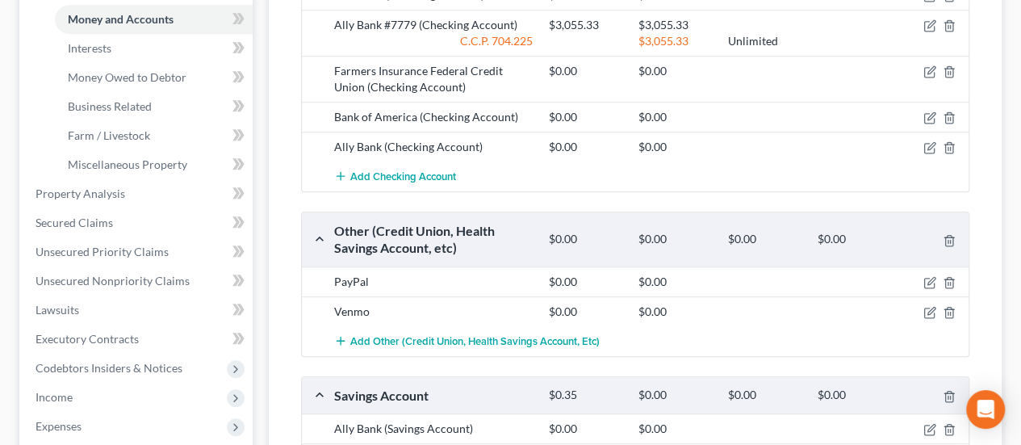
scroll to position [242, 0]
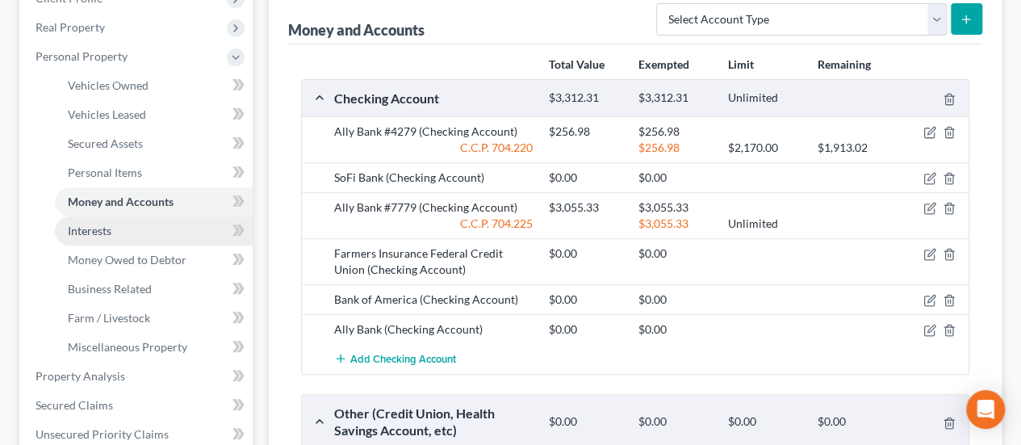
click at [121, 220] on link "Interests" at bounding box center [154, 230] width 198 height 29
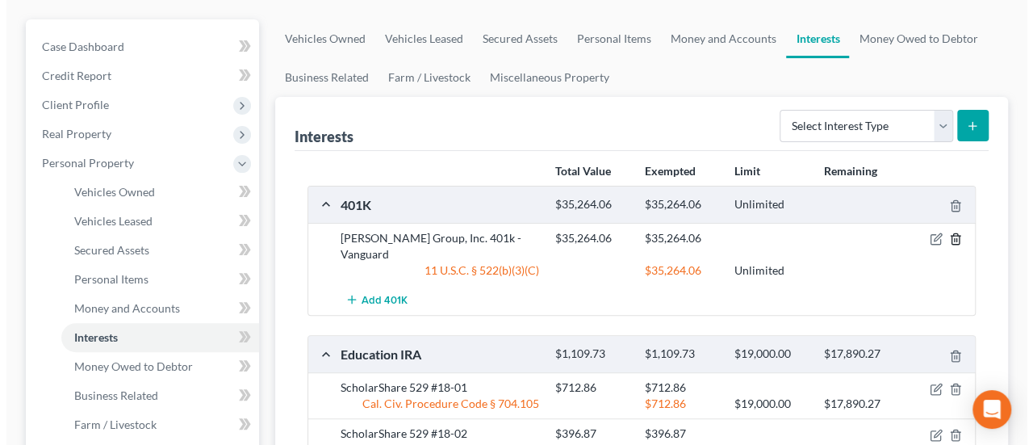
scroll to position [161, 0]
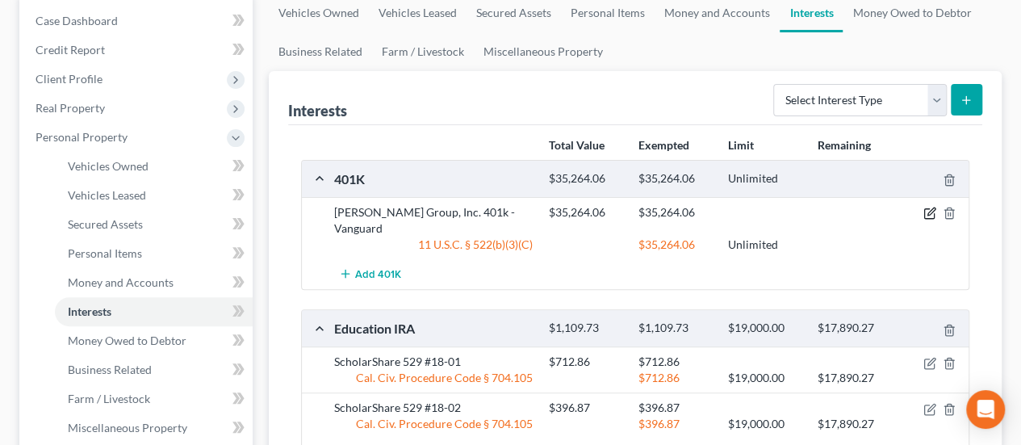
click at [924, 212] on icon "button" at bounding box center [929, 214] width 10 height 10
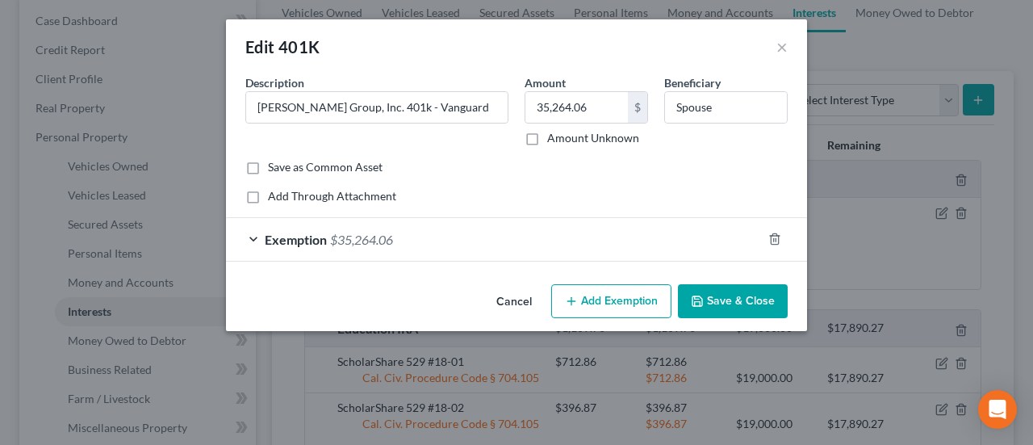
click at [488, 247] on div "Exemption $35,264.06" at bounding box center [494, 239] width 536 height 43
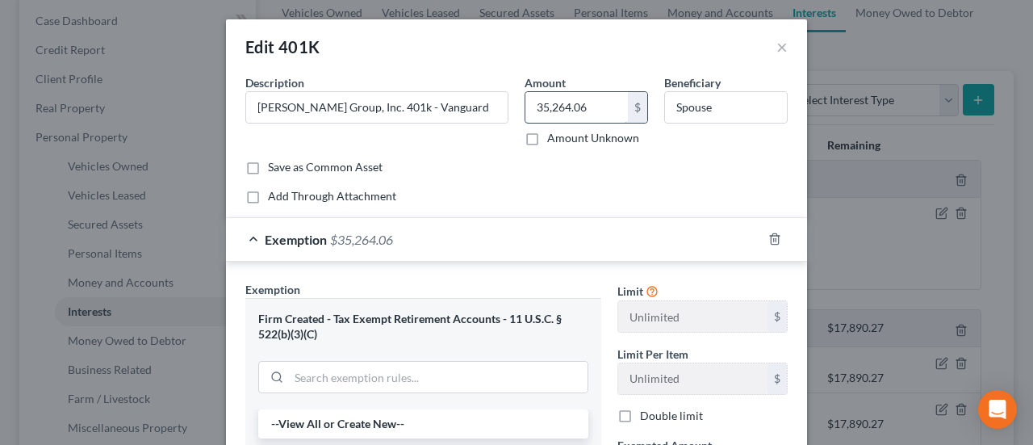
click at [578, 104] on input "35,264.06" at bounding box center [577, 107] width 103 height 31
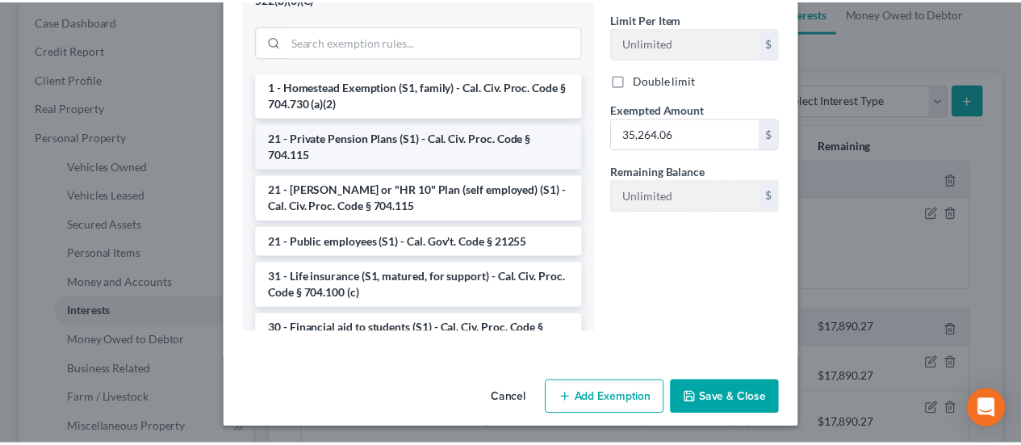
scroll to position [242, 0]
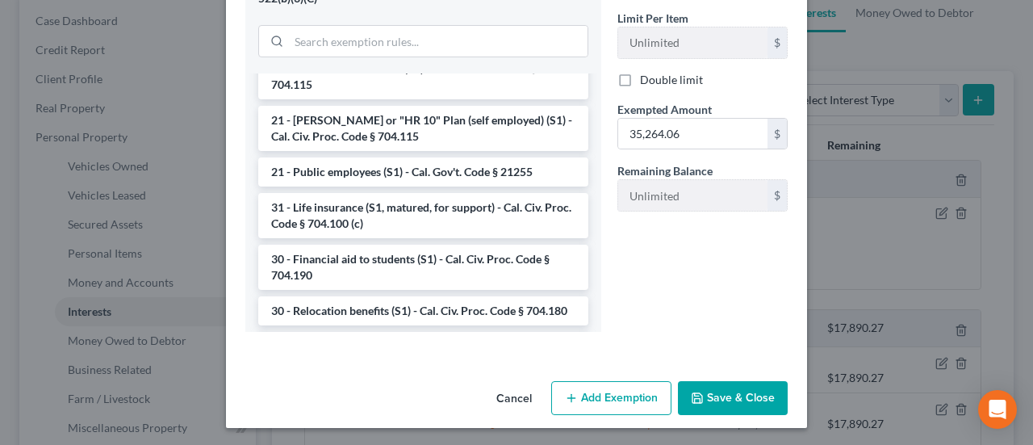
click at [509, 388] on button "Cancel" at bounding box center [514, 399] width 61 height 32
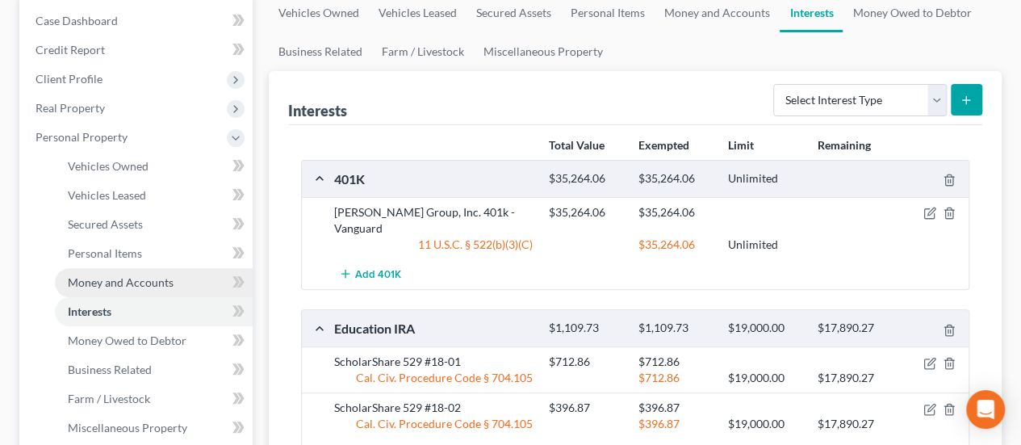
drag, startPoint x: 107, startPoint y: 279, endPoint x: 116, endPoint y: 279, distance: 8.9
click at [108, 279] on span "Money and Accounts" at bounding box center [121, 282] width 106 height 14
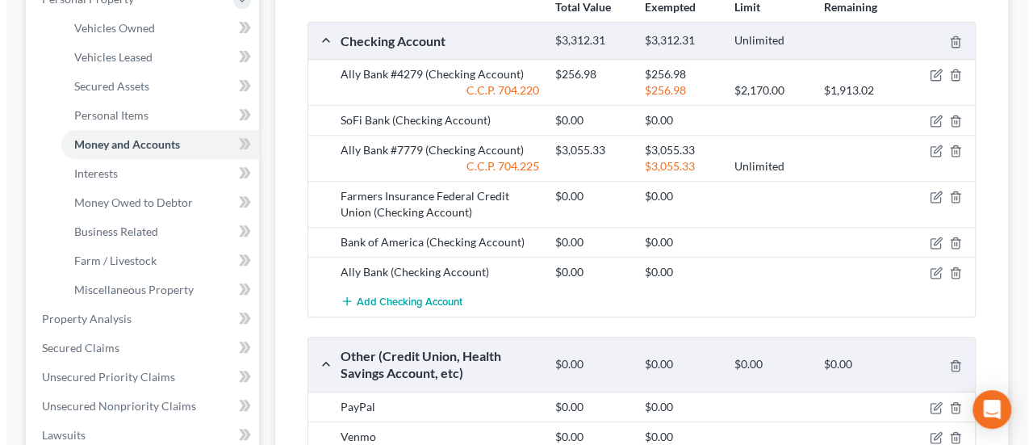
scroll to position [323, 0]
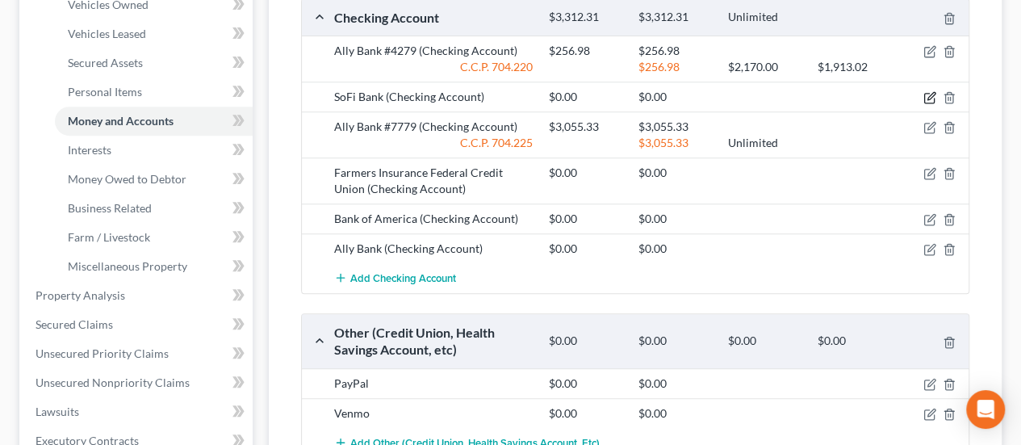
click at [925, 94] on icon "button" at bounding box center [930, 97] width 13 height 13
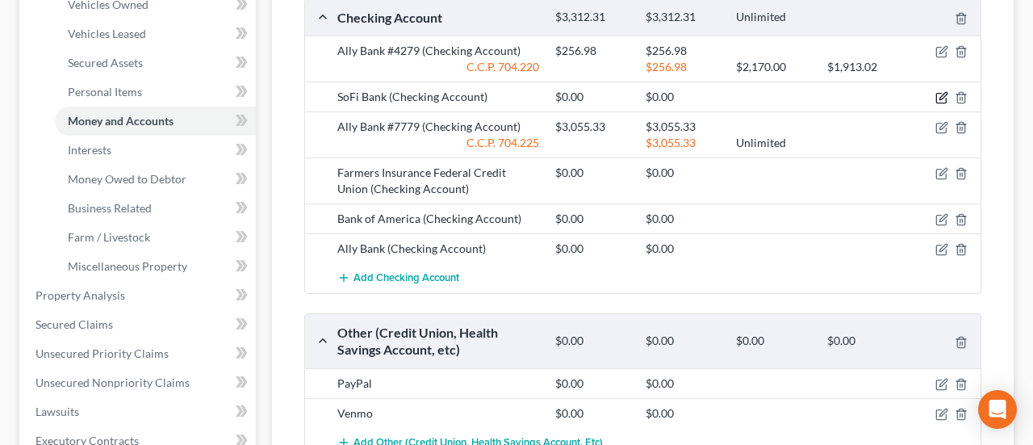
select select "46"
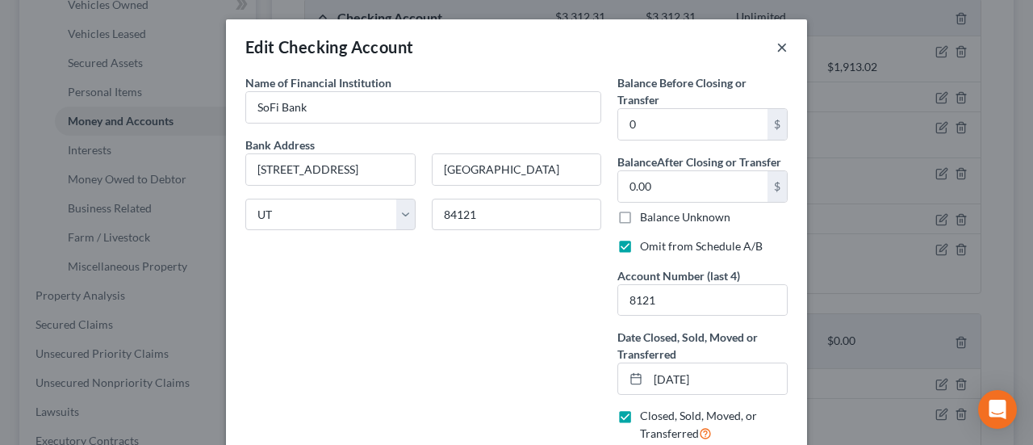
click at [777, 41] on button "×" at bounding box center [782, 46] width 11 height 19
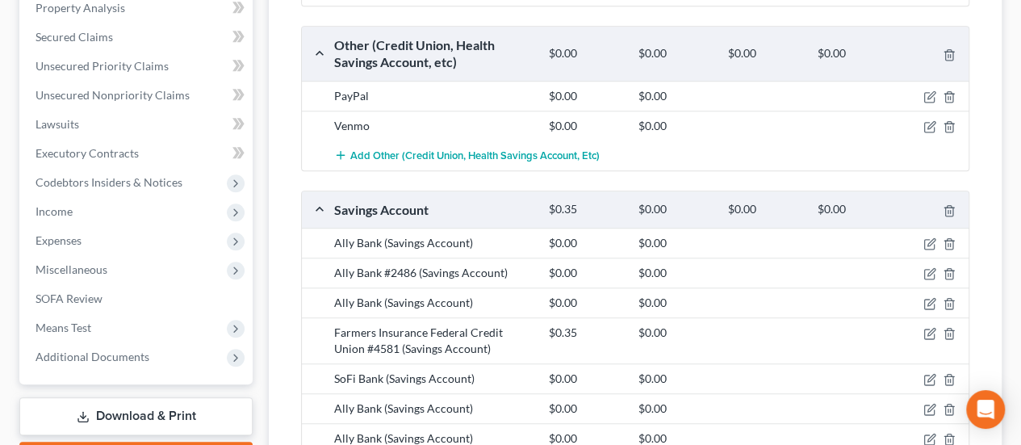
scroll to position [727, 0]
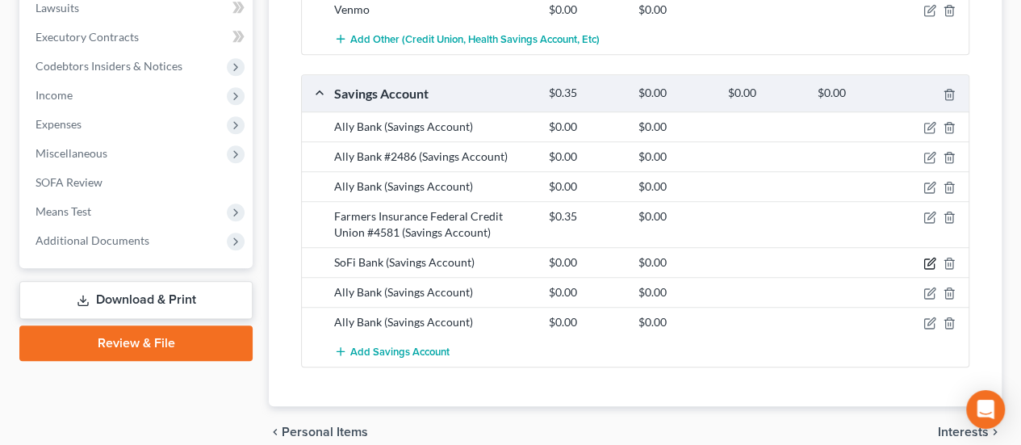
click at [931, 258] on icon "button" at bounding box center [931, 261] width 7 height 7
select select "46"
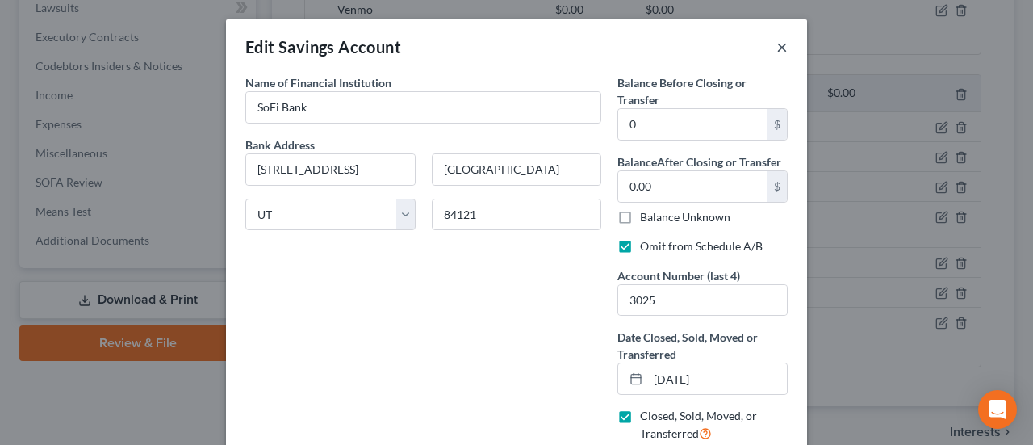
click at [778, 46] on button "×" at bounding box center [782, 46] width 11 height 19
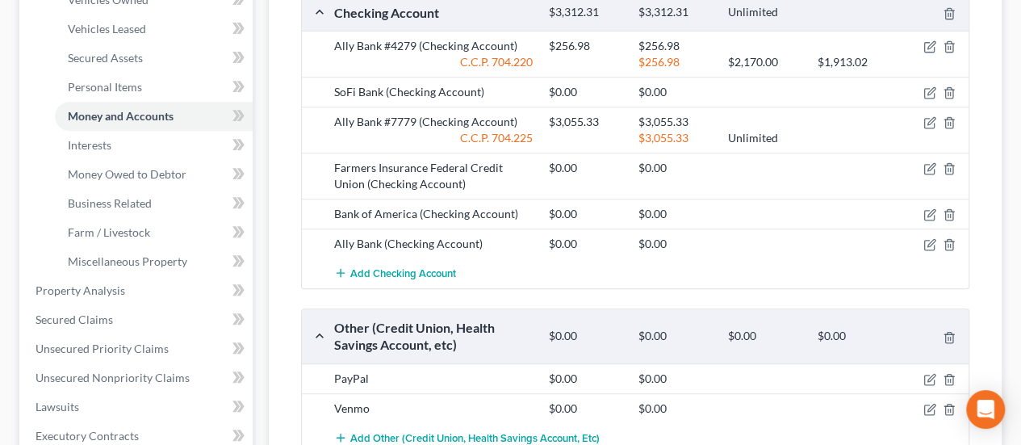
scroll to position [242, 0]
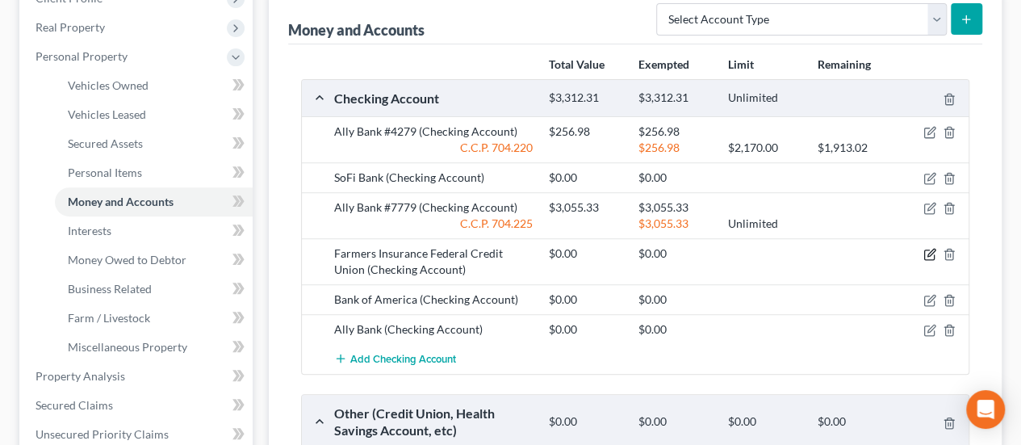
click at [927, 256] on icon "button" at bounding box center [930, 254] width 13 height 13
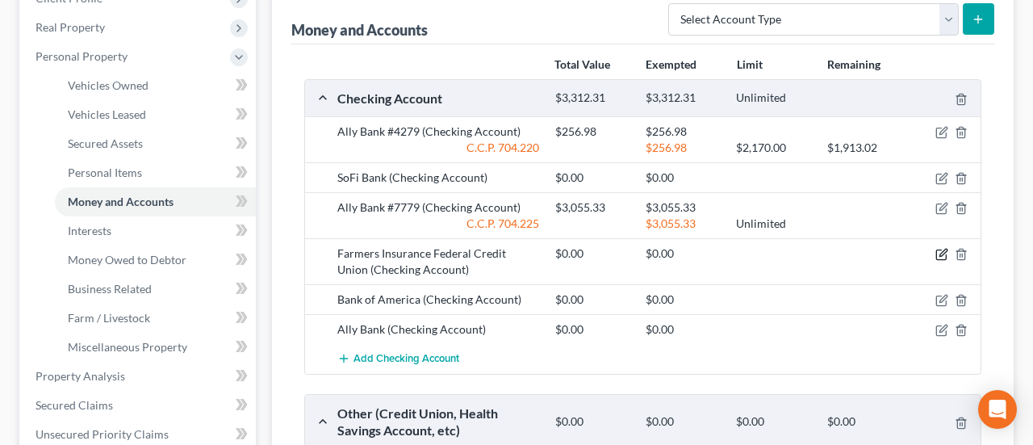
select select "4"
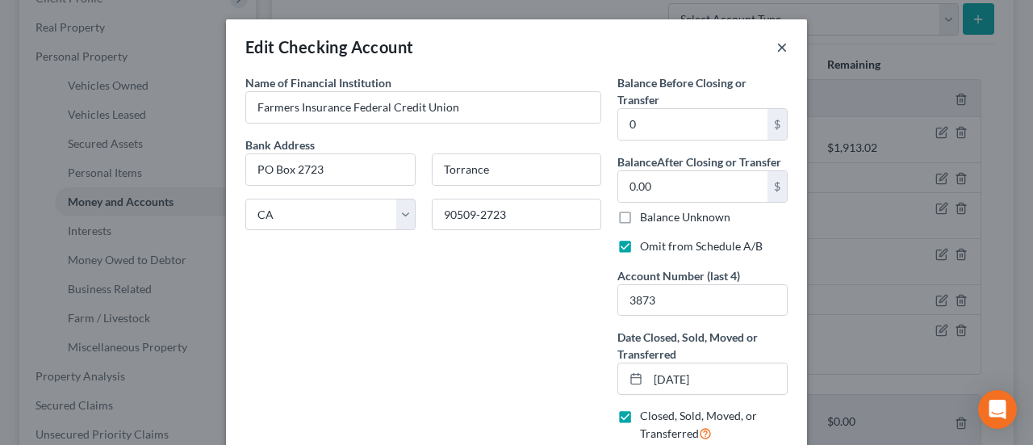
click at [777, 40] on button "×" at bounding box center [782, 46] width 11 height 19
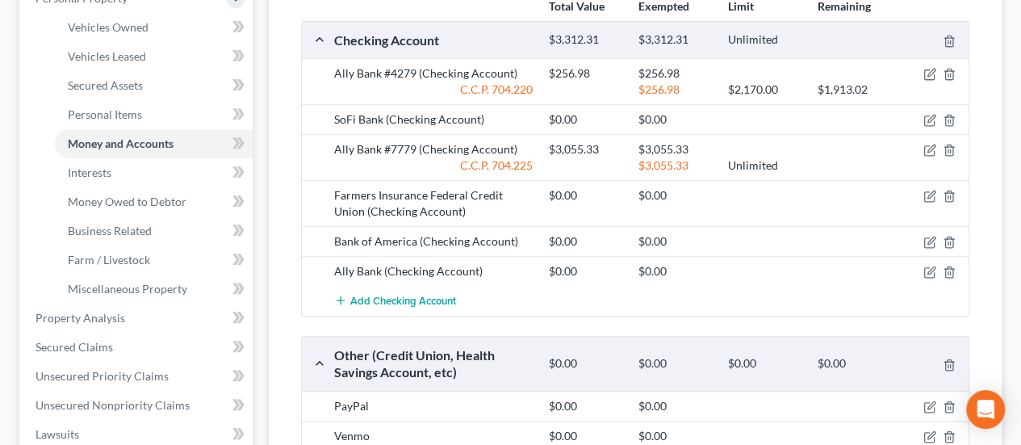
scroll to position [323, 0]
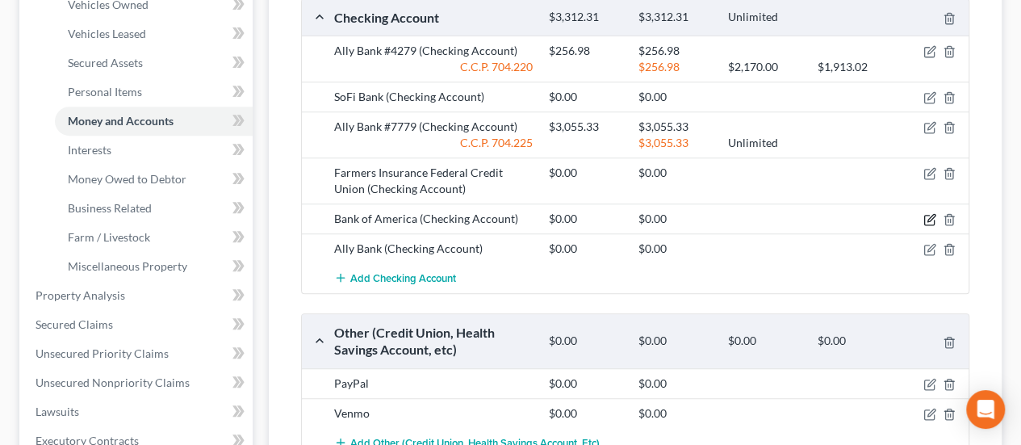
click at [928, 215] on icon "button" at bounding box center [930, 219] width 13 height 13
select select "7"
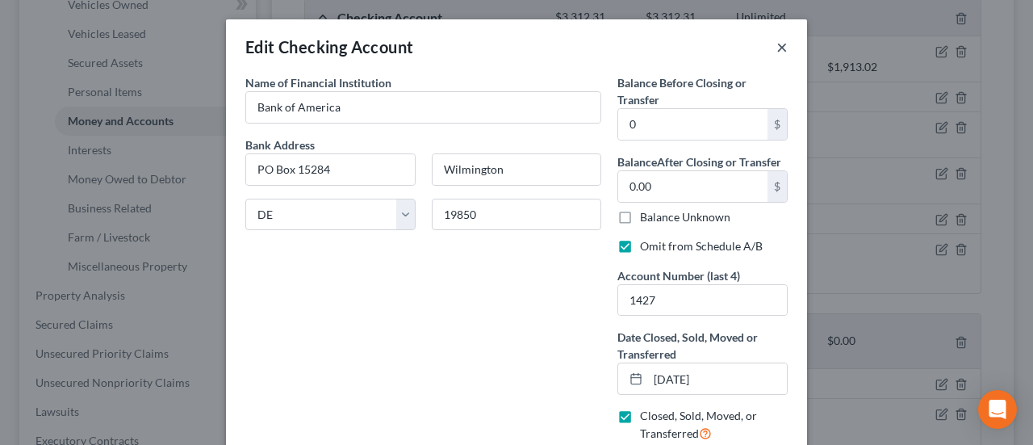
click at [782, 44] on button "×" at bounding box center [782, 46] width 11 height 19
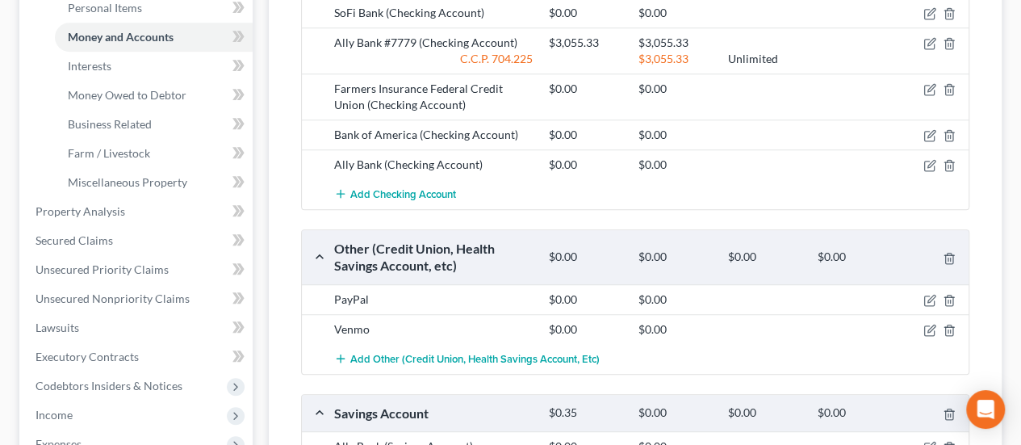
scroll to position [242, 0]
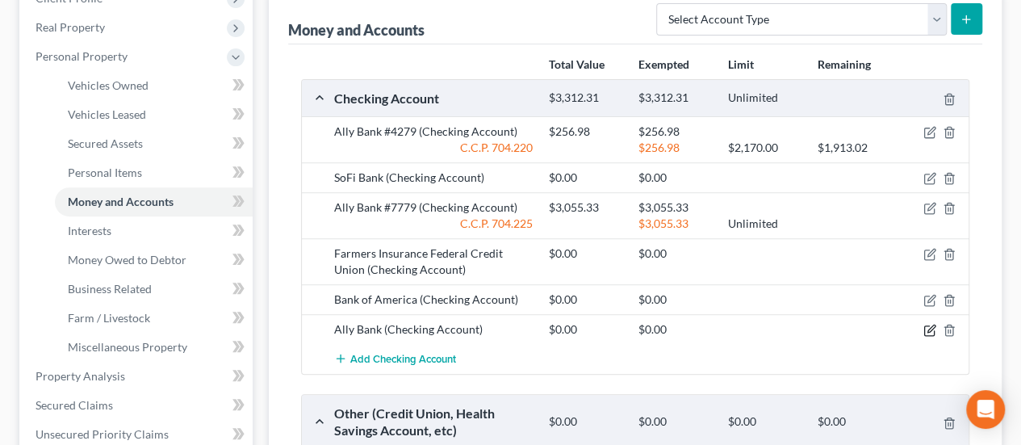
click at [928, 326] on icon "button" at bounding box center [930, 330] width 13 height 13
select select "39"
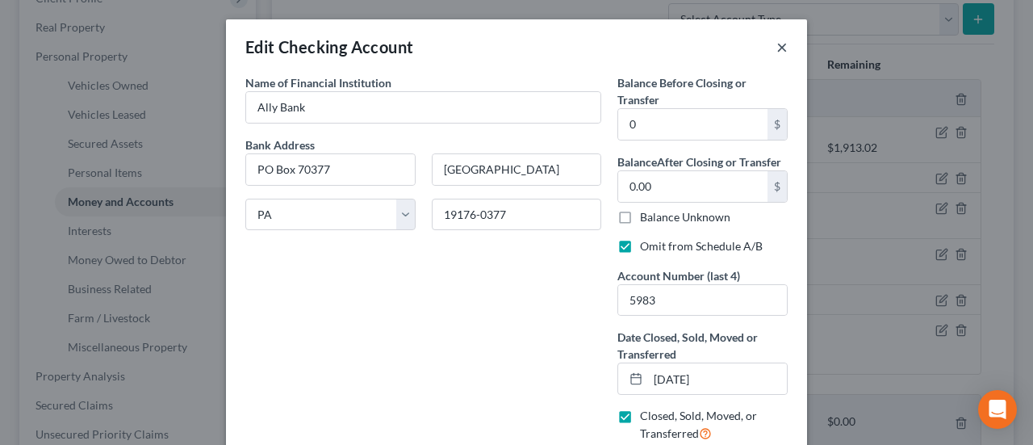
click at [778, 45] on button "×" at bounding box center [782, 46] width 11 height 19
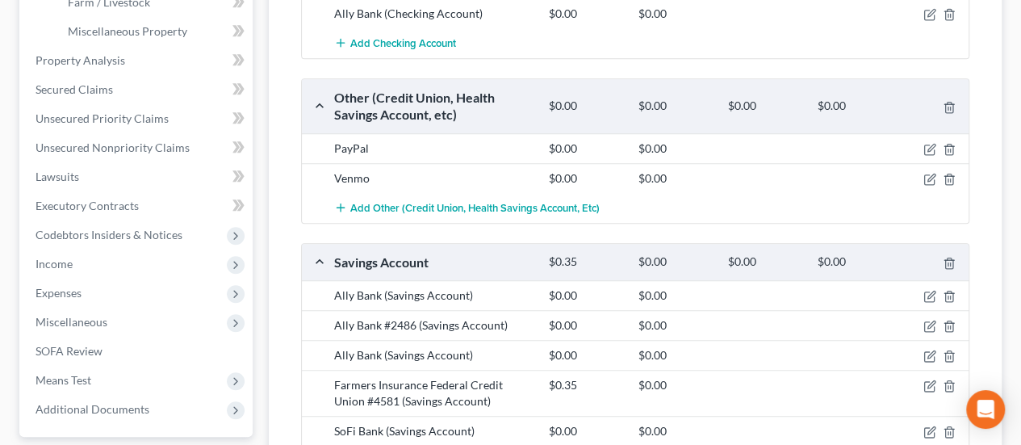
scroll to position [646, 0]
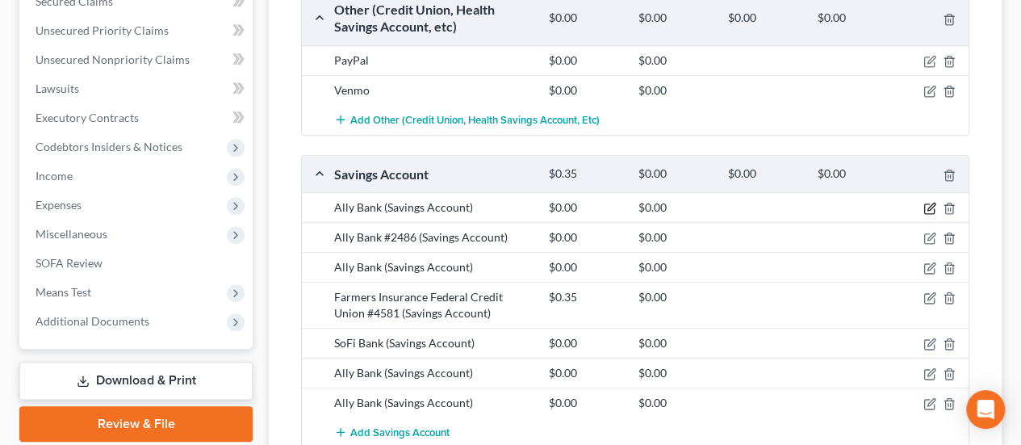
click at [925, 204] on icon "button" at bounding box center [930, 208] width 13 height 13
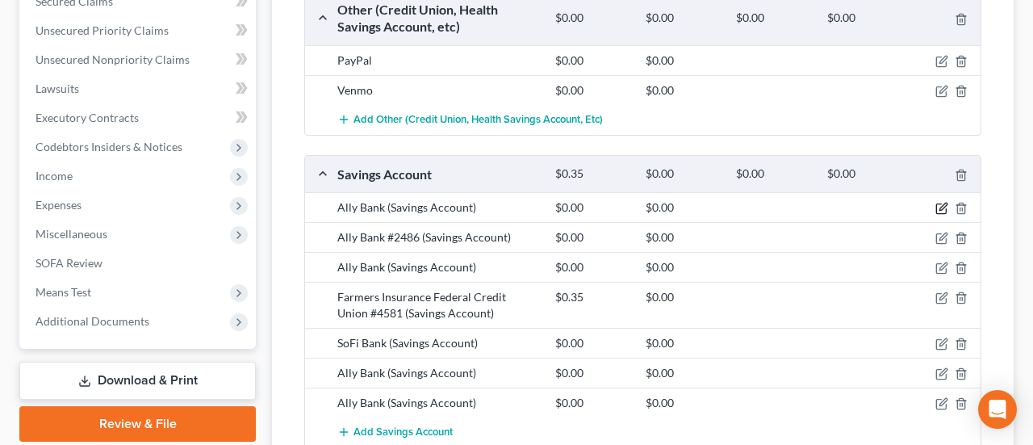
select select "39"
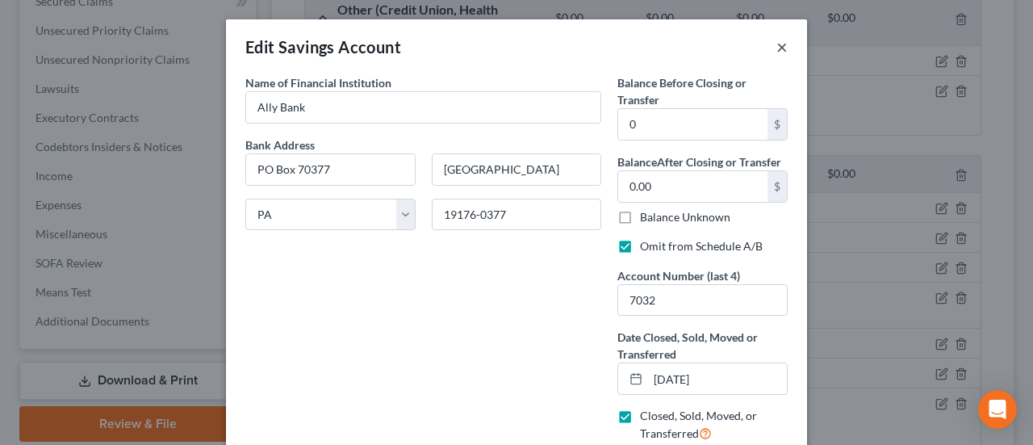
click at [777, 44] on button "×" at bounding box center [782, 46] width 11 height 19
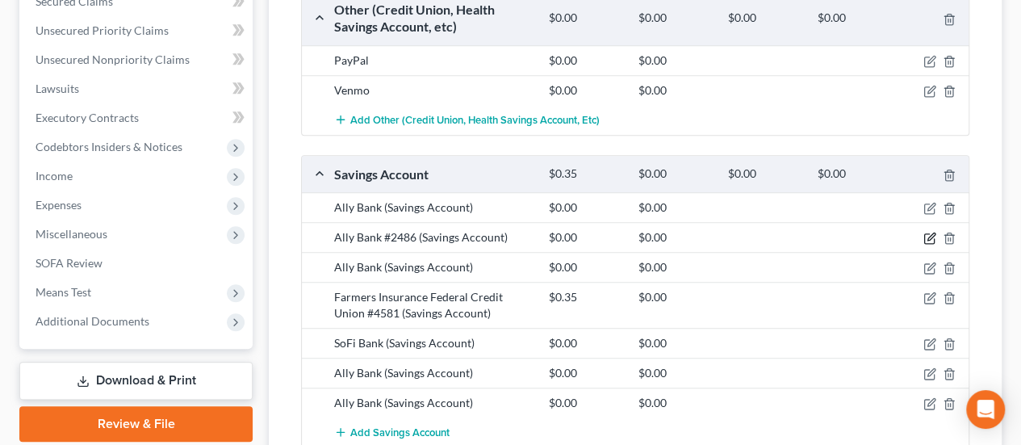
click at [928, 235] on icon "button" at bounding box center [931, 236] width 7 height 7
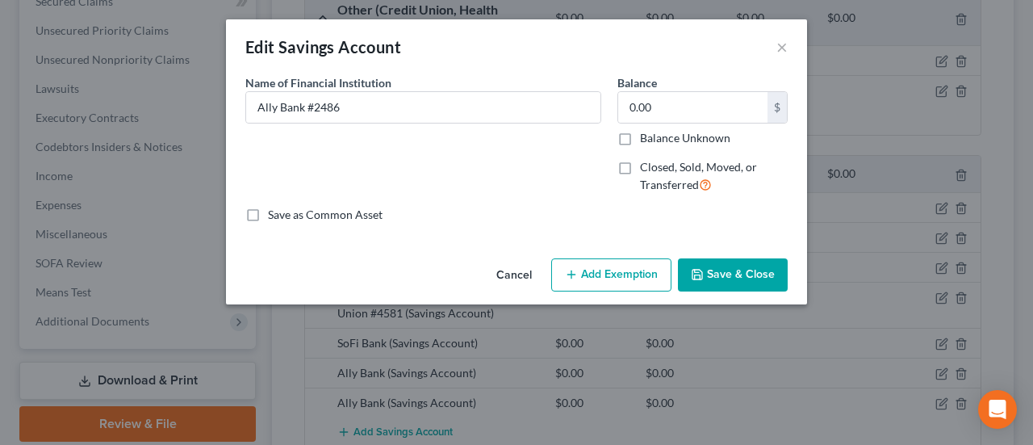
click at [499, 270] on button "Cancel" at bounding box center [514, 276] width 61 height 32
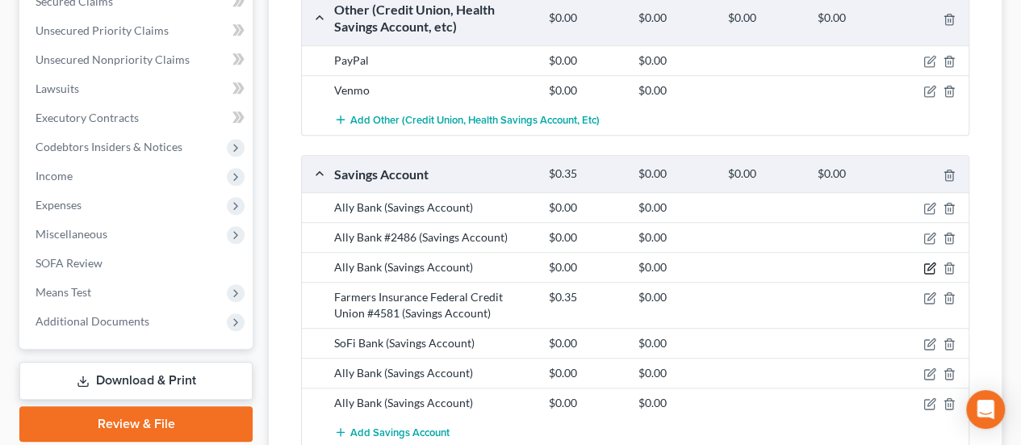
click at [930, 263] on icon "button" at bounding box center [931, 266] width 7 height 7
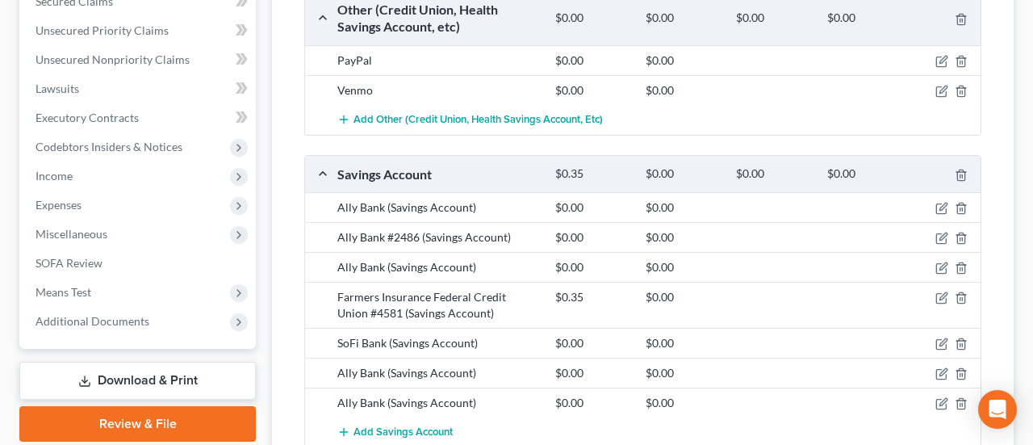
select select "39"
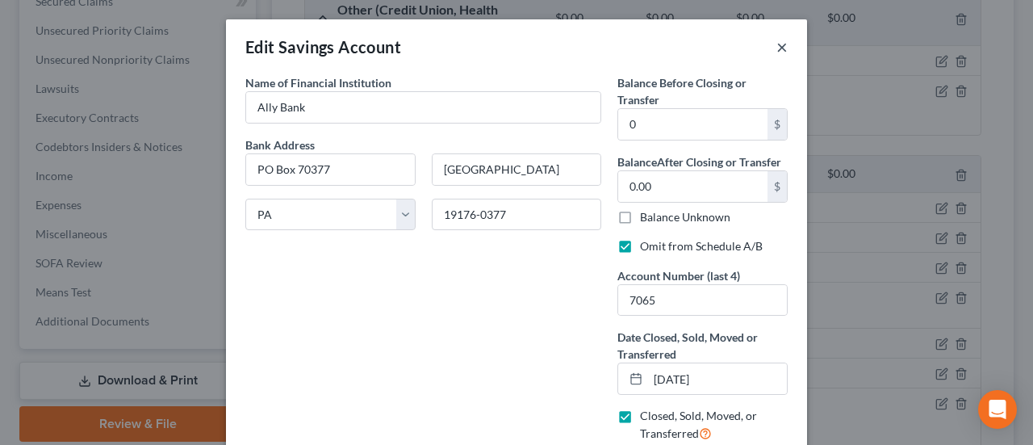
click at [777, 51] on button "×" at bounding box center [782, 46] width 11 height 19
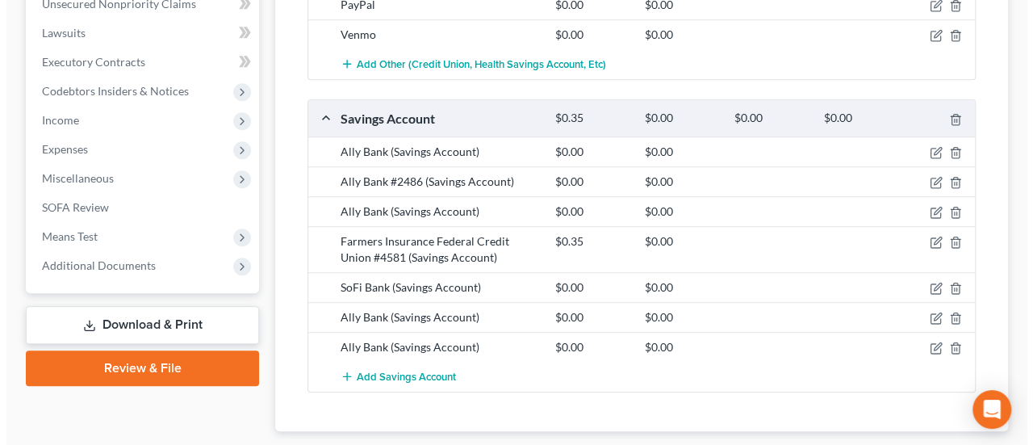
scroll to position [727, 0]
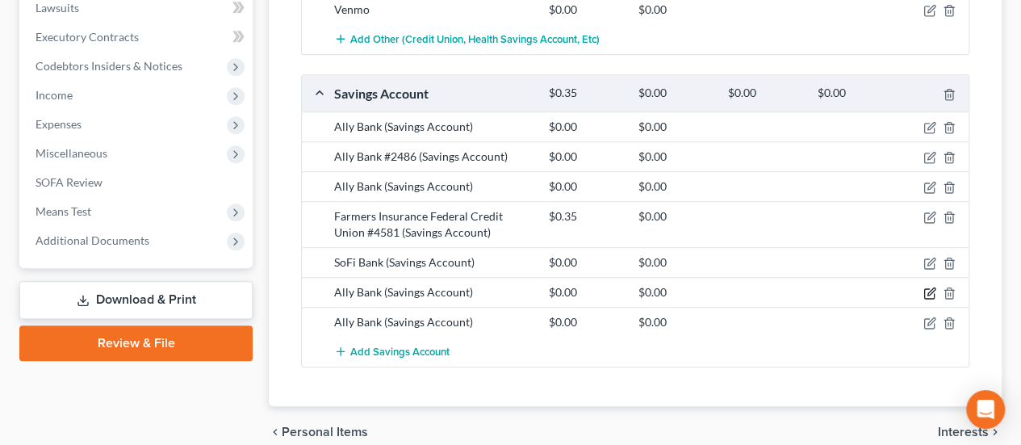
click at [930, 288] on icon "button" at bounding box center [931, 291] width 7 height 7
select select "4"
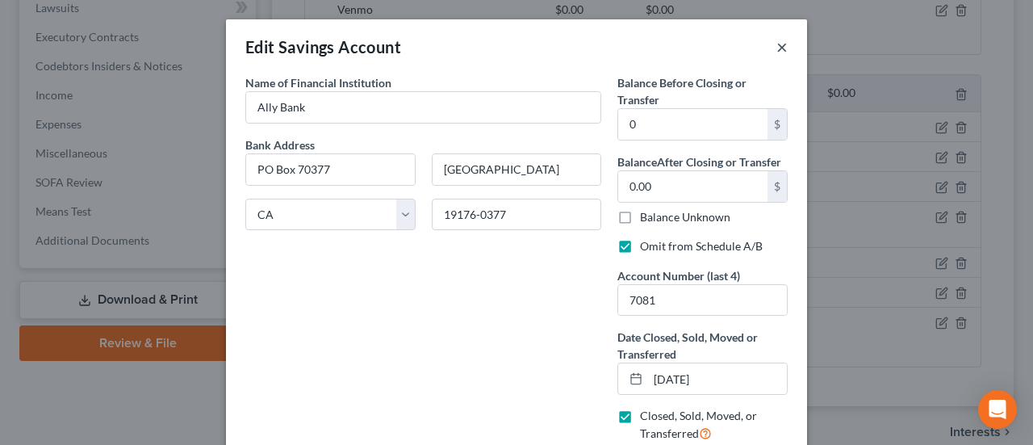
click at [777, 43] on button "×" at bounding box center [782, 46] width 11 height 19
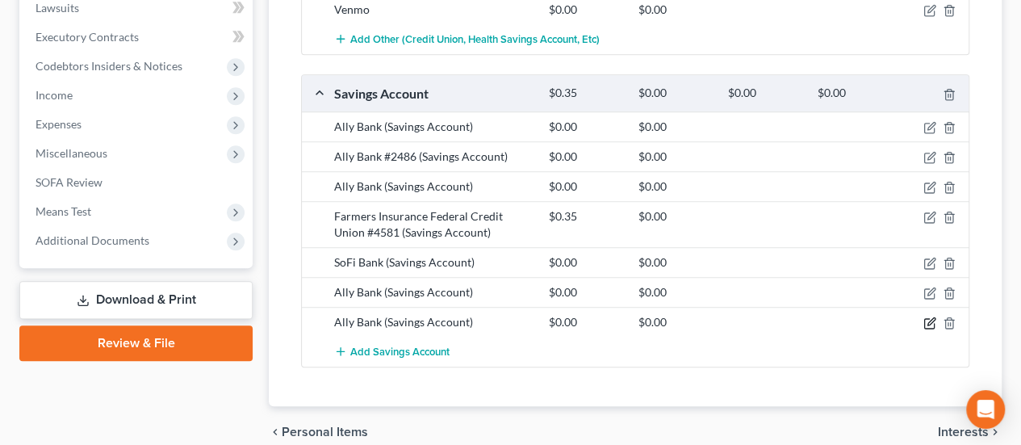
click at [924, 321] on icon "button" at bounding box center [929, 324] width 10 height 10
select select "39"
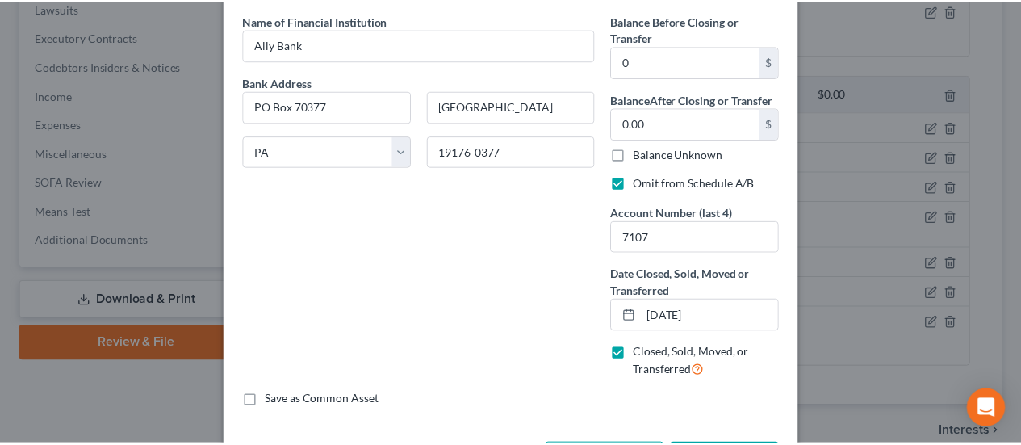
scroll to position [0, 0]
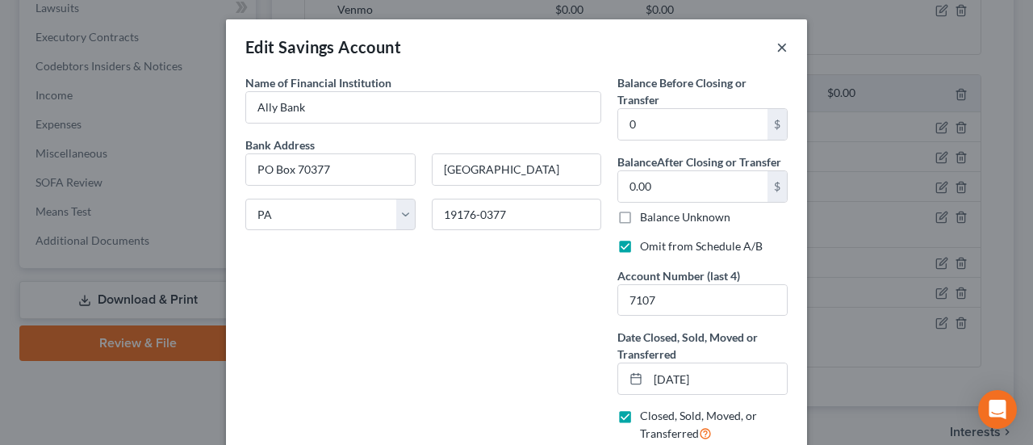
click at [777, 40] on button "×" at bounding box center [782, 46] width 11 height 19
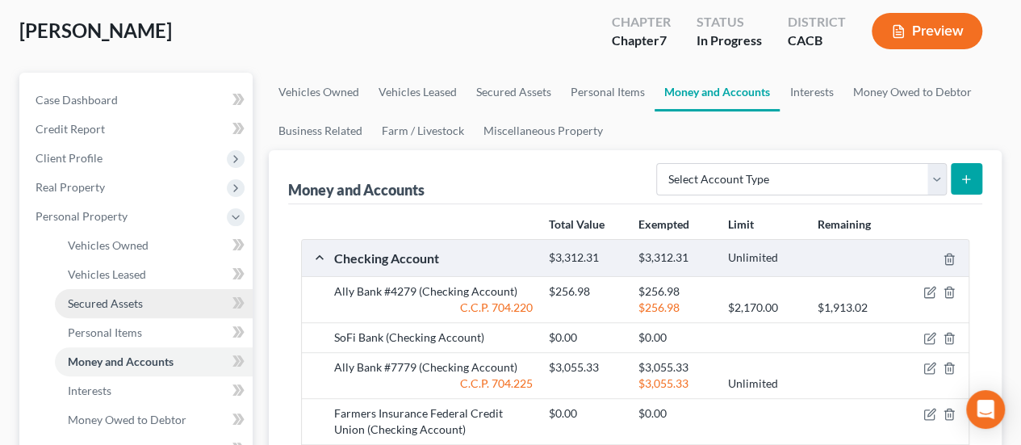
scroll to position [161, 0]
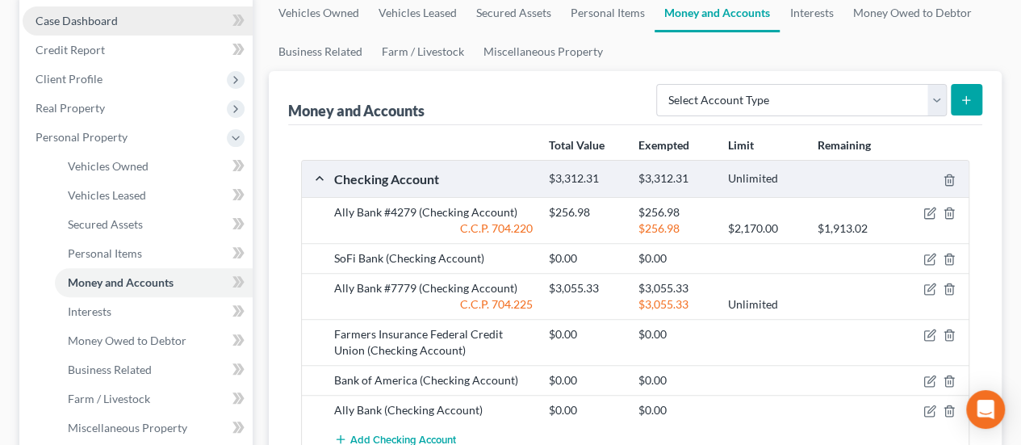
click at [127, 18] on link "Case Dashboard" at bounding box center [138, 20] width 230 height 29
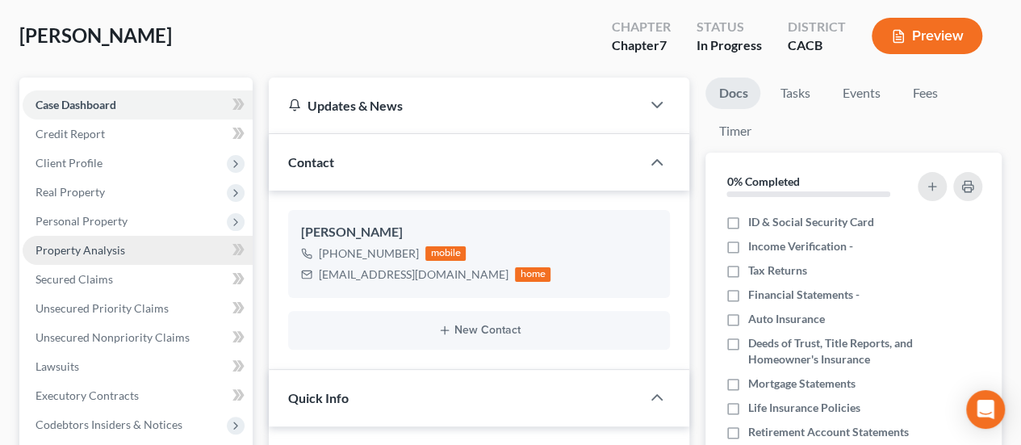
scroll to position [81, 0]
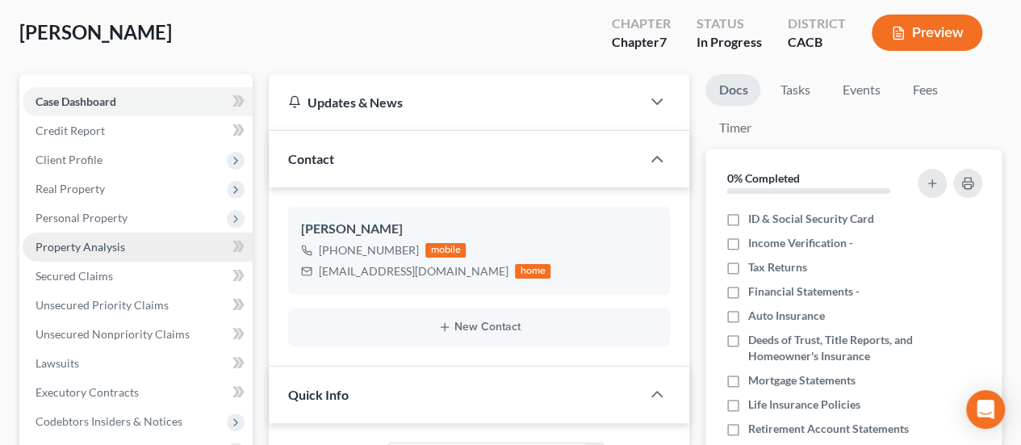
click at [119, 250] on span "Property Analysis" at bounding box center [81, 247] width 90 height 14
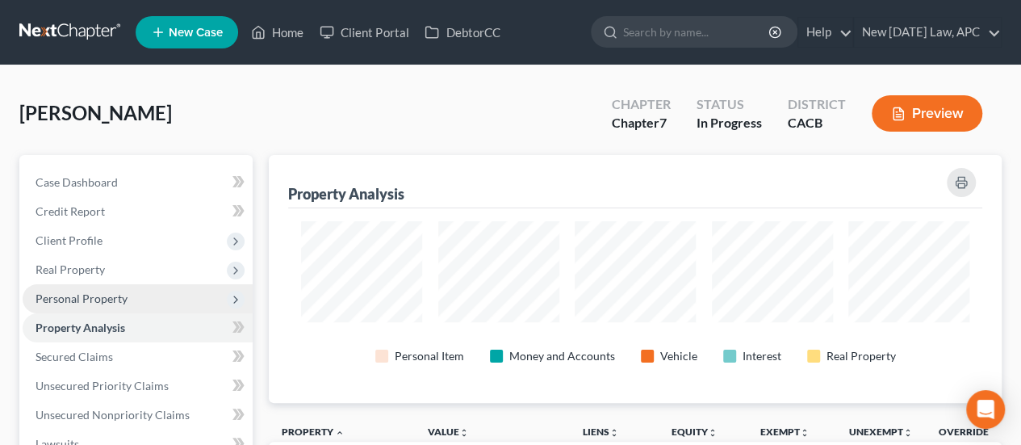
scroll to position [247, 733]
click at [101, 298] on span "Personal Property" at bounding box center [82, 298] width 92 height 14
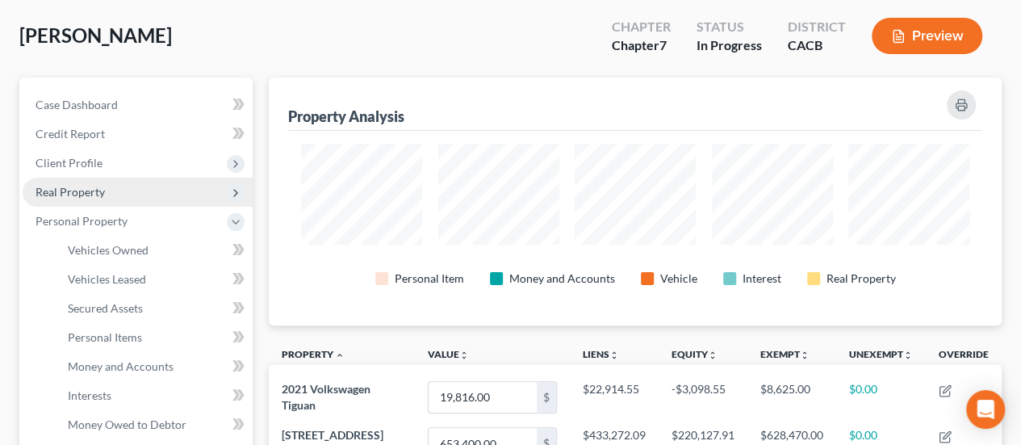
scroll to position [81, 0]
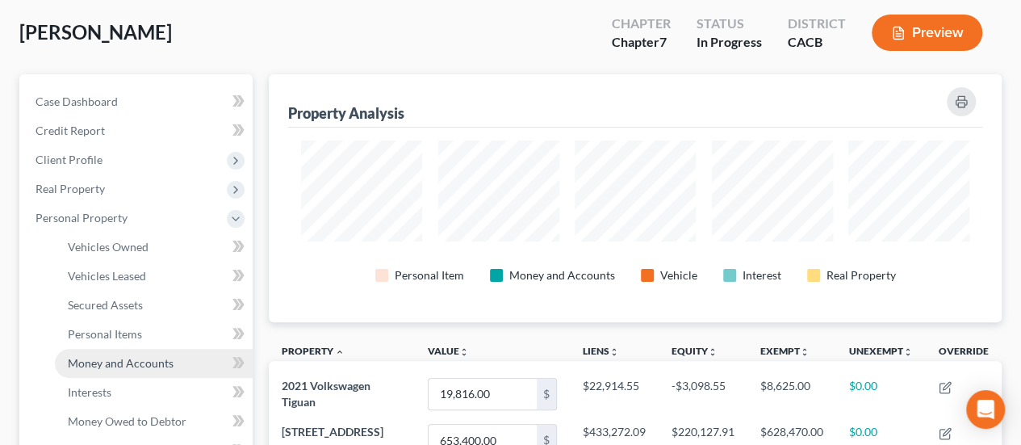
click at [139, 369] on span "Money and Accounts" at bounding box center [121, 363] width 106 height 14
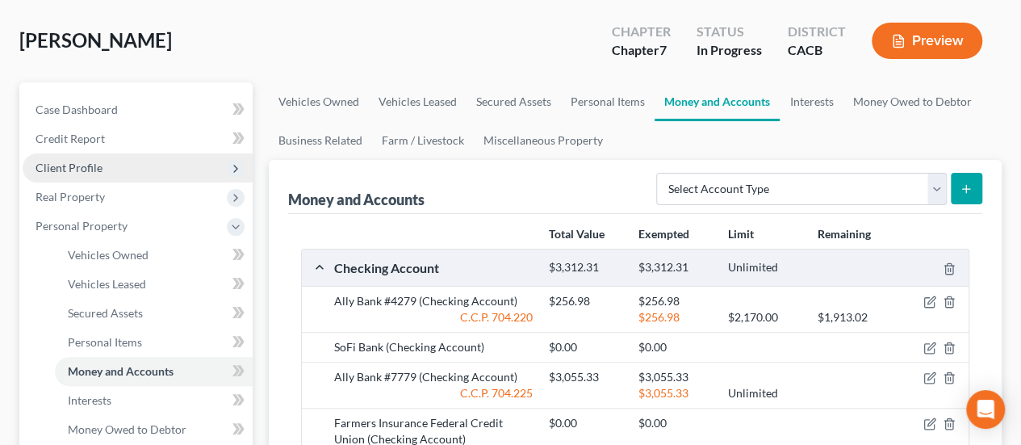
scroll to position [81, 0]
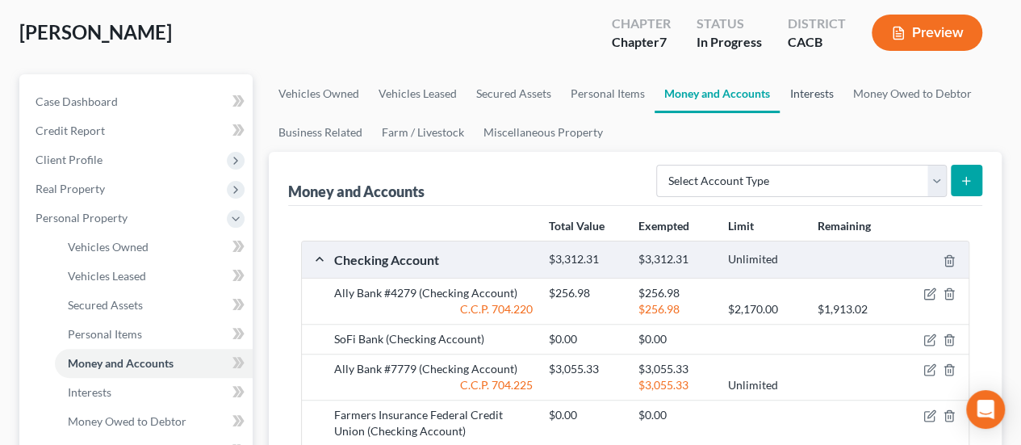
click at [810, 98] on link "Interests" at bounding box center [811, 93] width 63 height 39
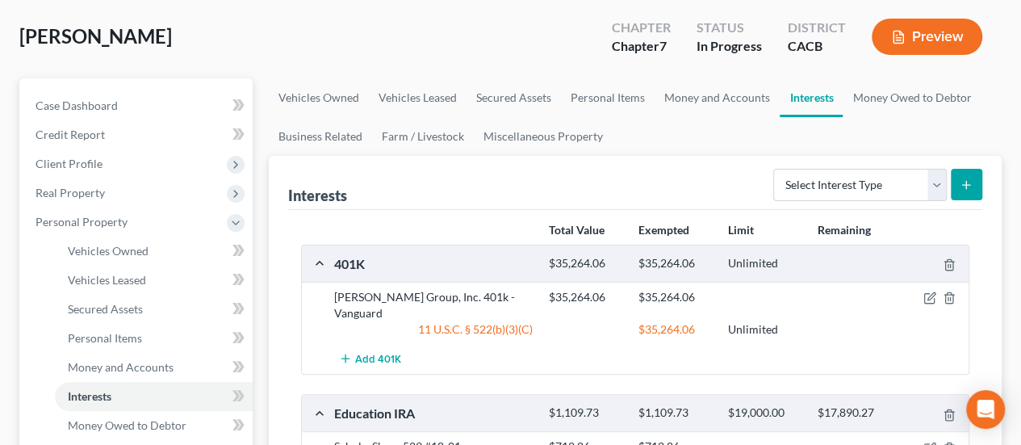
scroll to position [81, 0]
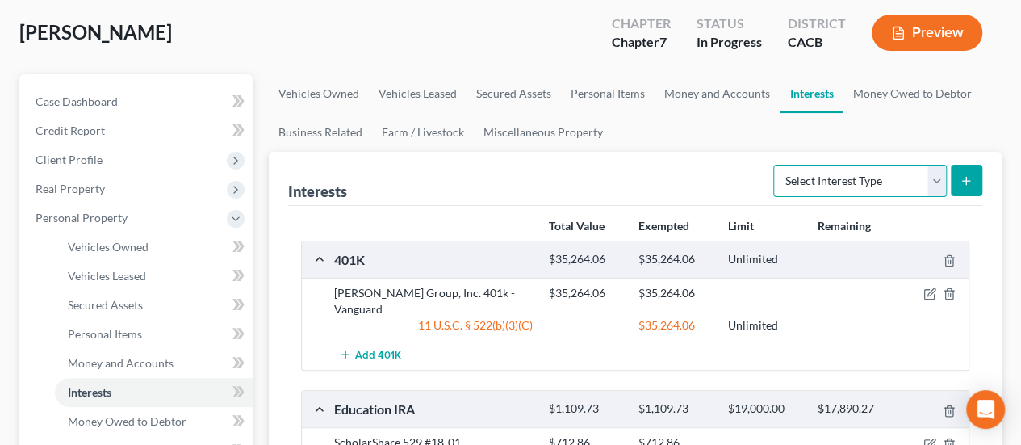
click at [798, 177] on select "Select Interest Type 401K Annuity Bond Education IRA Government Bond Government…" at bounding box center [860, 181] width 174 height 32
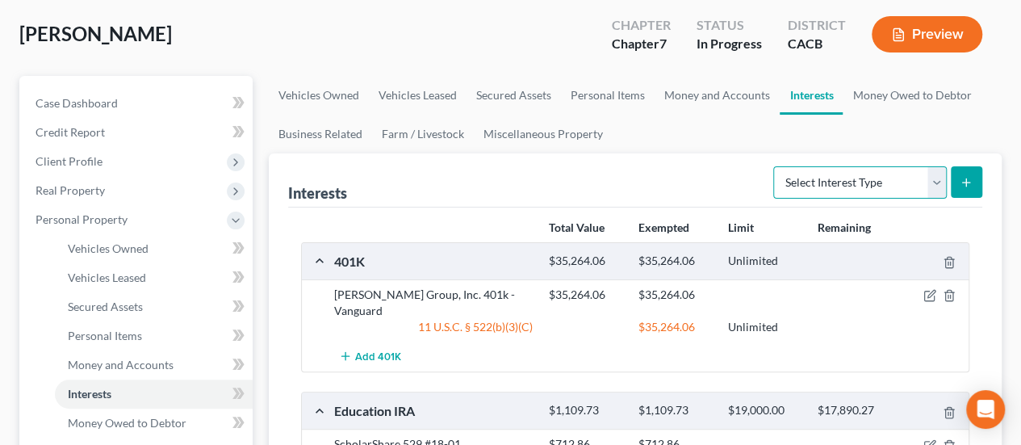
scroll to position [0, 0]
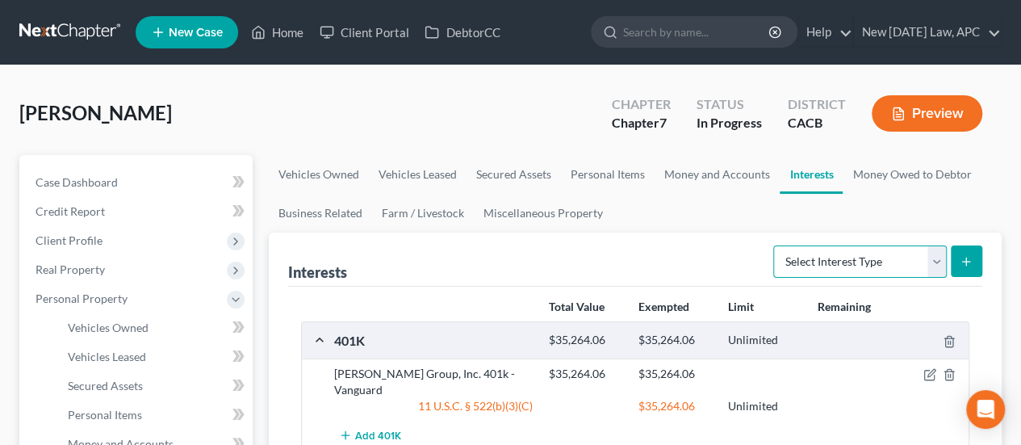
click at [830, 258] on select "Select Interest Type 401K Annuity Bond Education IRA Government Bond Government…" at bounding box center [860, 261] width 174 height 32
click at [702, 195] on ul "Vehicles Owned Vehicles Leased Secured Assets Personal Items Money and Accounts…" at bounding box center [635, 194] width 733 height 78
click at [880, 169] on link "Money Owed to Debtor" at bounding box center [912, 174] width 138 height 39
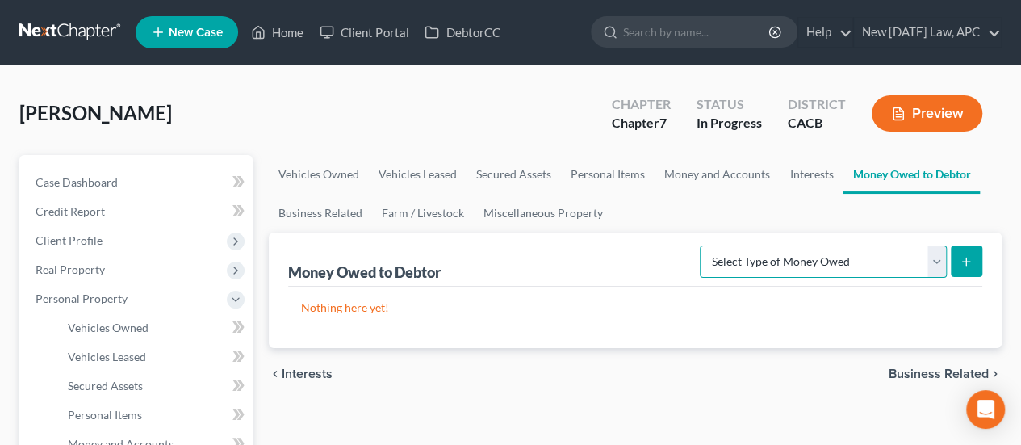
click at [823, 264] on select "Select Type of Money Owed Accounts Receivable Alimony Child Support Claims Agai…" at bounding box center [823, 261] width 247 height 32
drag, startPoint x: 660, startPoint y: 231, endPoint x: 661, endPoint y: 223, distance: 8.2
click at [660, 231] on ul "Vehicles Owned Vehicles Leased Secured Assets Personal Items Money and Accounts…" at bounding box center [635, 194] width 733 height 78
click at [691, 161] on link "Money and Accounts" at bounding box center [717, 174] width 125 height 39
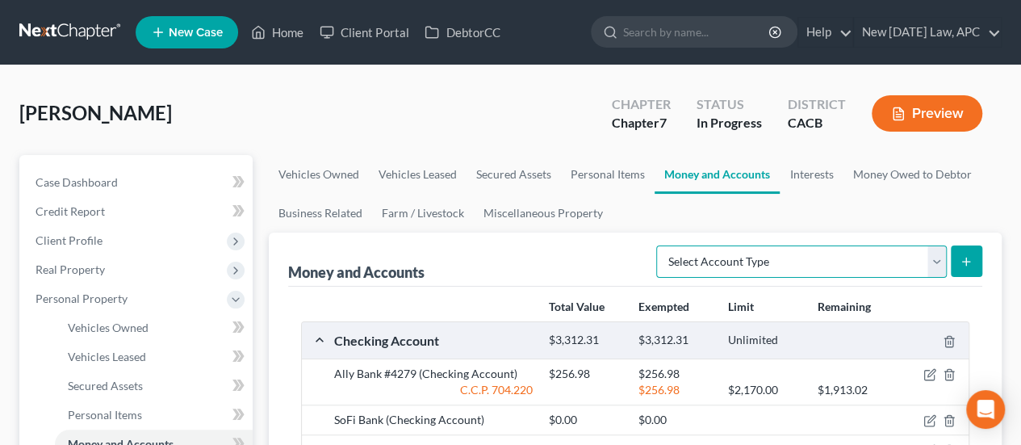
click at [744, 274] on select "Select Account Type Brokerage Cash on Hand Certificates of Deposit Checking Acc…" at bounding box center [801, 261] width 291 height 32
select select "other"
click at [660, 245] on select "Select Account Type Brokerage Cash on Hand Certificates of Deposit Checking Acc…" at bounding box center [801, 261] width 291 height 32
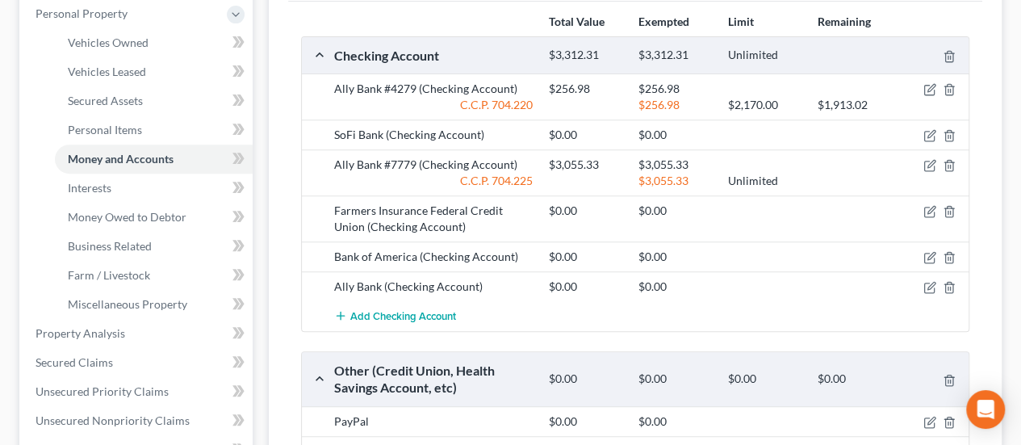
scroll to position [161, 0]
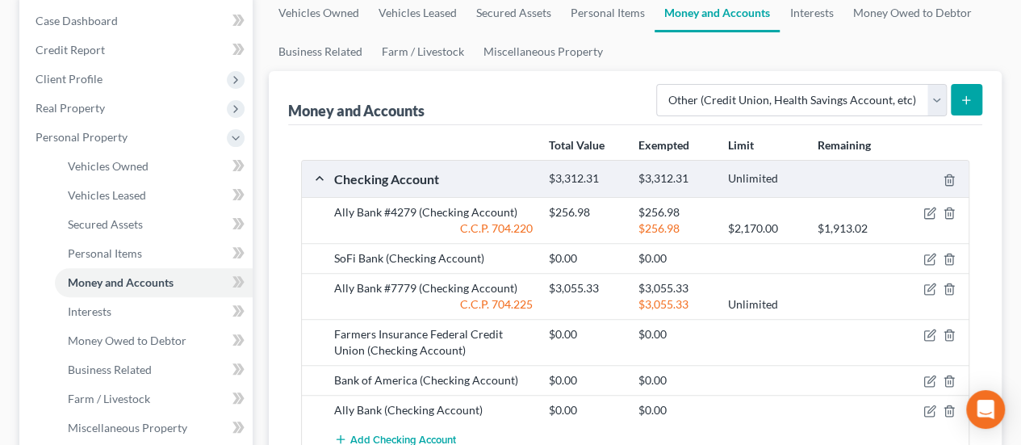
click at [955, 104] on button "submit" at bounding box center [966, 99] width 31 height 31
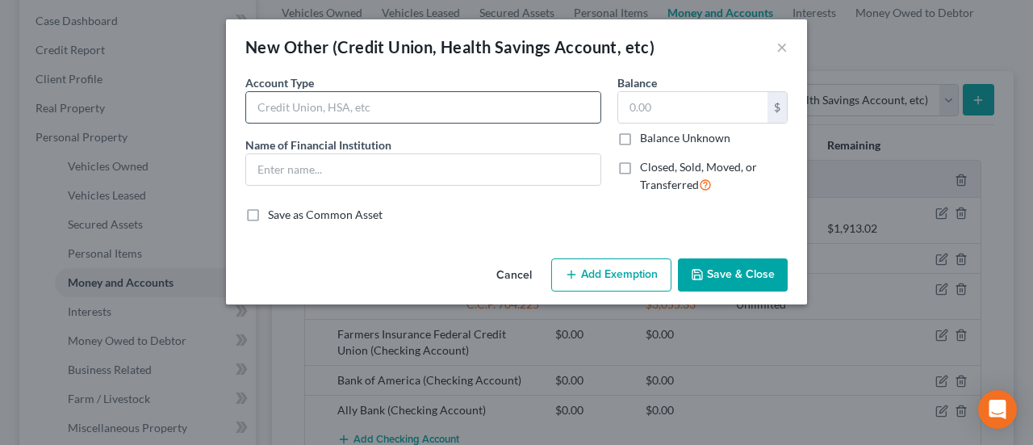
click at [362, 112] on input "text" at bounding box center [423, 107] width 354 height 31
type input "HSA"
click at [331, 176] on input "text" at bounding box center [423, 169] width 354 height 31
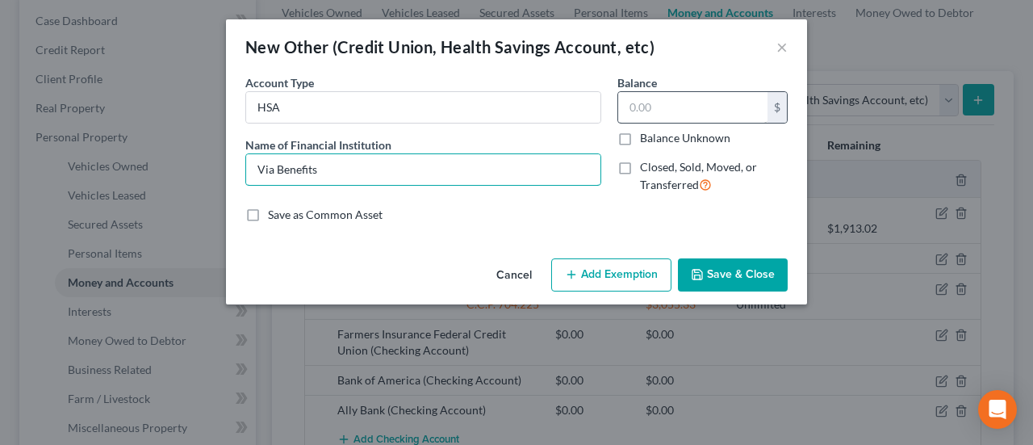
type input "Via Benefits"
click at [631, 100] on input "text" at bounding box center [692, 107] width 149 height 31
type input "14.06"
click at [725, 270] on button "Save & Close" at bounding box center [733, 275] width 110 height 34
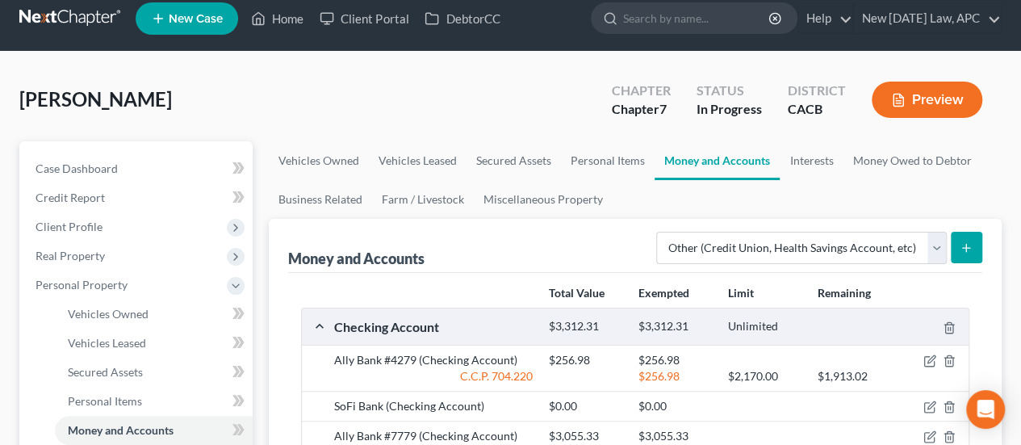
scroll to position [0, 0]
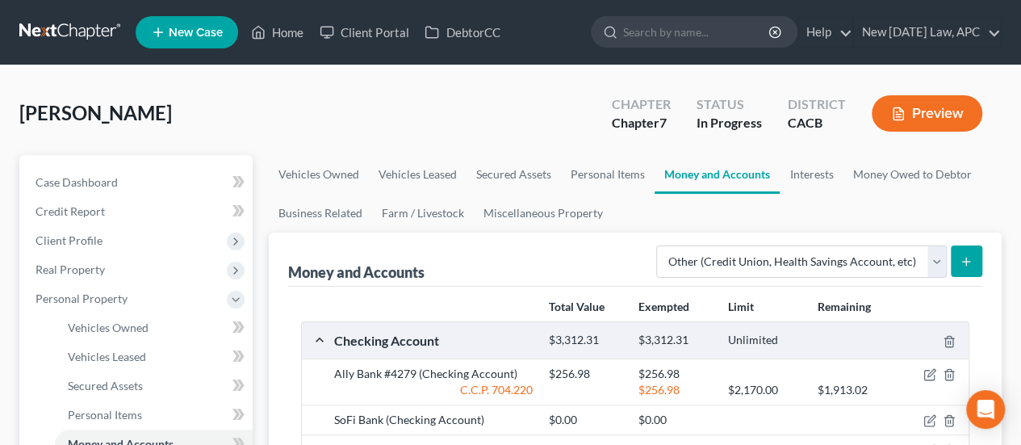
click at [959, 114] on button "Preview" at bounding box center [927, 113] width 111 height 36
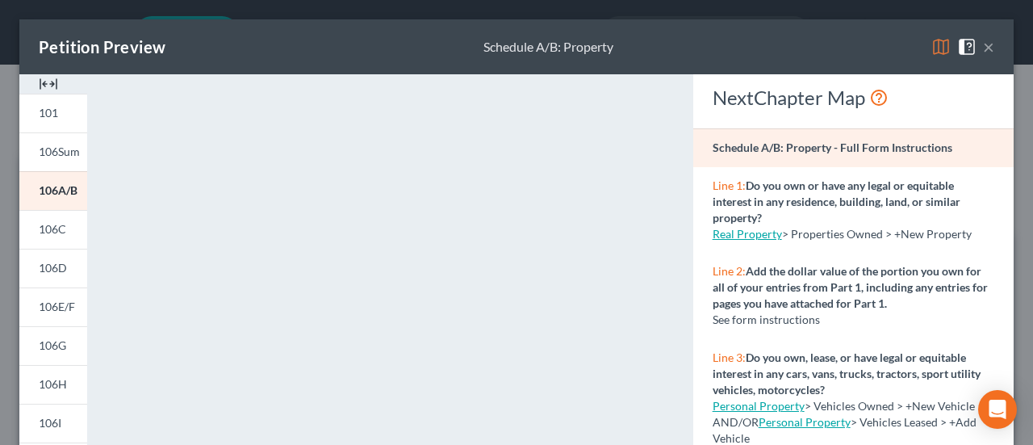
click at [983, 45] on button "×" at bounding box center [988, 46] width 11 height 19
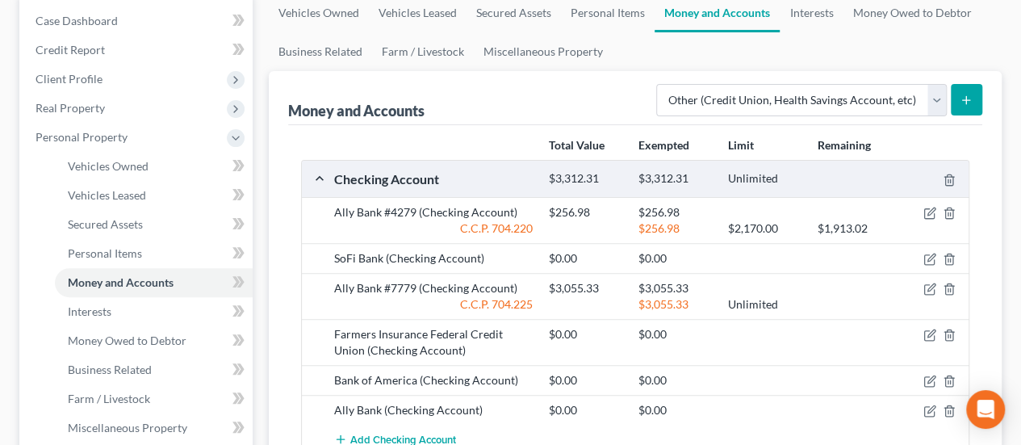
scroll to position [81, 0]
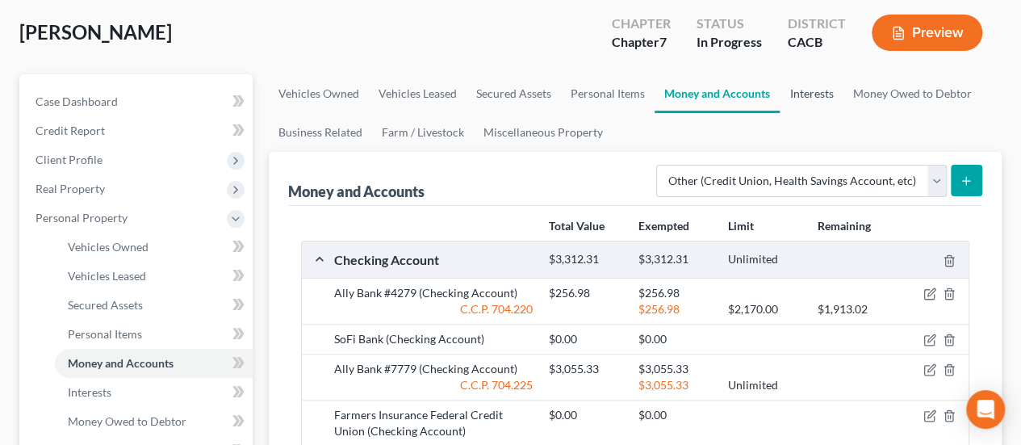
click at [819, 98] on link "Interests" at bounding box center [811, 93] width 63 height 39
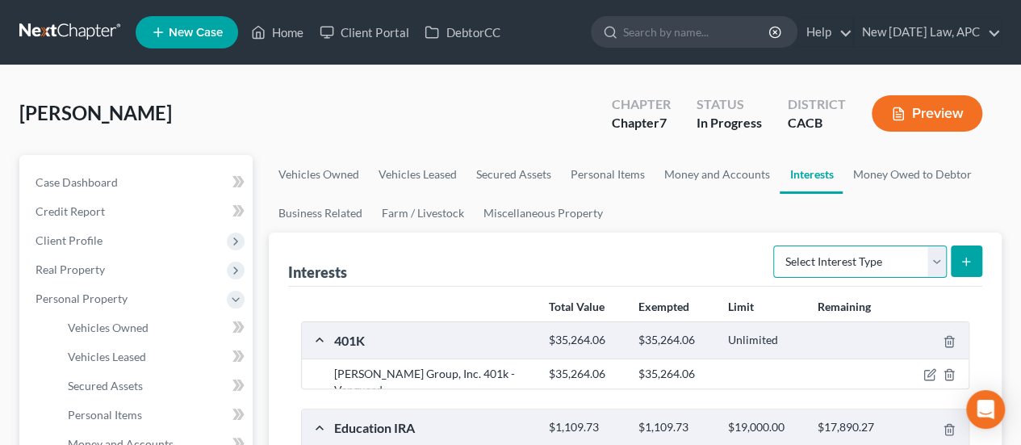
click at [809, 261] on select "Select Interest Type 401K Annuity Bond Education IRA Government Bond Government…" at bounding box center [860, 261] width 174 height 32
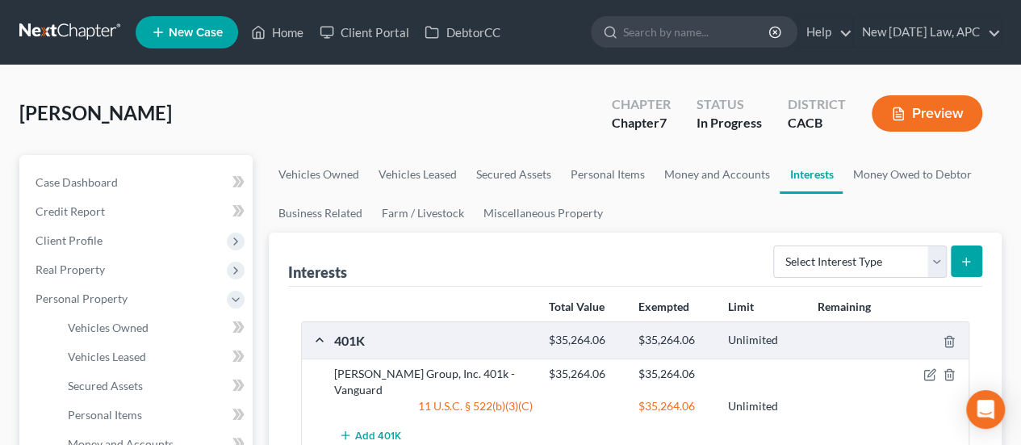
click at [593, 256] on div "Interests Select Interest Type 401K Annuity Bond Education IRA Government Bond …" at bounding box center [635, 260] width 694 height 54
click at [662, 178] on link "Money and Accounts" at bounding box center [717, 174] width 125 height 39
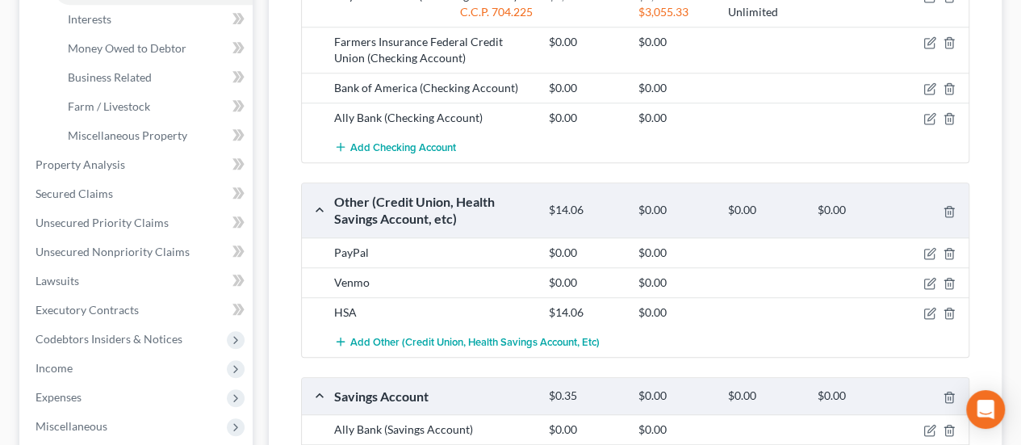
scroll to position [565, 0]
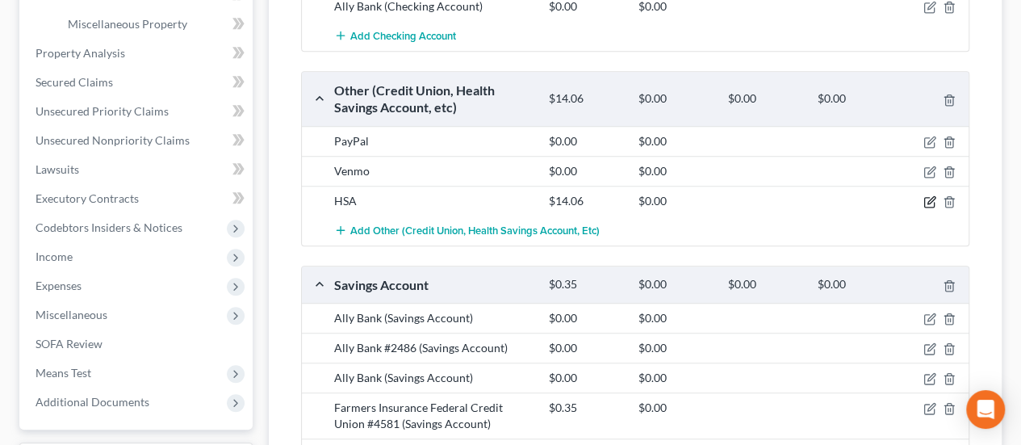
click at [924, 198] on icon "button" at bounding box center [930, 201] width 13 height 13
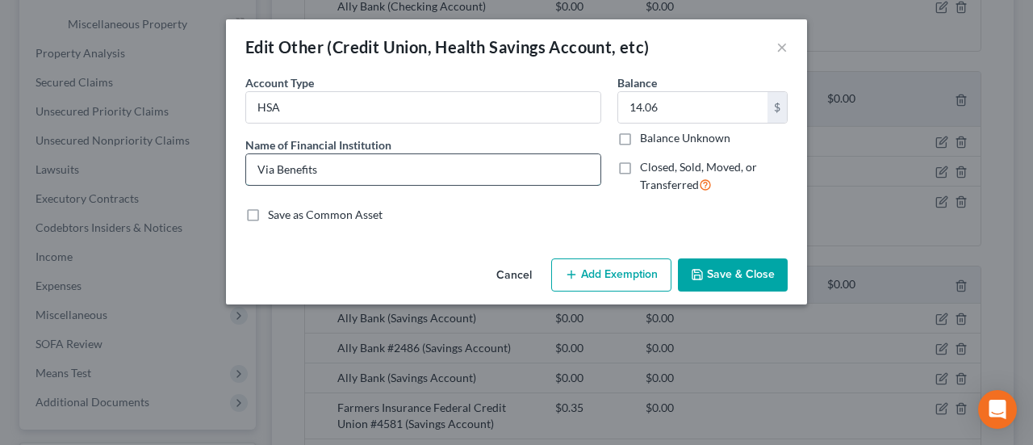
click at [344, 169] on input "Via Benefits" at bounding box center [423, 169] width 354 height 31
type input "Via Benefits HSA"
click at [751, 264] on button "Save & Close" at bounding box center [733, 275] width 110 height 34
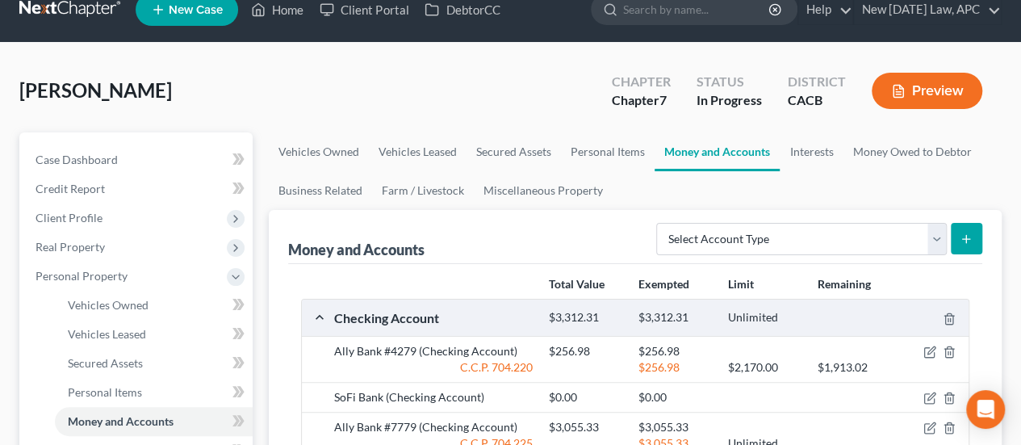
scroll to position [0, 0]
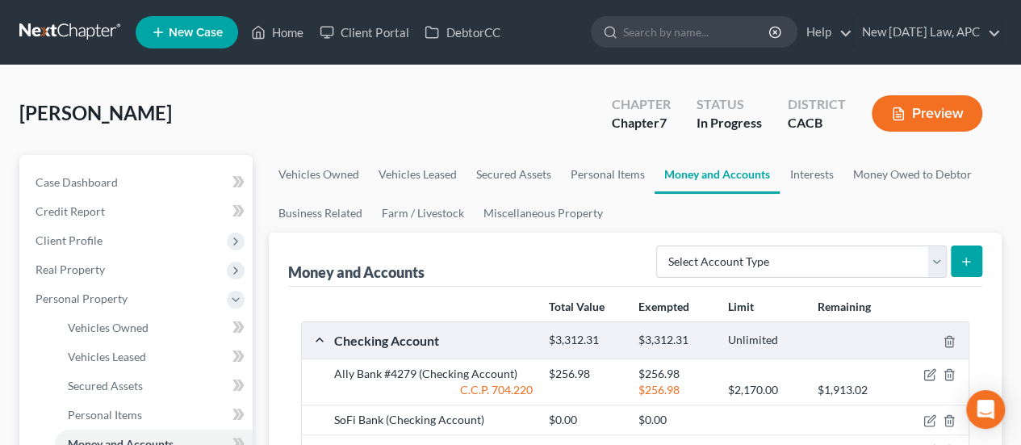
click at [953, 109] on button "Preview" at bounding box center [927, 113] width 111 height 36
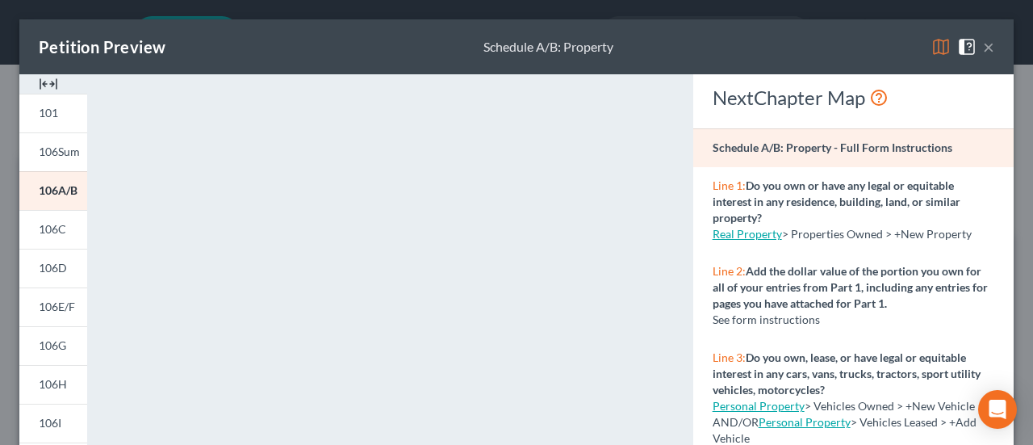
click at [970, 51] on span at bounding box center [970, 46] width 26 height 14
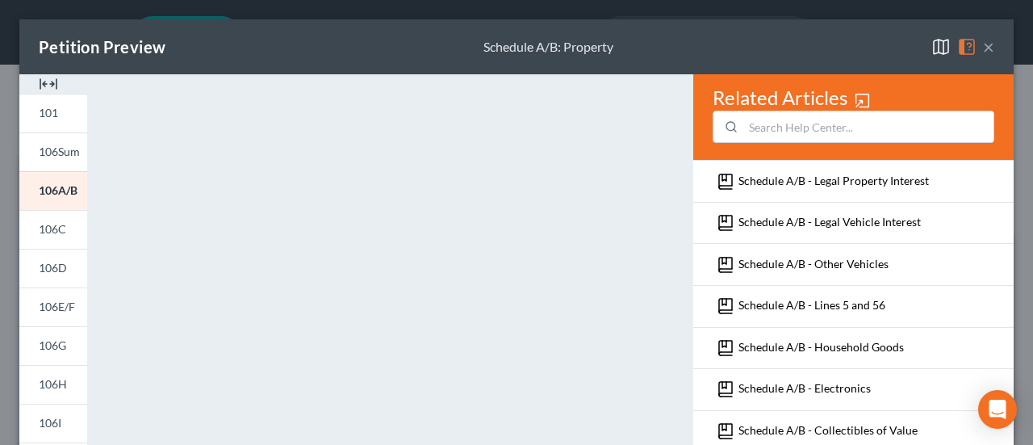
click at [983, 46] on button "×" at bounding box center [988, 46] width 11 height 19
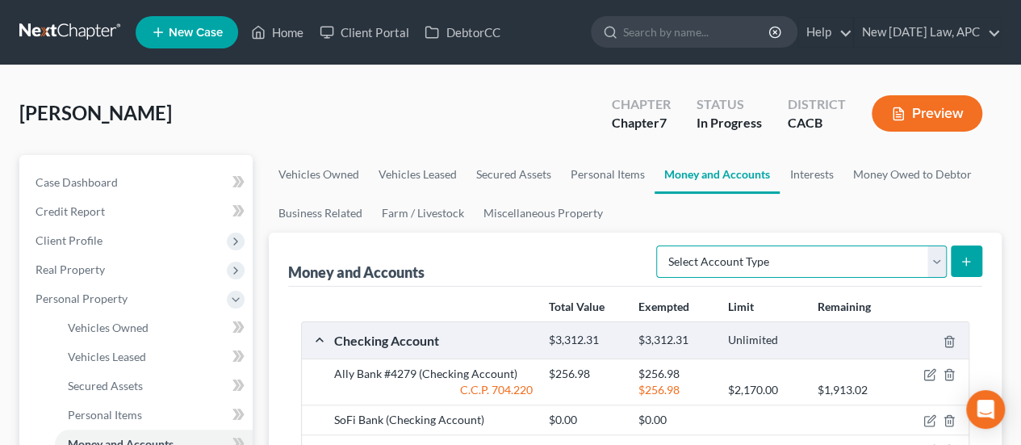
click at [778, 266] on select "Select Account Type Brokerage Cash on Hand Certificates of Deposit Checking Acc…" at bounding box center [801, 261] width 291 height 32
drag, startPoint x: 580, startPoint y: 251, endPoint x: 626, endPoint y: 258, distance: 45.7
click at [580, 251] on div "Money and Accounts Select Account Type Brokerage Cash on Hand Certificates of D…" at bounding box center [635, 260] width 694 height 54
click at [799, 177] on link "Interests" at bounding box center [811, 174] width 63 height 39
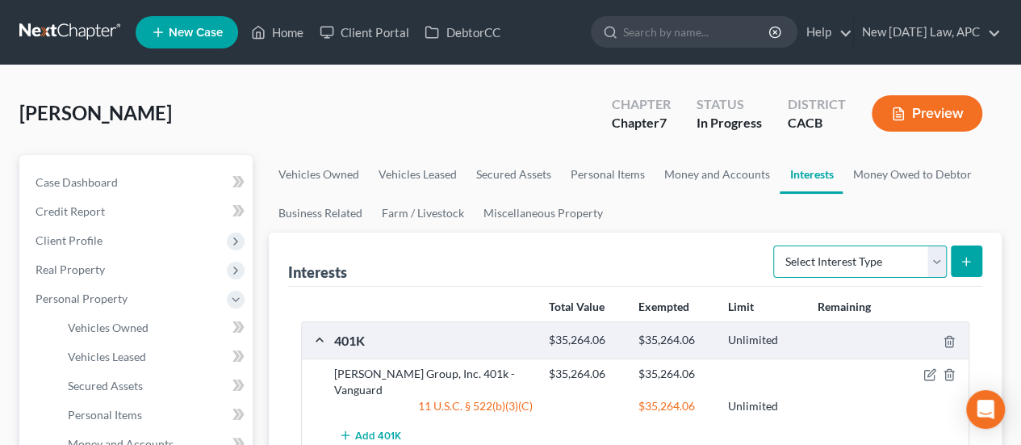
click at [822, 266] on select "Select Interest Type 401K Annuity Bond Education IRA Government Bond Government…" at bounding box center [860, 261] width 174 height 32
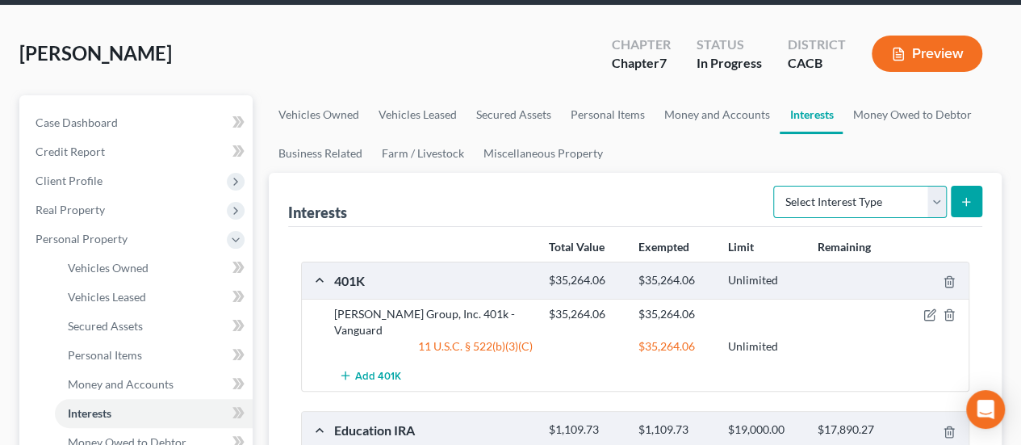
scroll to position [81, 0]
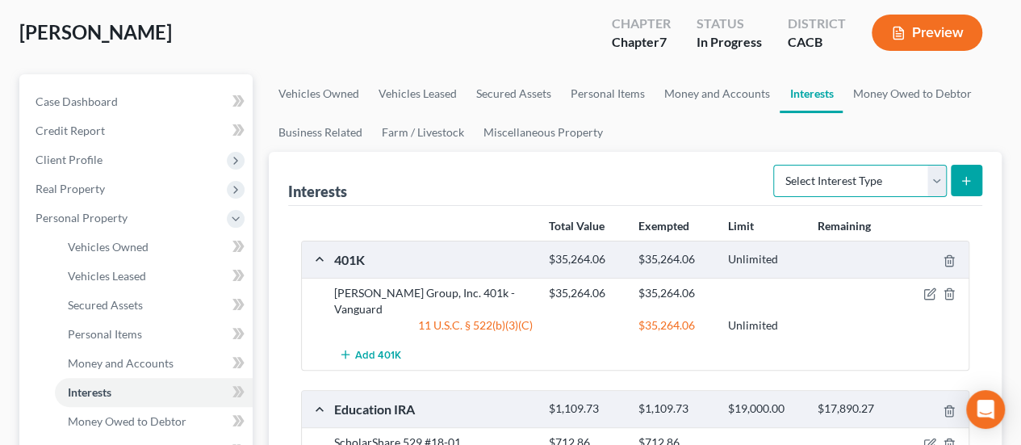
click at [849, 169] on select "Select Interest Type 401K Annuity Bond Education IRA Government Bond Government…" at bounding box center [860, 181] width 174 height 32
click at [721, 148] on ul "Vehicles Owned Vehicles Leased Secured Assets Personal Items Money and Accounts…" at bounding box center [635, 113] width 733 height 78
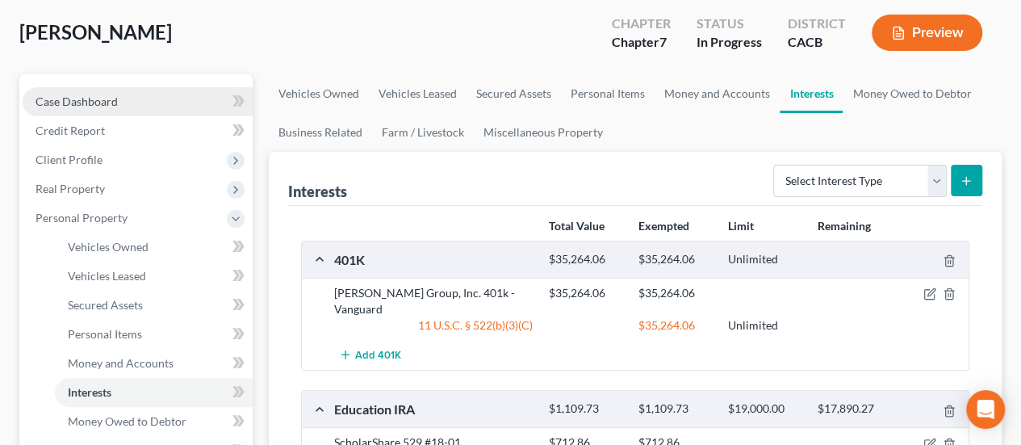
click at [129, 99] on link "Case Dashboard" at bounding box center [138, 101] width 230 height 29
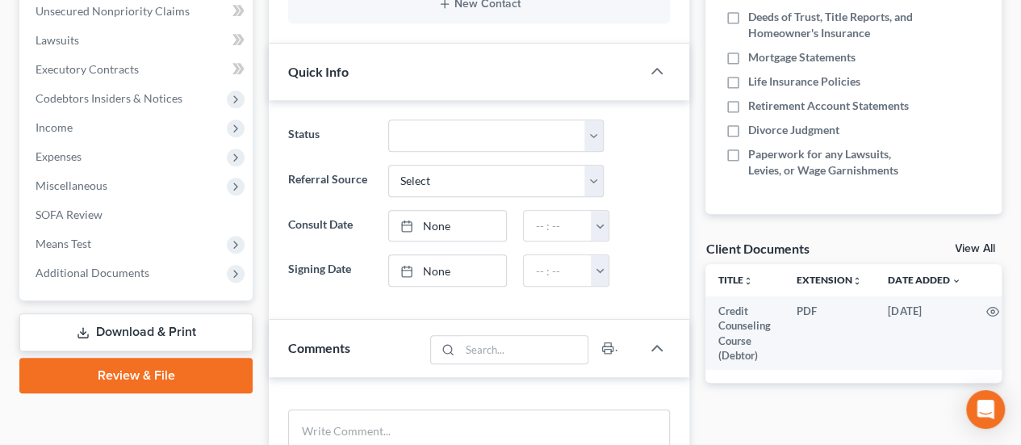
scroll to position [646, 0]
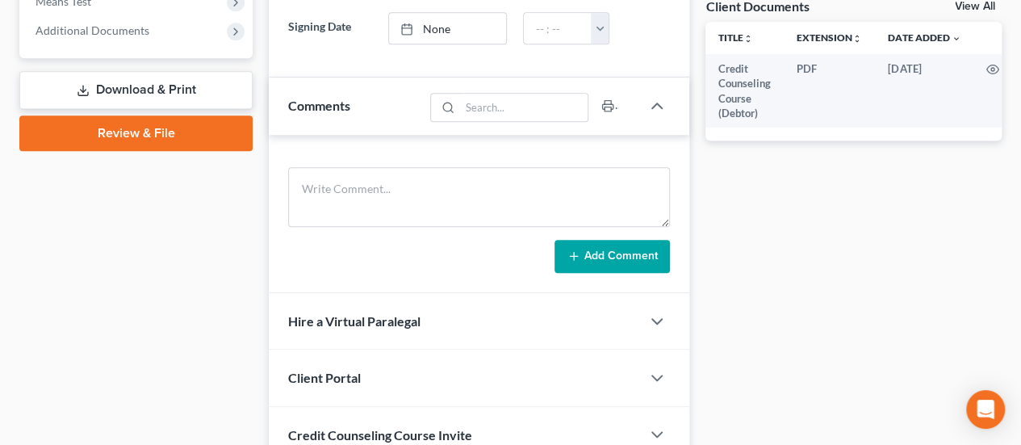
click at [155, 93] on link "Download & Print" at bounding box center [135, 90] width 233 height 38
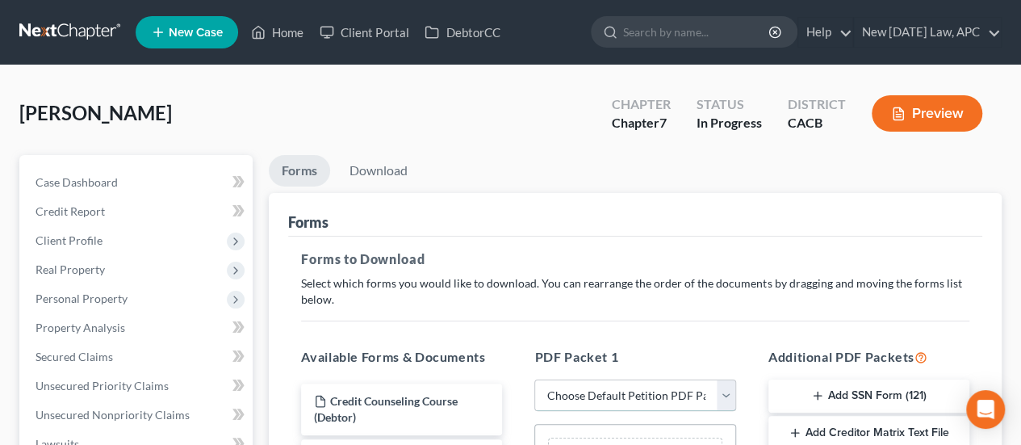
click at [568, 400] on select "Choose Default Petition PDF Packet Complete Bankruptcy Petition (all forms and …" at bounding box center [634, 395] width 201 height 32
select select "0"
click at [534, 379] on select "Choose Default Petition PDF Packet Complete Bankruptcy Petition (all forms and …" at bounding box center [634, 395] width 201 height 32
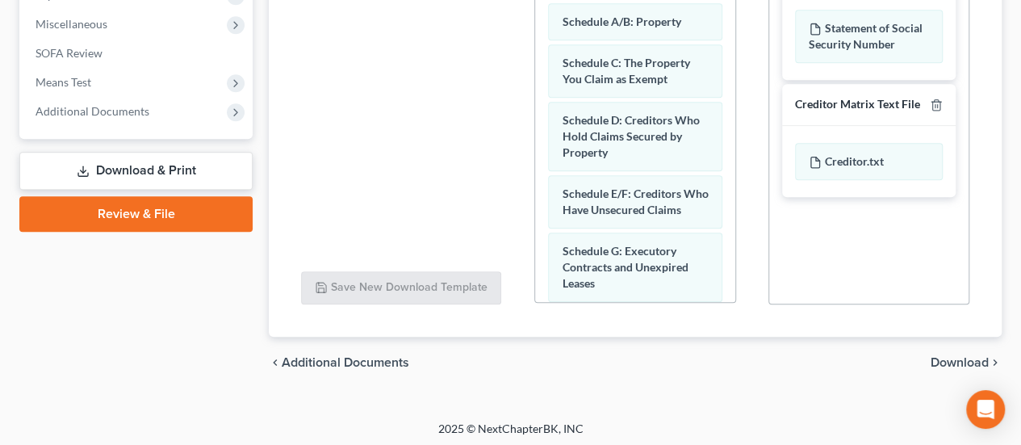
click at [937, 356] on span "Download" at bounding box center [960, 362] width 58 height 13
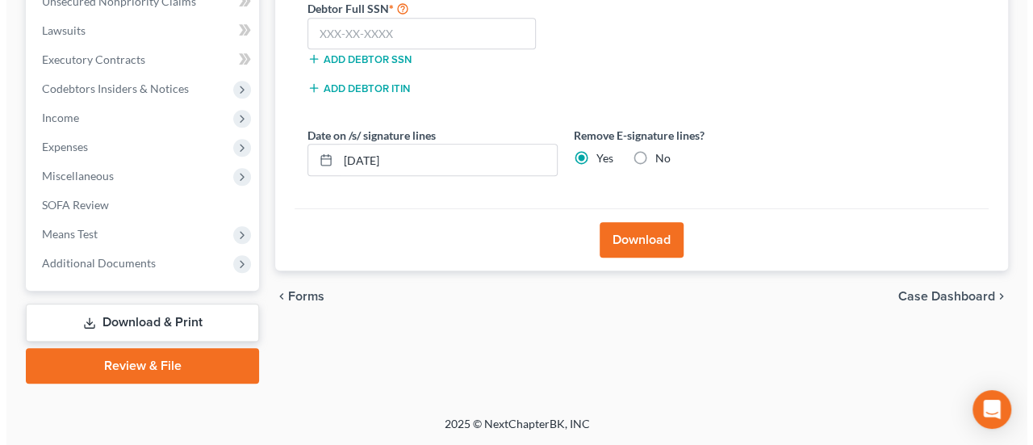
scroll to position [411, 0]
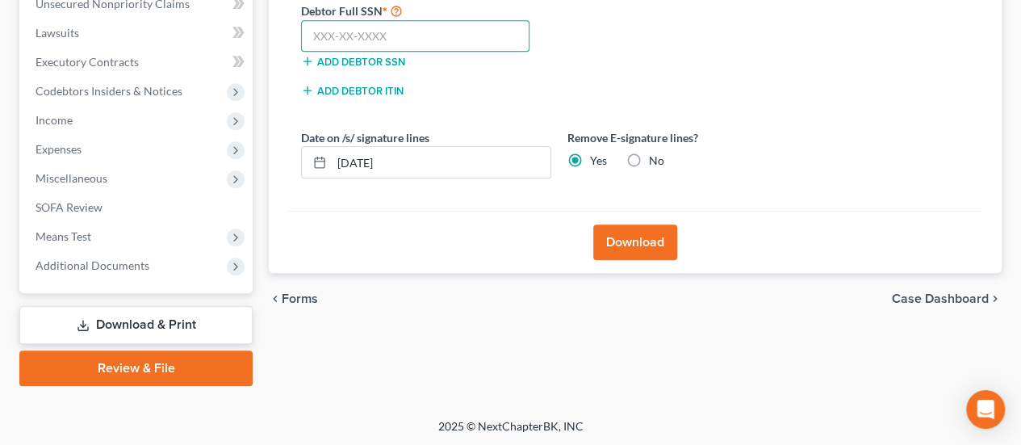
click at [388, 38] on input "text" at bounding box center [415, 36] width 228 height 32
type input "610-34-4389"
click at [664, 235] on button "Download" at bounding box center [635, 242] width 84 height 36
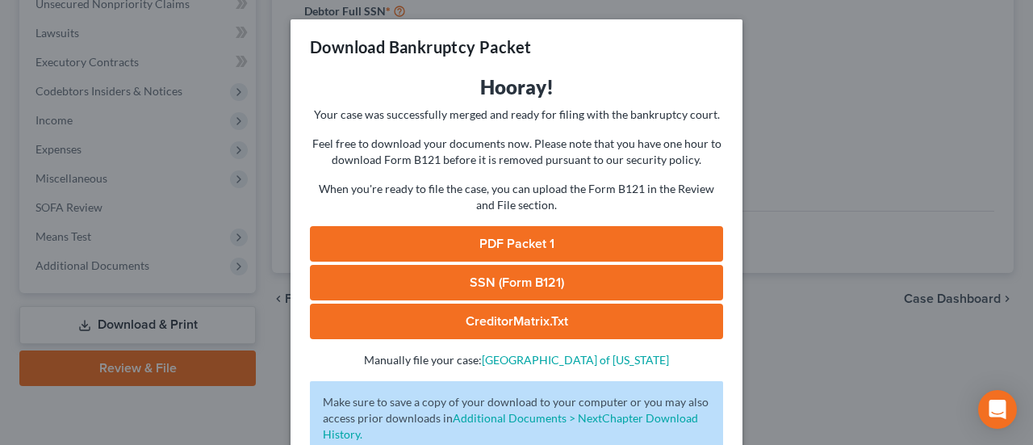
click at [509, 245] on link "PDF Packet 1" at bounding box center [516, 244] width 413 height 36
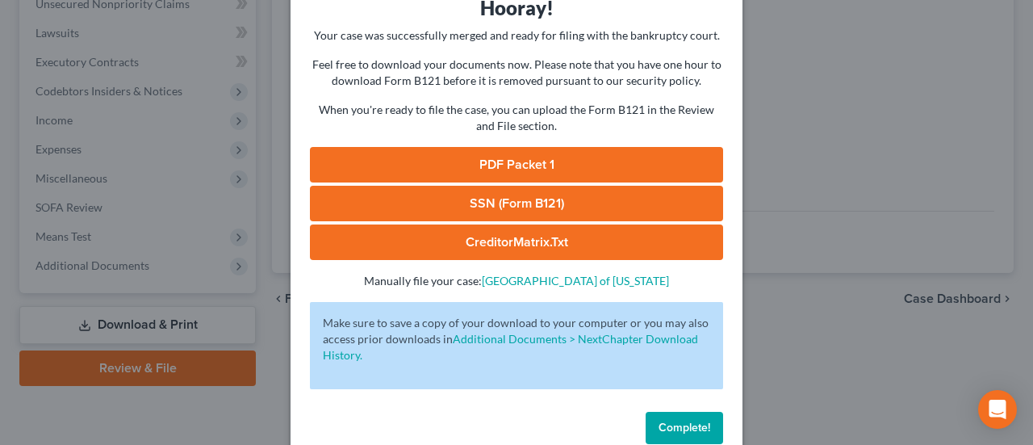
scroll to position [110, 0]
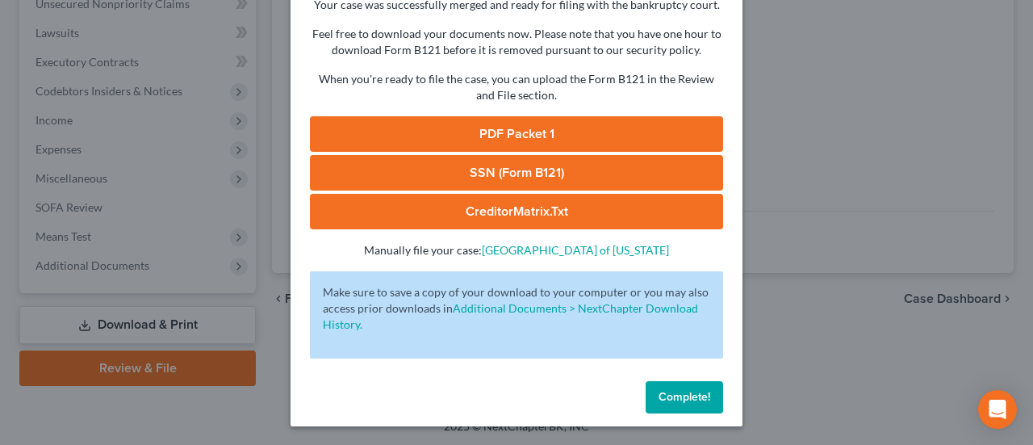
click at [659, 400] on span "Complete!" at bounding box center [685, 397] width 52 height 14
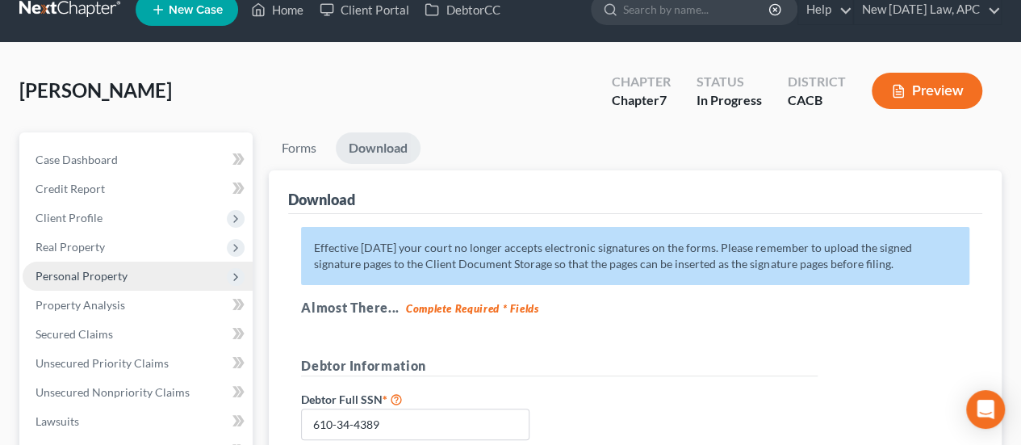
scroll to position [7, 0]
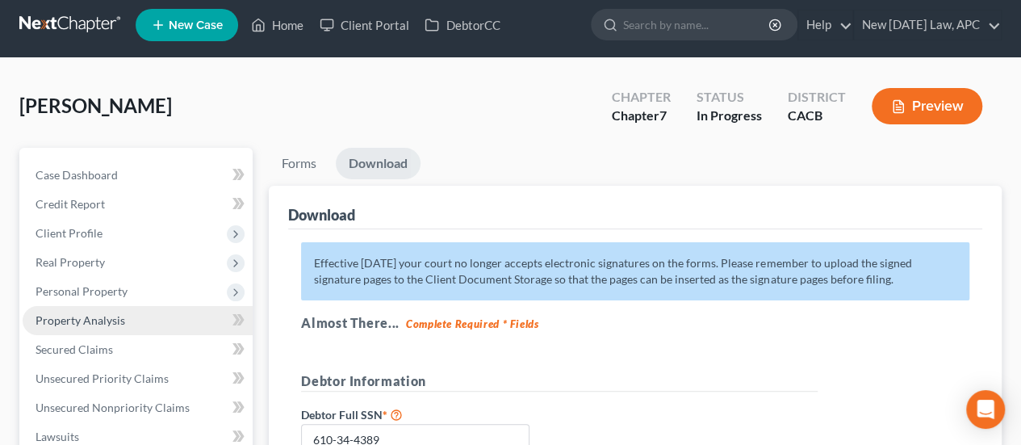
click at [61, 317] on span "Property Analysis" at bounding box center [81, 320] width 90 height 14
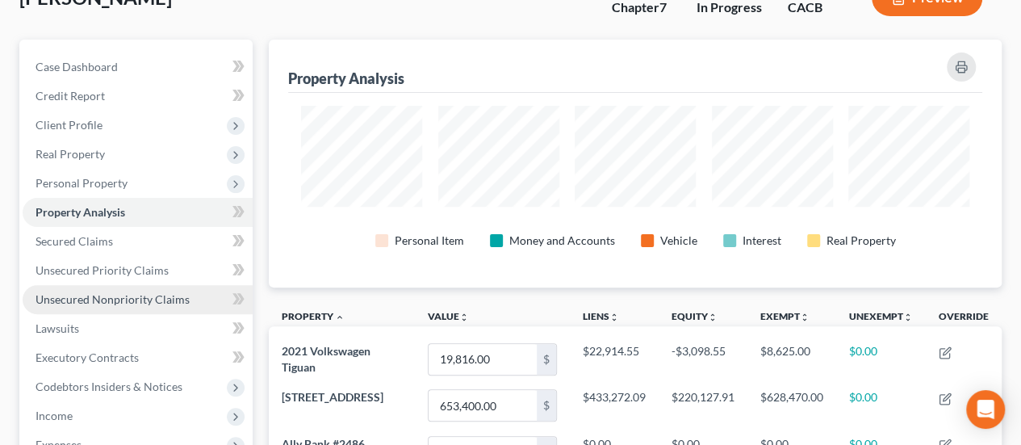
scroll to position [81, 0]
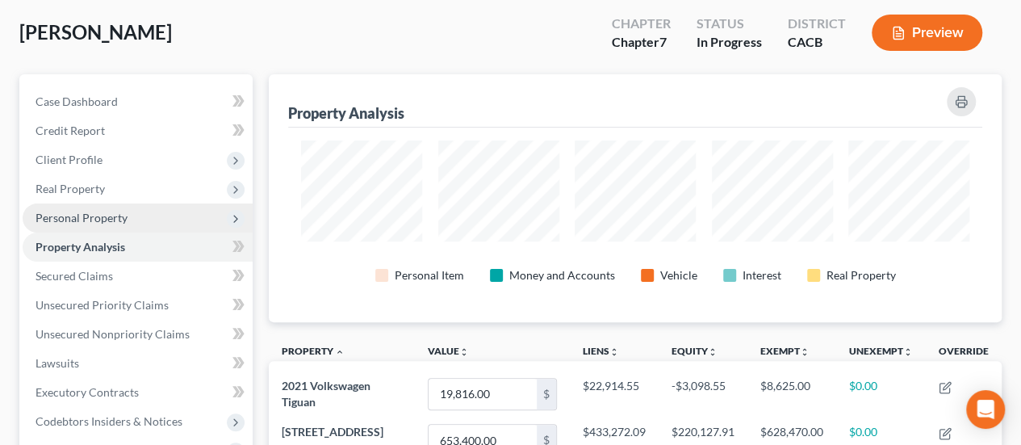
click at [81, 213] on span "Personal Property" at bounding box center [82, 218] width 92 height 14
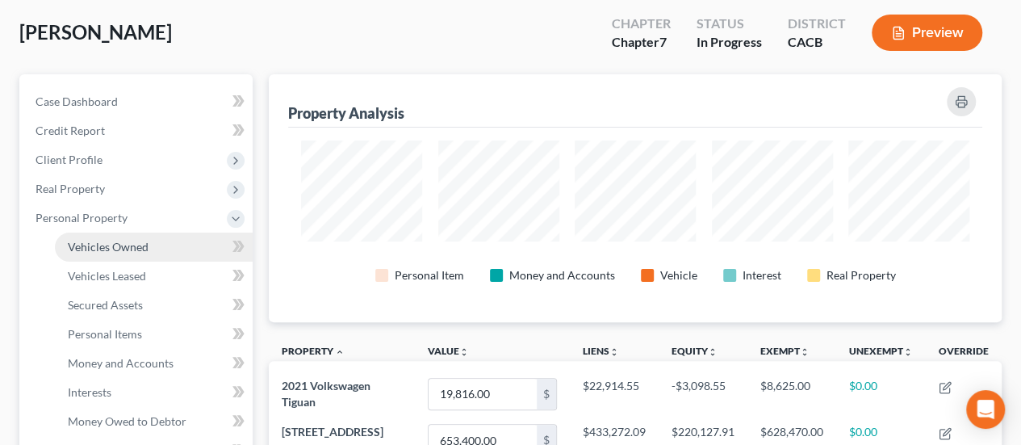
click at [109, 244] on span "Vehicles Owned" at bounding box center [108, 247] width 81 height 14
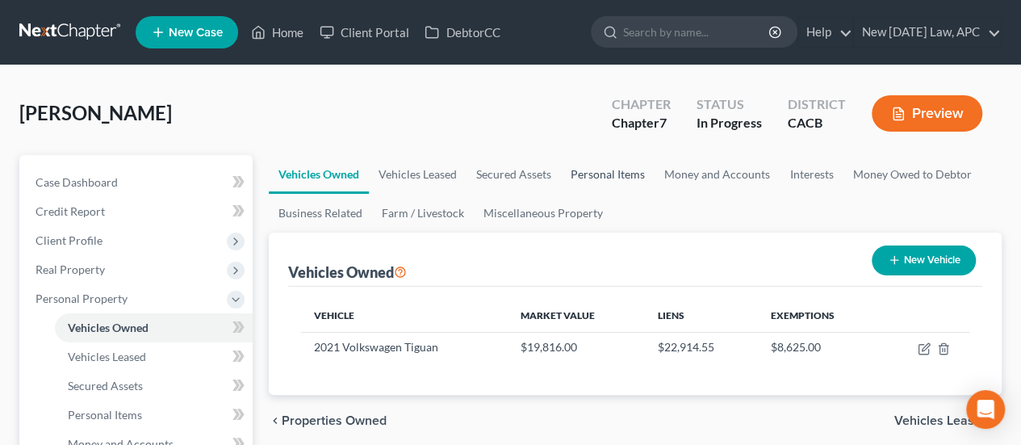
click at [581, 174] on link "Personal Items" at bounding box center [608, 174] width 94 height 39
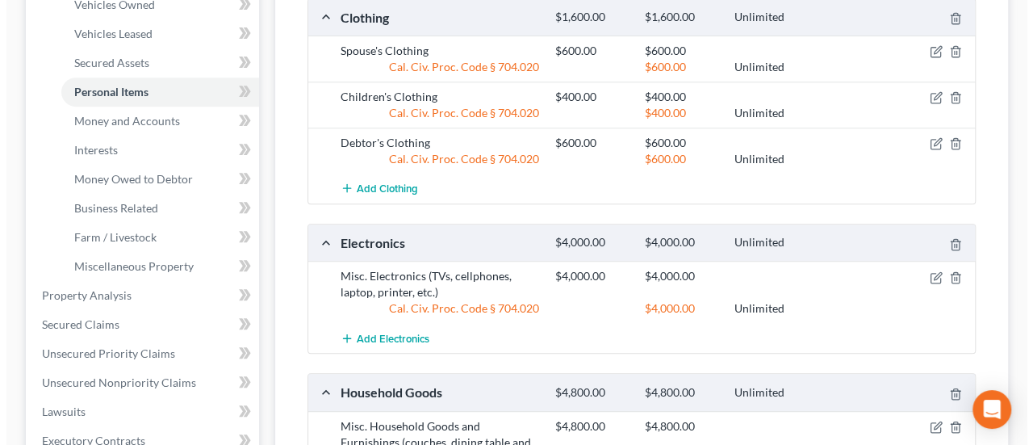
scroll to position [404, 0]
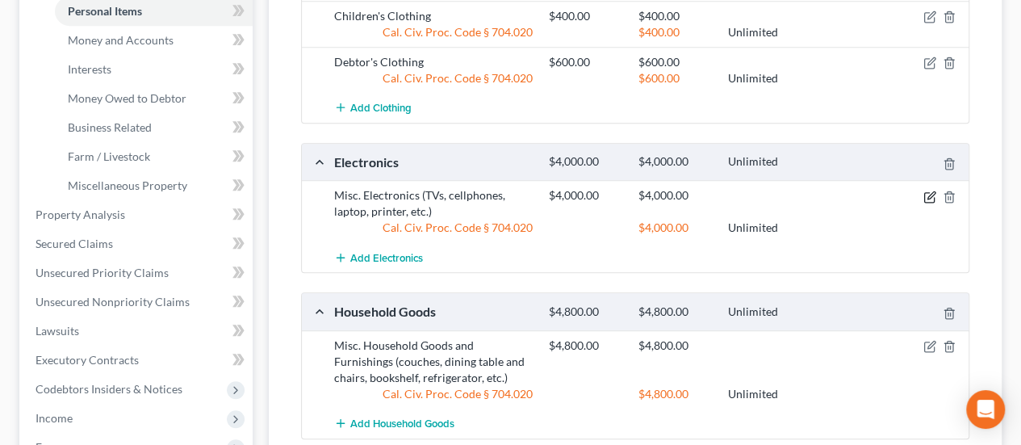
click at [931, 191] on icon "button" at bounding box center [931, 194] width 7 height 7
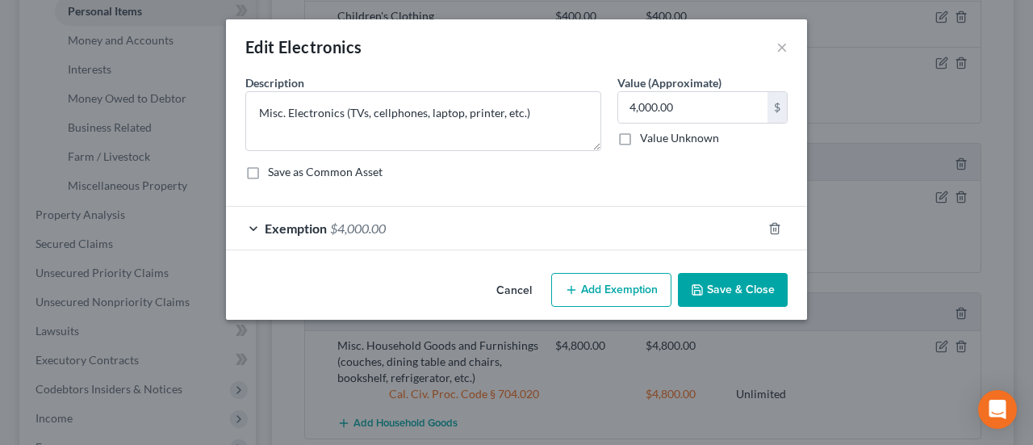
click at [529, 220] on div "Exemption $4,000.00" at bounding box center [494, 228] width 536 height 43
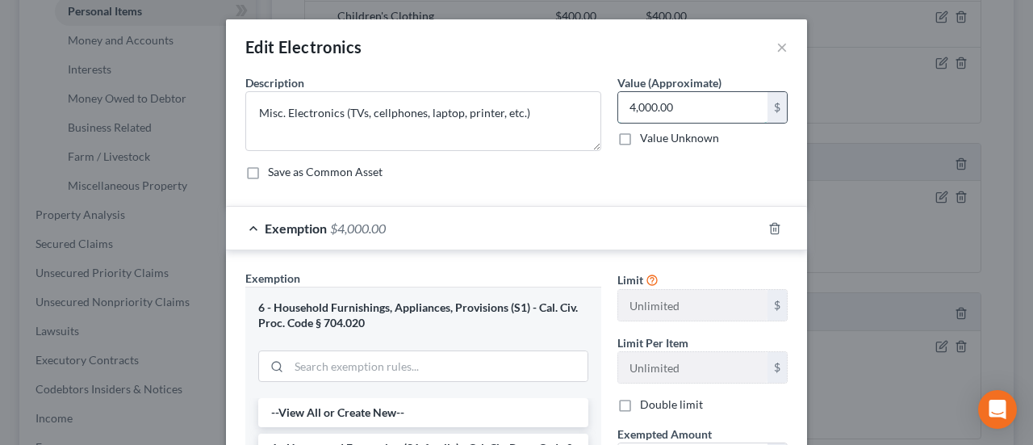
click at [698, 111] on input "4,000.00" at bounding box center [692, 107] width 149 height 31
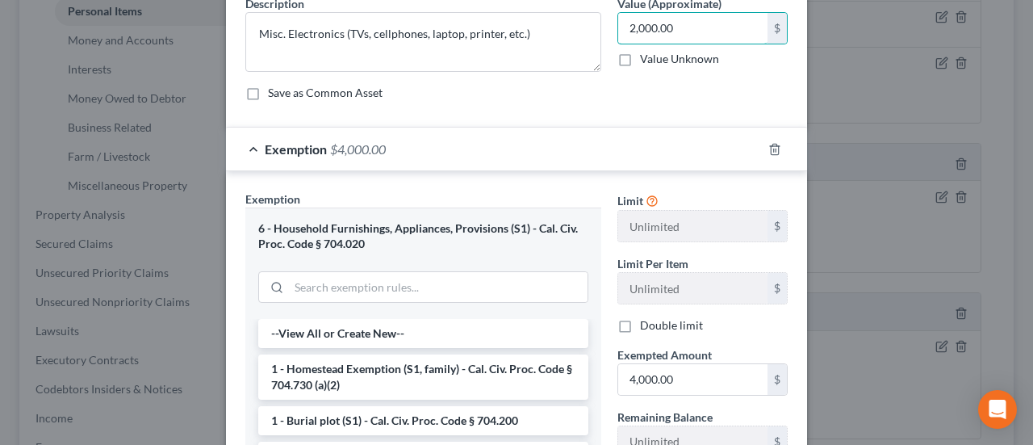
scroll to position [161, 0]
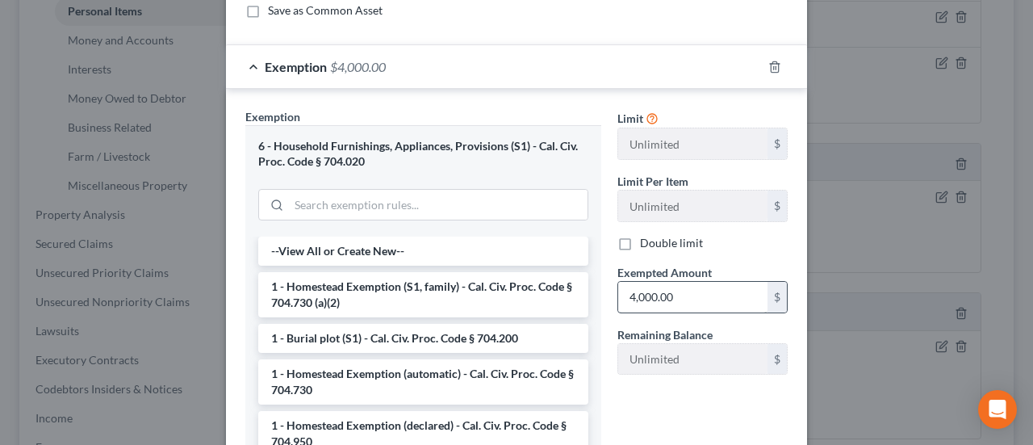
type input "2,000.00"
click at [700, 286] on input "4,000.00" at bounding box center [692, 297] width 149 height 31
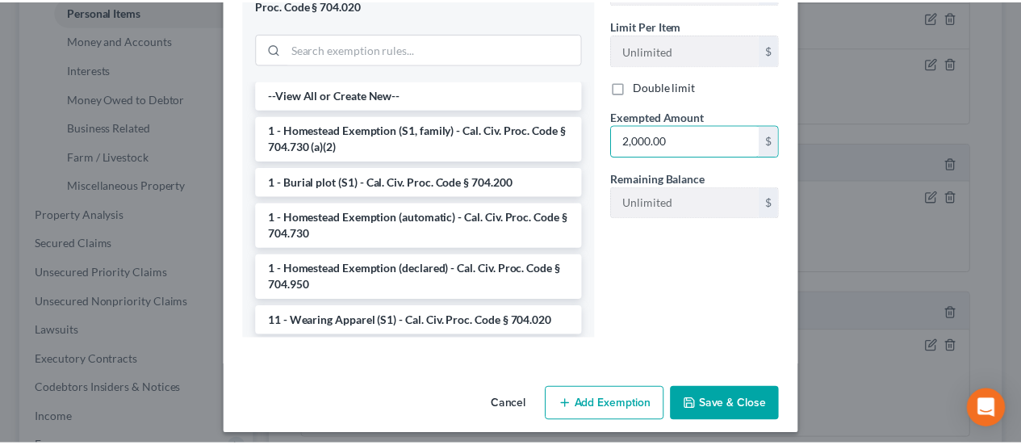
scroll to position [323, 0]
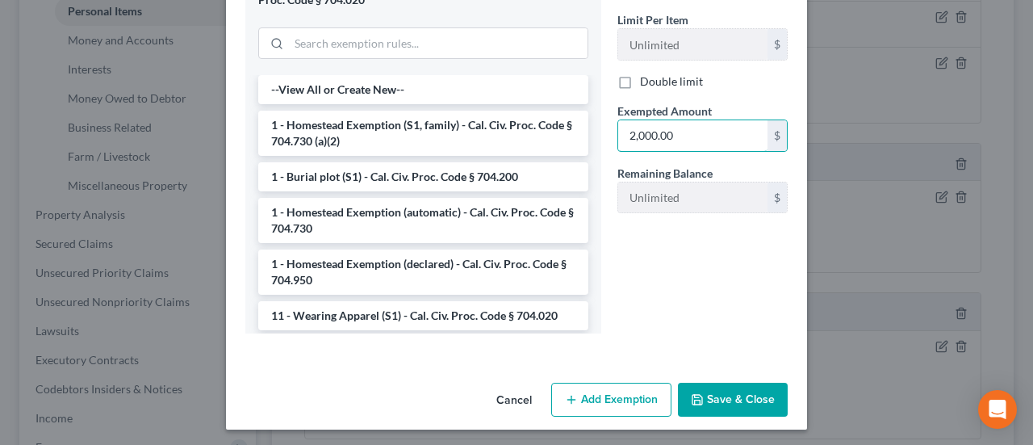
type input "2,000.00"
click at [758, 396] on button "Save & Close" at bounding box center [733, 400] width 110 height 34
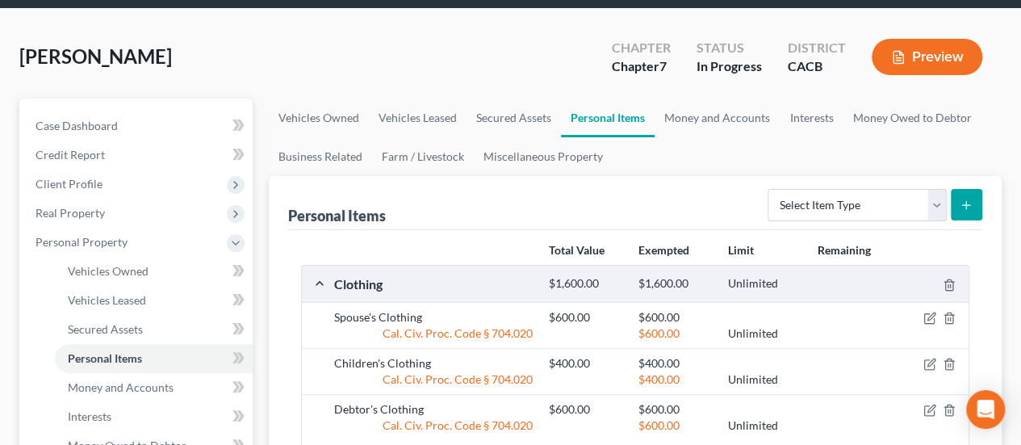
scroll to position [0, 0]
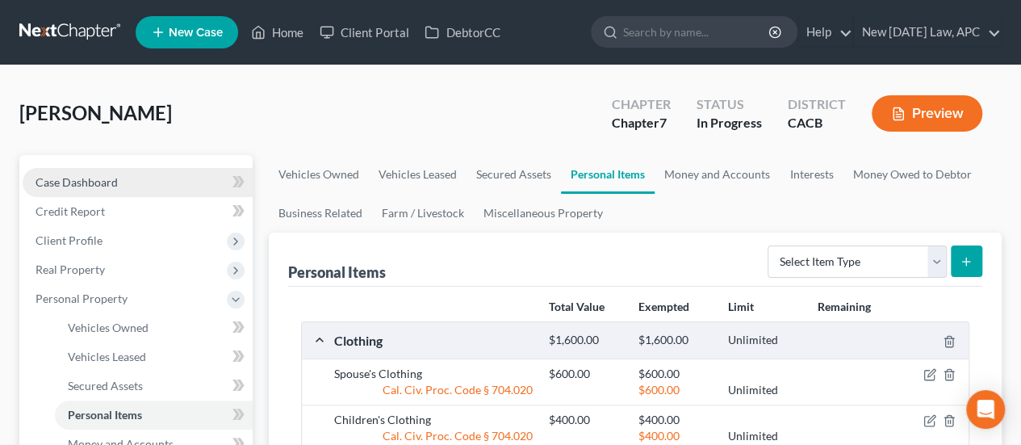
click at [57, 180] on span "Case Dashboard" at bounding box center [77, 182] width 82 height 14
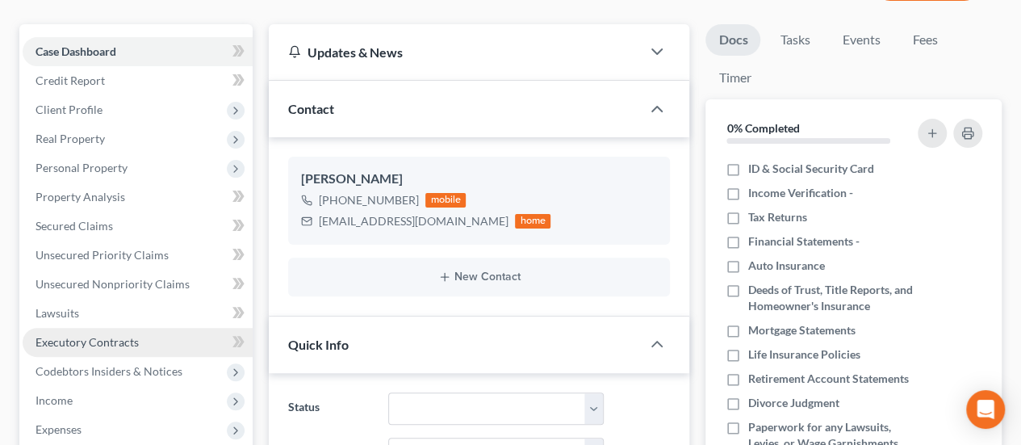
scroll to position [242, 0]
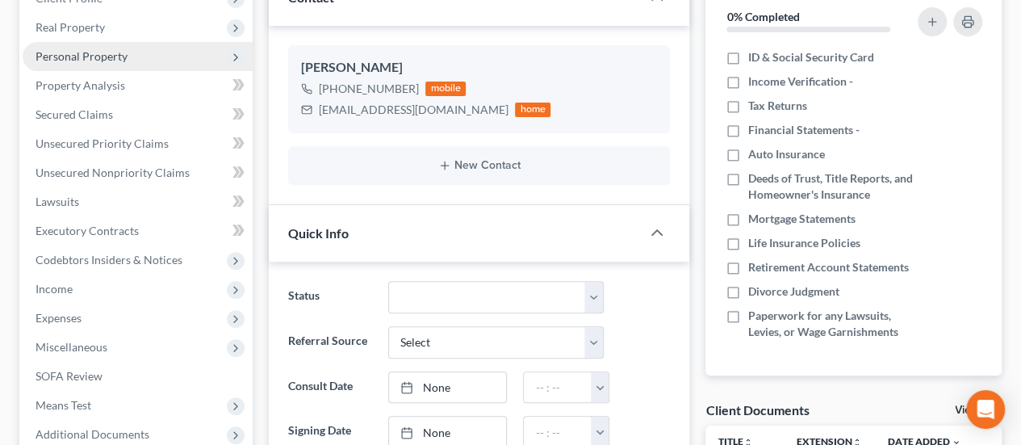
click at [95, 56] on span "Personal Property" at bounding box center [82, 56] width 92 height 14
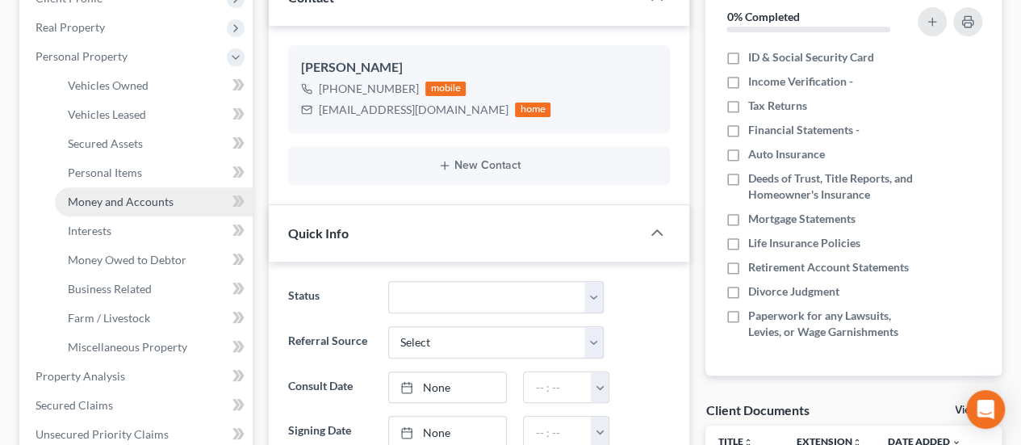
click at [134, 197] on span "Money and Accounts" at bounding box center [121, 202] width 106 height 14
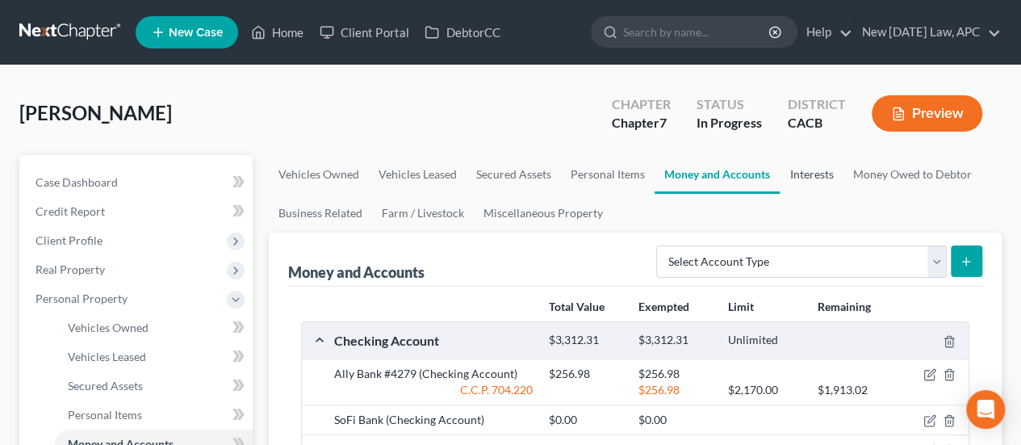
click at [808, 167] on link "Interests" at bounding box center [811, 174] width 63 height 39
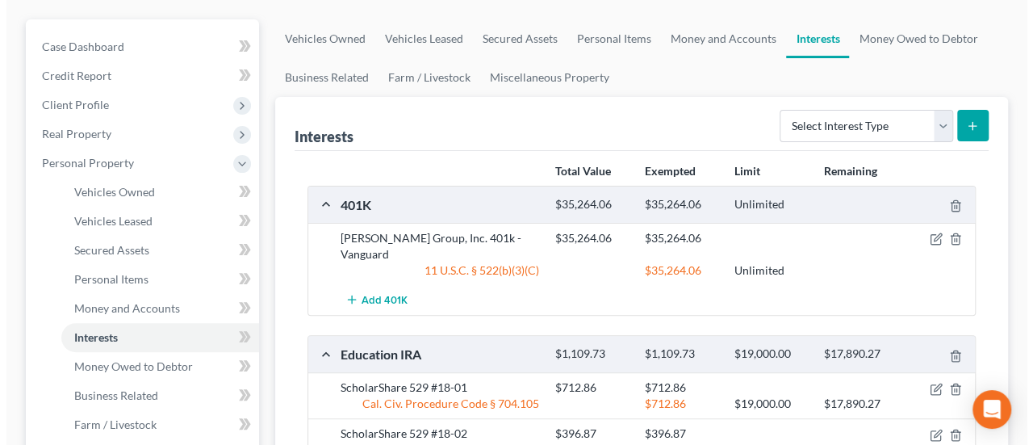
scroll to position [161, 0]
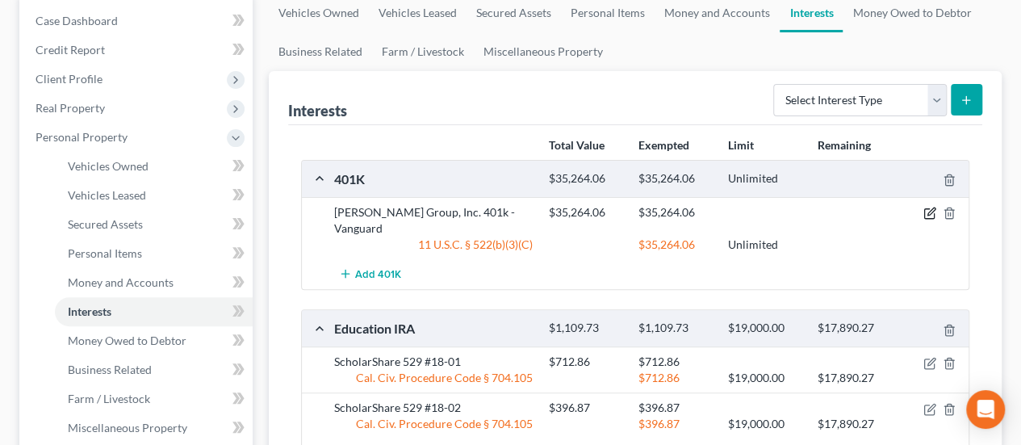
click at [927, 212] on icon "button" at bounding box center [930, 213] width 13 height 13
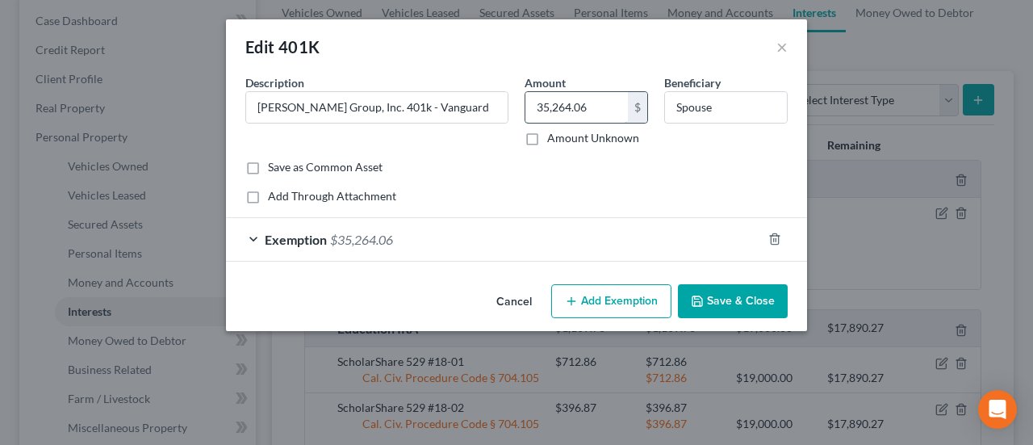
click at [598, 112] on input "35,264.06" at bounding box center [577, 107] width 103 height 31
click at [602, 109] on input "35,264.06" at bounding box center [577, 107] width 103 height 31
type input "35,185.61"
click at [423, 230] on div "Exemption $35,264.06" at bounding box center [494, 239] width 536 height 43
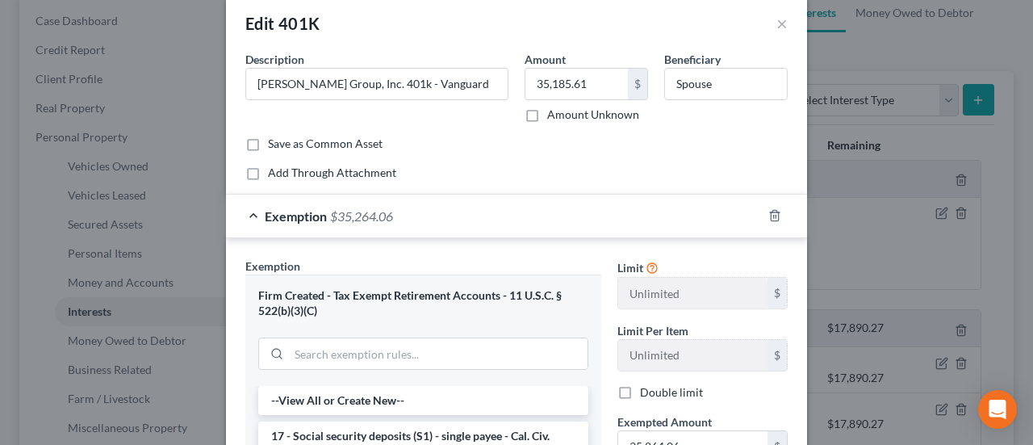
scroll to position [242, 0]
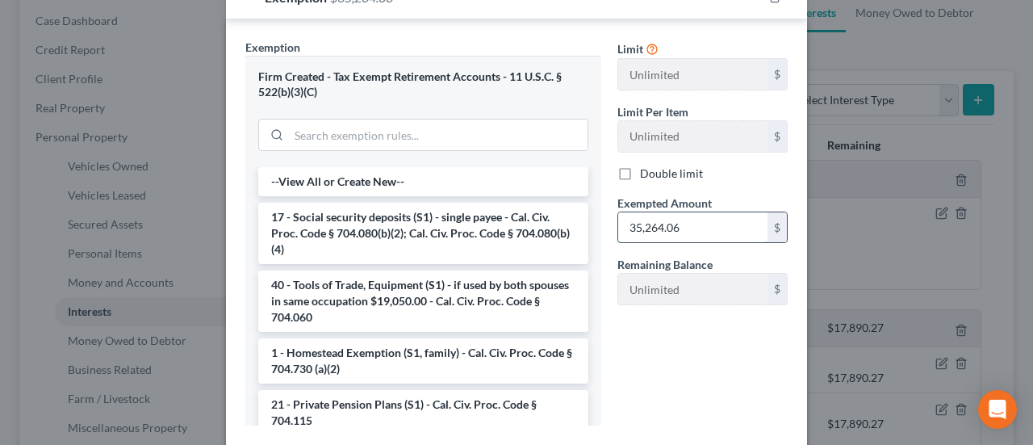
click at [683, 222] on input "35,264.06" at bounding box center [692, 227] width 149 height 31
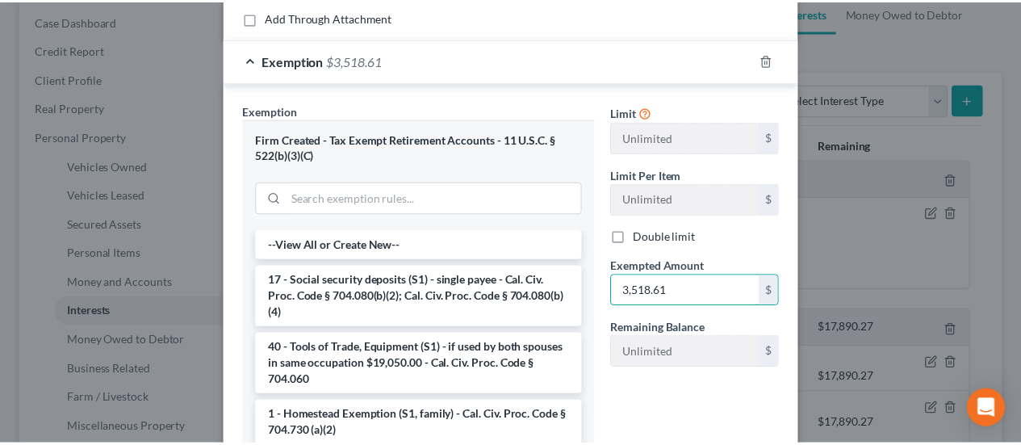
scroll to position [323, 0]
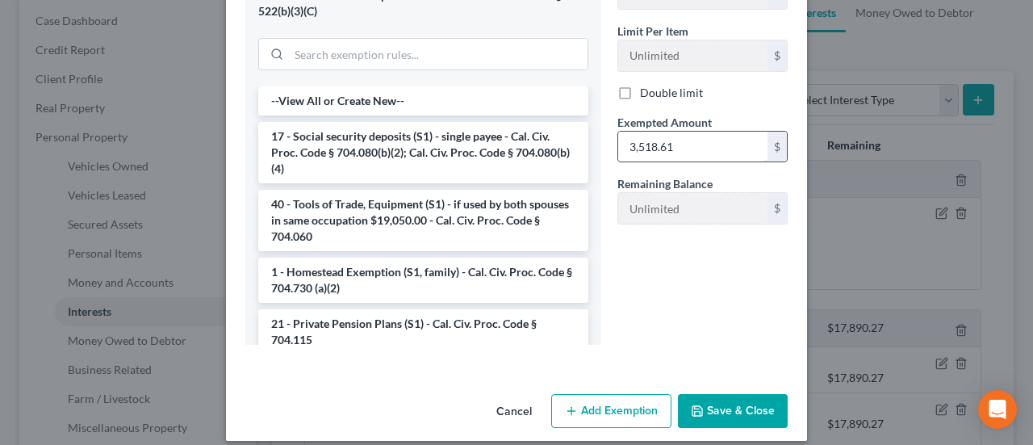
click at [652, 146] on input "3,518.61" at bounding box center [692, 147] width 149 height 31
type input "35,185.61"
click at [703, 400] on button "Save & Close" at bounding box center [733, 411] width 110 height 34
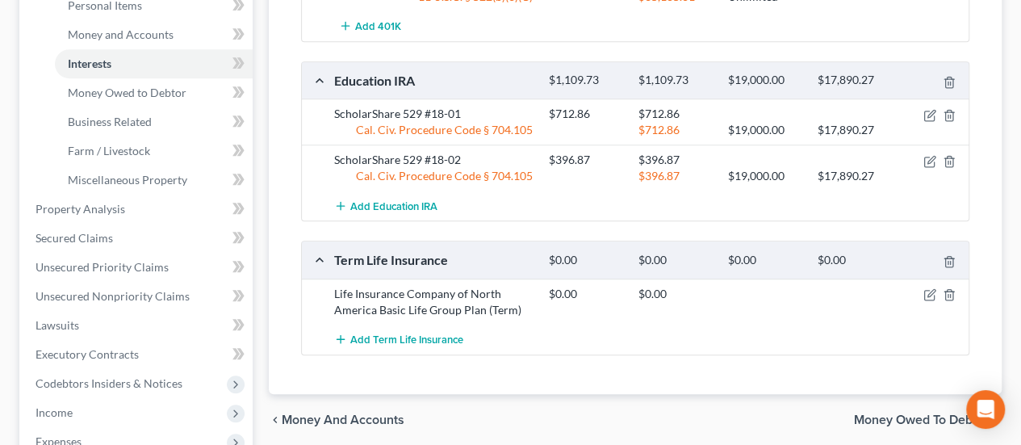
scroll to position [484, 0]
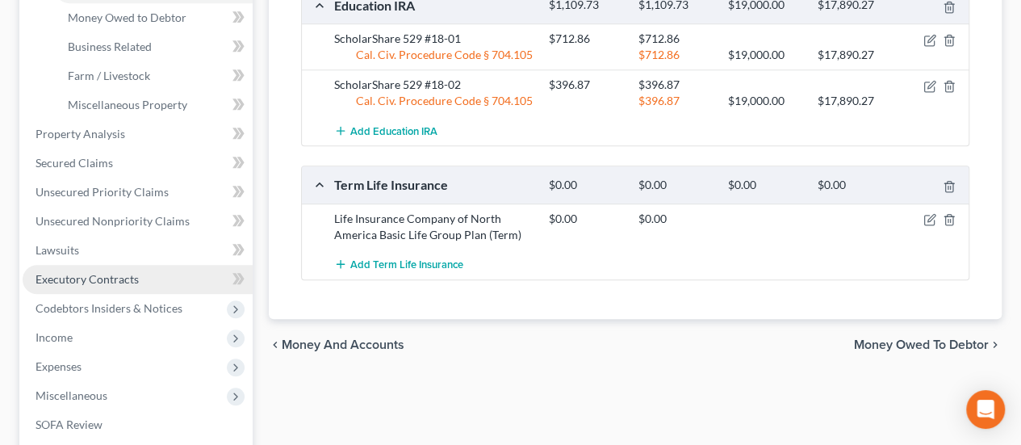
click at [84, 279] on span "Executory Contracts" at bounding box center [87, 279] width 103 height 14
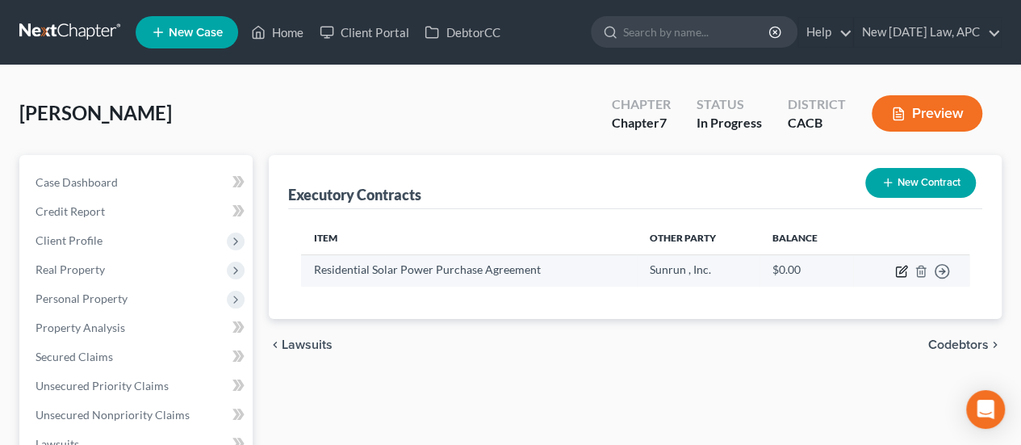
click at [900, 272] on icon "button" at bounding box center [902, 269] width 7 height 7
select select "46"
select select "4"
select select "2"
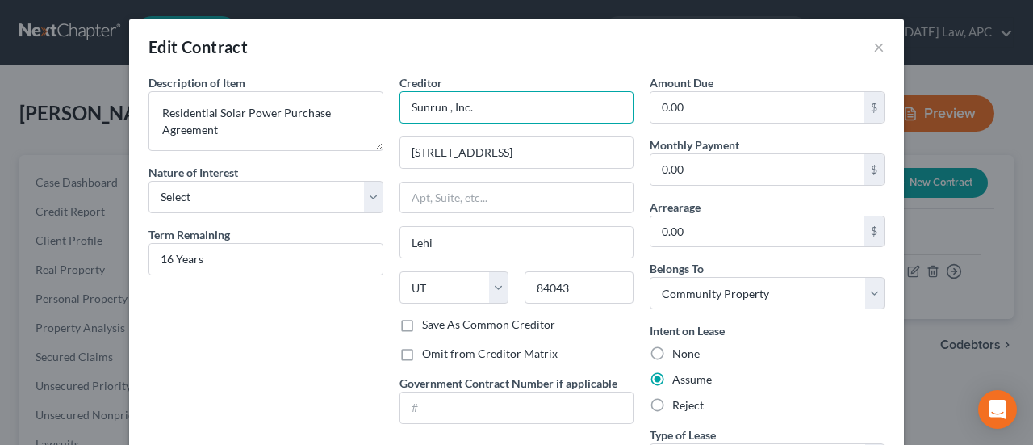
click at [442, 106] on input "Sunrun , Inc." at bounding box center [517, 107] width 235 height 32
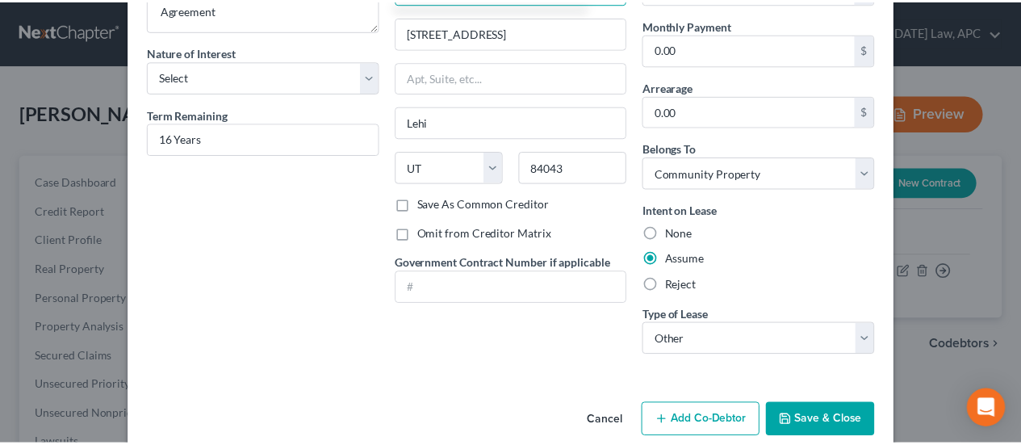
scroll to position [142, 0]
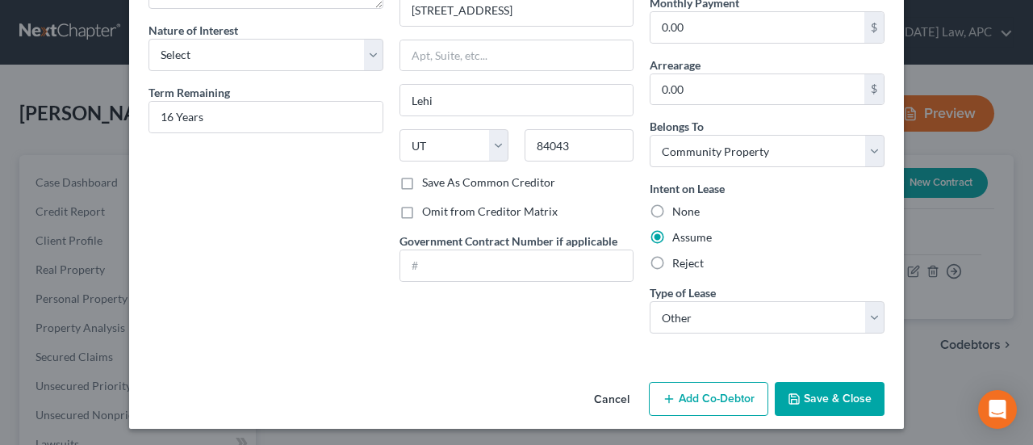
type input "Sunrun, Inc."
click at [802, 388] on button "Save & Close" at bounding box center [830, 399] width 110 height 34
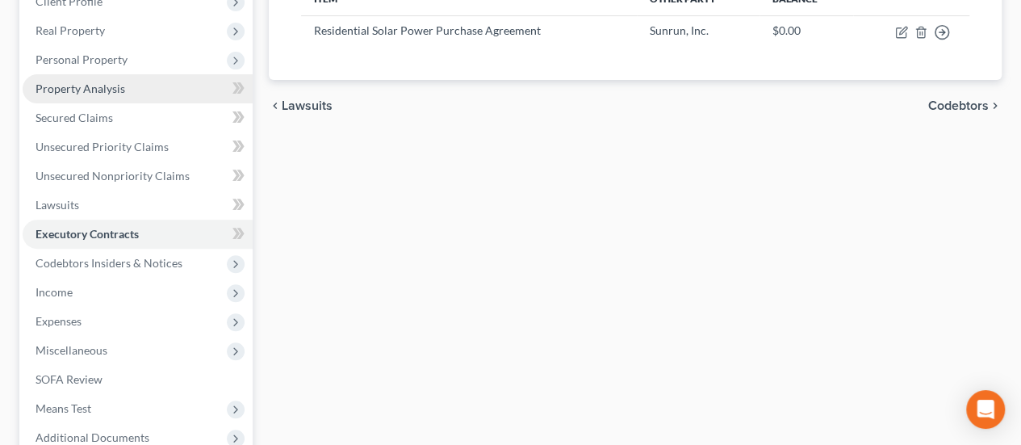
scroll to position [242, 0]
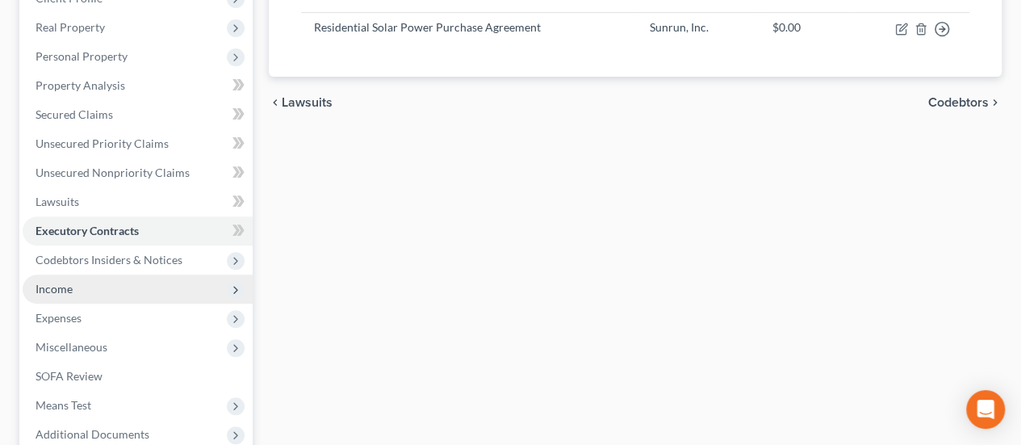
click at [69, 286] on span "Income" at bounding box center [54, 289] width 37 height 14
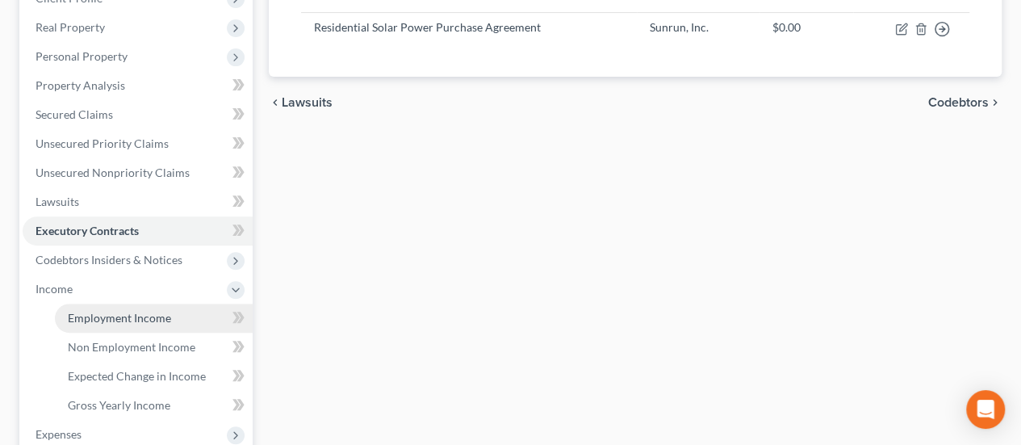
click at [95, 312] on span "Employment Income" at bounding box center [119, 318] width 103 height 14
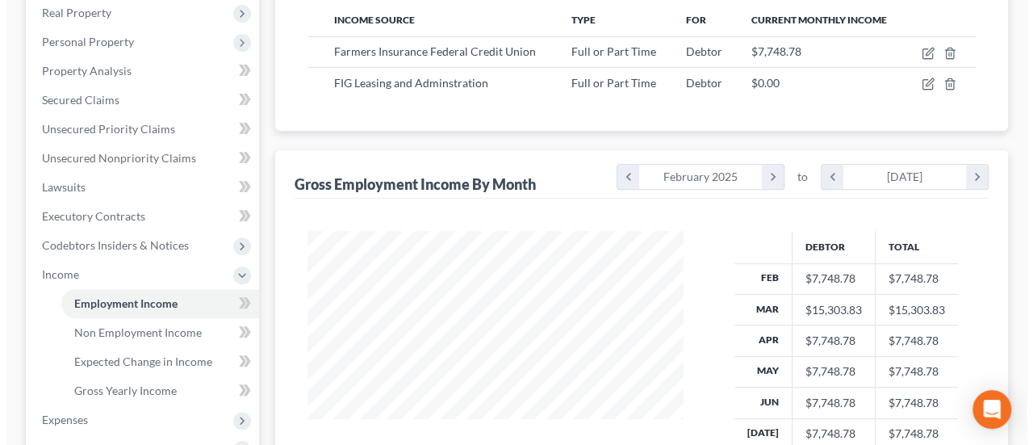
scroll to position [242, 0]
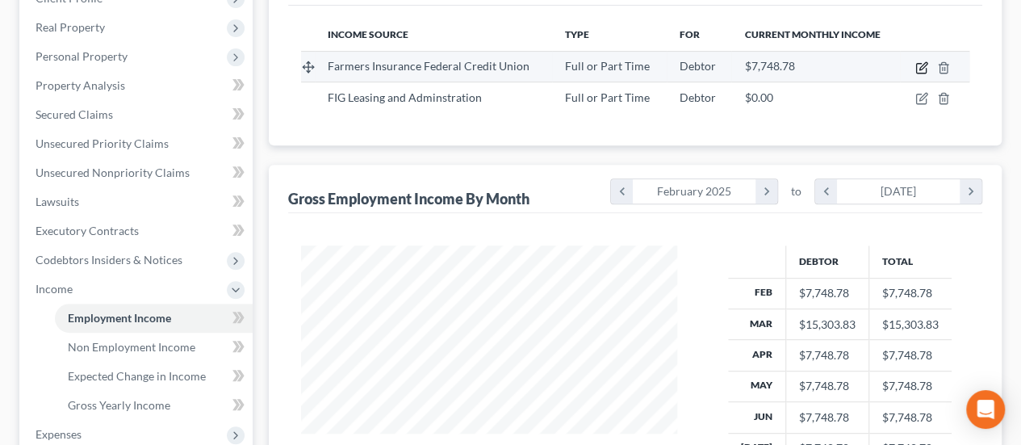
click at [919, 69] on icon "button" at bounding box center [922, 67] width 13 height 13
select select "0"
select select "4"
select select "2"
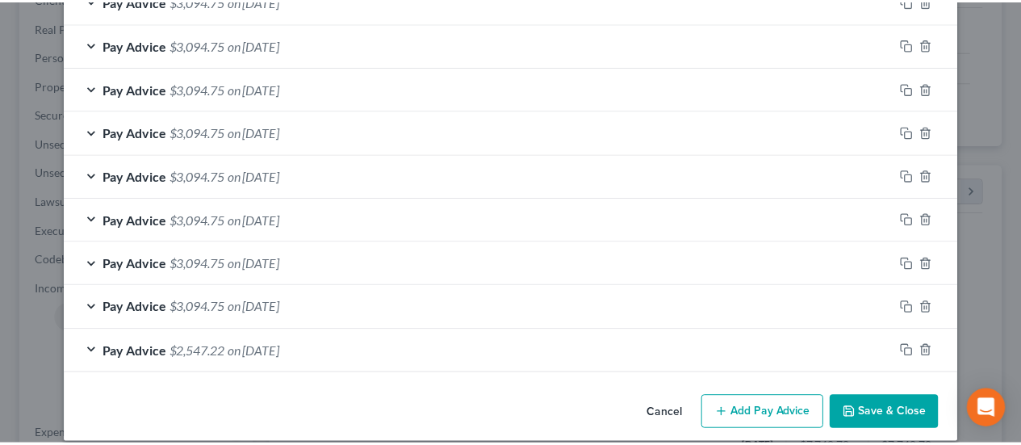
scroll to position [842, 0]
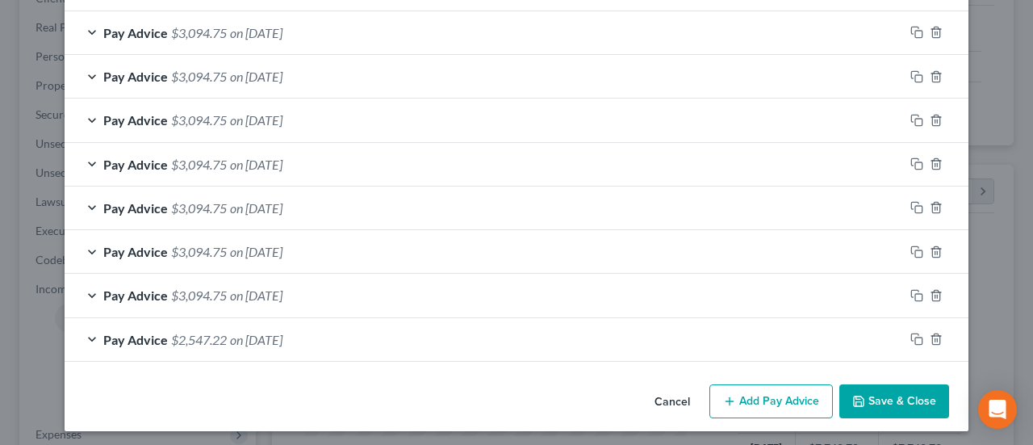
click at [678, 392] on button "Cancel" at bounding box center [672, 402] width 61 height 32
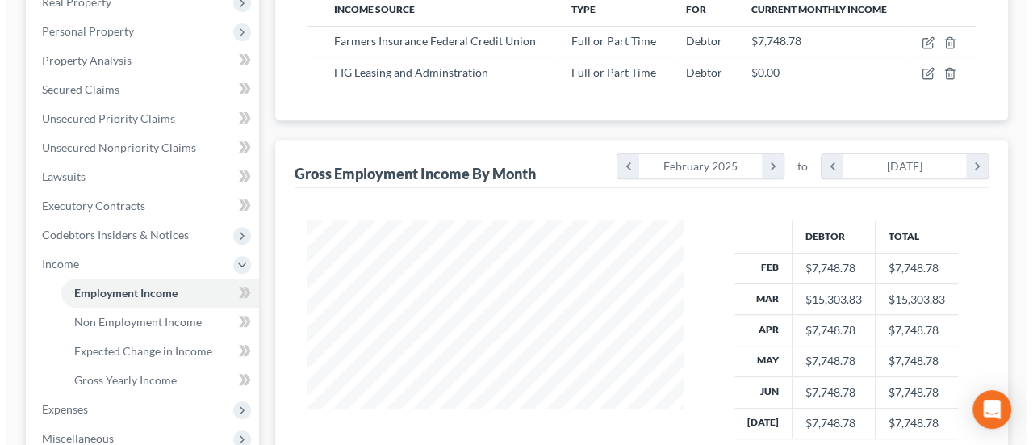
scroll to position [242, 0]
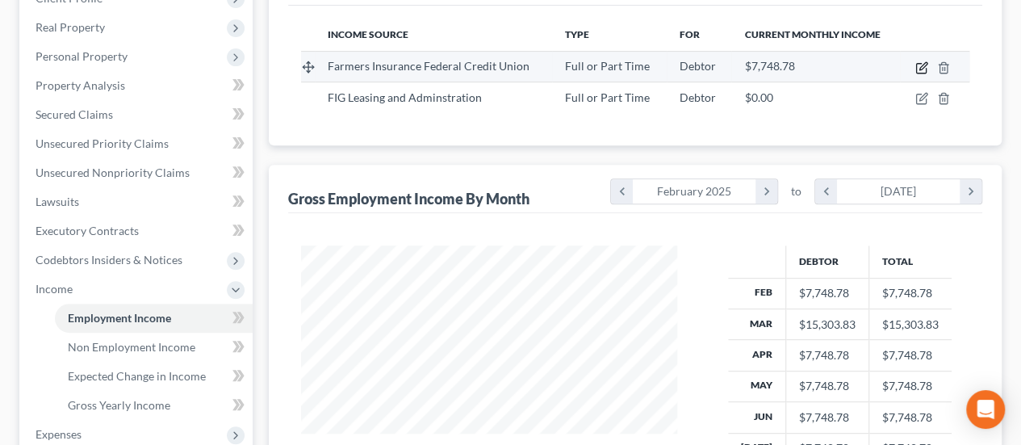
click at [920, 69] on icon "button" at bounding box center [923, 65] width 7 height 7
select select "0"
select select "4"
select select "2"
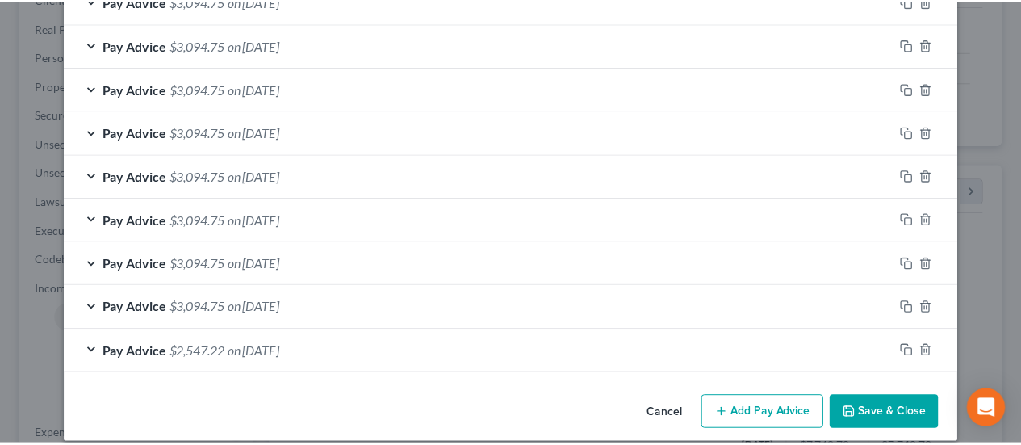
scroll to position [842, 0]
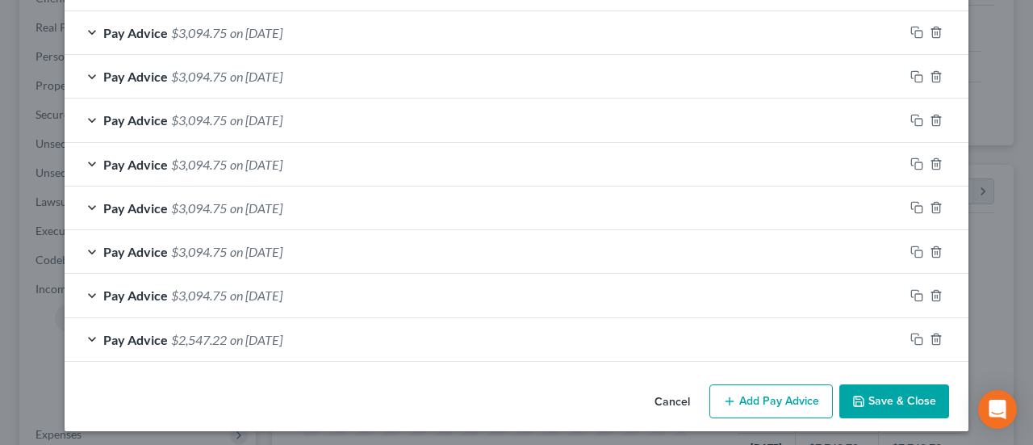
click at [656, 388] on button "Cancel" at bounding box center [672, 402] width 61 height 32
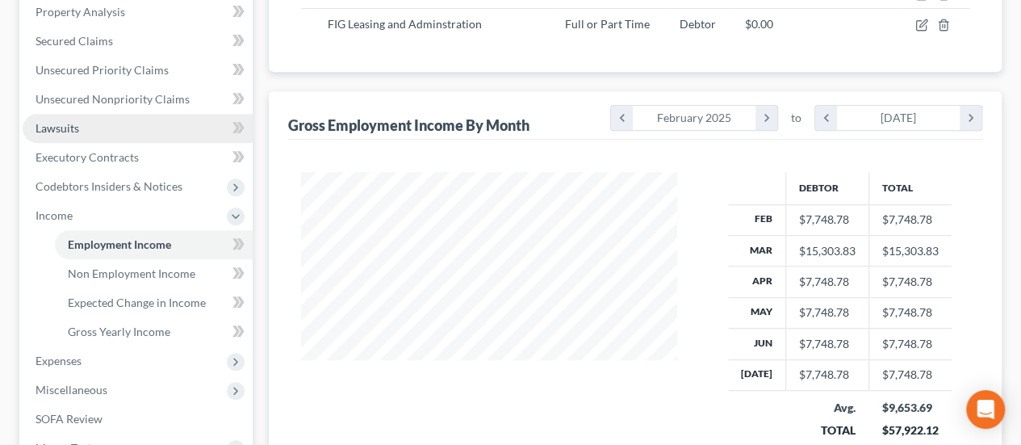
scroll to position [404, 0]
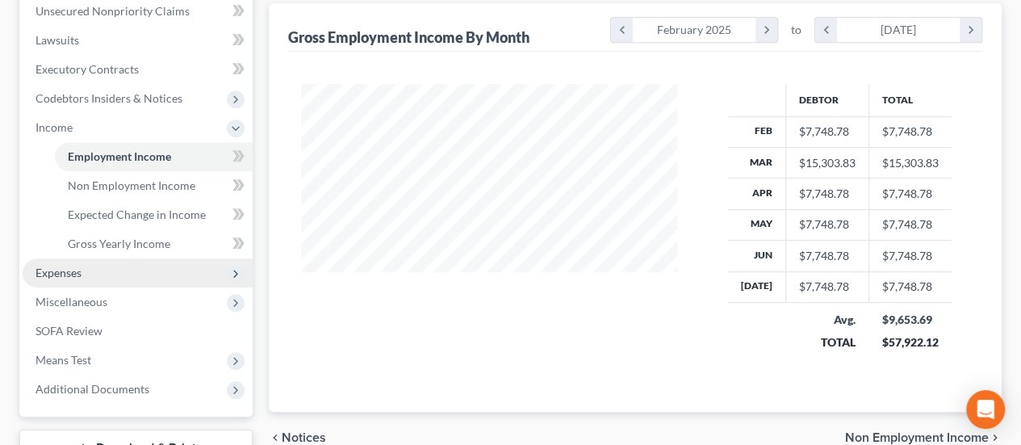
click at [87, 270] on span "Expenses" at bounding box center [138, 272] width 230 height 29
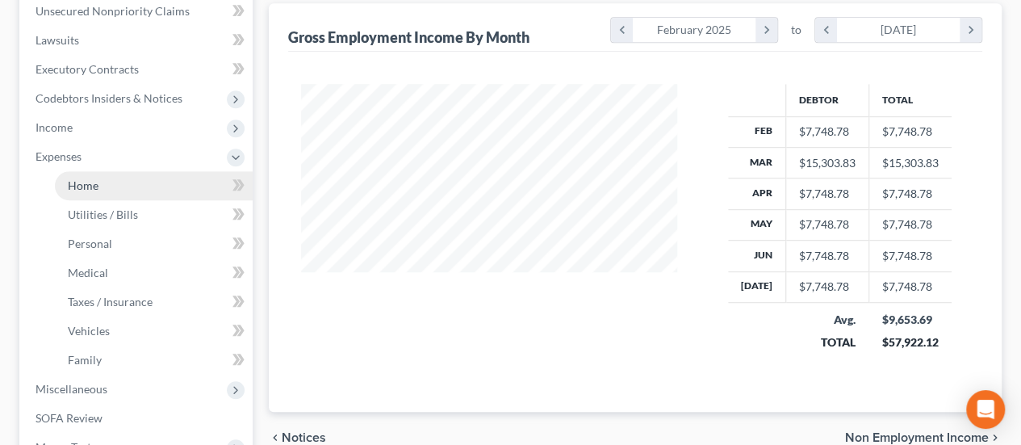
click at [94, 184] on span "Home" at bounding box center [83, 185] width 31 height 14
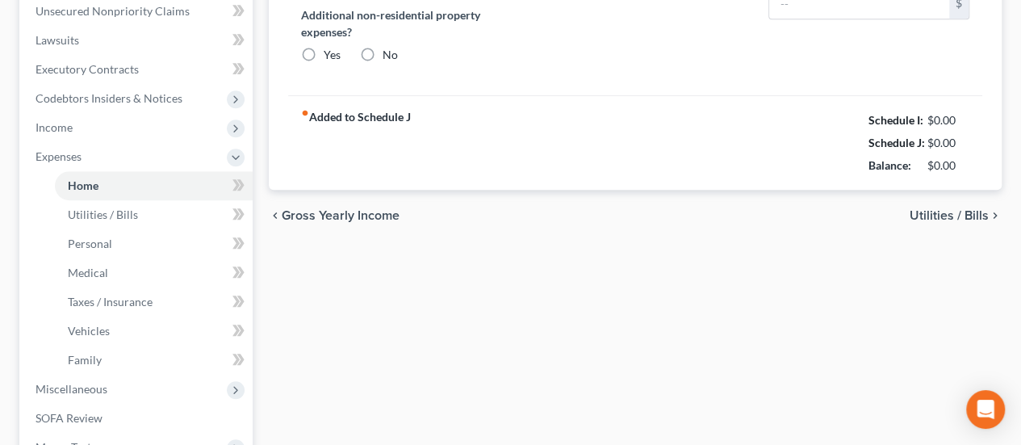
type input "3,049.62"
type input "0.00"
radio input "true"
type input "0.00"
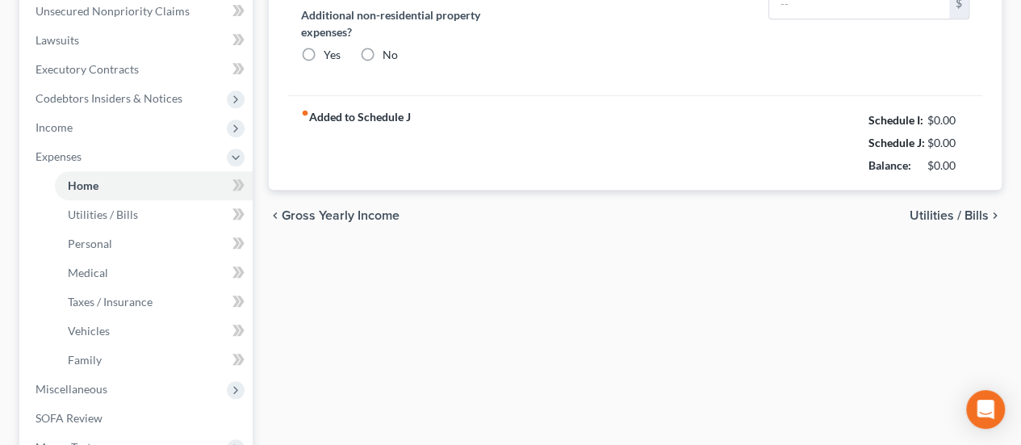
type input "130.00"
type input "0.00"
type input "94.00"
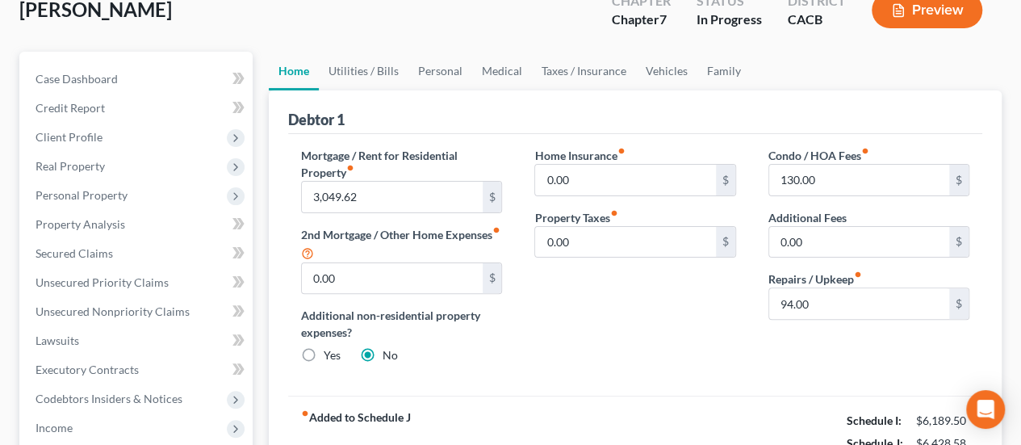
scroll to position [81, 0]
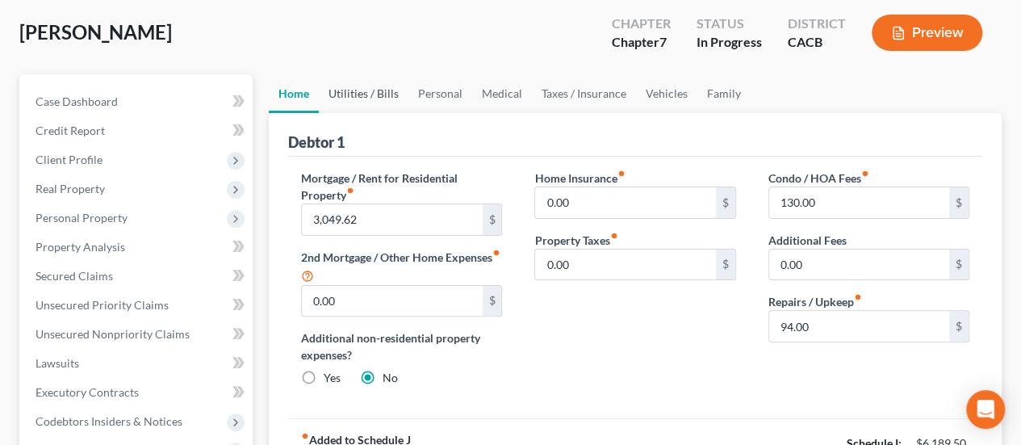
click at [367, 93] on link "Utilities / Bills" at bounding box center [364, 93] width 90 height 39
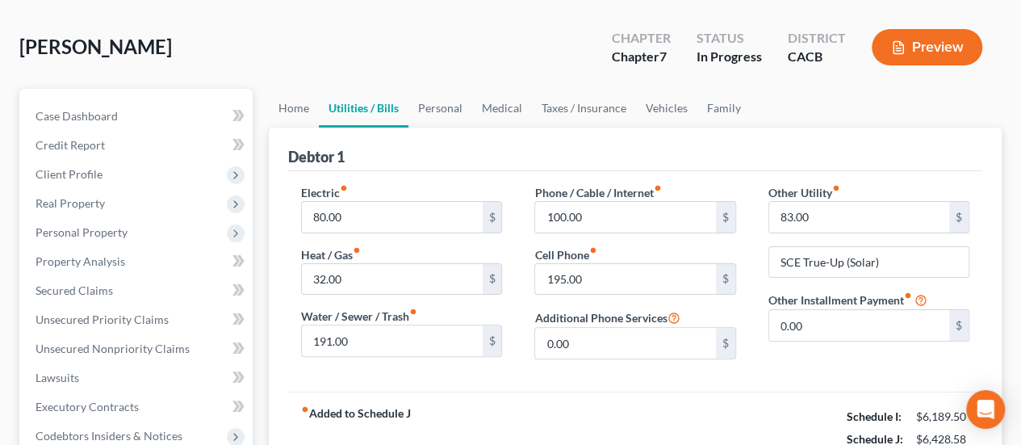
scroll to position [81, 0]
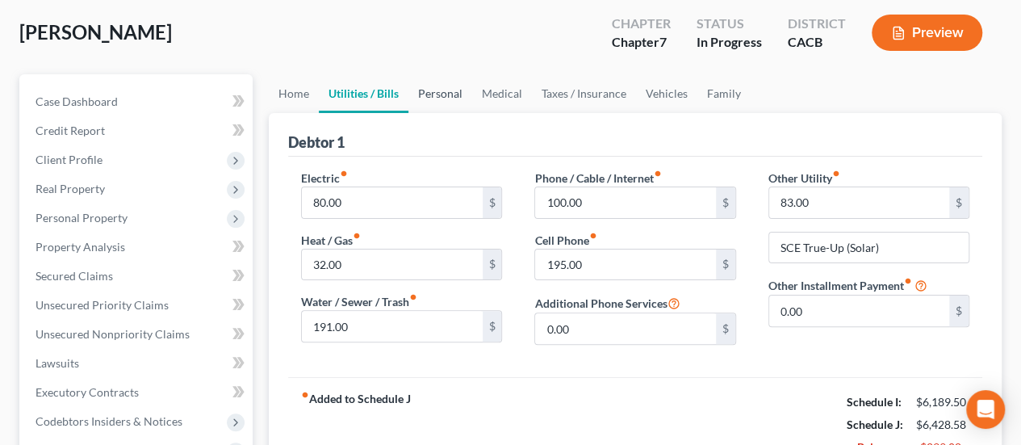
click at [441, 94] on link "Personal" at bounding box center [441, 93] width 64 height 39
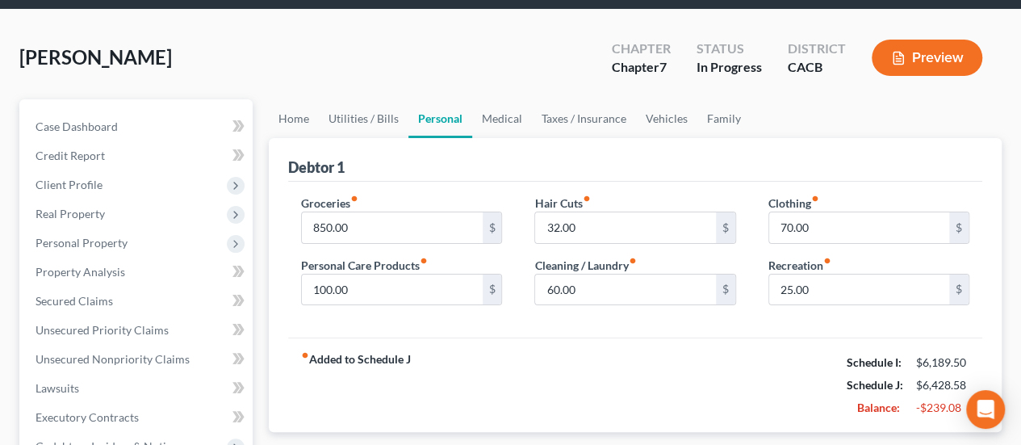
scroll to position [81, 0]
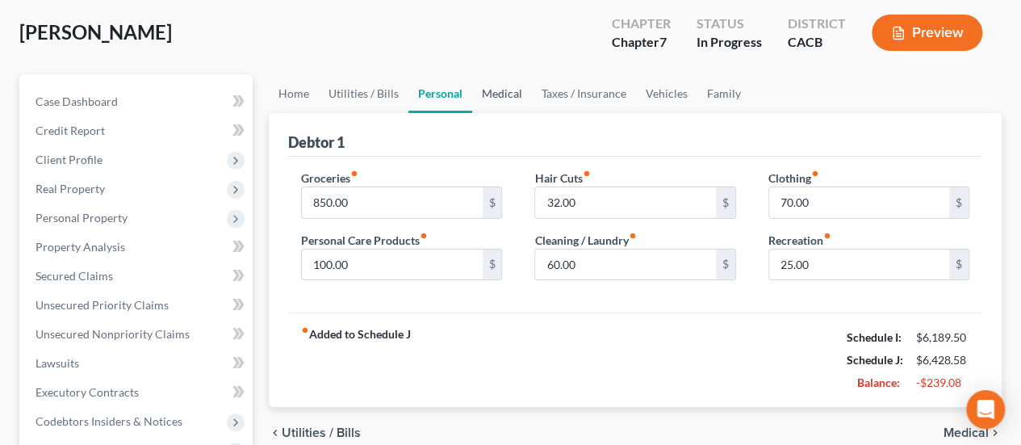
click at [497, 94] on link "Medical" at bounding box center [502, 93] width 60 height 39
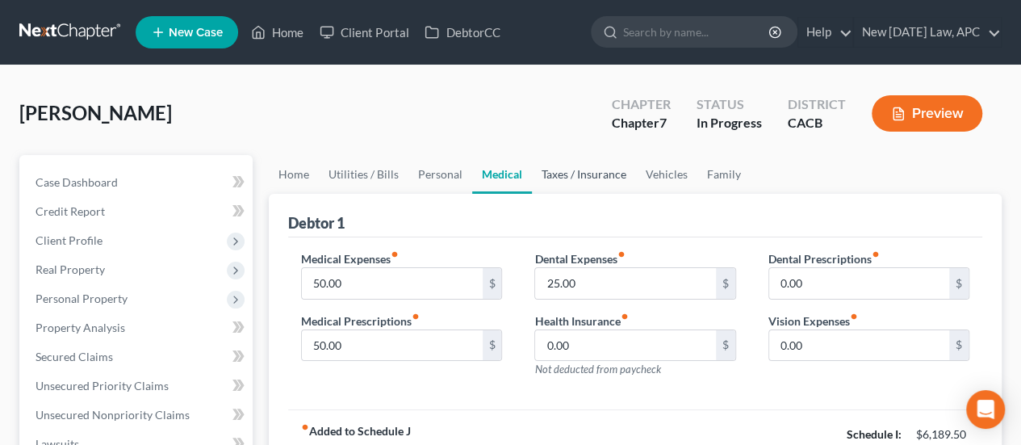
click at [601, 183] on link "Taxes / Insurance" at bounding box center [584, 174] width 104 height 39
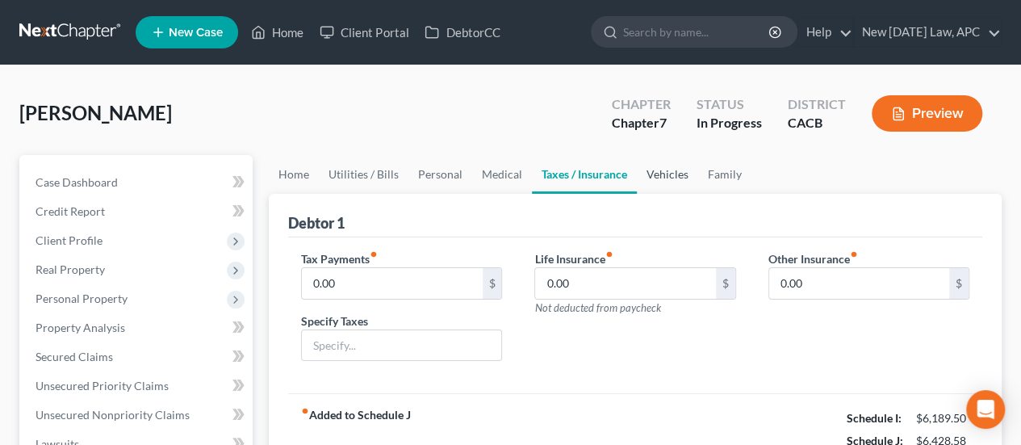
click at [670, 178] on link "Vehicles" at bounding box center [667, 174] width 61 height 39
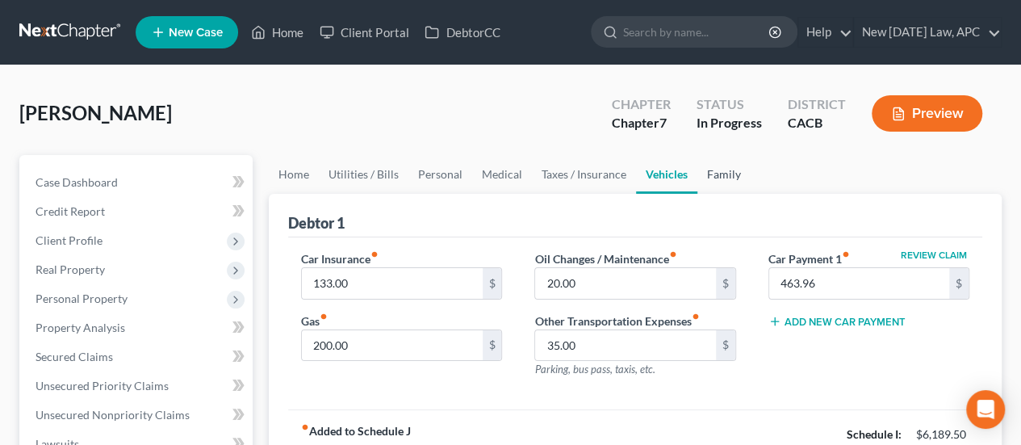
click at [727, 177] on link "Family" at bounding box center [724, 174] width 53 height 39
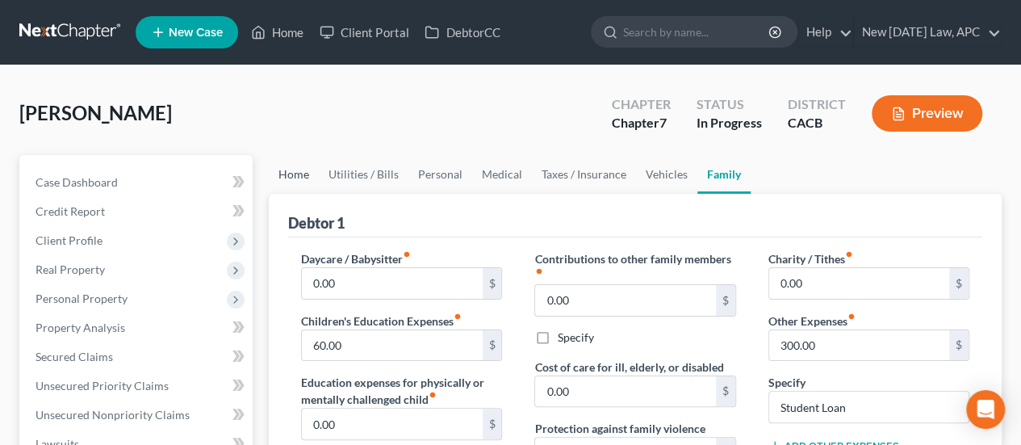
click at [295, 178] on link "Home" at bounding box center [294, 174] width 50 height 39
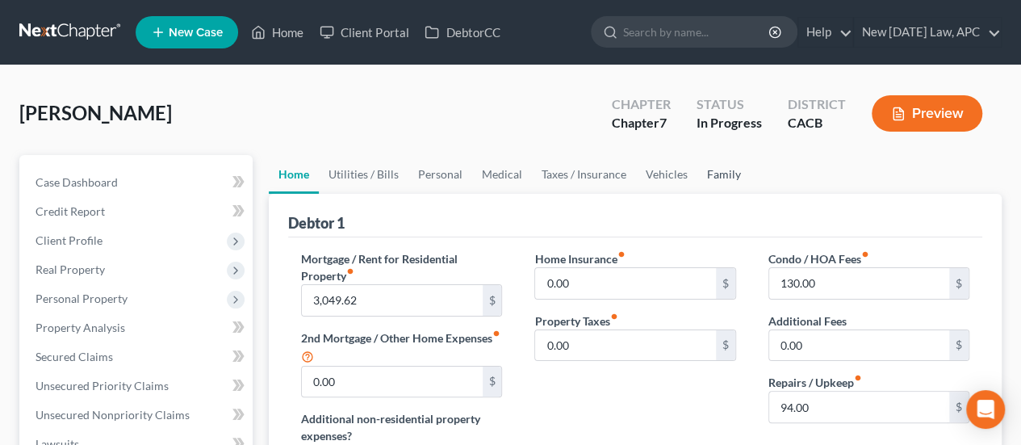
click at [714, 174] on link "Family" at bounding box center [724, 174] width 53 height 39
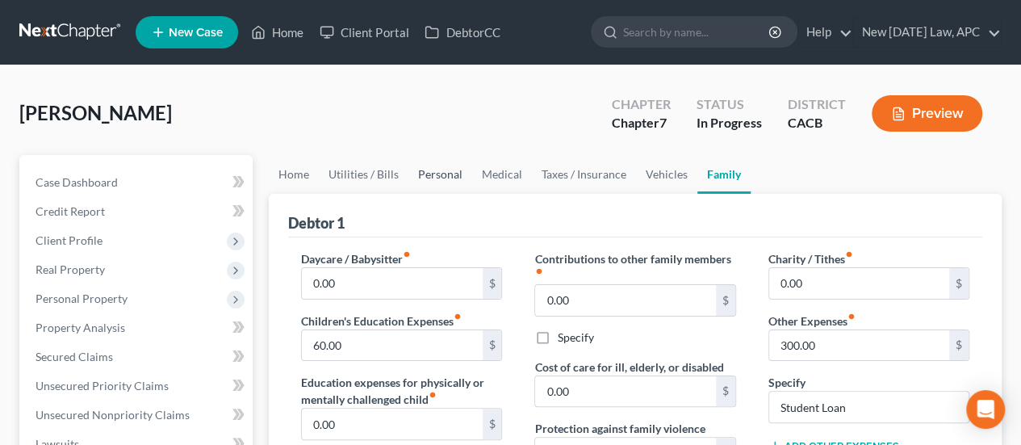
click at [441, 180] on link "Personal" at bounding box center [441, 174] width 64 height 39
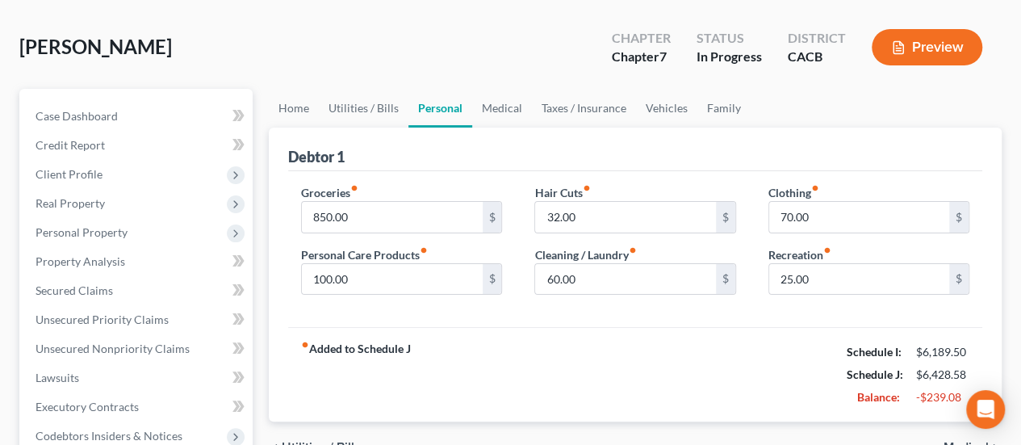
scroll to position [81, 0]
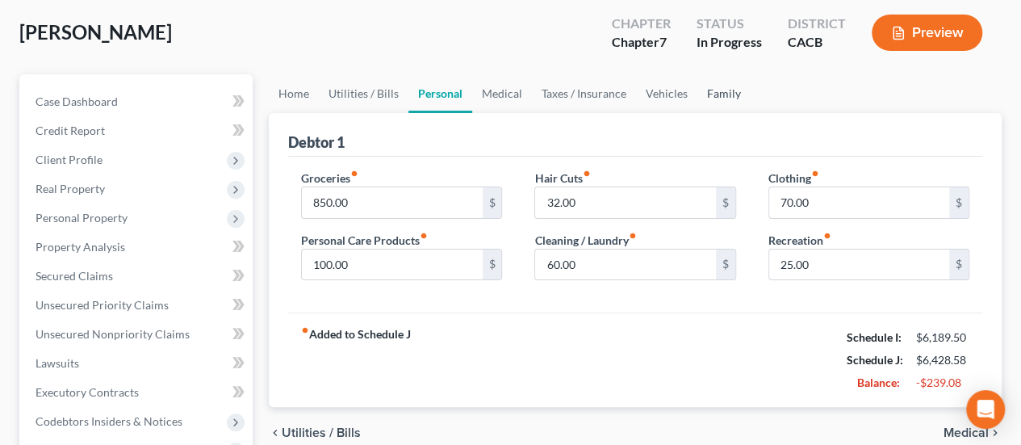
click at [727, 90] on link "Family" at bounding box center [724, 93] width 53 height 39
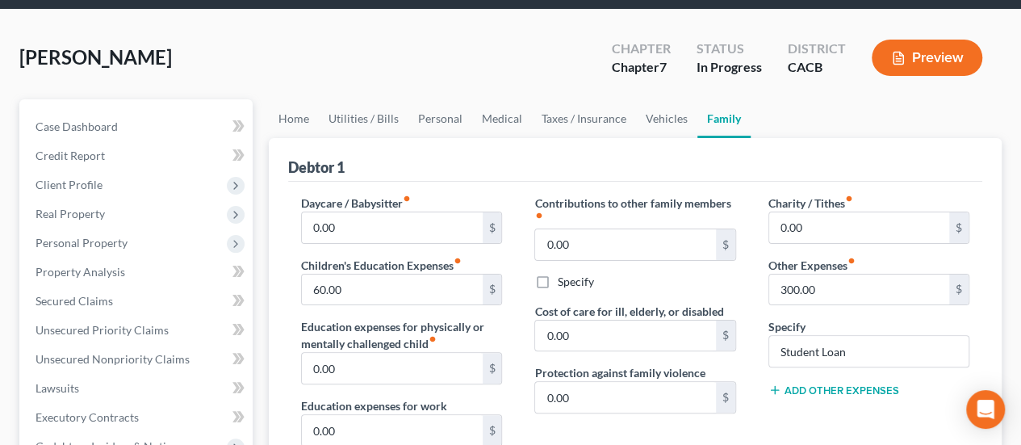
scroll to position [81, 0]
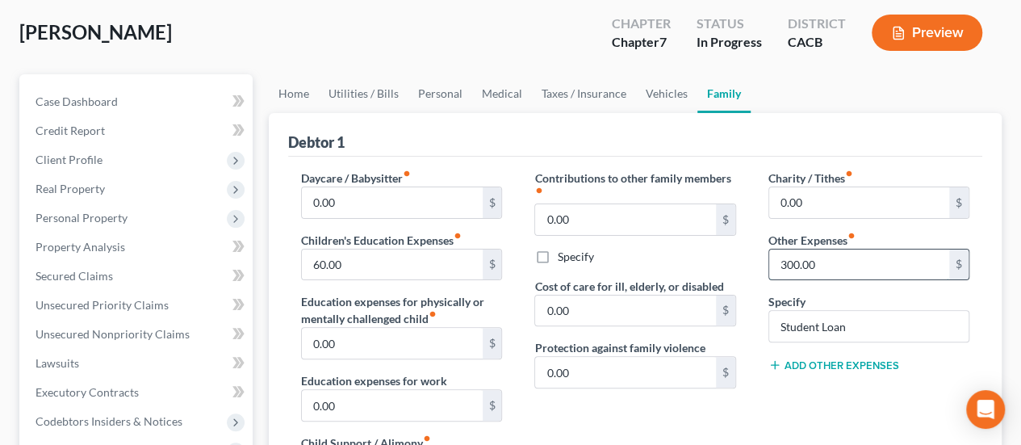
click at [851, 260] on input "300.00" at bounding box center [859, 264] width 180 height 31
click at [290, 92] on link "Home" at bounding box center [294, 93] width 50 height 39
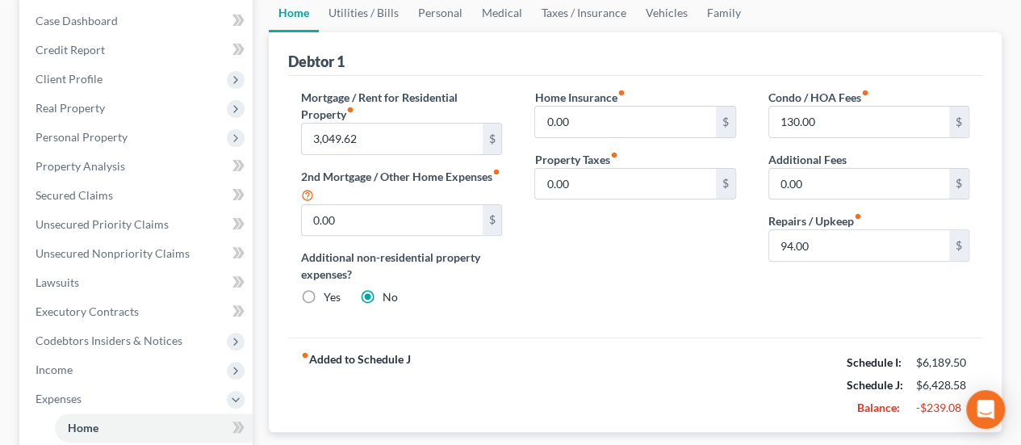
scroll to position [81, 0]
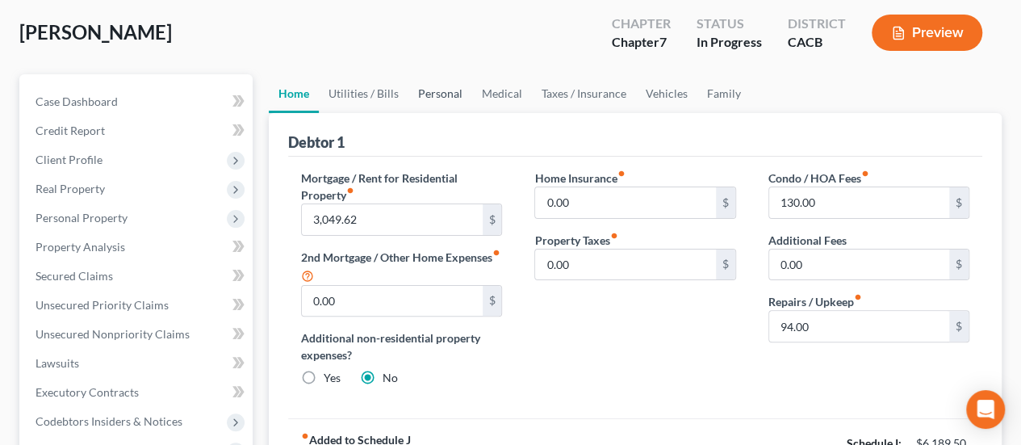
click at [418, 94] on link "Personal" at bounding box center [441, 93] width 64 height 39
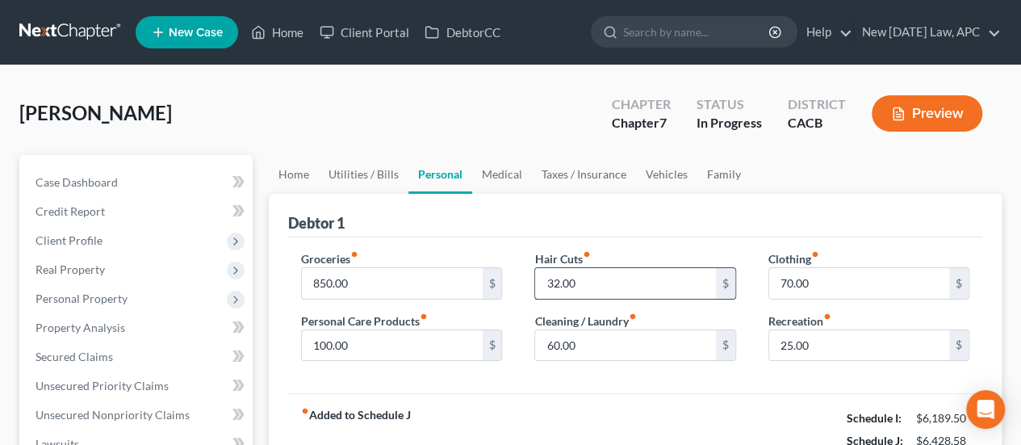
click at [608, 270] on input "32.00" at bounding box center [625, 283] width 180 height 31
type input "60.00"
click at [851, 280] on input "70.00" at bounding box center [859, 283] width 180 height 31
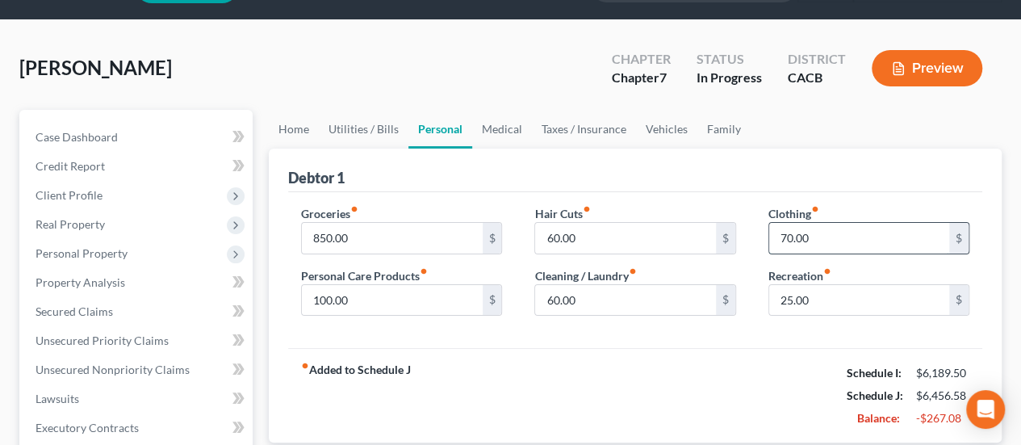
scroll to position [81, 0]
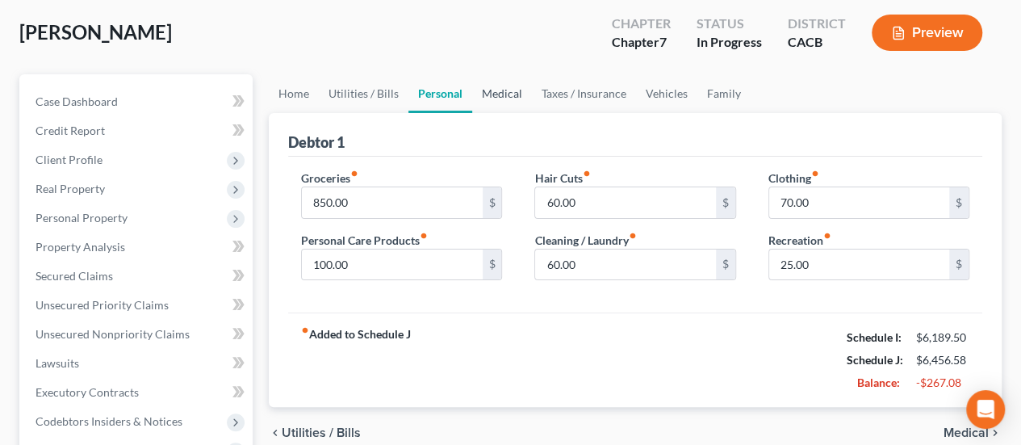
click at [479, 91] on link "Medical" at bounding box center [502, 93] width 60 height 39
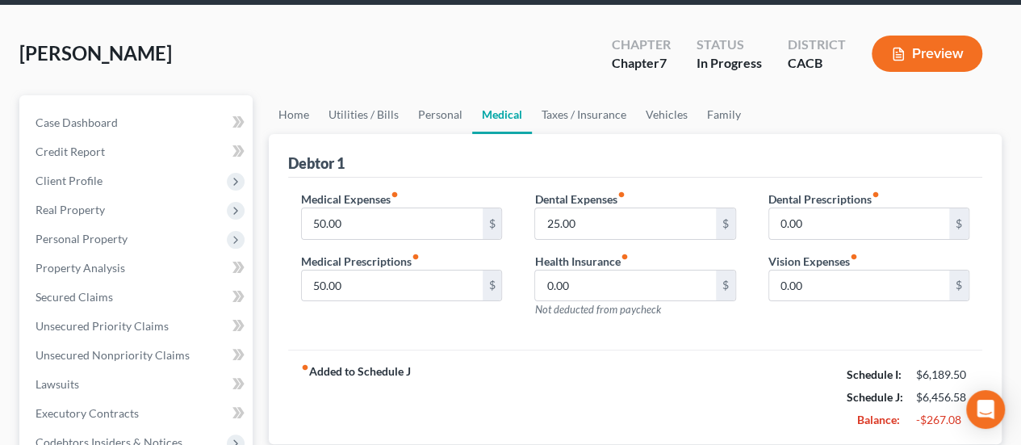
scroll to position [81, 0]
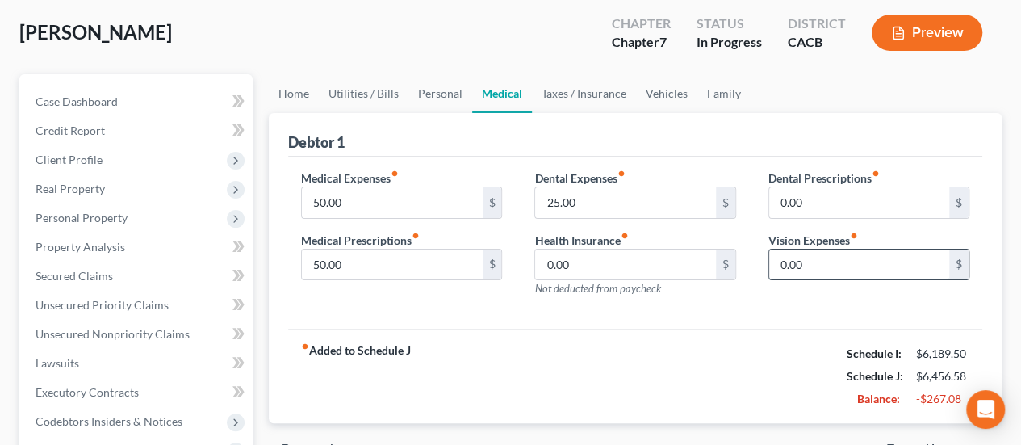
click at [843, 269] on input "0.00" at bounding box center [859, 264] width 180 height 31
type input "25.00"
click at [559, 82] on link "Taxes / Insurance" at bounding box center [584, 93] width 104 height 39
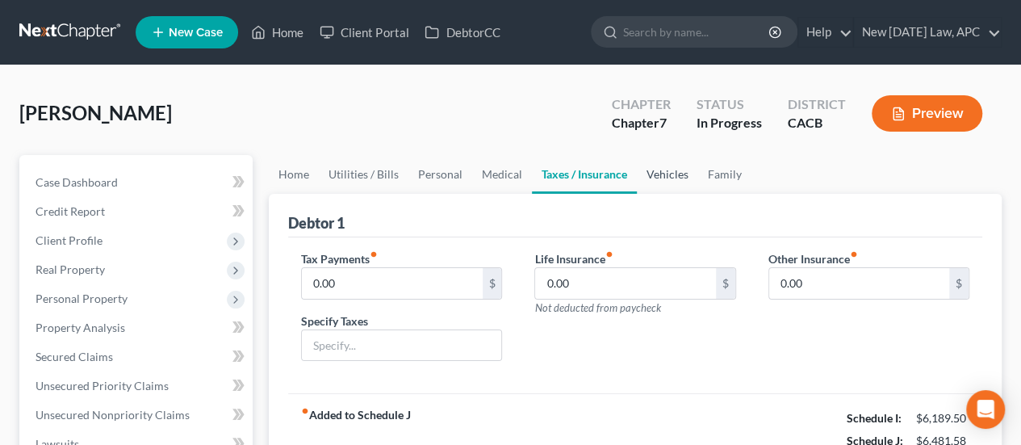
click at [682, 176] on link "Vehicles" at bounding box center [667, 174] width 61 height 39
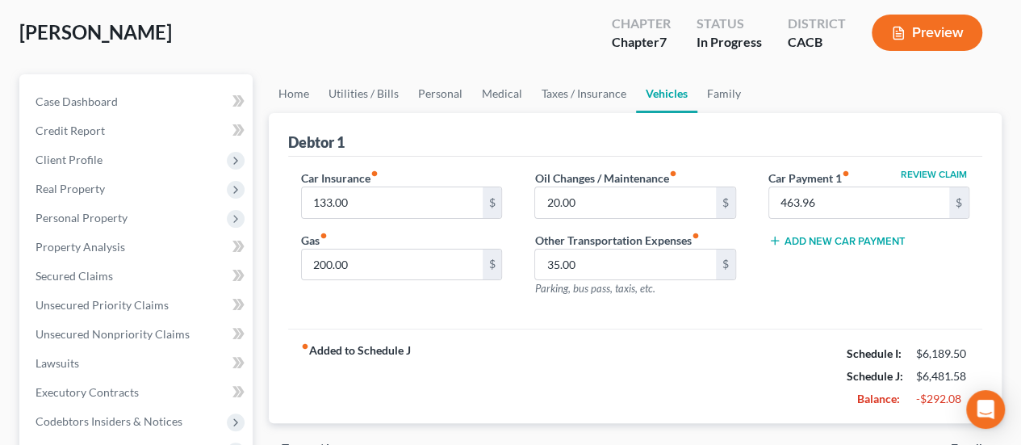
scroll to position [161, 0]
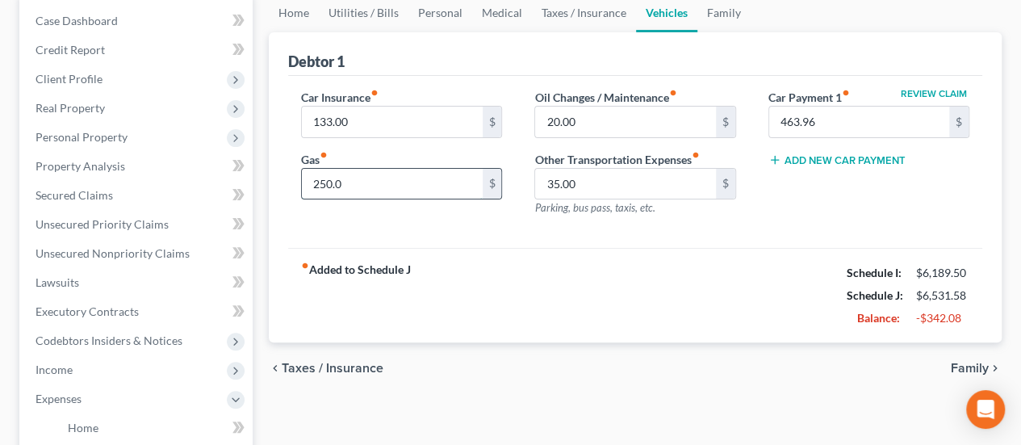
type input "250.00"
click at [707, 12] on link "Family" at bounding box center [724, 13] width 53 height 39
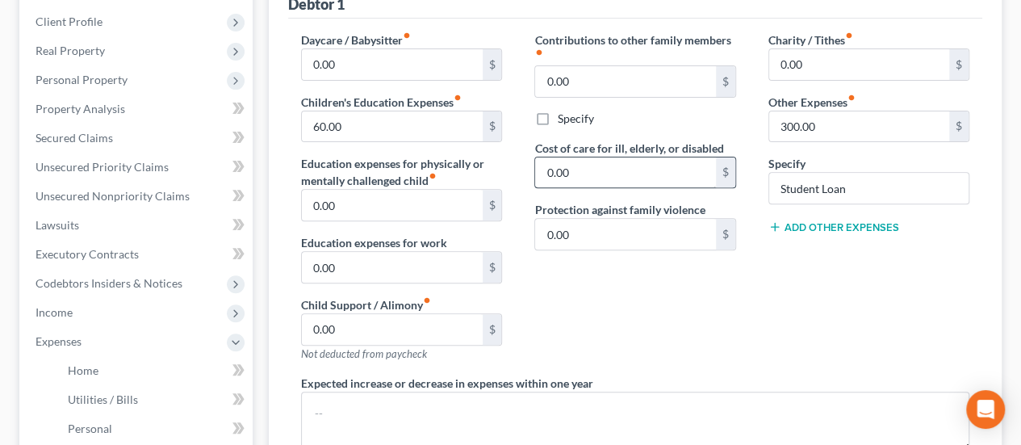
scroll to position [242, 0]
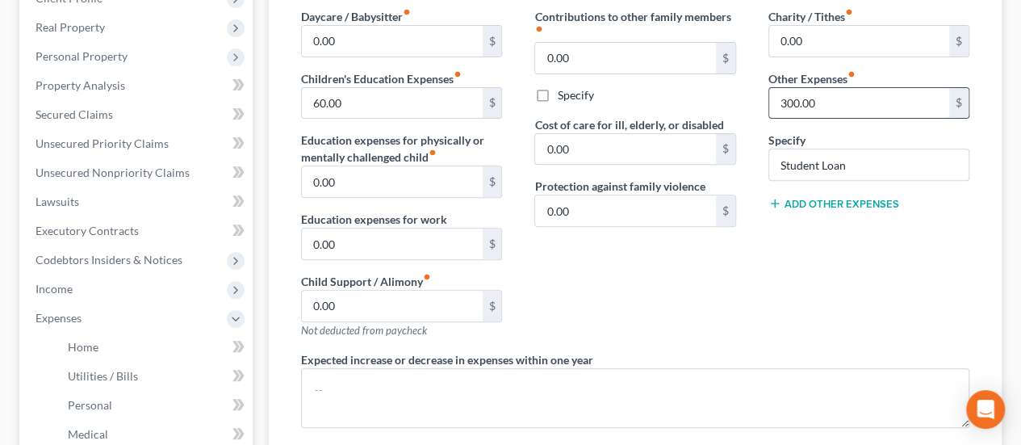
click at [855, 98] on input "300.00" at bounding box center [859, 103] width 180 height 31
click at [856, 173] on input "Student Loan" at bounding box center [868, 164] width 199 height 31
drag, startPoint x: 874, startPoint y: 164, endPoint x: 749, endPoint y: 149, distance: 125.2
click at [749, 149] on div "Daycare / Babysitter fiber_manual_record 0.00 $ Children's Education Expenses f…" at bounding box center [635, 250] width 701 height 485
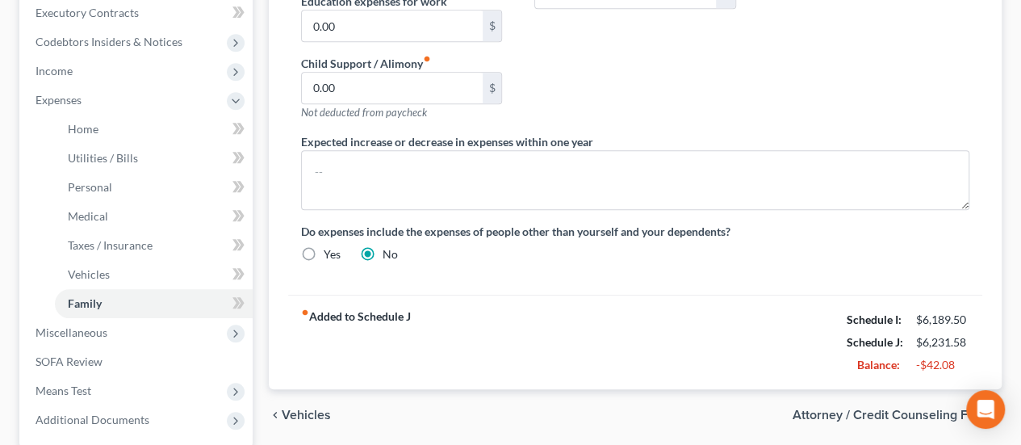
scroll to position [484, 0]
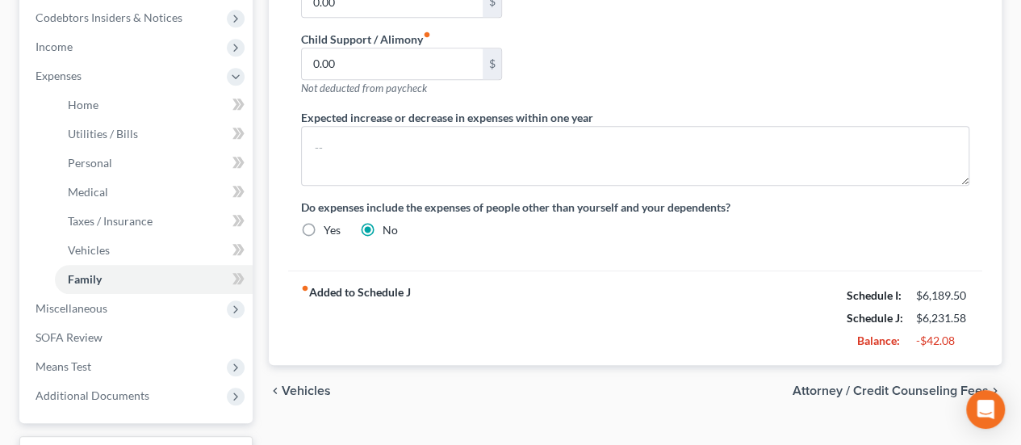
click at [782, 314] on div "fiber_manual_record Added to Schedule J Schedule I: $6,189.50 Schedule J: $6,23…" at bounding box center [635, 317] width 694 height 94
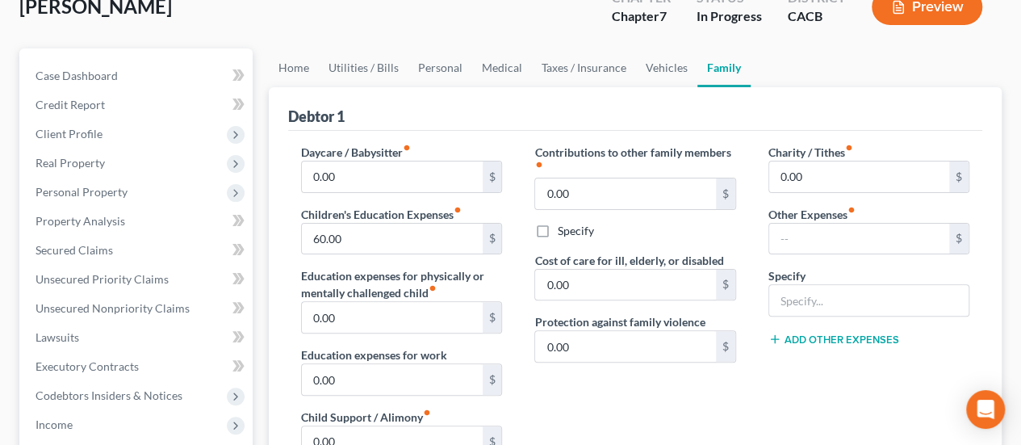
scroll to position [81, 0]
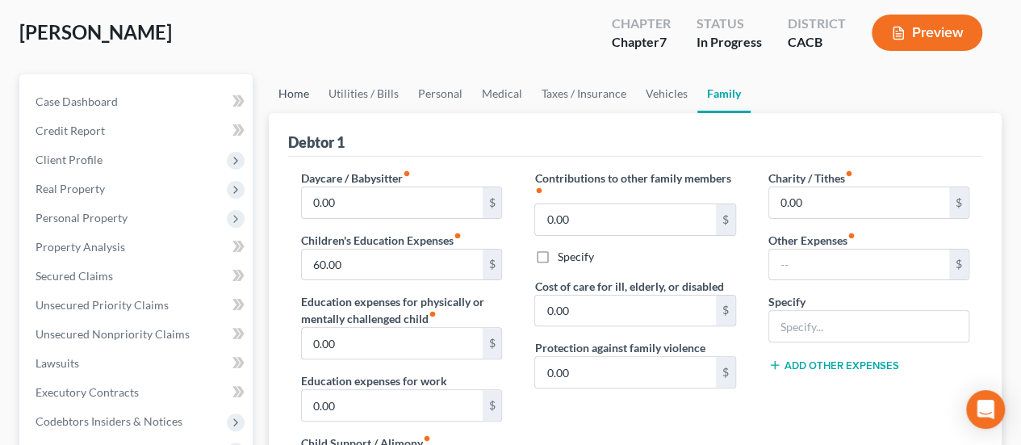
click at [287, 83] on link "Home" at bounding box center [294, 93] width 50 height 39
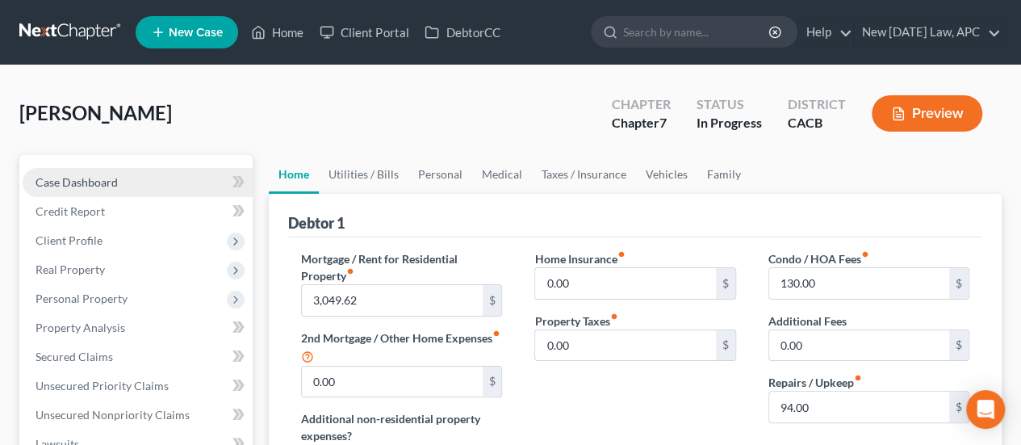
click at [108, 178] on span "Case Dashboard" at bounding box center [77, 182] width 82 height 14
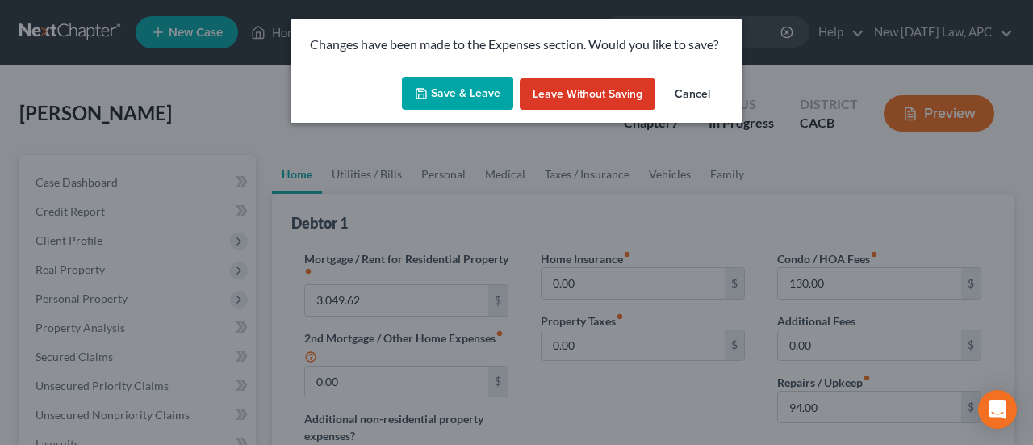
click at [452, 91] on button "Save & Leave" at bounding box center [457, 94] width 111 height 34
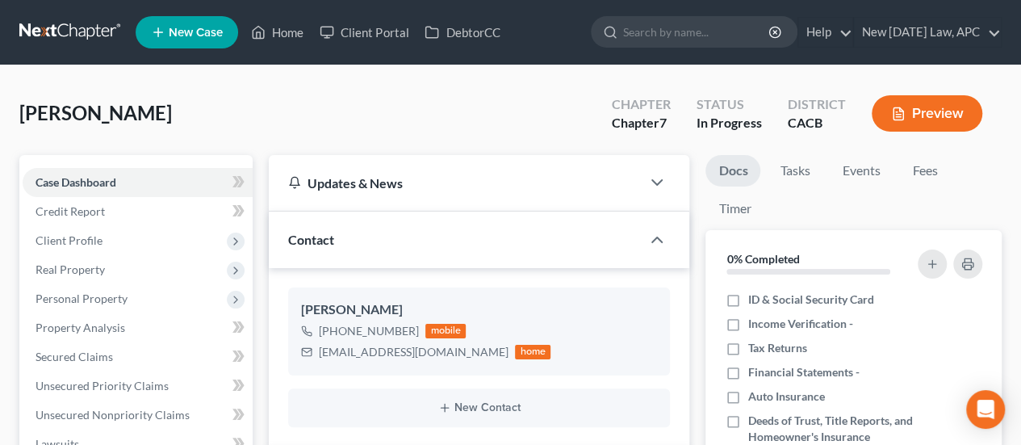
click at [902, 103] on button "Preview" at bounding box center [927, 113] width 111 height 36
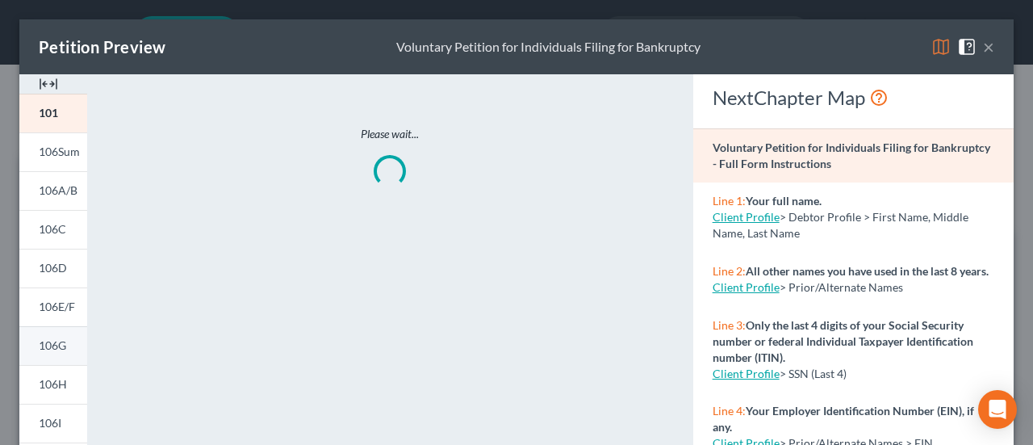
scroll to position [81, 0]
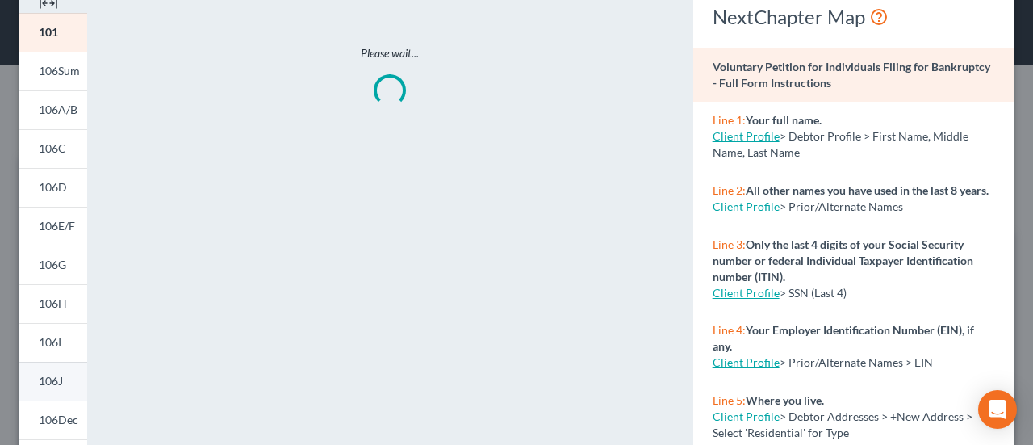
click at [55, 371] on link "106J" at bounding box center [53, 381] width 68 height 39
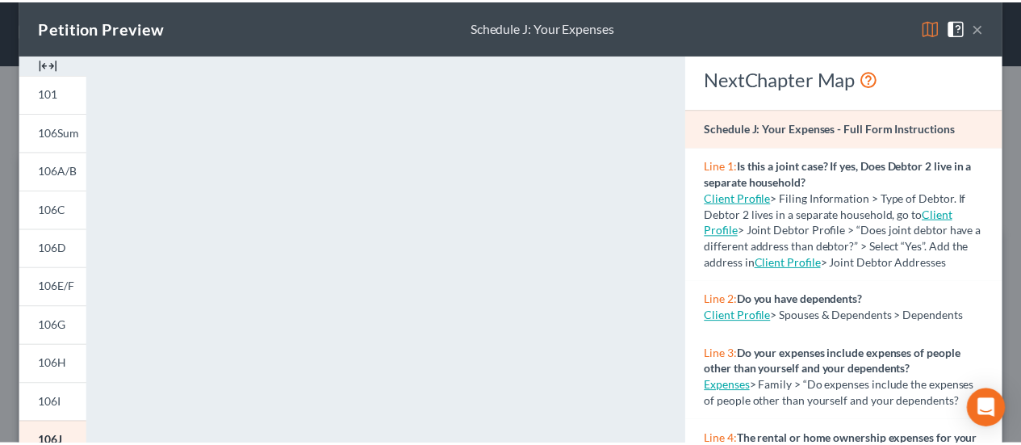
scroll to position [0, 0]
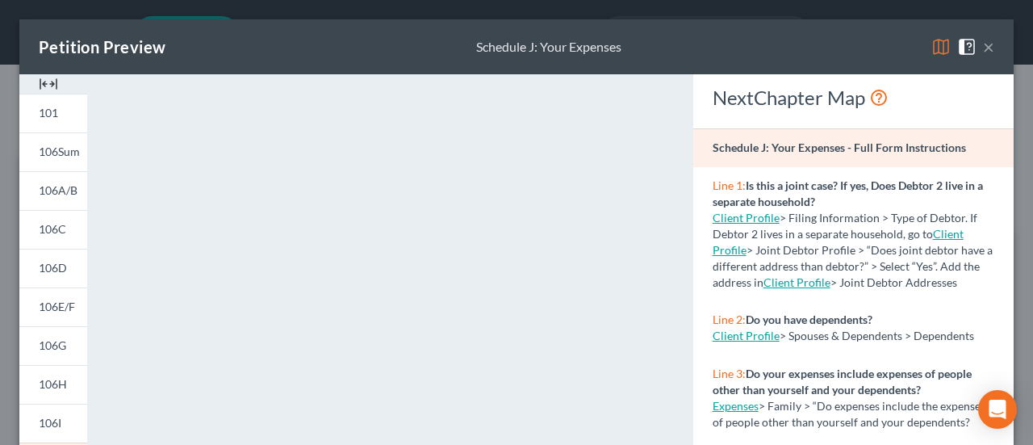
click at [982, 41] on div "Petition Preview Schedule J: Your Expenses ×" at bounding box center [516, 46] width 995 height 55
click at [983, 41] on button "×" at bounding box center [988, 46] width 11 height 19
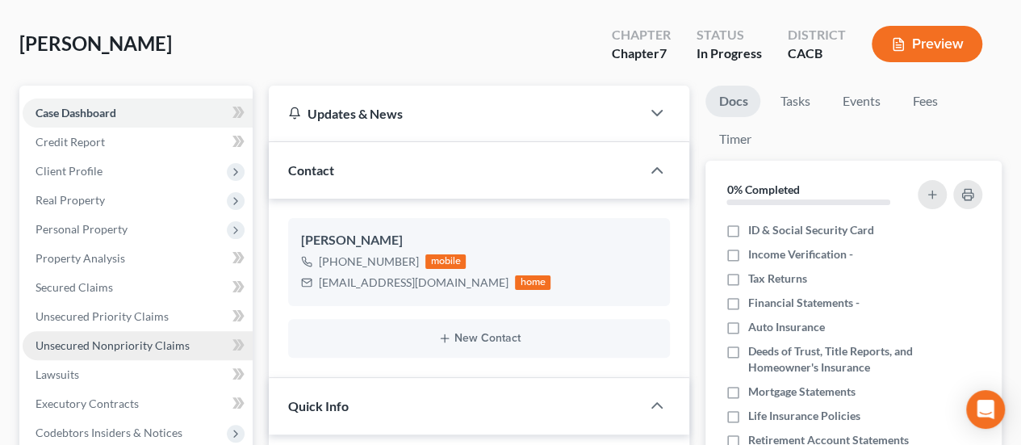
scroll to position [161, 0]
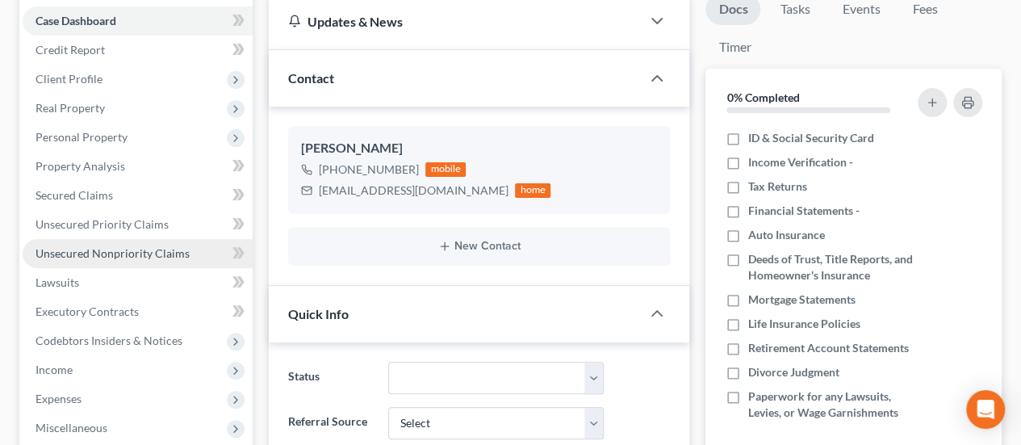
click at [124, 251] on span "Unsecured Nonpriority Claims" at bounding box center [113, 253] width 154 height 14
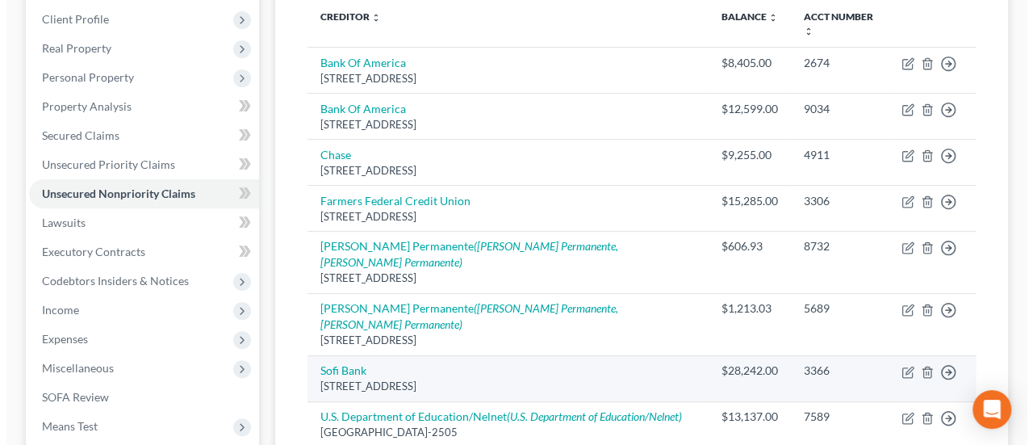
scroll to position [242, 0]
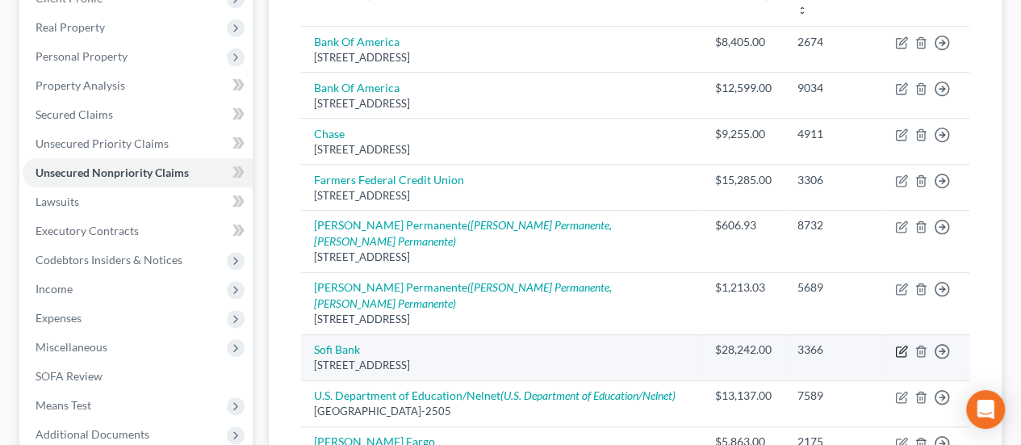
click at [901, 346] on icon "button" at bounding box center [902, 349] width 7 height 7
select select "46"
select select "10"
select select "4"
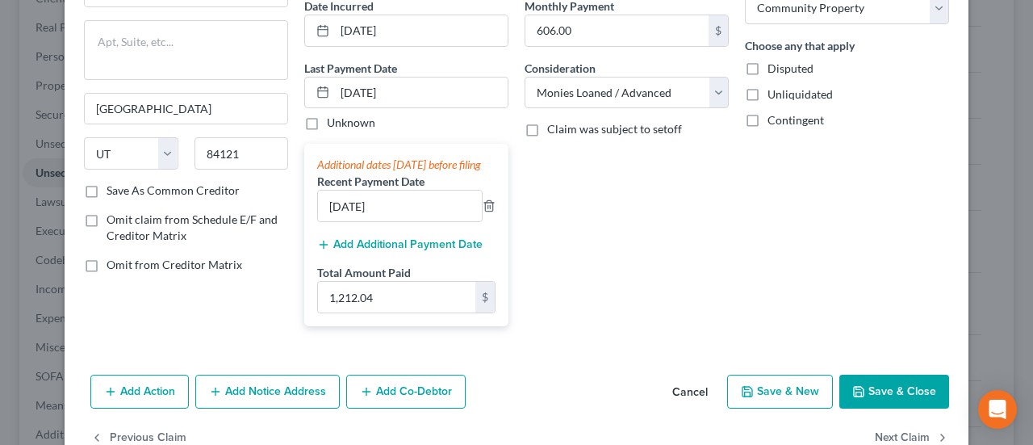
scroll to position [81, 0]
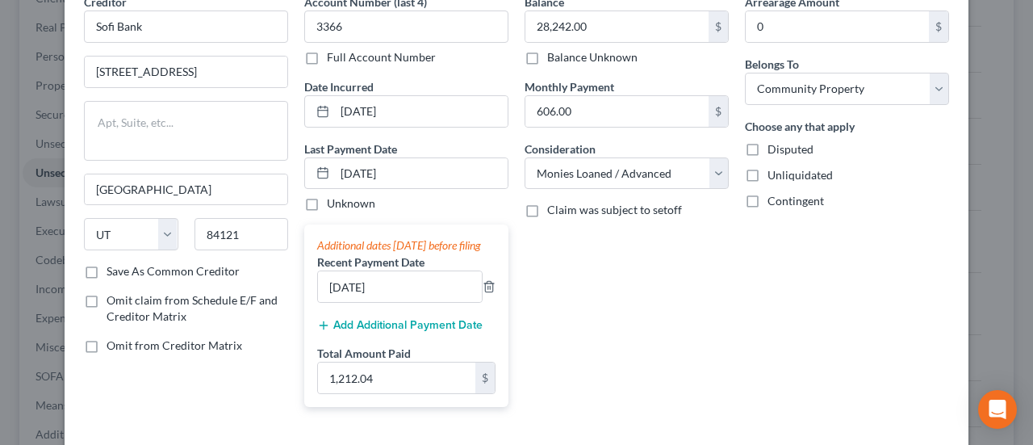
click at [362, 332] on button "Add Additional Payment Date" at bounding box center [400, 325] width 166 height 13
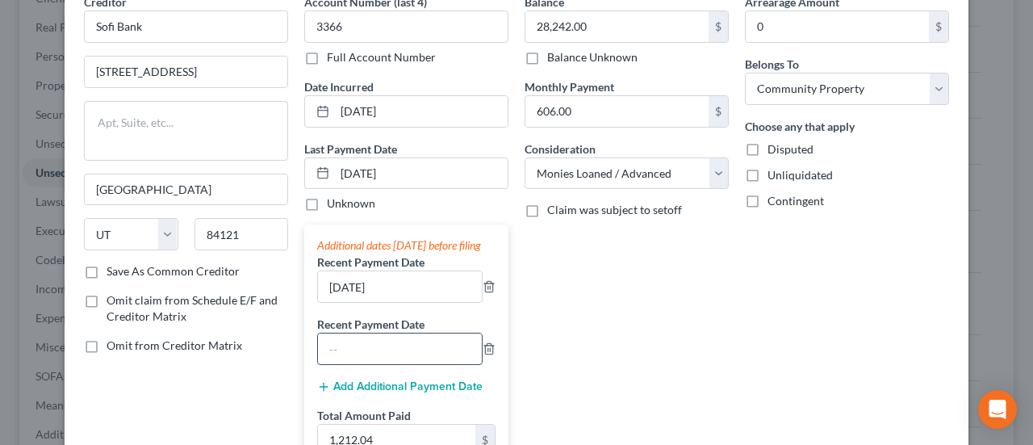
click at [379, 360] on input "text" at bounding box center [400, 348] width 164 height 31
type input "06/06/2025"
click at [392, 291] on input "06/06/2025" at bounding box center [400, 286] width 164 height 31
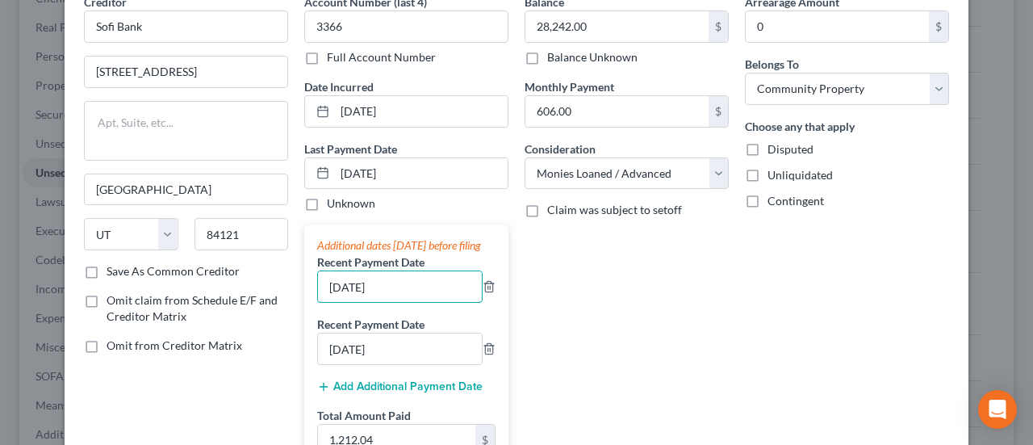
drag, startPoint x: 398, startPoint y: 296, endPoint x: 292, endPoint y: 300, distance: 105.8
click at [296, 300] on div "Account Number (last 4) 3366 Full Account Number Date Incurred 08/30/2024 Last …" at bounding box center [406, 238] width 220 height 488
type input "07/05/2025"
click at [410, 172] on input "07/05/2025" at bounding box center [421, 173] width 173 height 31
drag, startPoint x: 412, startPoint y: 169, endPoint x: 324, endPoint y: 170, distance: 88.0
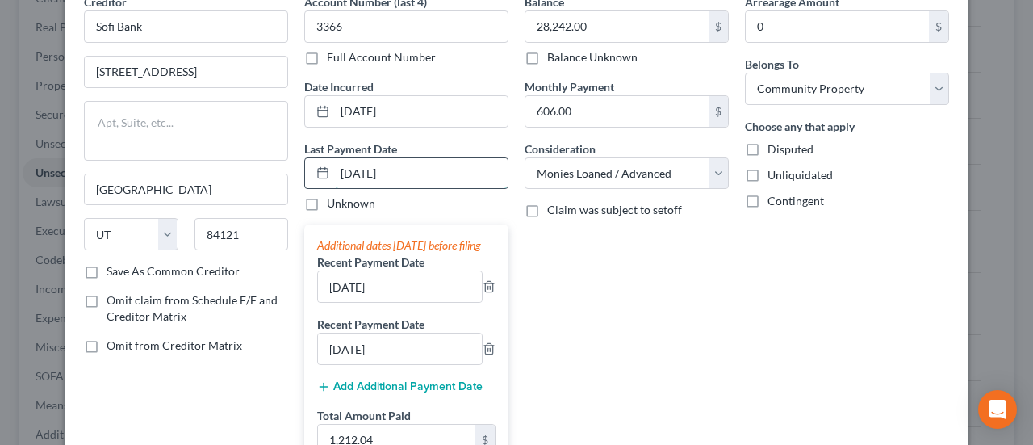
click at [324, 170] on div "07/05/2025" at bounding box center [406, 173] width 204 height 32
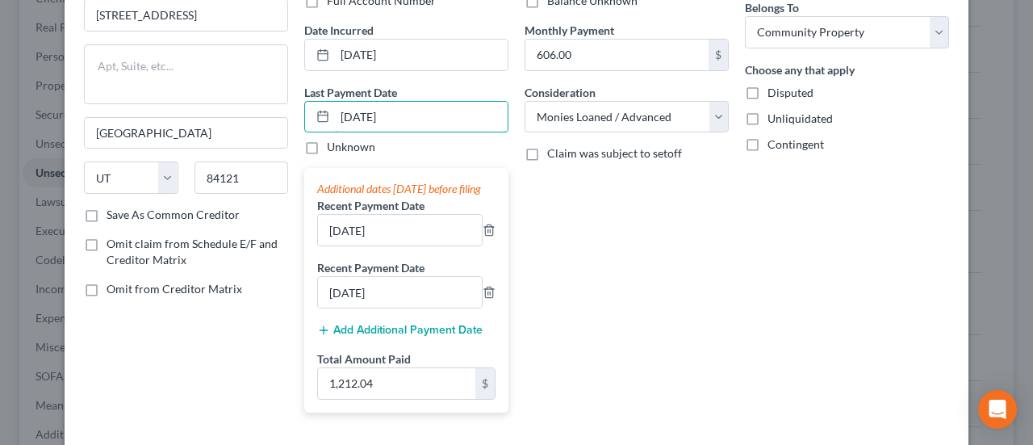
scroll to position [161, 0]
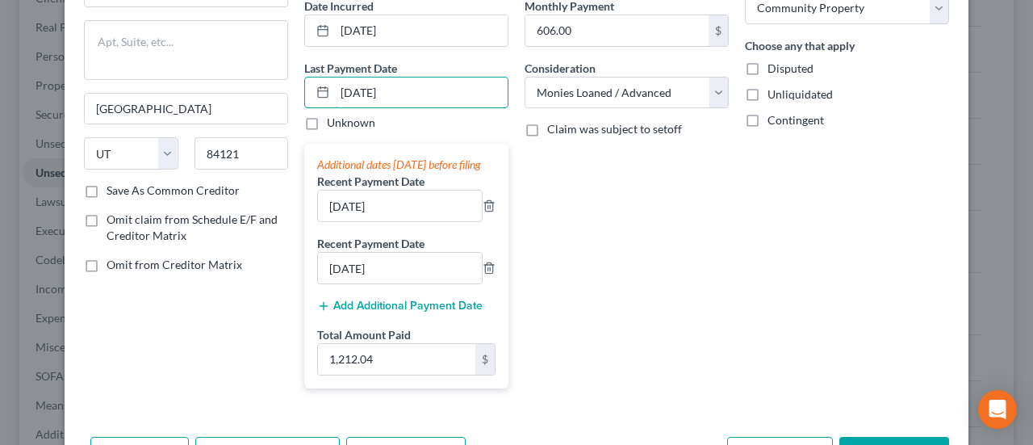
type input "08/05/2025"
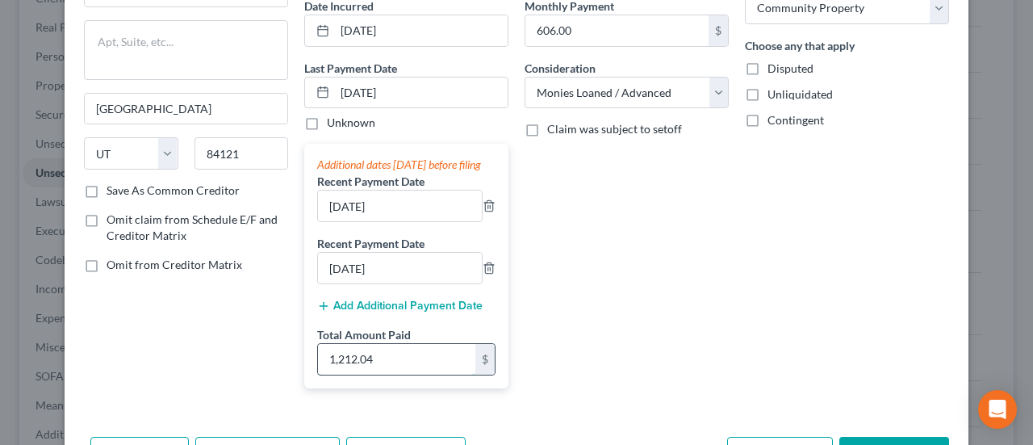
click at [388, 373] on input "1,212.04" at bounding box center [396, 359] width 157 height 31
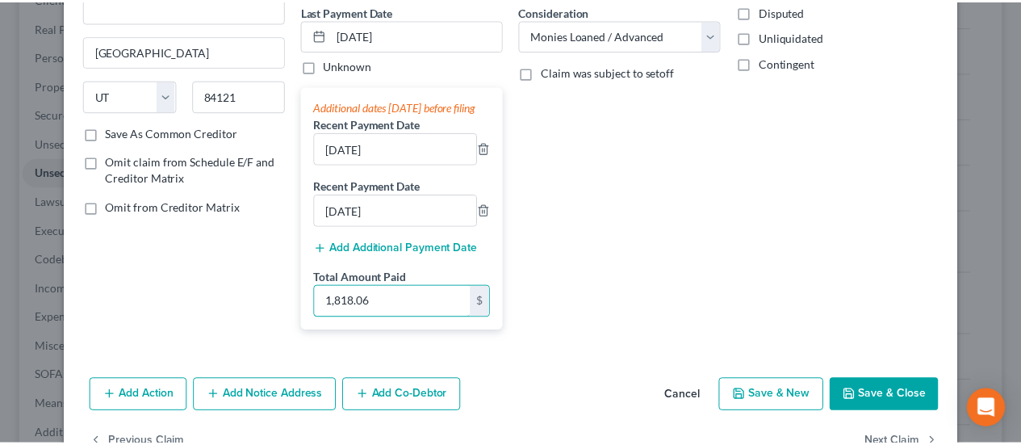
scroll to position [278, 0]
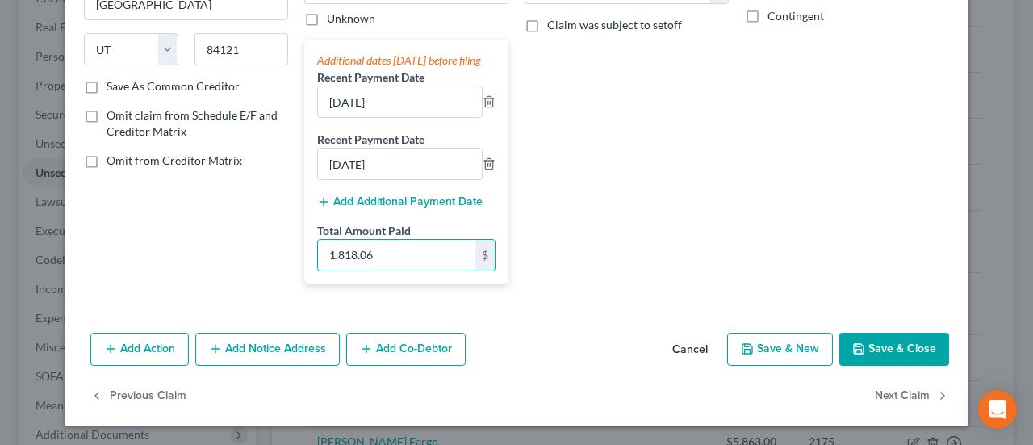
type input "1,818.06"
drag, startPoint x: 898, startPoint y: 343, endPoint x: 846, endPoint y: 308, distance: 62.7
click at [898, 342] on button "Save & Close" at bounding box center [895, 350] width 110 height 34
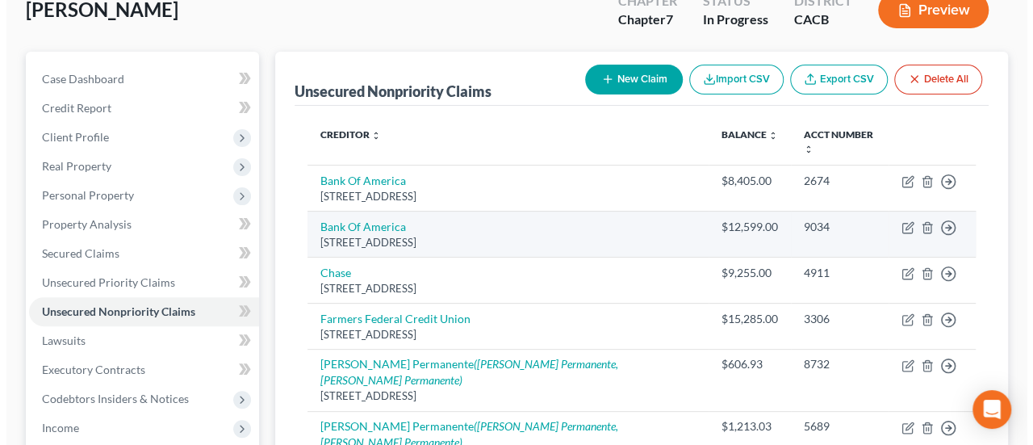
scroll to position [81, 0]
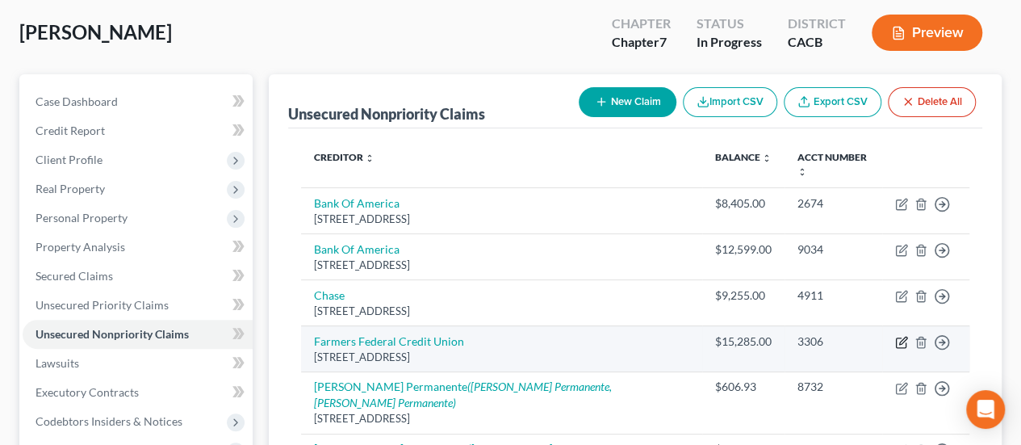
click at [904, 336] on icon "button" at bounding box center [901, 342] width 13 height 13
select select "4"
select select "2"
select select "4"
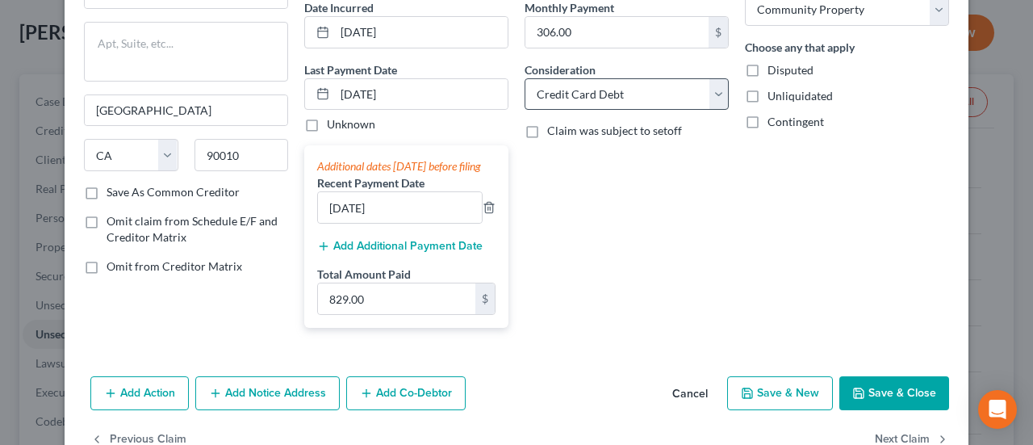
scroll to position [161, 0]
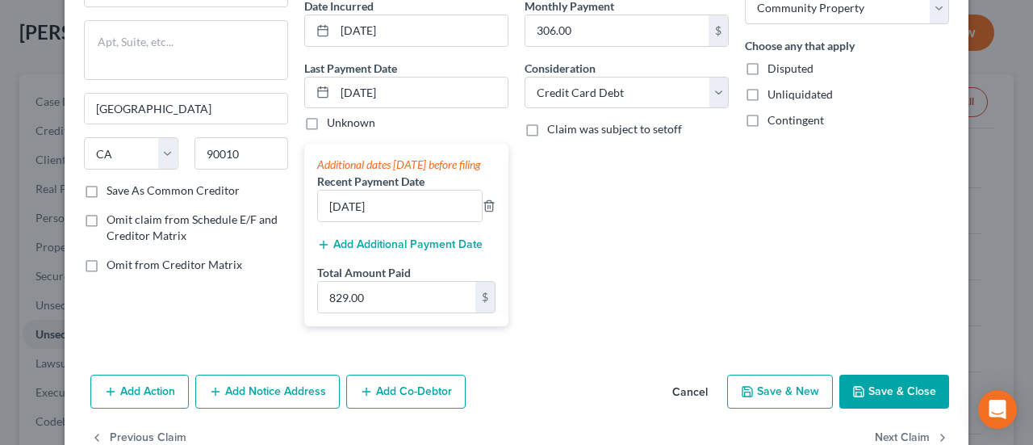
click at [685, 396] on button "Cancel" at bounding box center [690, 392] width 61 height 32
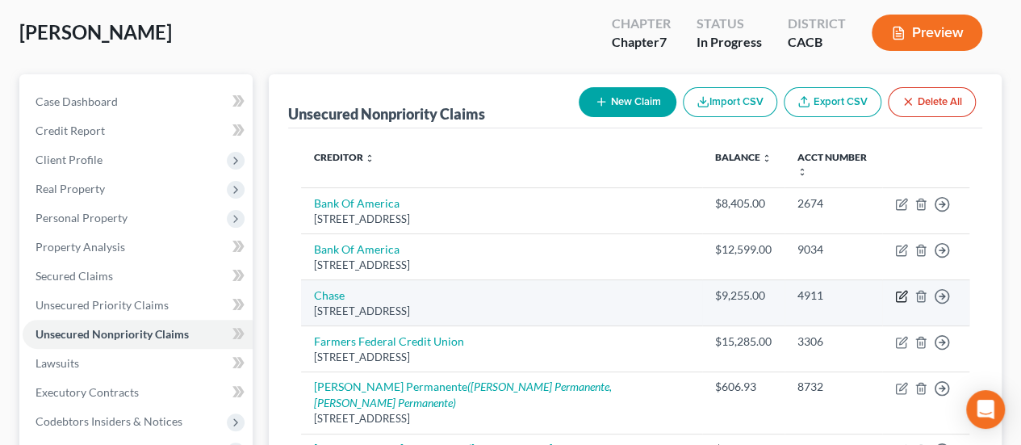
click at [899, 290] on icon "button" at bounding box center [901, 296] width 13 height 13
select select "36"
select select "2"
select select "4"
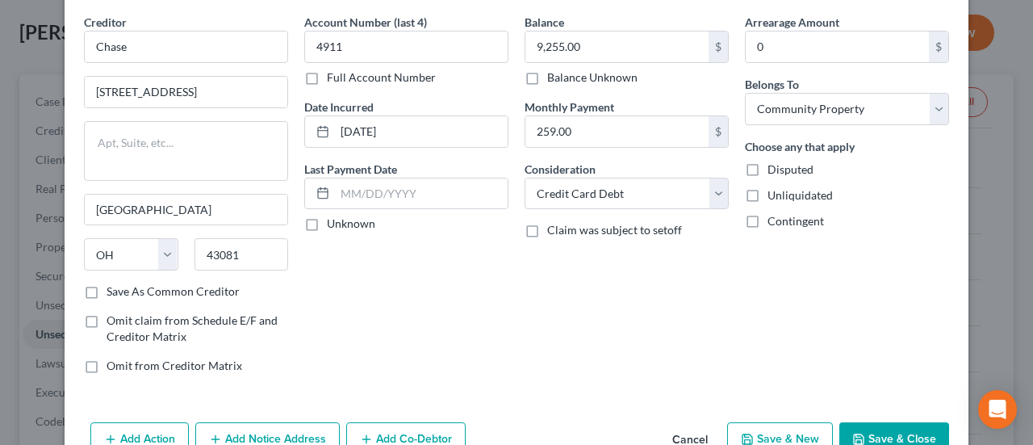
scroll to position [81, 0]
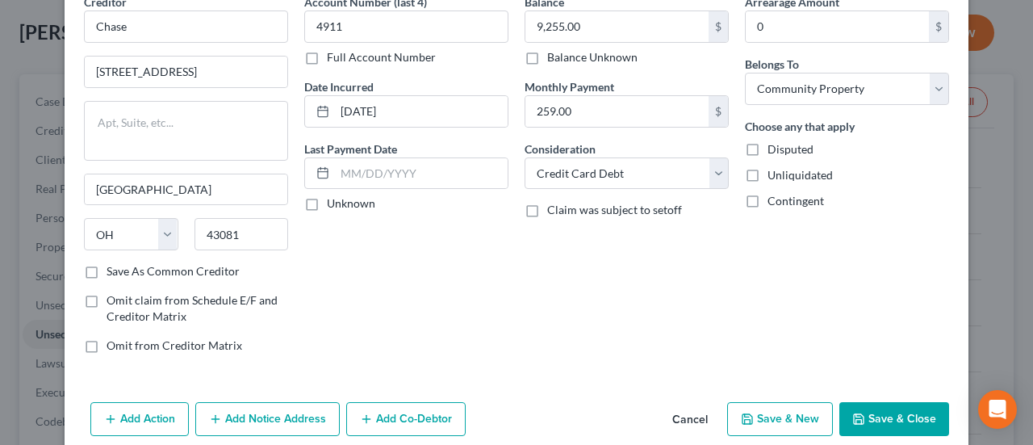
click at [696, 417] on button "Cancel" at bounding box center [690, 420] width 61 height 32
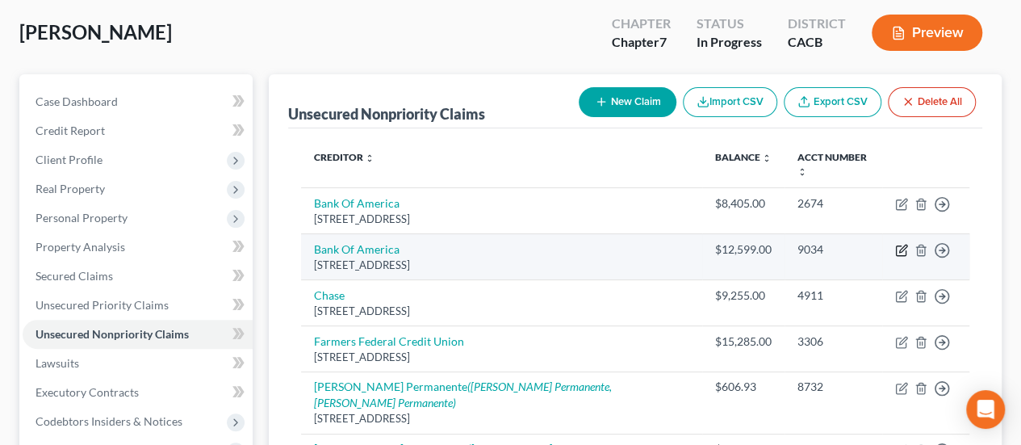
click at [900, 245] on icon "button" at bounding box center [902, 248] width 7 height 7
select select "7"
select select "2"
select select "4"
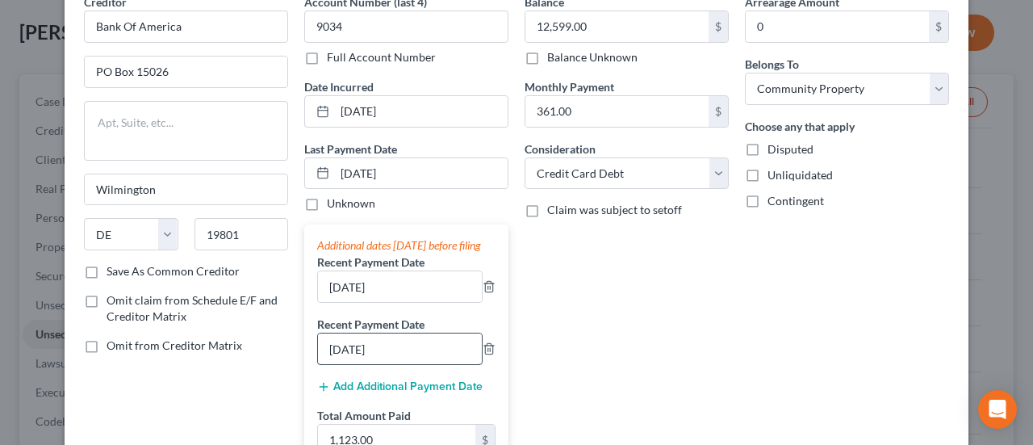
click at [395, 360] on input "05/14/2025" at bounding box center [400, 348] width 164 height 31
click at [387, 299] on input "5/30/2025" at bounding box center [400, 286] width 164 height 31
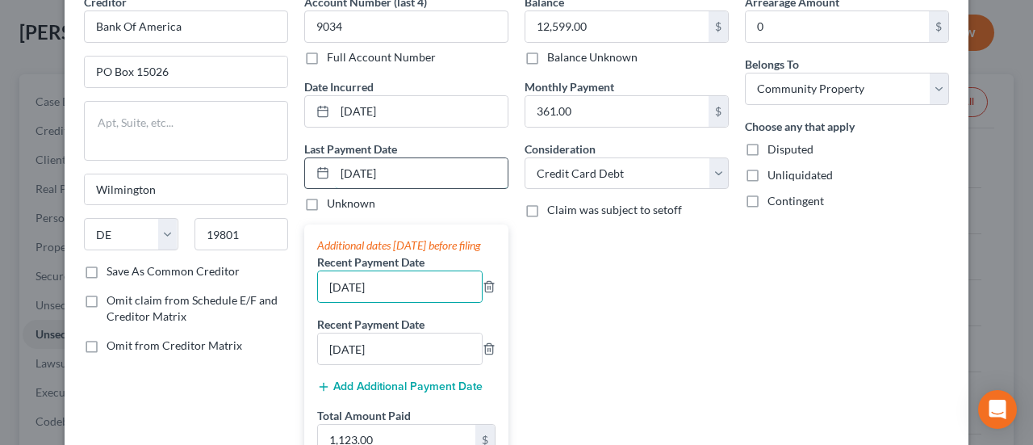
click at [400, 174] on input "06/30/2025" at bounding box center [421, 173] width 173 height 31
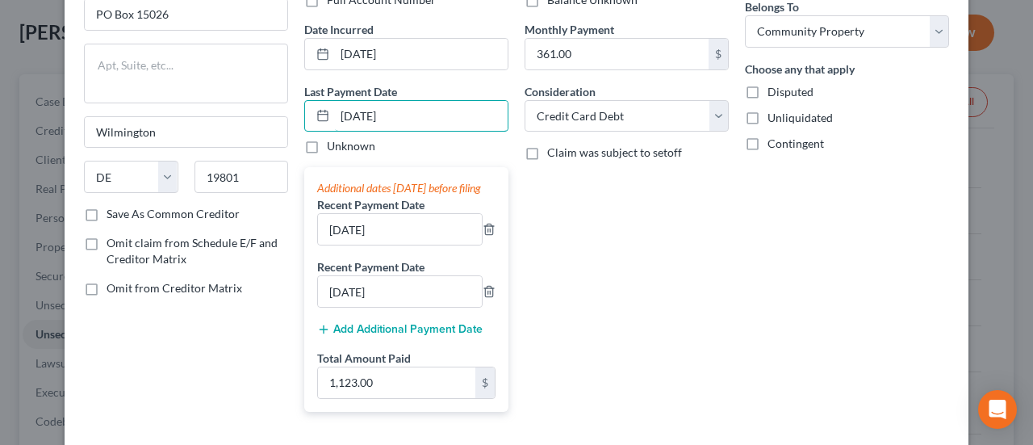
scroll to position [161, 0]
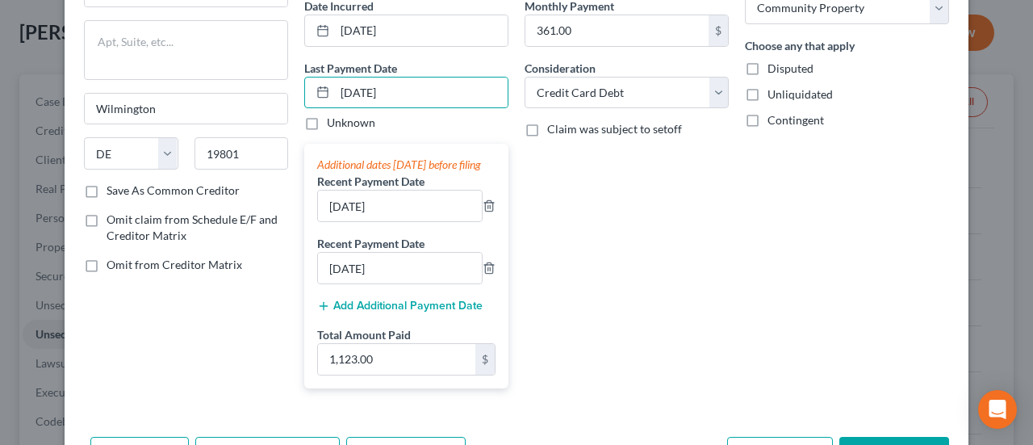
click at [434, 312] on div "Add Additional Payment Date" at bounding box center [406, 305] width 178 height 16
click at [430, 312] on button "Add Additional Payment Date" at bounding box center [400, 306] width 166 height 13
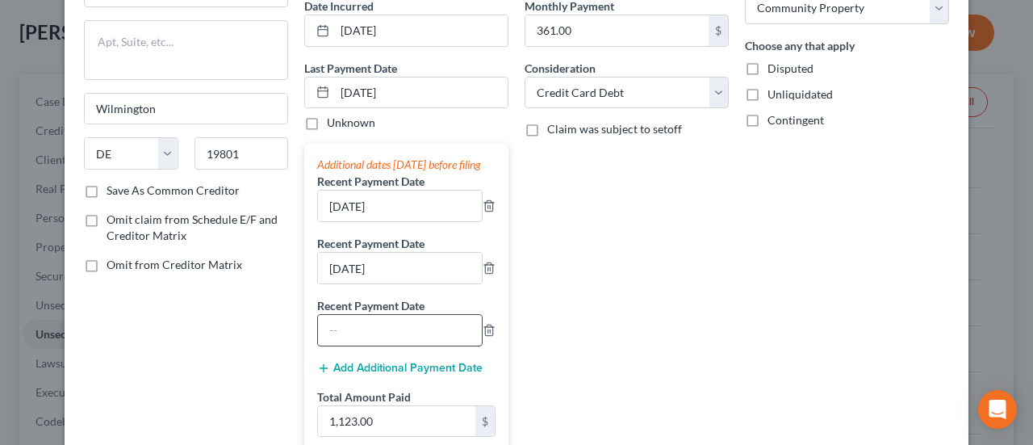
click at [386, 329] on input "text" at bounding box center [400, 330] width 164 height 31
type input "05/14/2025"
drag, startPoint x: 348, startPoint y: 281, endPoint x: 362, endPoint y: 288, distance: 15.5
click at [347, 280] on input "05/14/2025" at bounding box center [400, 268] width 164 height 31
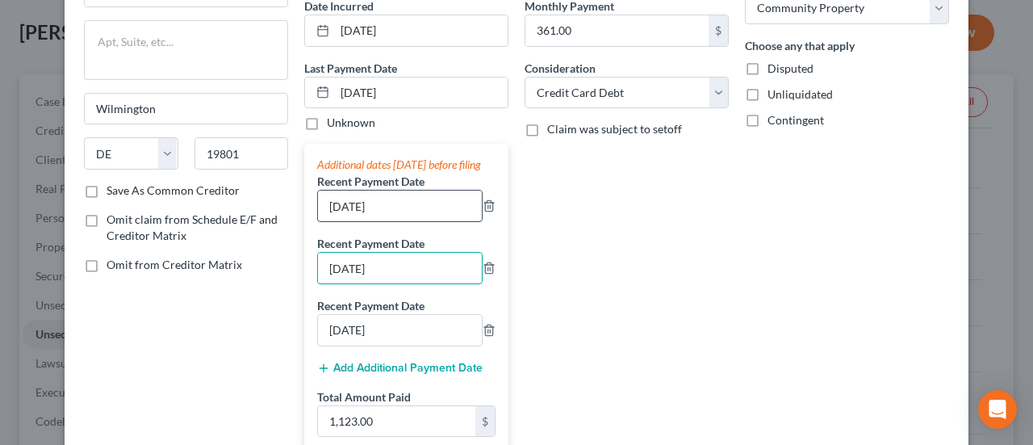
type input "05/30/2025"
click at [329, 216] on input "5/30/2025" at bounding box center [400, 206] width 164 height 31
type input "06/30/2025"
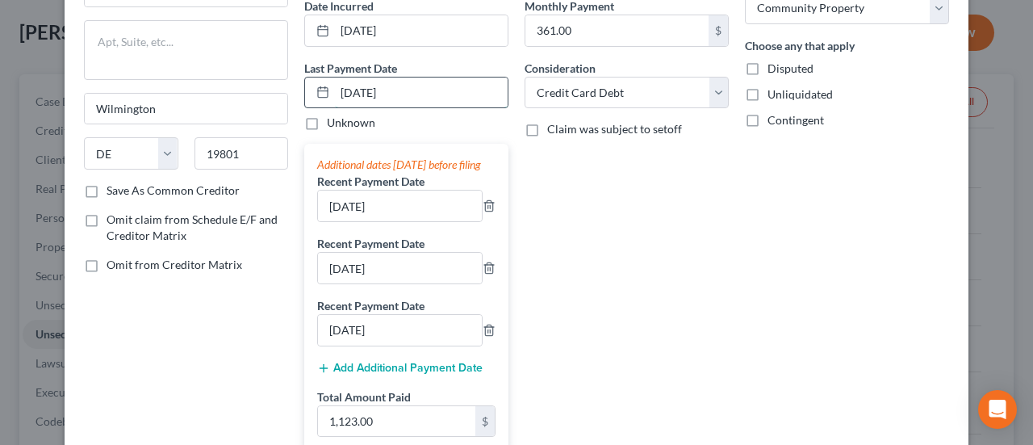
click at [421, 78] on input "06/30/2025" at bounding box center [421, 93] width 173 height 31
click at [420, 86] on input "06/30/2025" at bounding box center [421, 93] width 173 height 31
drag, startPoint x: 425, startPoint y: 87, endPoint x: 344, endPoint y: 98, distance: 82.2
click at [337, 99] on input "06/30/2025" at bounding box center [421, 93] width 173 height 31
click at [425, 283] on input "05/30/2025" at bounding box center [400, 268] width 164 height 31
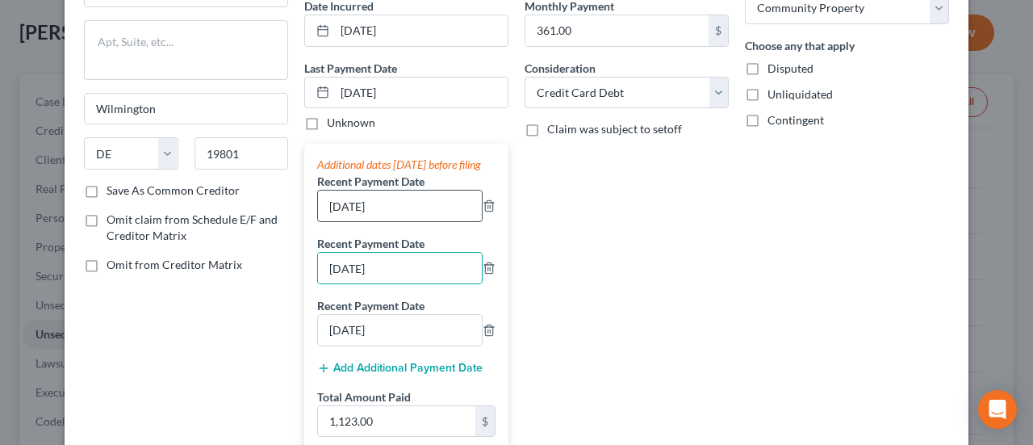
click at [396, 221] on input "06/30/2025" at bounding box center [400, 206] width 164 height 31
click at [410, 90] on input "06/30/2025" at bounding box center [421, 93] width 173 height 31
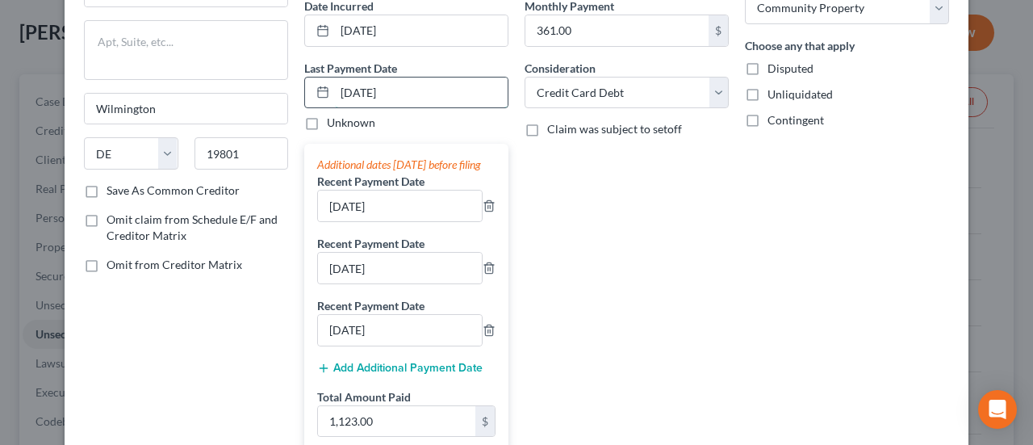
click at [412, 90] on input "06/30/2025" at bounding box center [421, 93] width 173 height 31
click at [409, 278] on input "05/30/2025" at bounding box center [400, 268] width 164 height 31
click at [393, 216] on input "06/30/2025" at bounding box center [400, 206] width 164 height 31
click at [410, 92] on input "06/30/2025" at bounding box center [421, 93] width 173 height 31
drag, startPoint x: 415, startPoint y: 89, endPoint x: 334, endPoint y: 94, distance: 80.9
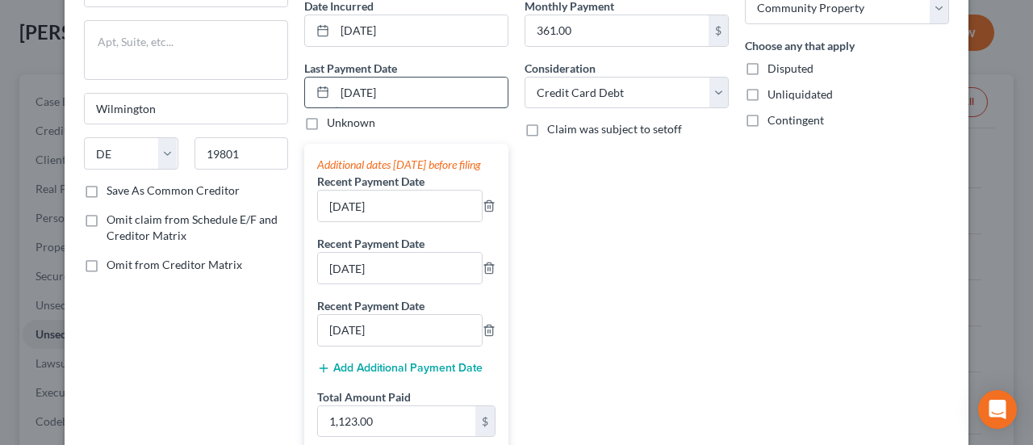
click at [335, 94] on input "06/30/2025" at bounding box center [421, 93] width 173 height 31
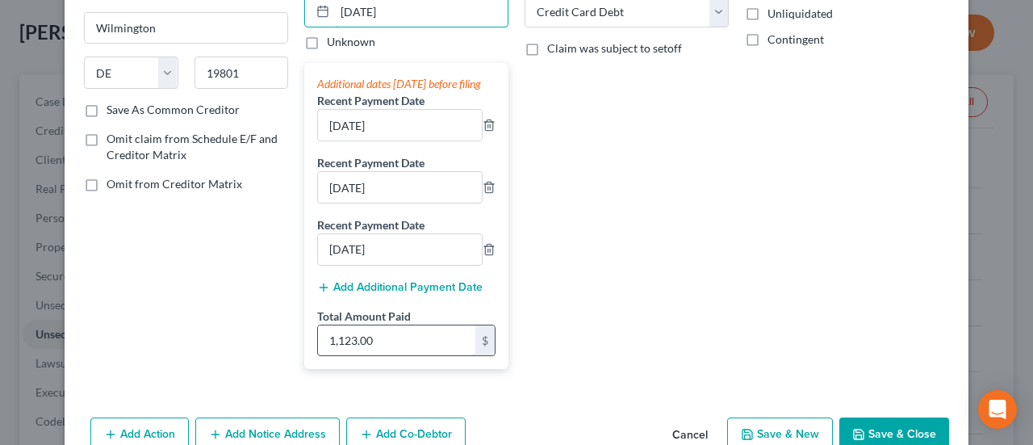
scroll to position [323, 0]
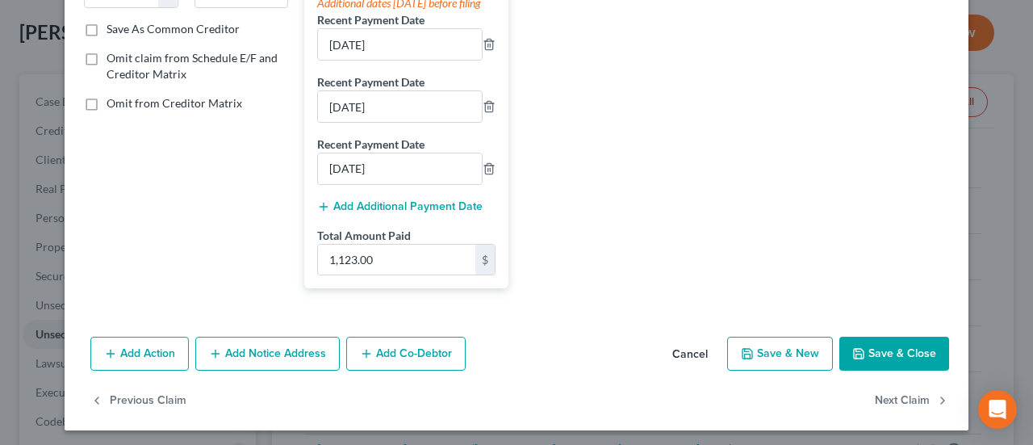
type input "07/25/2025"
click at [377, 270] on input "1,123.00" at bounding box center [396, 260] width 157 height 31
type input "1,484.00"
click at [853, 360] on icon "button" at bounding box center [859, 353] width 13 height 13
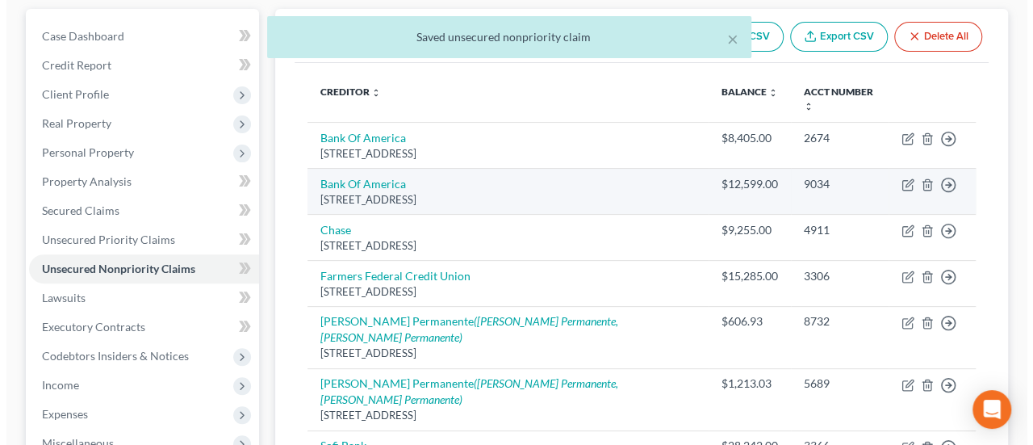
scroll to position [161, 0]
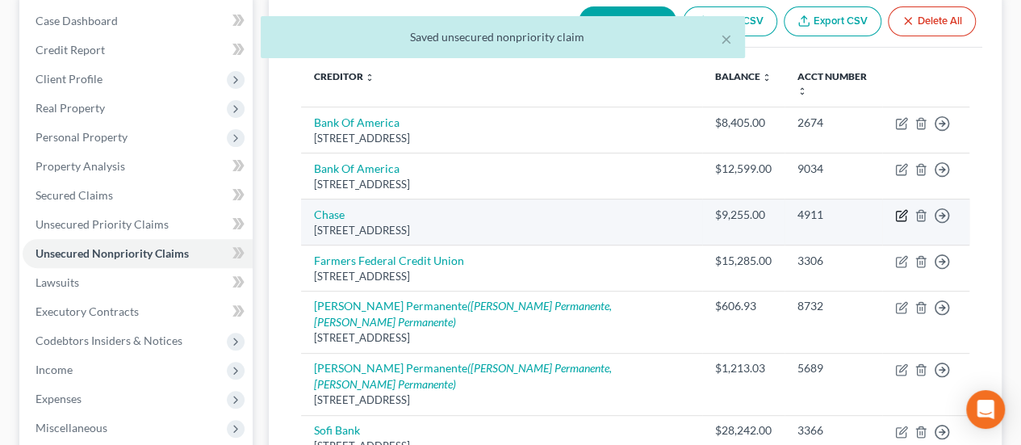
click at [903, 209] on icon "button" at bounding box center [901, 215] width 13 height 13
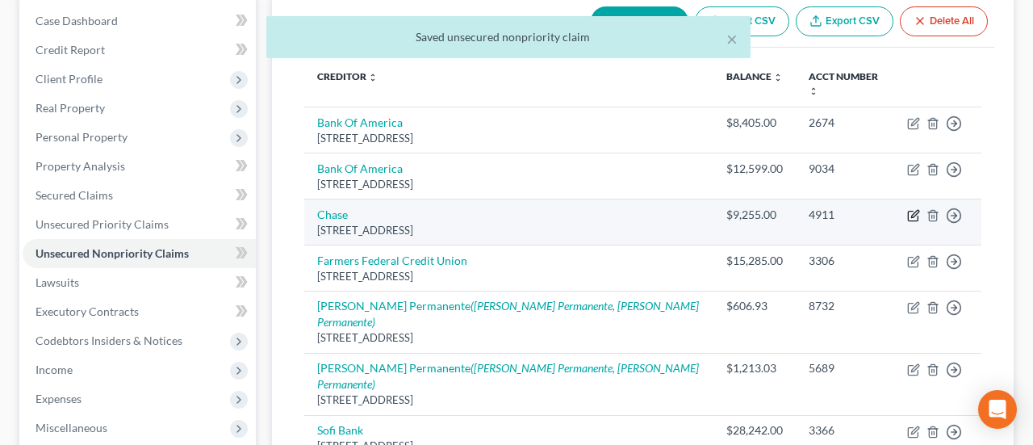
select select "36"
select select "2"
select select "4"
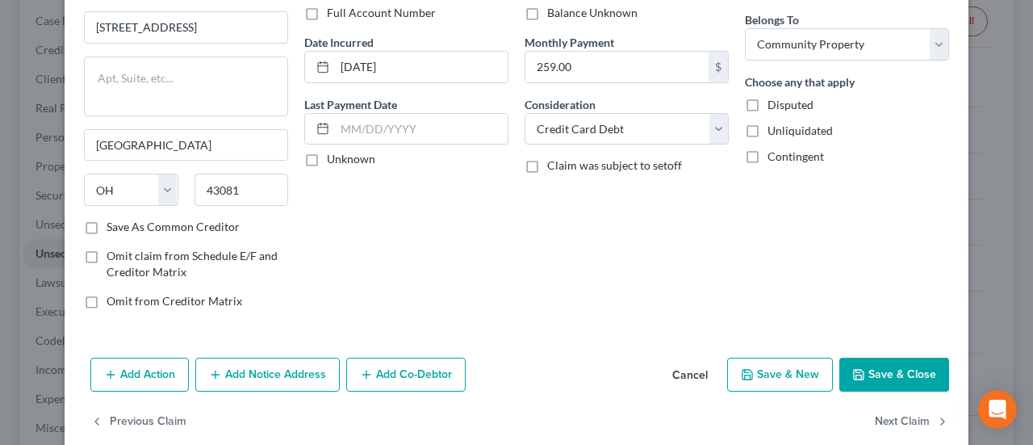
scroll to position [147, 0]
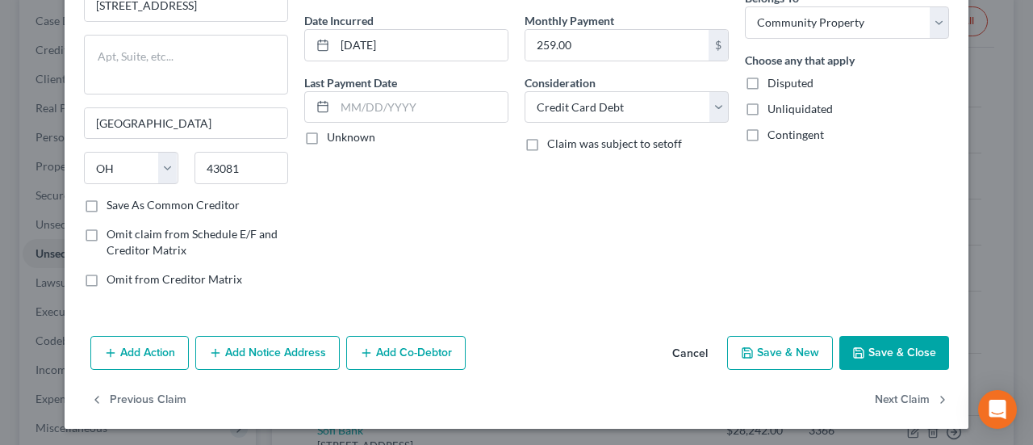
click at [694, 344] on button "Cancel" at bounding box center [690, 353] width 61 height 32
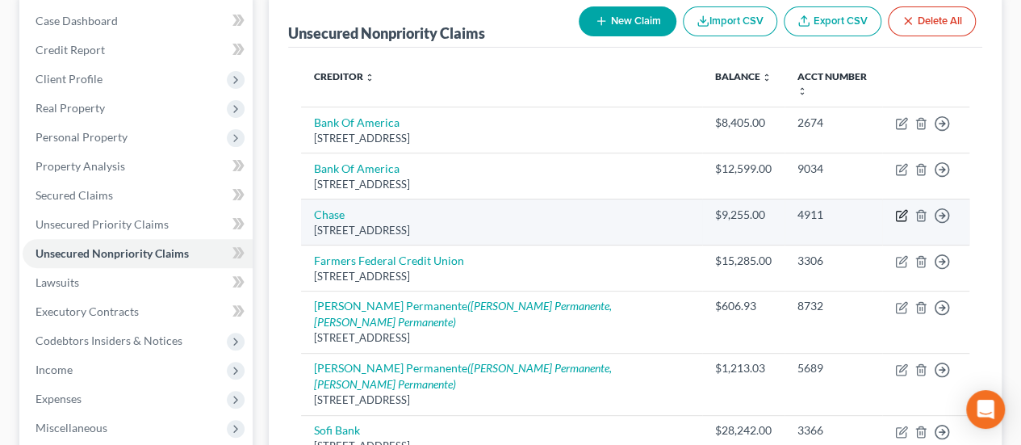
click at [902, 209] on icon "button" at bounding box center [901, 215] width 13 height 13
select select "36"
select select "2"
select select "4"
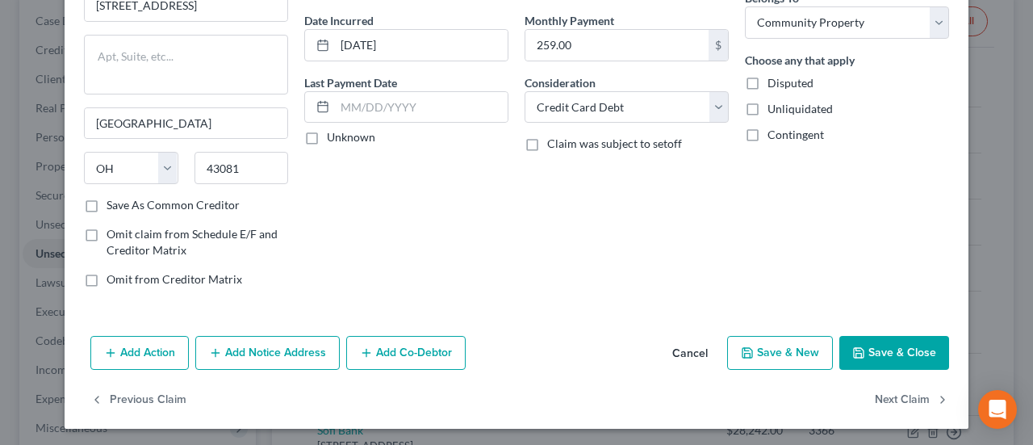
click at [675, 337] on button "Cancel" at bounding box center [690, 353] width 61 height 32
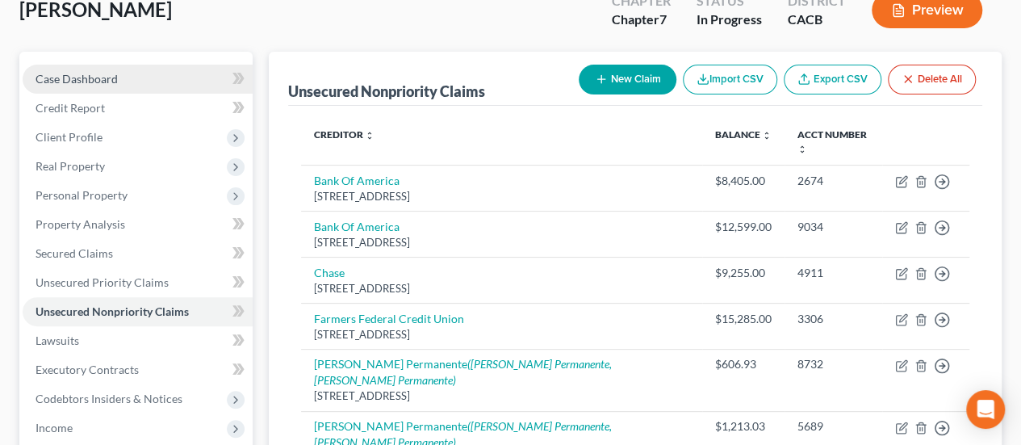
scroll to position [0, 0]
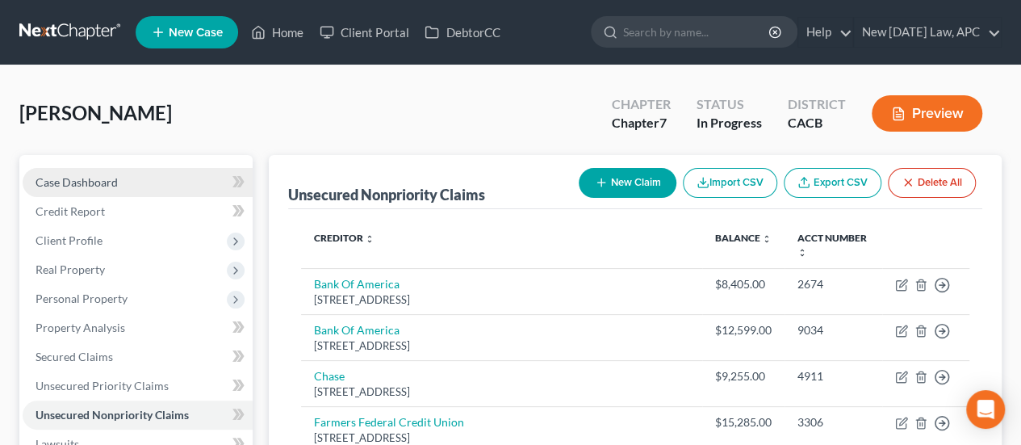
click at [102, 174] on link "Case Dashboard" at bounding box center [138, 182] width 230 height 29
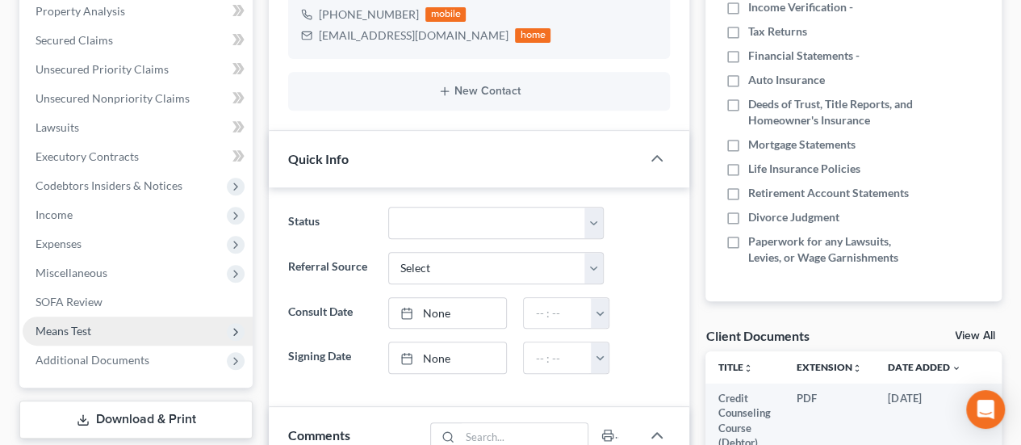
scroll to position [323, 0]
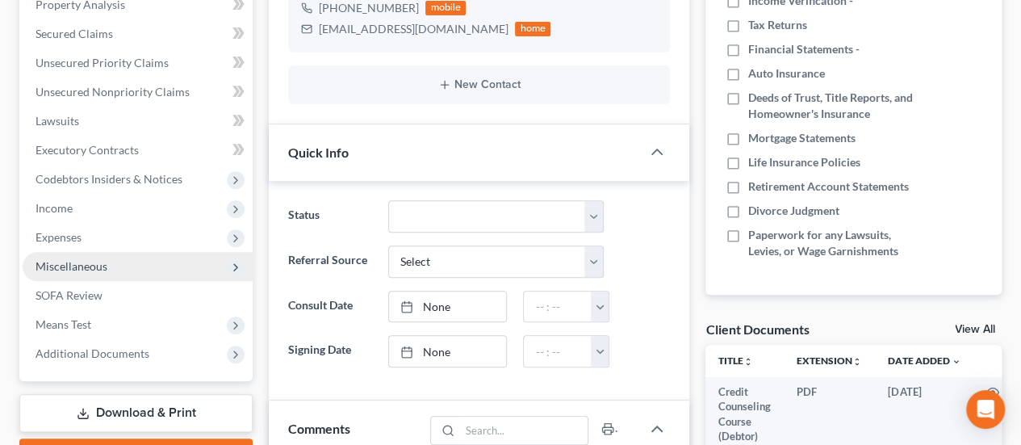
click at [92, 259] on span "Miscellaneous" at bounding box center [72, 266] width 72 height 14
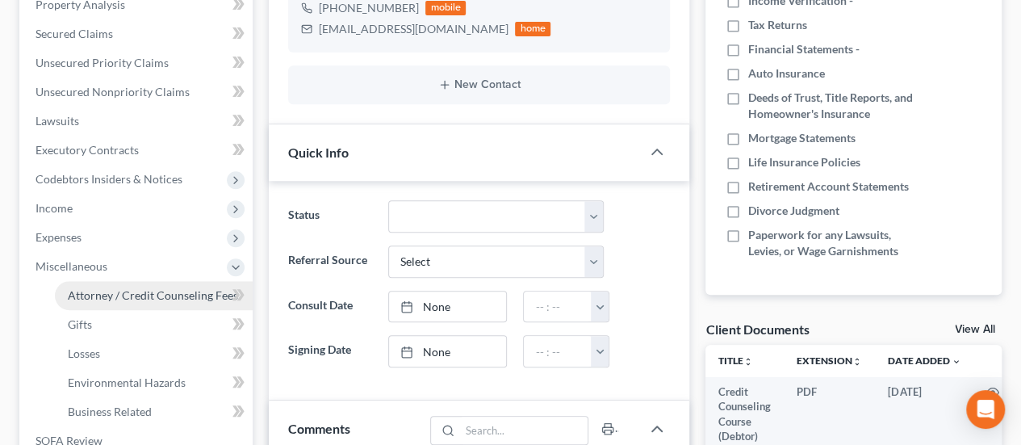
click at [100, 291] on span "Attorney / Credit Counseling Fees" at bounding box center [153, 295] width 170 height 14
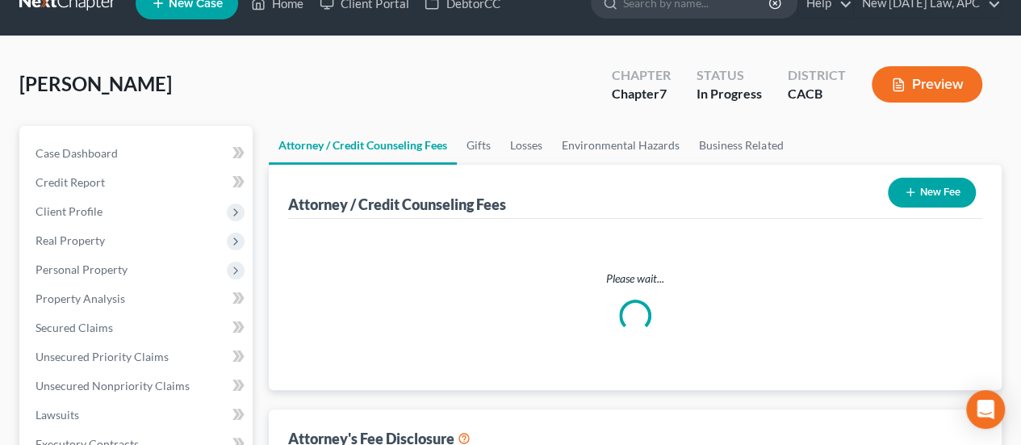
scroll to position [1, 0]
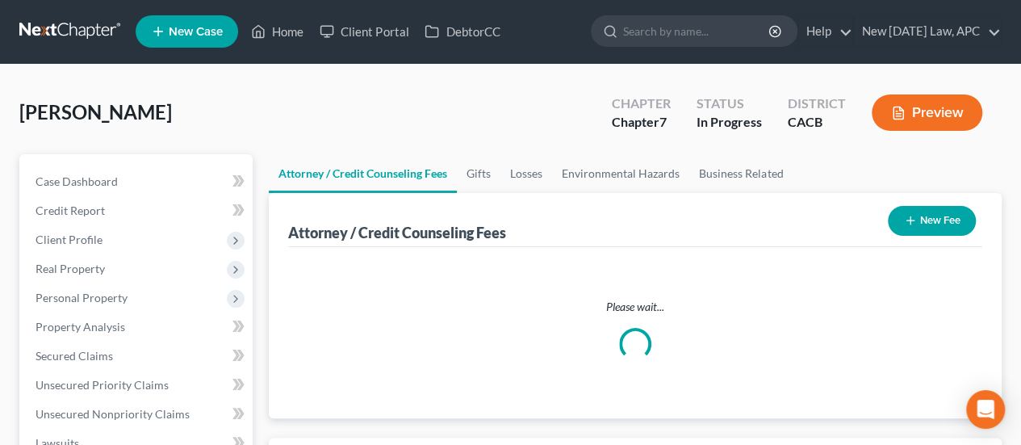
select select "1"
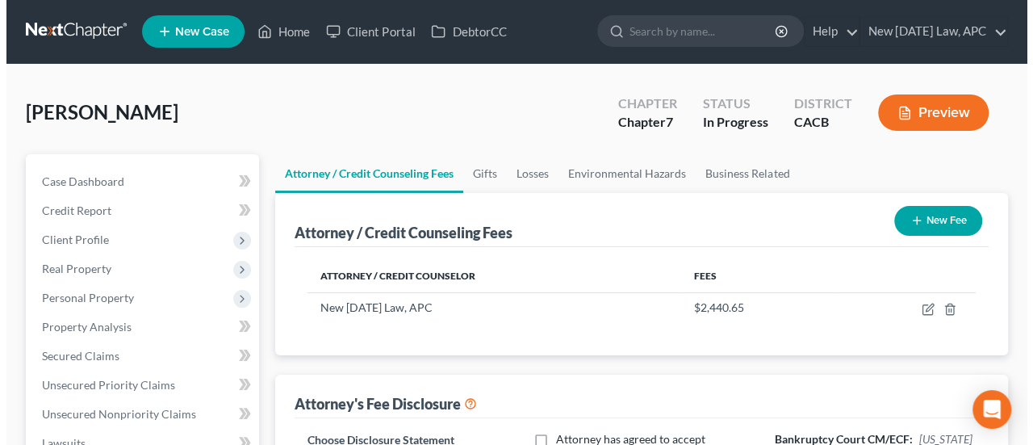
scroll to position [0, 0]
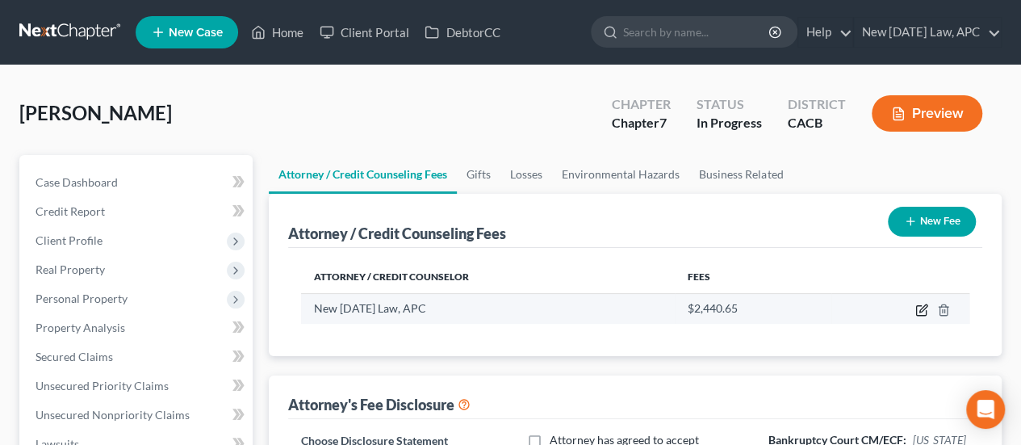
click at [918, 313] on icon "button" at bounding box center [922, 310] width 13 height 13
select select "4"
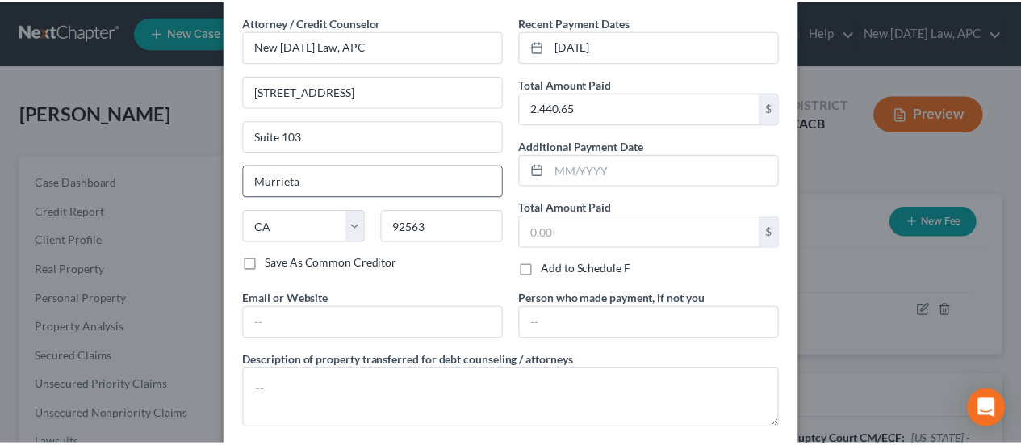
scroll to position [143, 0]
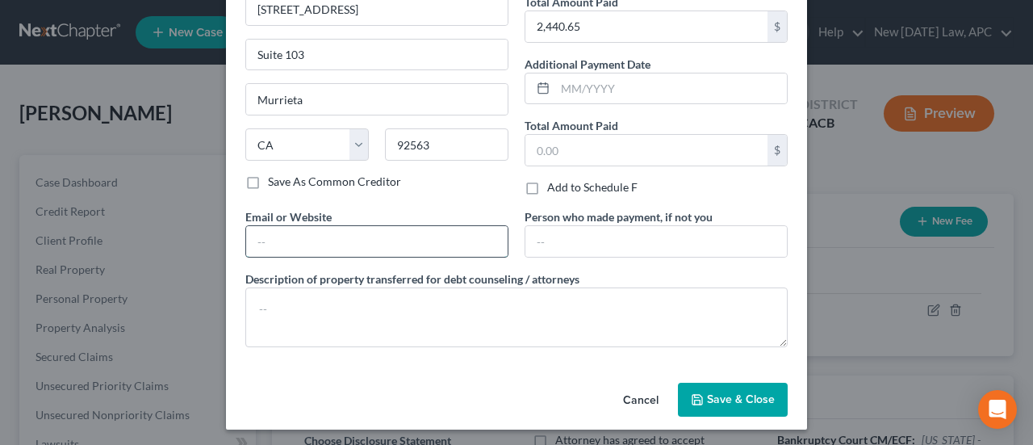
click at [322, 243] on input "text" at bounding box center [377, 241] width 262 height 31
type input "hello@newtomorrowlaw.com"
click at [707, 392] on span "Save & Close" at bounding box center [741, 399] width 68 height 14
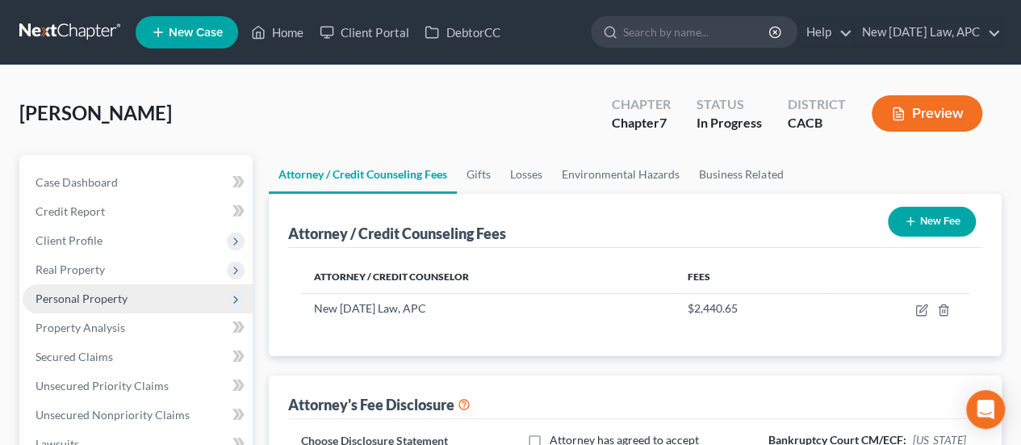
click at [89, 296] on span "Personal Property" at bounding box center [82, 298] width 92 height 14
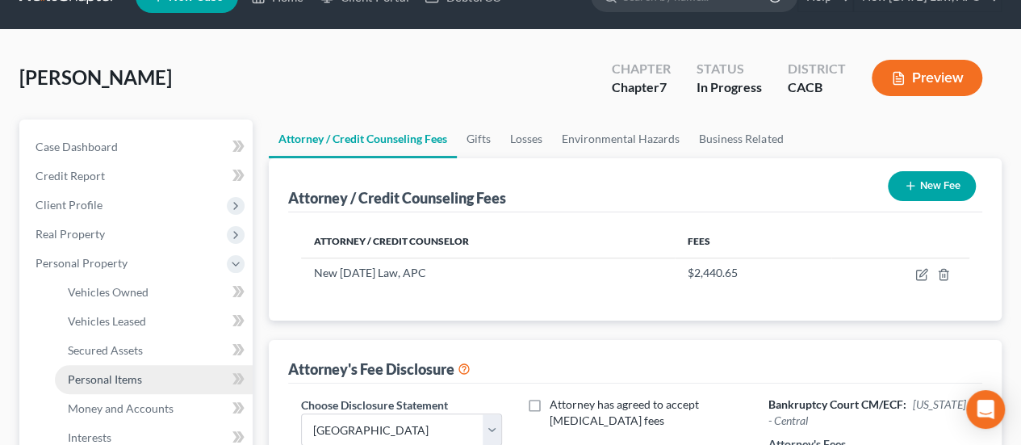
scroll to position [81, 0]
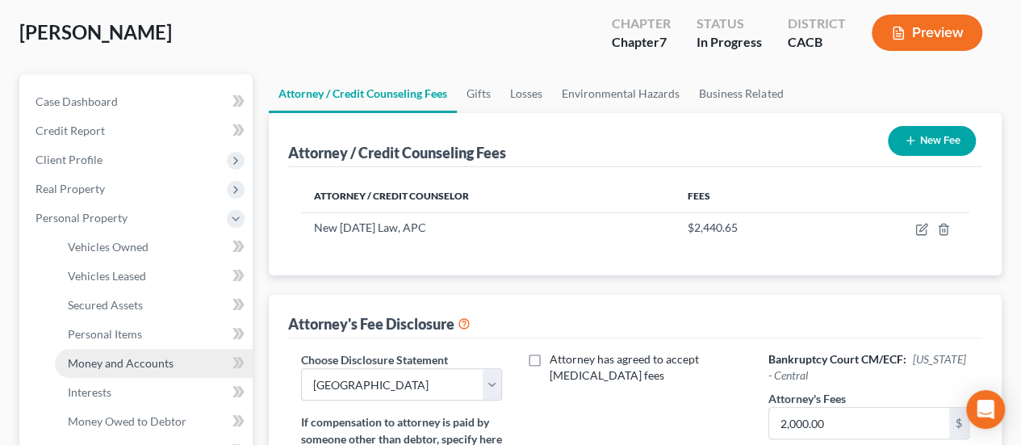
click at [128, 354] on link "Money and Accounts" at bounding box center [154, 363] width 198 height 29
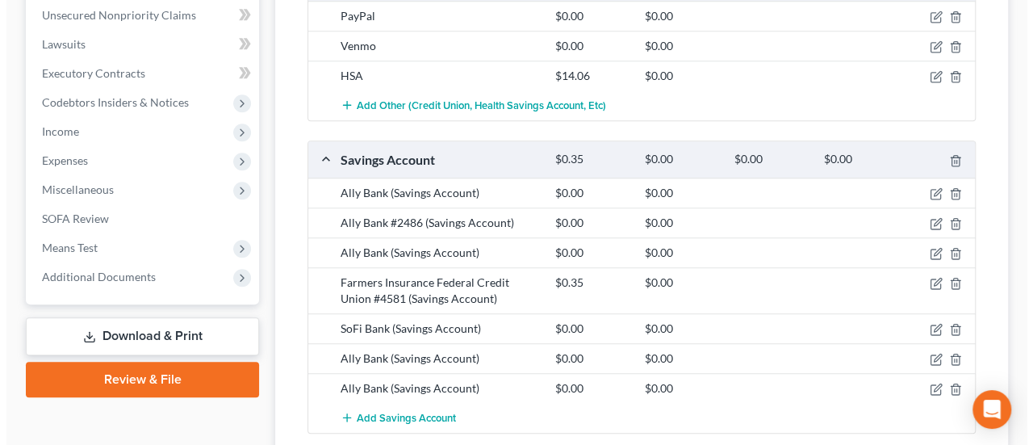
scroll to position [727, 0]
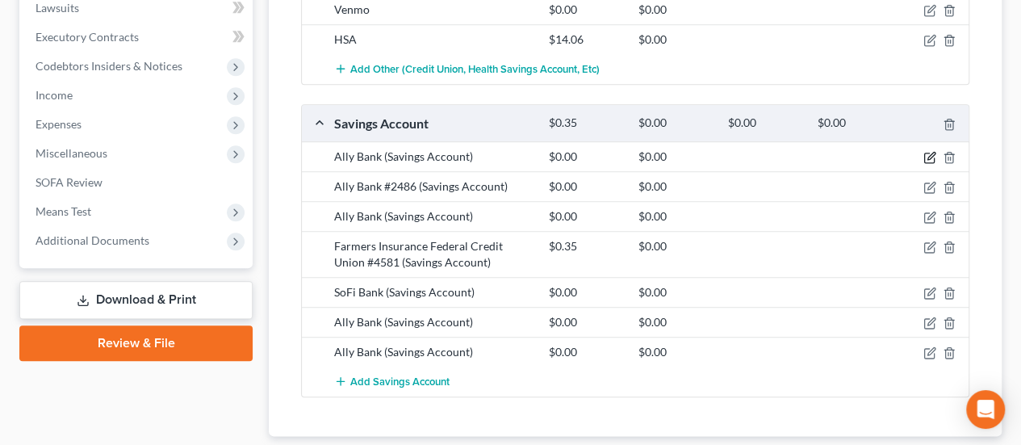
click at [925, 151] on icon "button" at bounding box center [930, 157] width 13 height 13
select select "39"
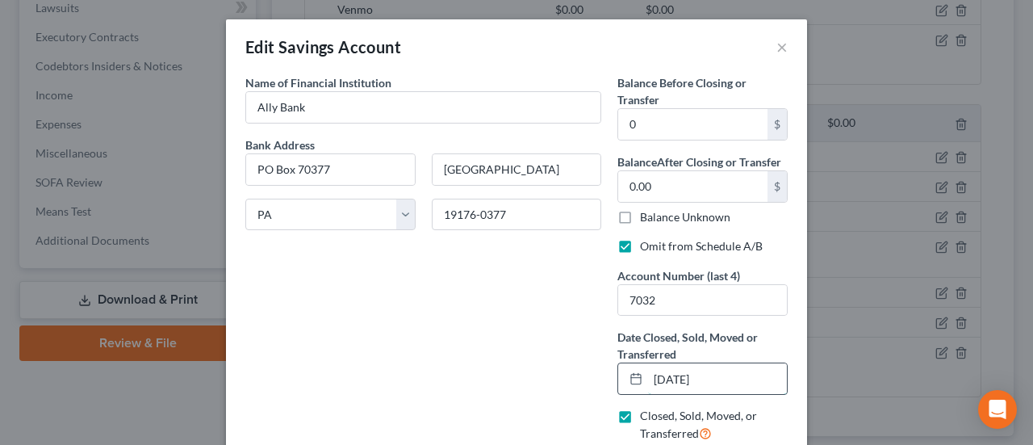
click at [678, 376] on input "08/08/2025" at bounding box center [717, 378] width 139 height 31
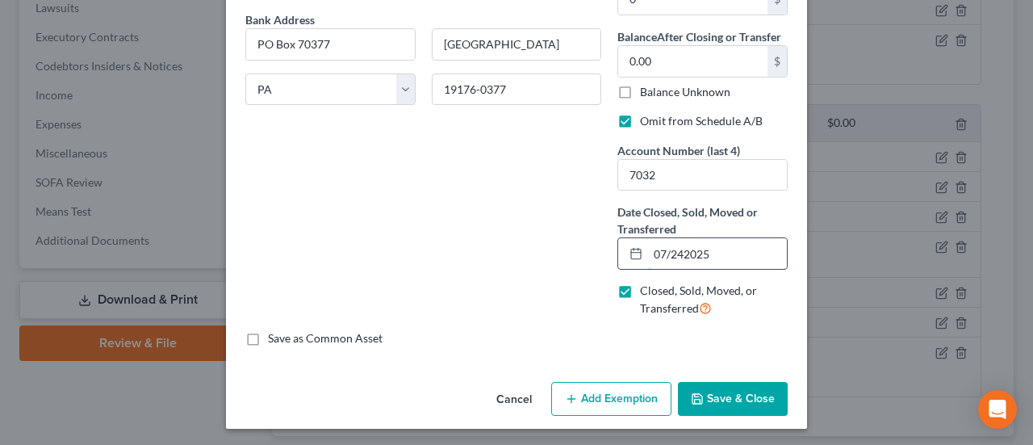
click at [680, 248] on input "07/242025" at bounding box center [717, 253] width 139 height 31
type input "07/24/2025"
click at [722, 395] on button "Save & Close" at bounding box center [733, 399] width 110 height 34
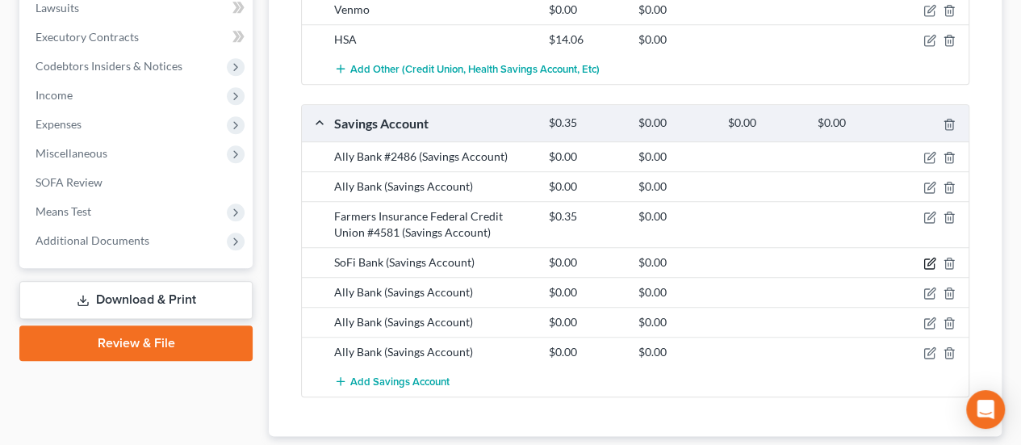
click at [926, 262] on icon "button" at bounding box center [930, 263] width 13 height 13
select select "46"
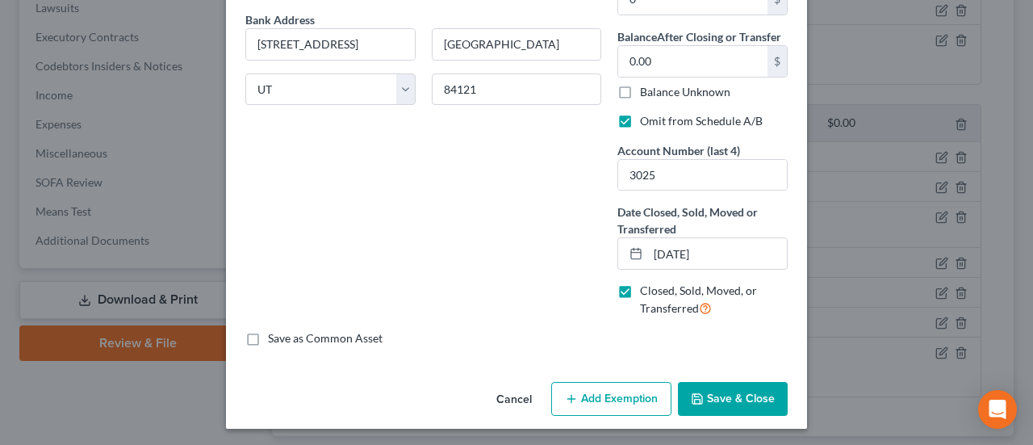
click at [518, 396] on button "Cancel" at bounding box center [514, 399] width 61 height 32
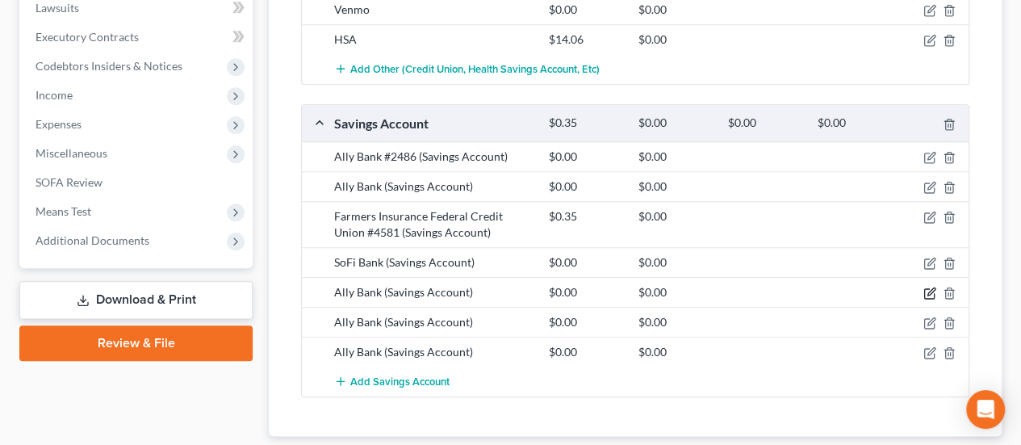
click at [931, 288] on icon "button" at bounding box center [931, 291] width 7 height 7
select select "4"
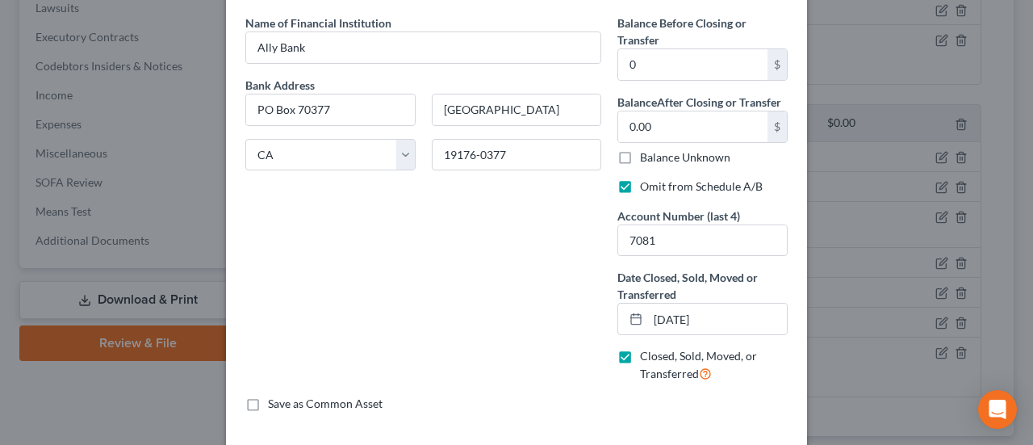
scroll to position [81, 0]
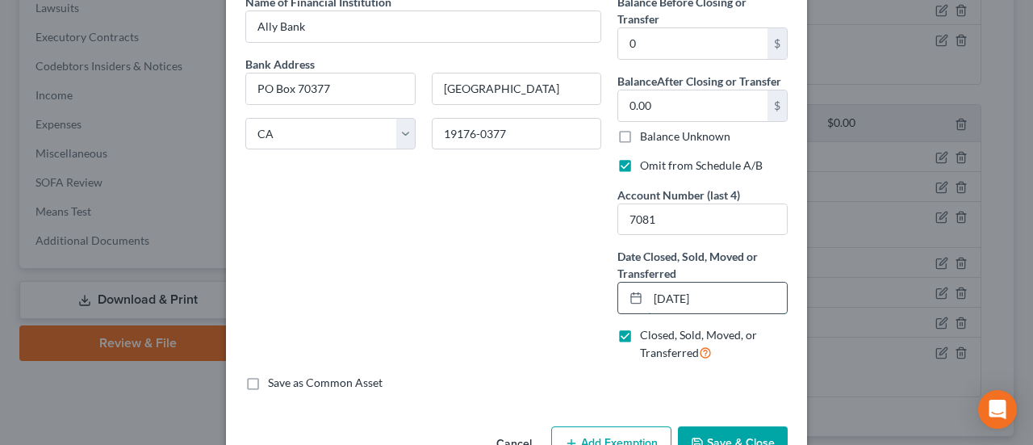
drag, startPoint x: 727, startPoint y: 298, endPoint x: 626, endPoint y: 287, distance: 100.7
click at [626, 287] on div "08/08/2025" at bounding box center [703, 298] width 170 height 32
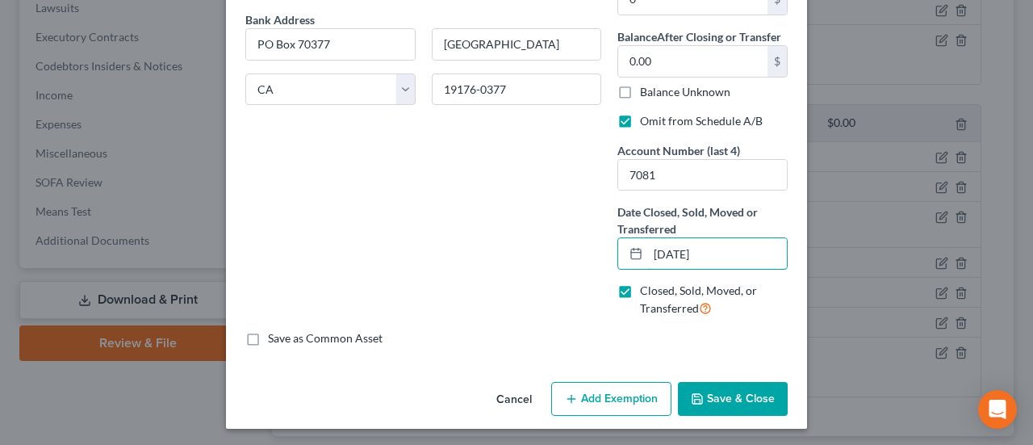
type input "07/24/2025"
click at [710, 383] on button "Save & Close" at bounding box center [733, 399] width 110 height 34
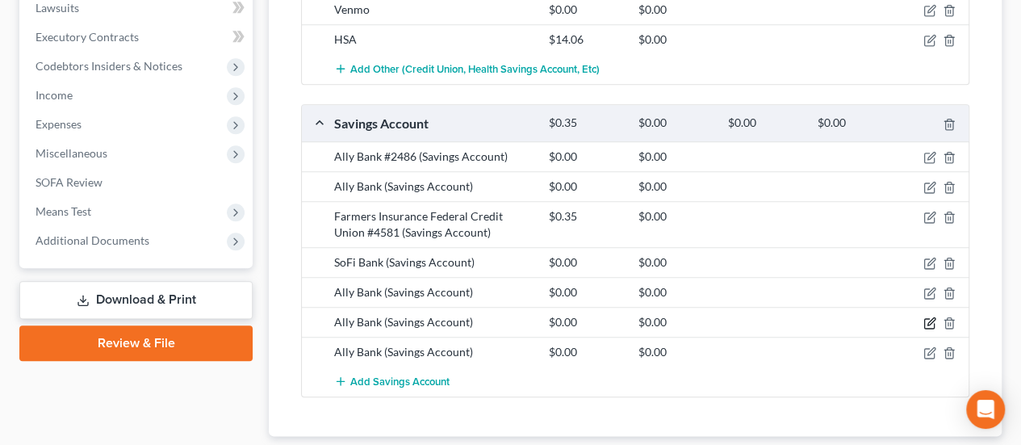
click at [928, 316] on icon "button" at bounding box center [930, 322] width 13 height 13
select select "39"
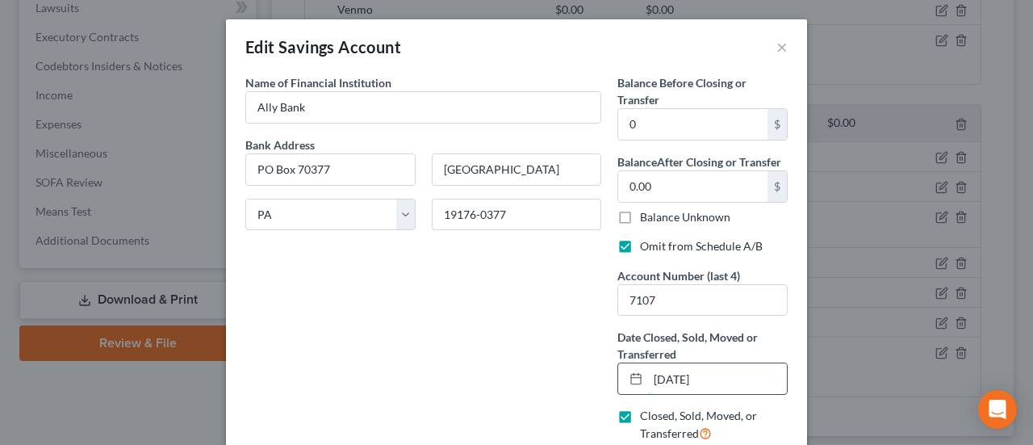
drag, startPoint x: 730, startPoint y: 374, endPoint x: 628, endPoint y: 367, distance: 101.9
click at [628, 367] on div "08/08/2025" at bounding box center [703, 378] width 170 height 32
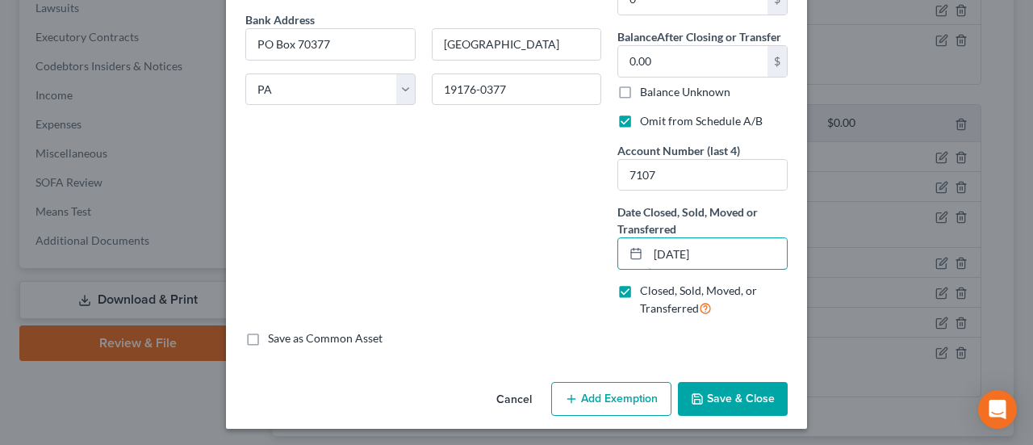
type input "07/24/2025"
click at [761, 388] on button "Save & Close" at bounding box center [733, 399] width 110 height 34
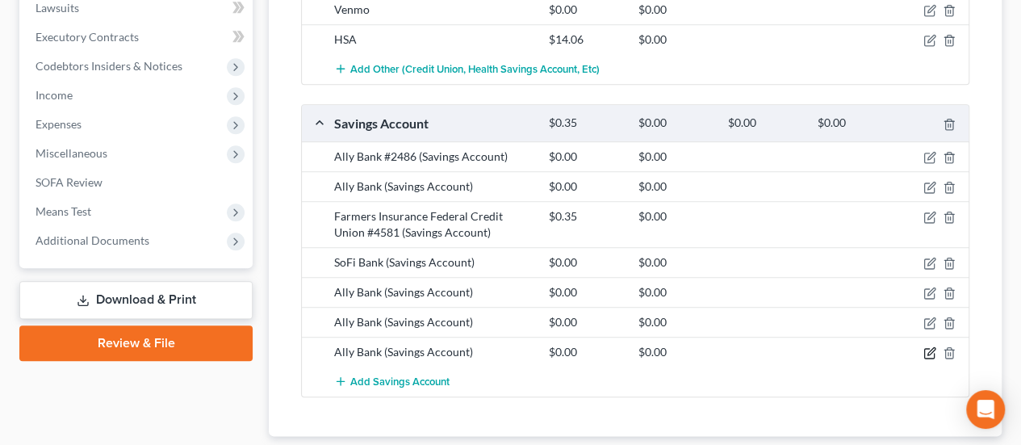
click at [928, 349] on icon "button" at bounding box center [930, 352] width 13 height 13
select select "39"
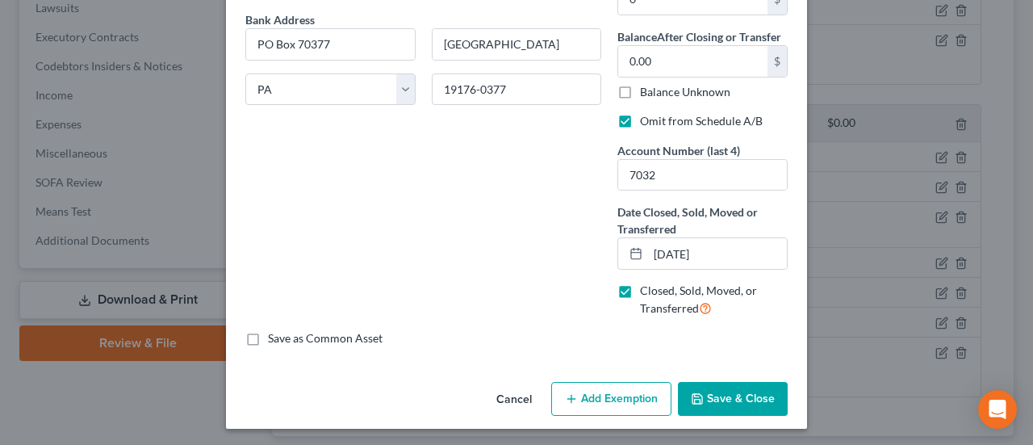
click at [727, 390] on button "Save & Close" at bounding box center [733, 399] width 110 height 34
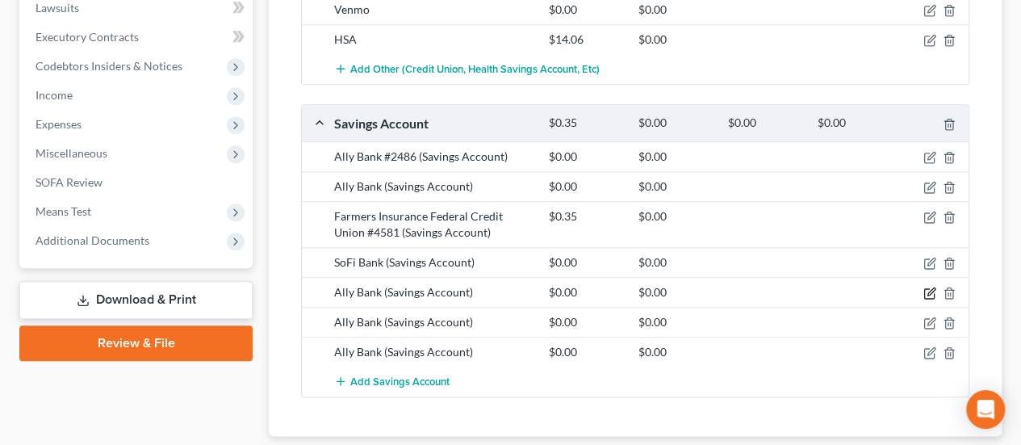
click at [928, 288] on icon "button" at bounding box center [931, 291] width 7 height 7
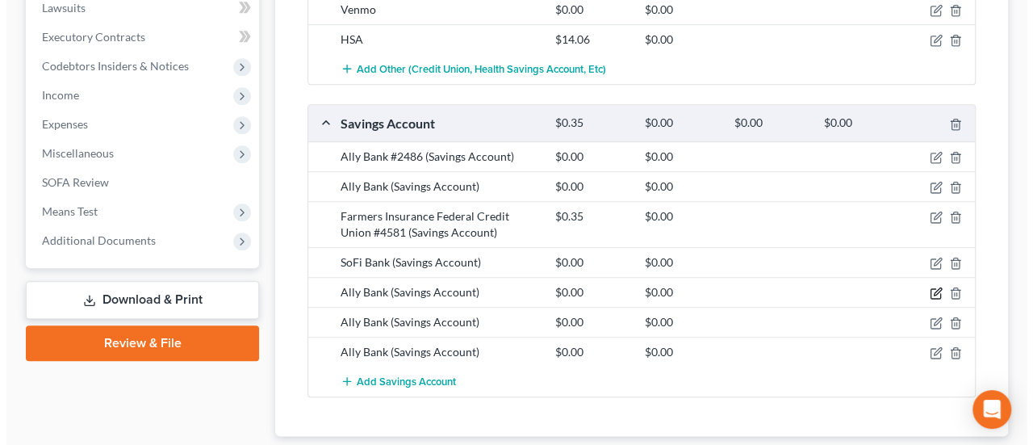
select select "4"
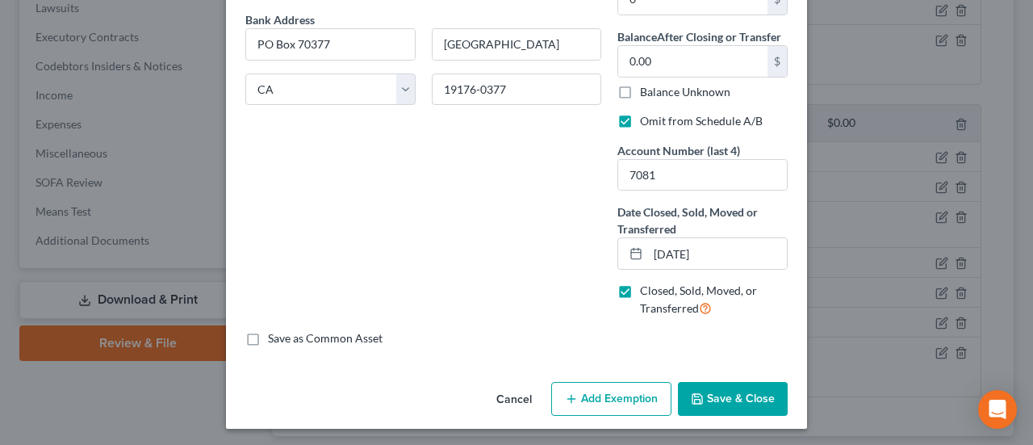
click at [706, 395] on button "Save & Close" at bounding box center [733, 399] width 110 height 34
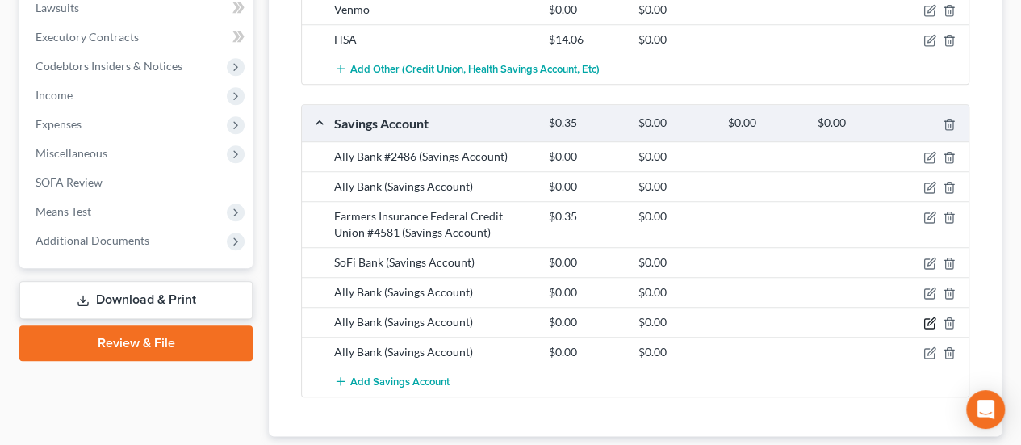
click at [924, 319] on icon "button" at bounding box center [929, 324] width 10 height 10
select select "39"
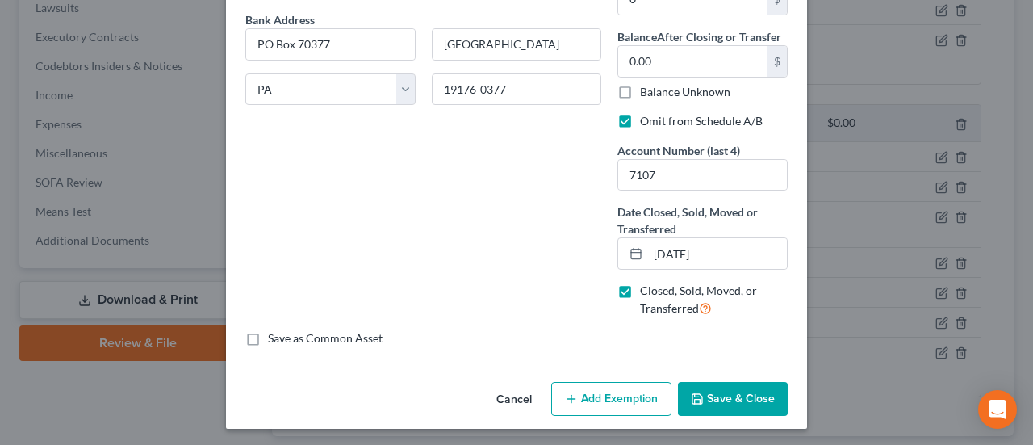
click at [709, 391] on button "Save & Close" at bounding box center [733, 399] width 110 height 34
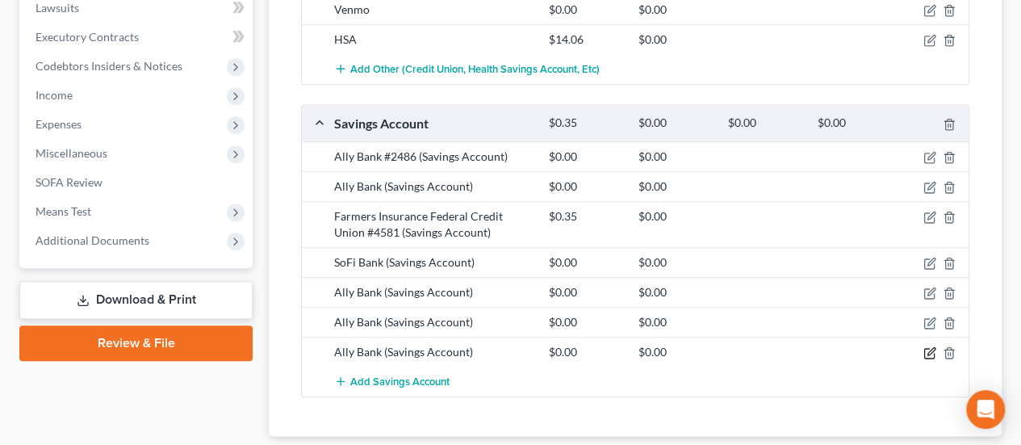
click at [925, 346] on icon "button" at bounding box center [930, 352] width 13 height 13
select select "39"
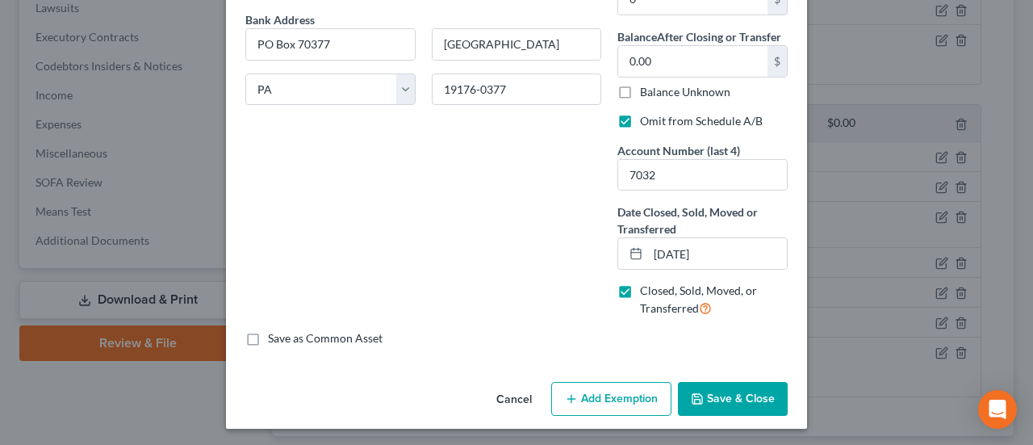
click at [734, 388] on button "Save & Close" at bounding box center [733, 399] width 110 height 34
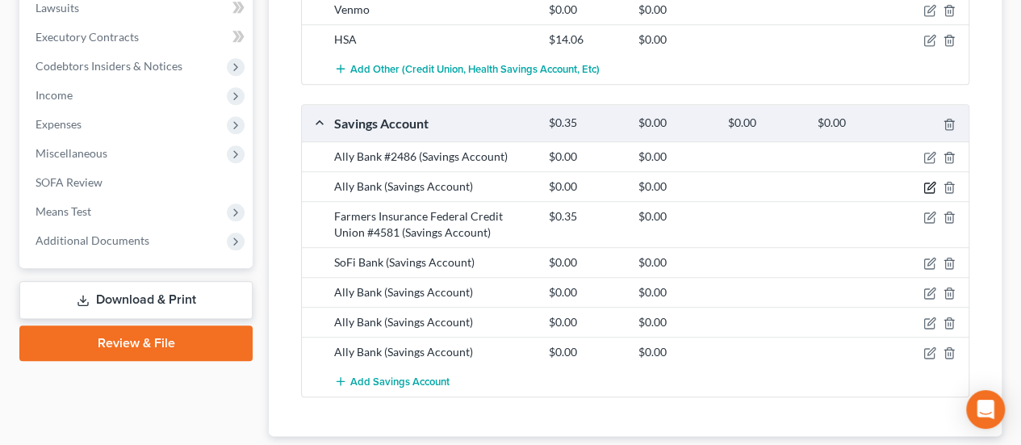
click at [931, 181] on icon "button" at bounding box center [930, 187] width 13 height 13
select select "39"
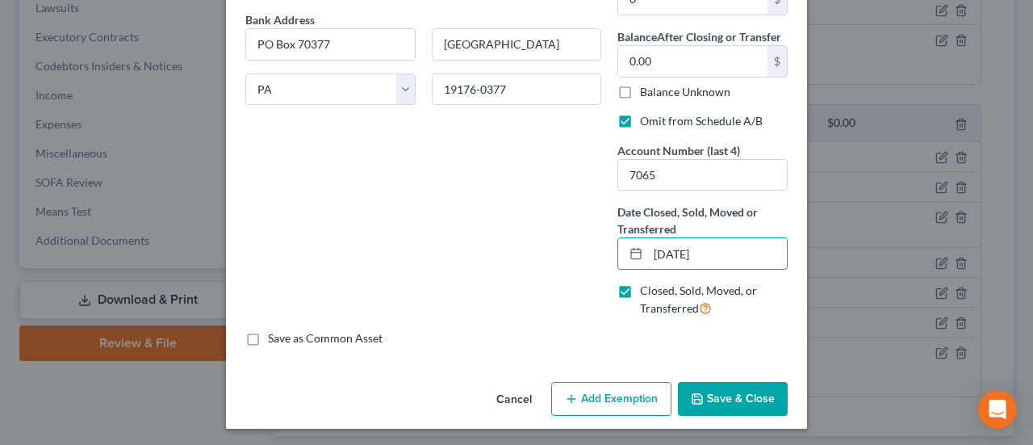
drag, startPoint x: 727, startPoint y: 243, endPoint x: 611, endPoint y: 236, distance: 116.5
click at [618, 236] on div "Date Closed, Sold, Moved or Transferred * 08/08/2025" at bounding box center [703, 236] width 170 height 66
type input "07/24/2025"
click at [724, 391] on button "Save & Close" at bounding box center [733, 399] width 110 height 34
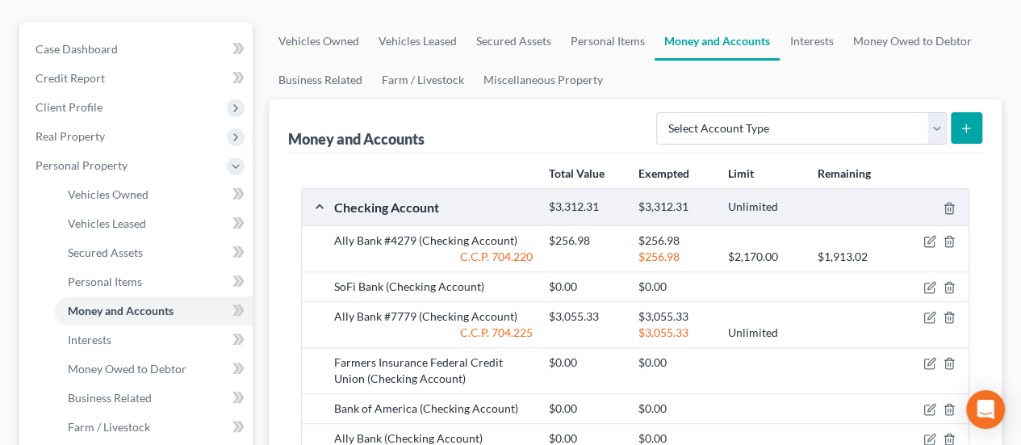
scroll to position [0, 0]
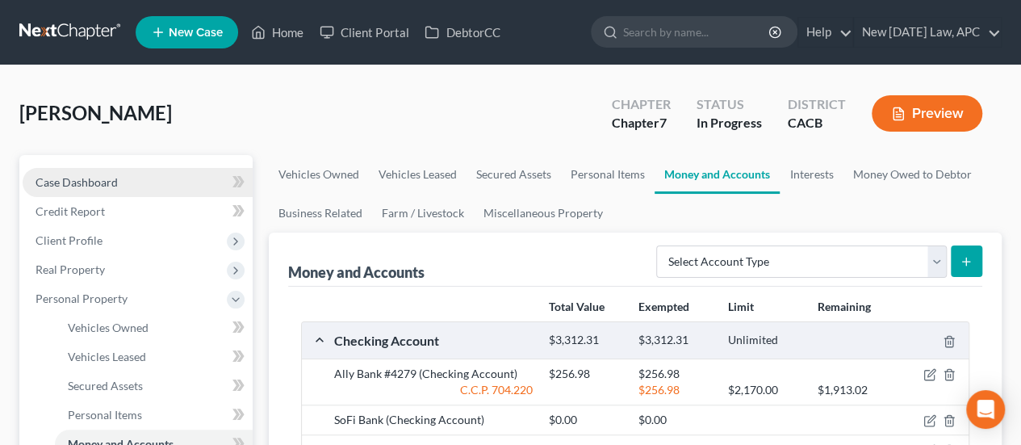
click at [137, 172] on link "Case Dashboard" at bounding box center [138, 182] width 230 height 29
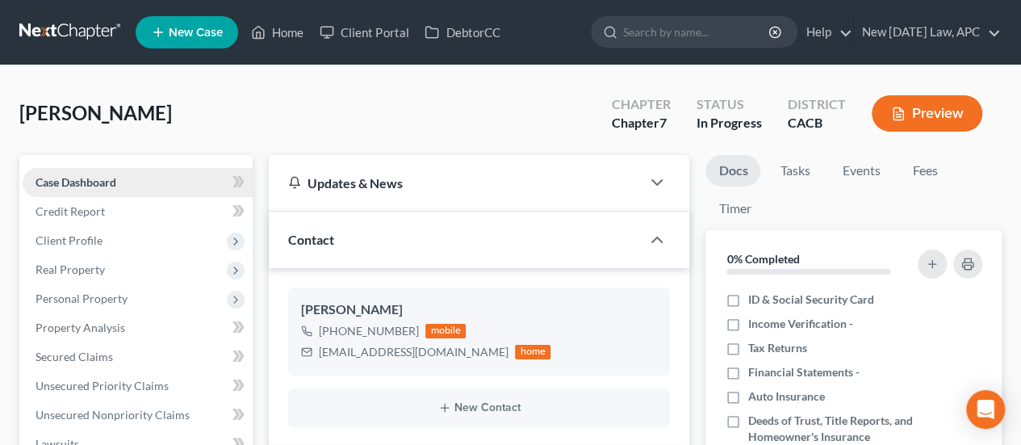
click at [133, 174] on link "Case Dashboard" at bounding box center [138, 182] width 230 height 29
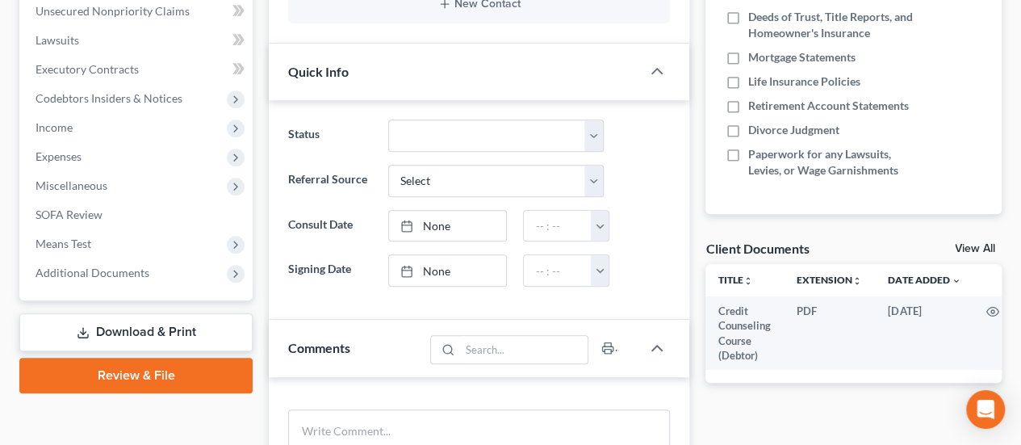
click at [187, 329] on link "Download & Print" at bounding box center [135, 332] width 233 height 38
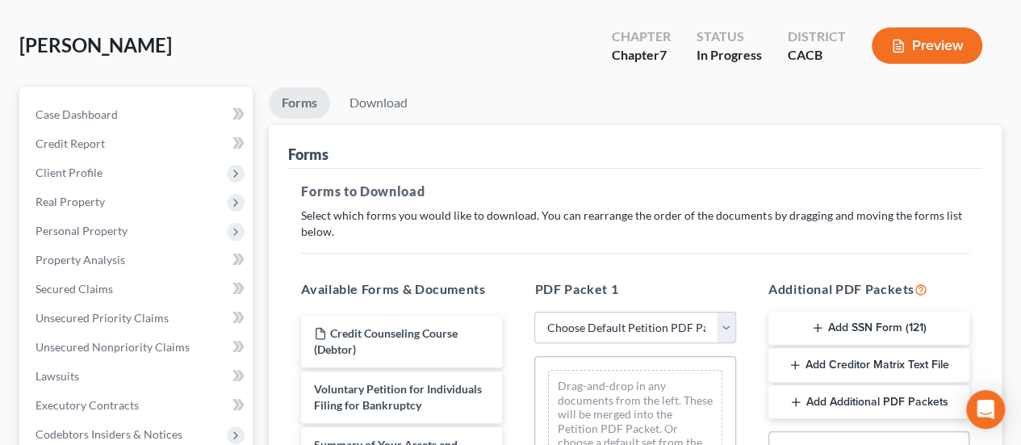
scroll to position [161, 0]
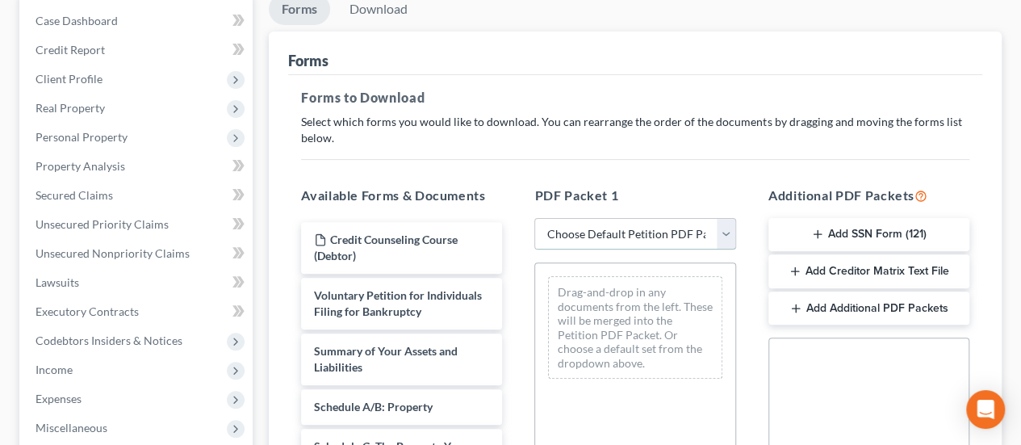
click at [598, 238] on select "Choose Default Petition PDF Packet Complete Bankruptcy Petition (all forms and …" at bounding box center [634, 234] width 201 height 32
select select "3"
click at [534, 218] on select "Choose Default Petition PDF Packet Complete Bankruptcy Petition (all forms and …" at bounding box center [634, 234] width 201 height 32
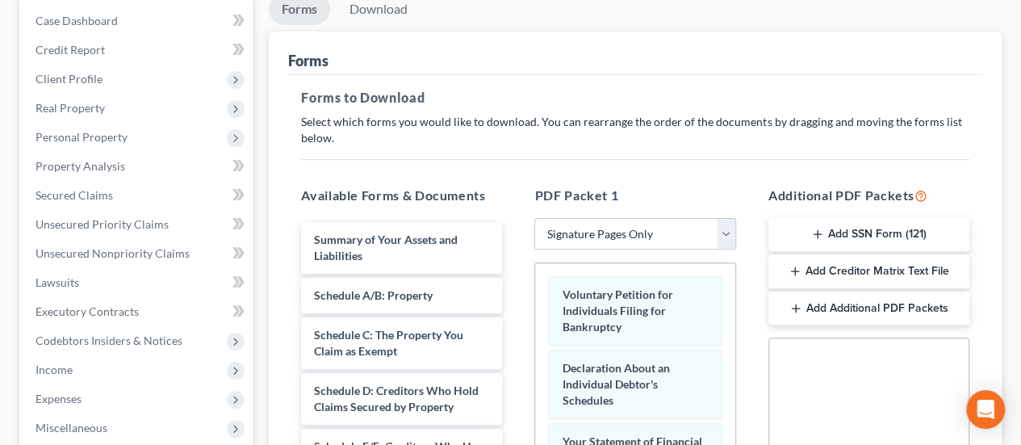
click at [834, 235] on button "Add SSN Form (121)" at bounding box center [869, 235] width 201 height 34
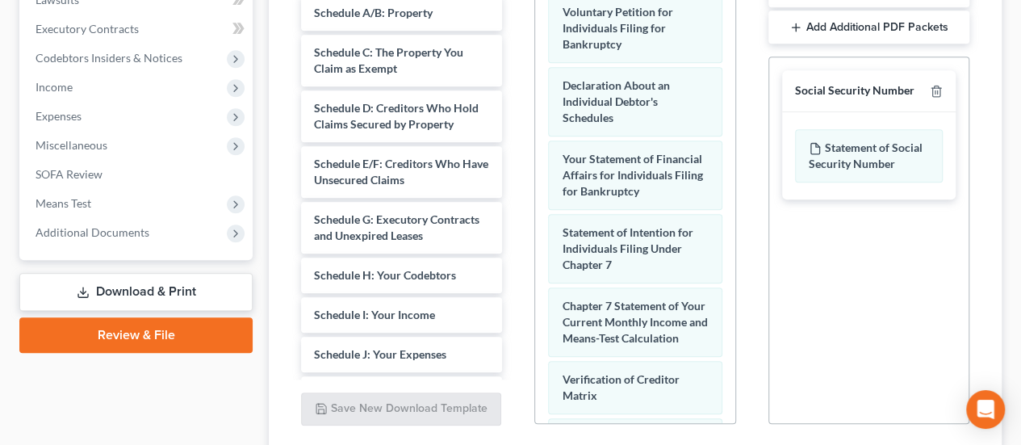
scroll to position [567, 0]
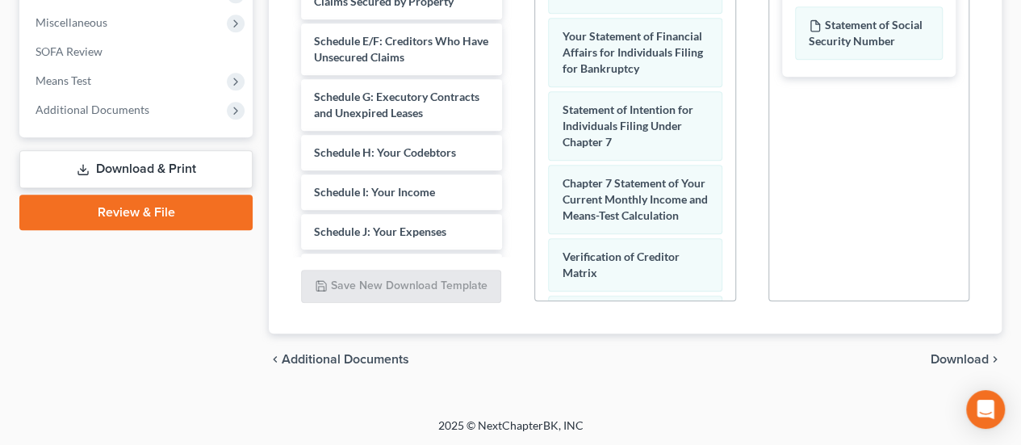
click at [951, 353] on span "Download" at bounding box center [960, 359] width 58 height 13
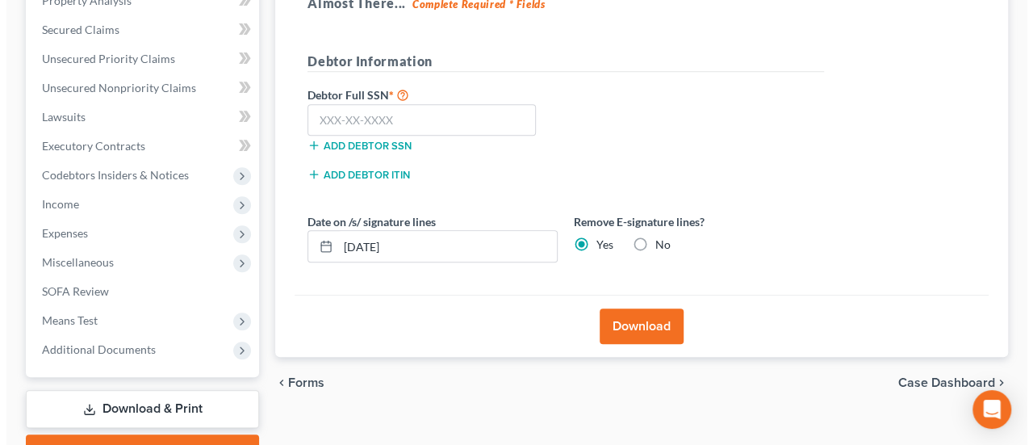
scroll to position [249, 0]
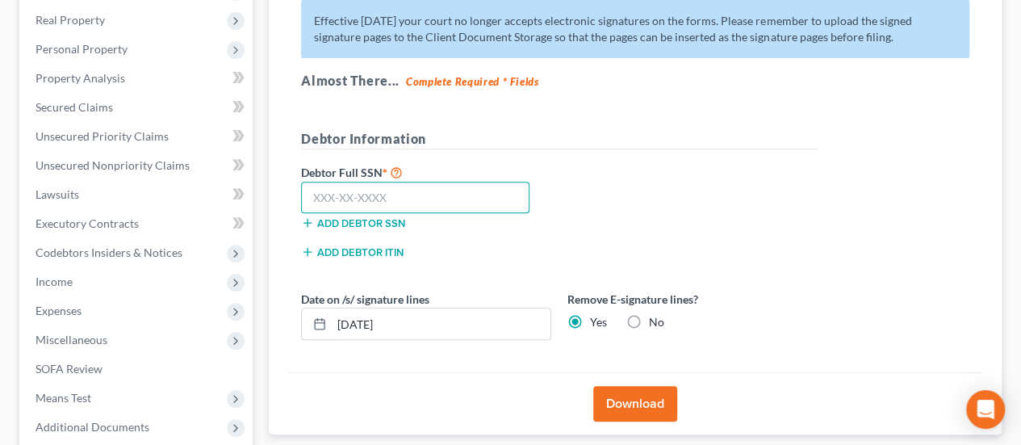
click at [387, 186] on input "text" at bounding box center [415, 198] width 228 height 32
type input "610-34-4389"
click at [626, 409] on button "Download" at bounding box center [635, 404] width 84 height 36
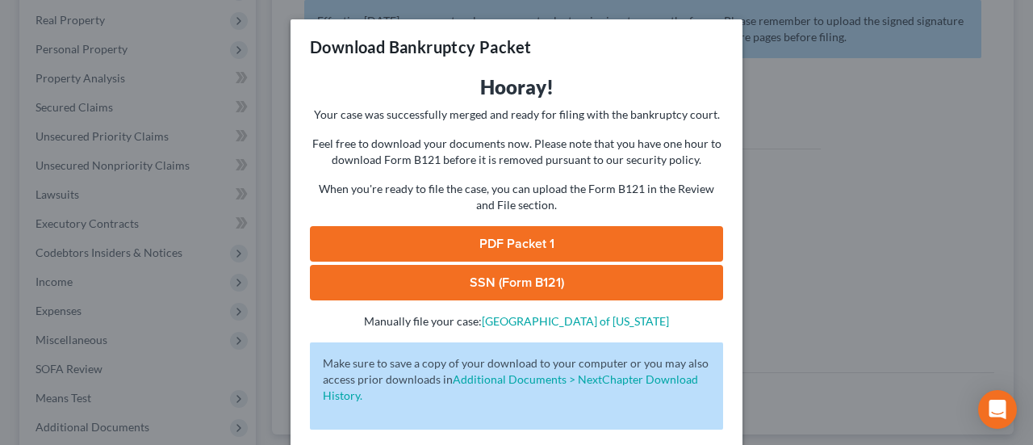
click at [554, 241] on link "PDF Packet 1" at bounding box center [516, 244] width 413 height 36
click at [525, 280] on link "SSN (Form B121)" at bounding box center [516, 283] width 413 height 36
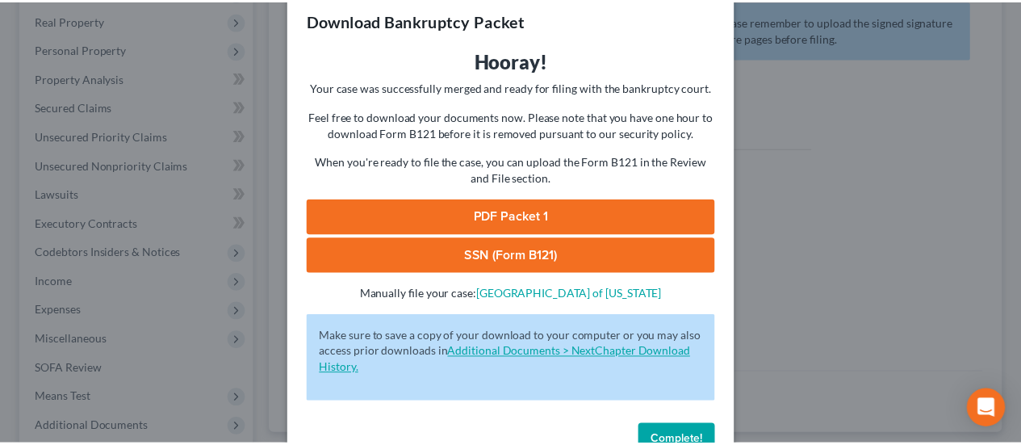
scroll to position [71, 0]
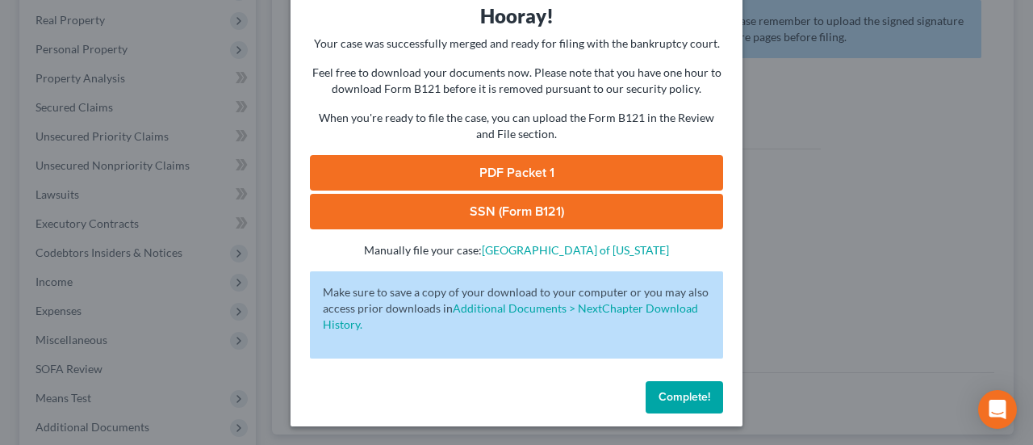
click at [673, 396] on span "Complete!" at bounding box center [685, 397] width 52 height 14
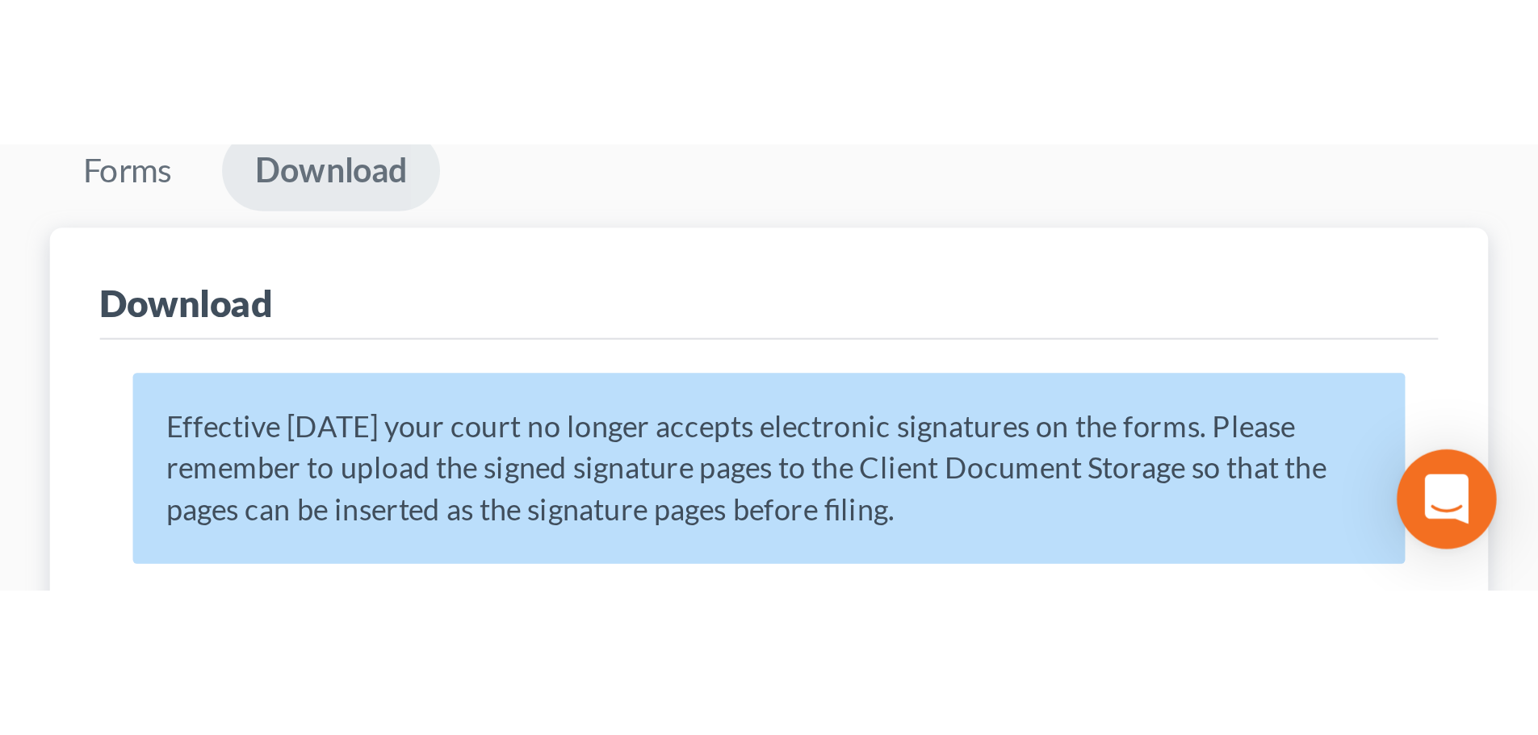
scroll to position [123, 0]
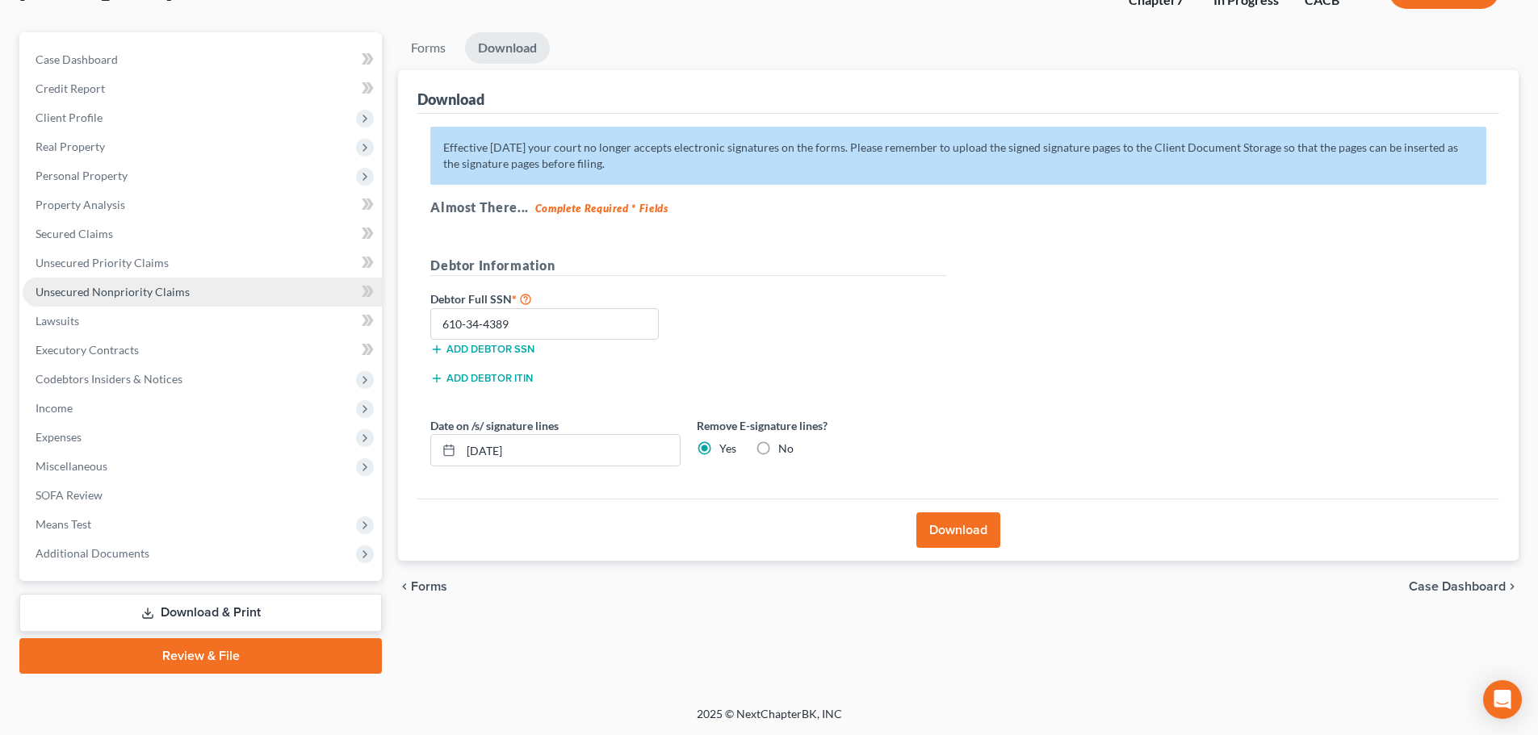
click at [105, 287] on span "Unsecured Nonpriority Claims" at bounding box center [113, 292] width 154 height 14
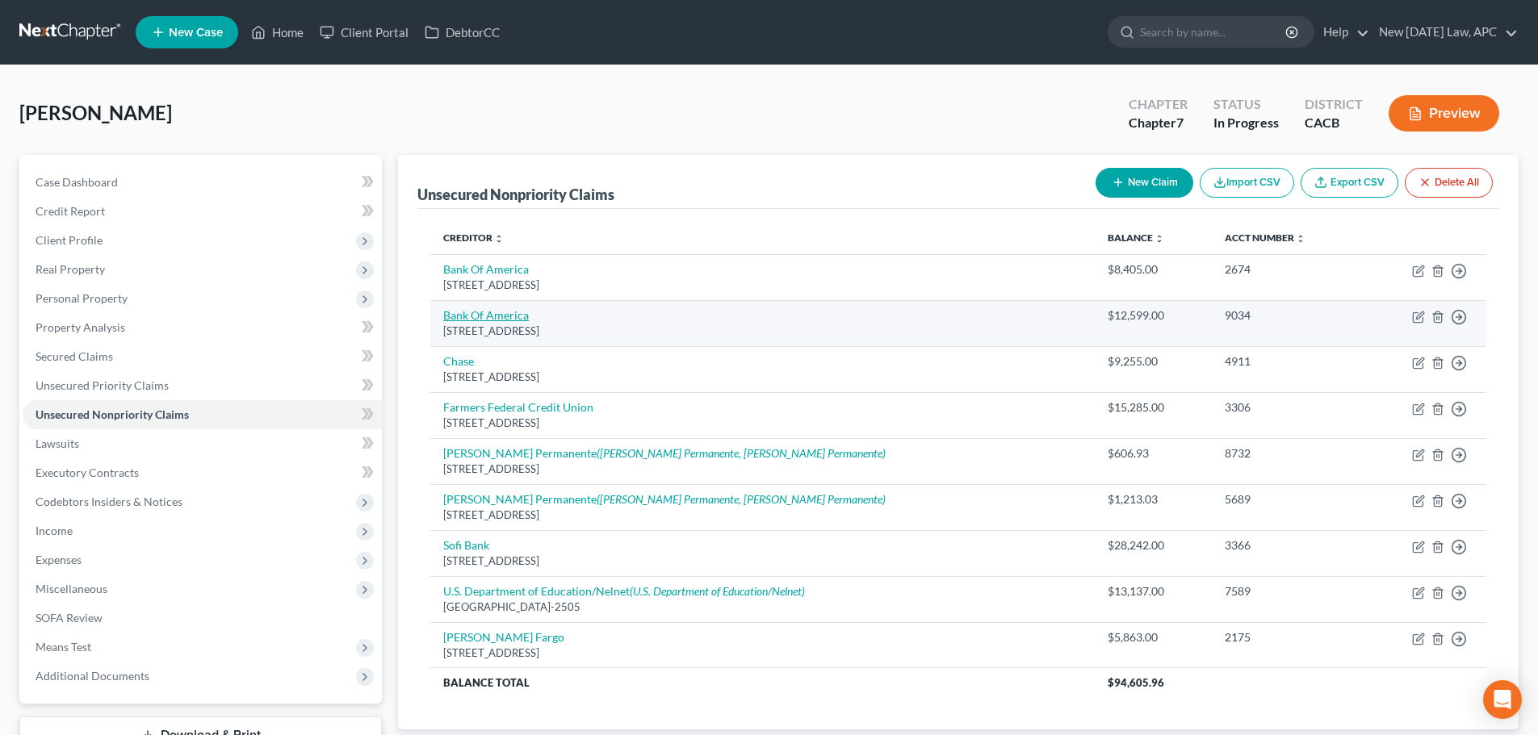
click at [500, 309] on link "Bank Of America" at bounding box center [486, 315] width 86 height 14
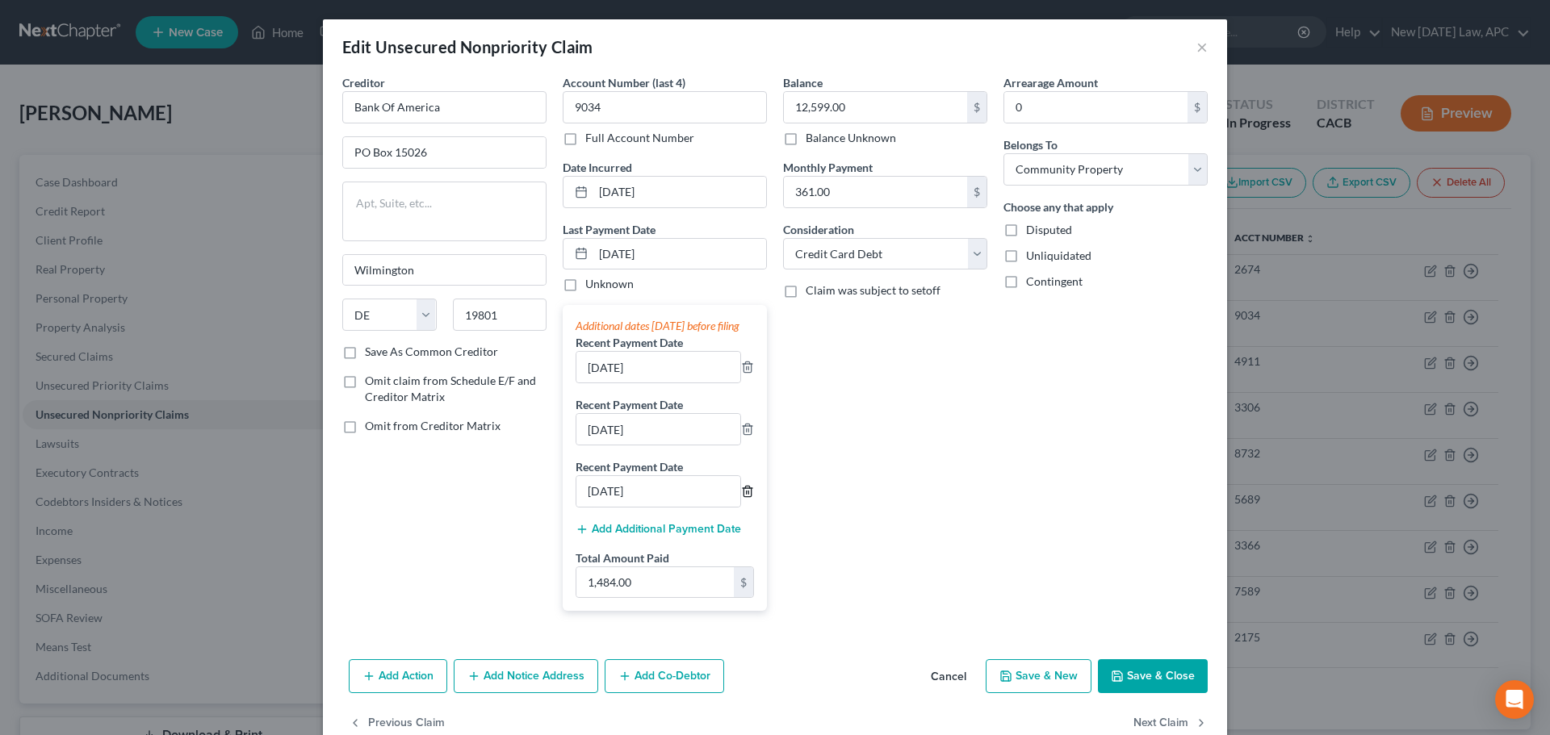
click at [744, 498] on icon "button" at bounding box center [747, 491] width 13 height 13
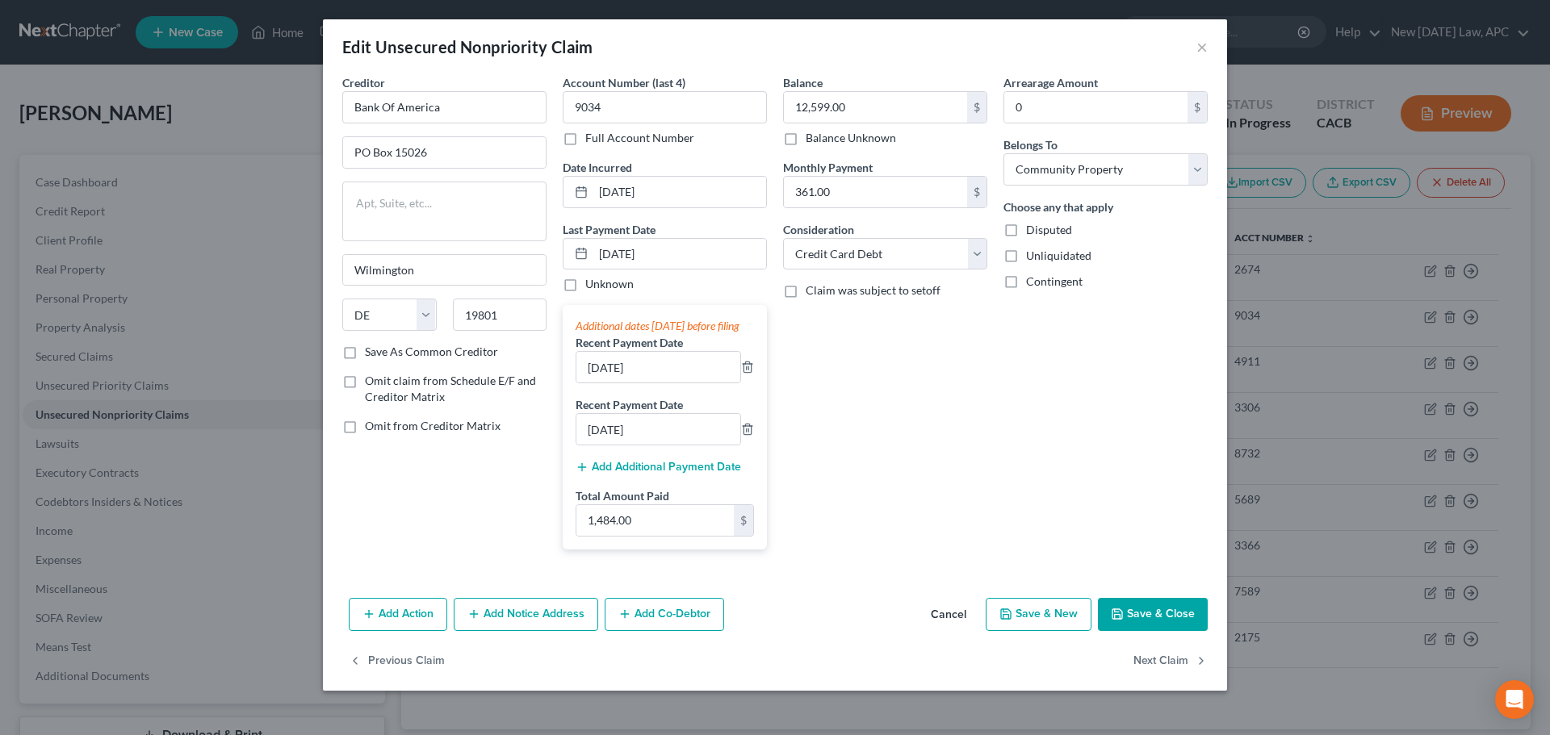
click at [1154, 624] on button "Save & Close" at bounding box center [1153, 615] width 110 height 34
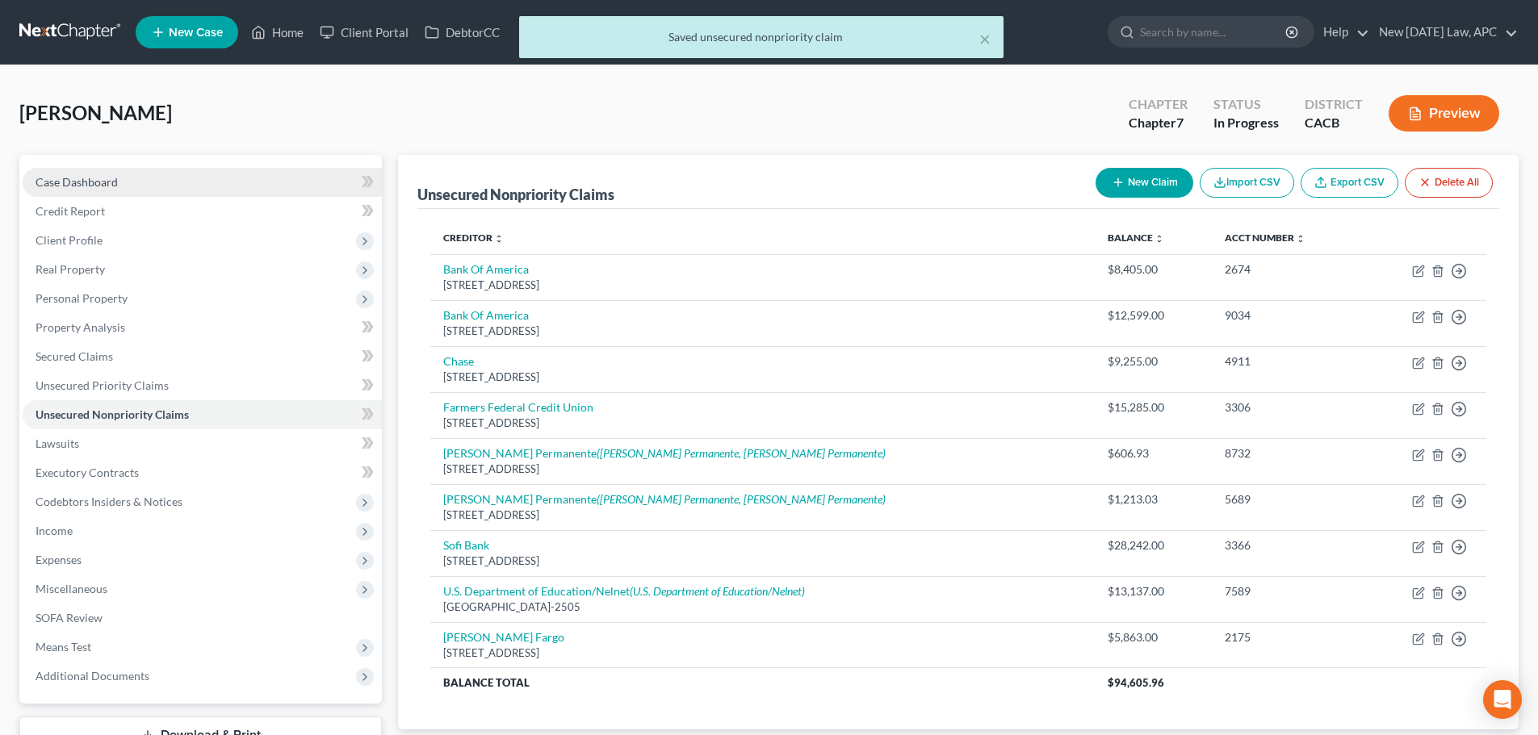
click at [186, 187] on link "Case Dashboard" at bounding box center [202, 182] width 359 height 29
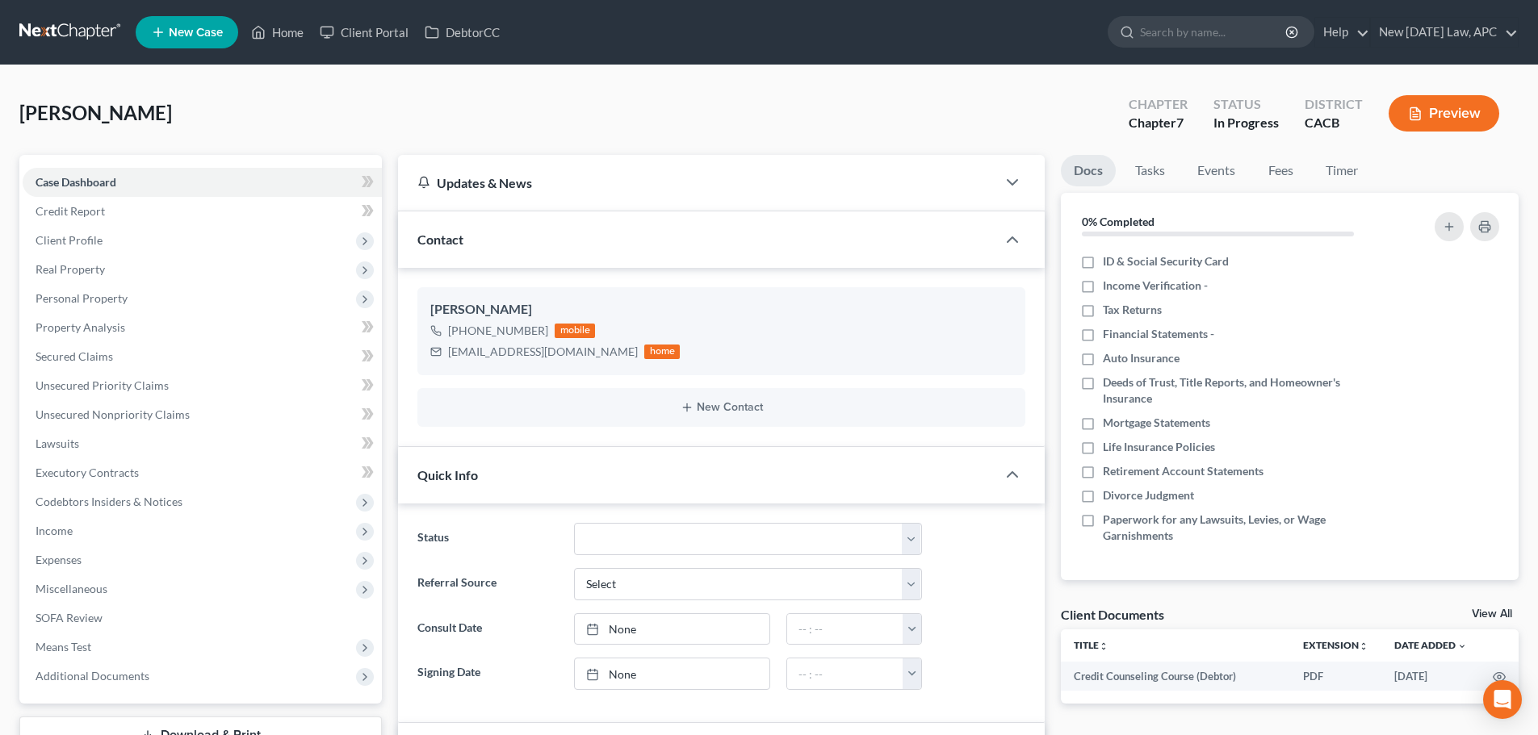
click at [94, 23] on link at bounding box center [70, 32] width 103 height 29
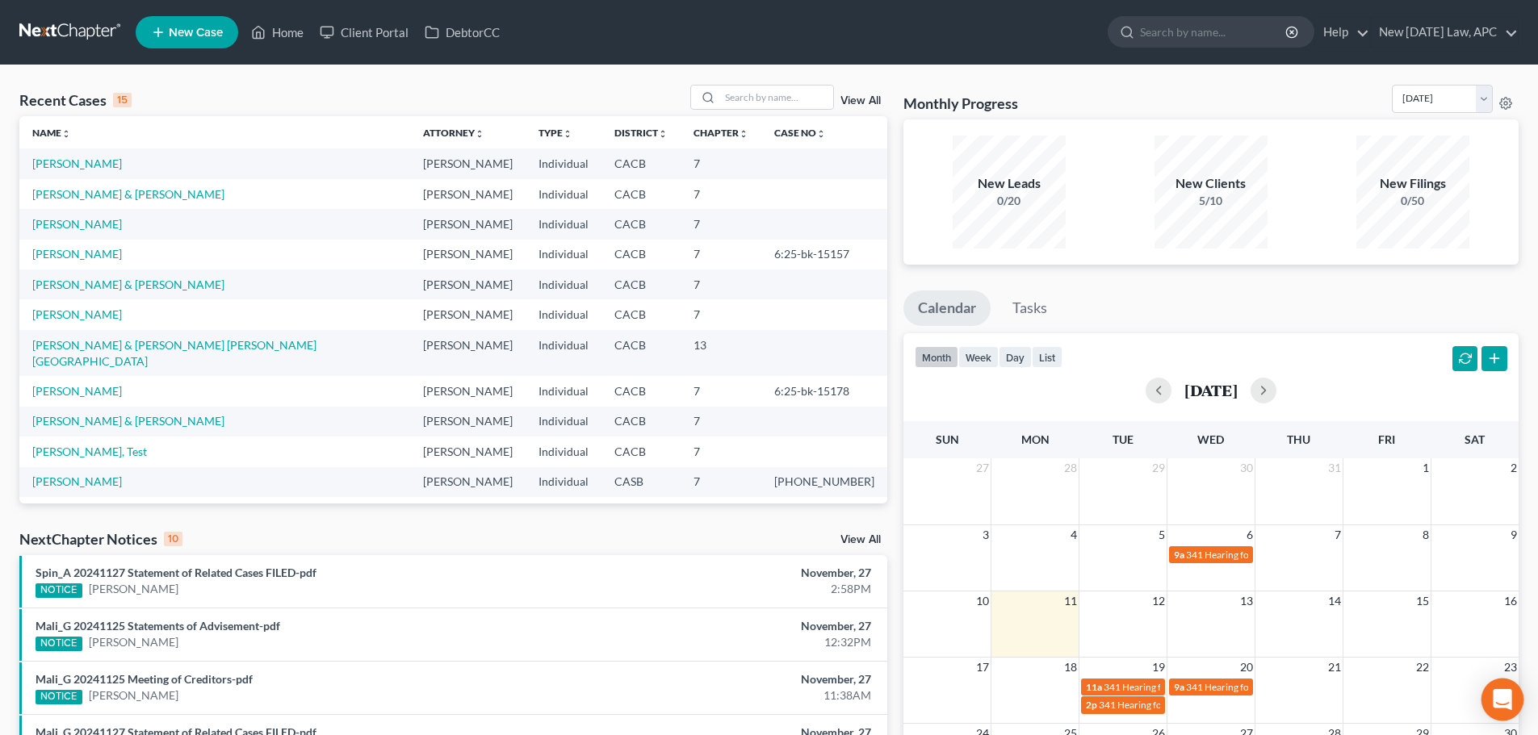
click at [1504, 698] on icon "Open Intercom Messenger" at bounding box center [1502, 699] width 19 height 21
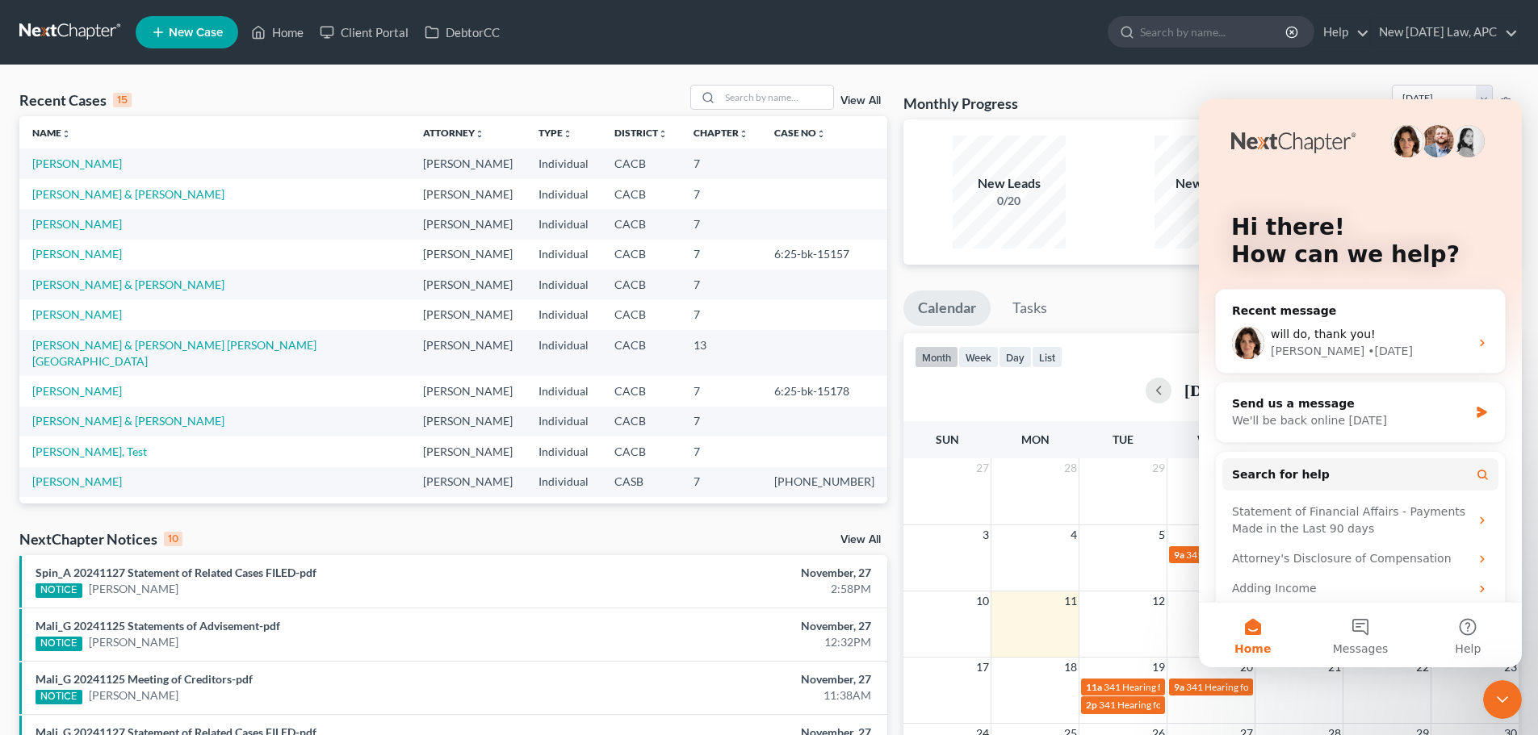
click at [1503, 713] on div "Close Intercom Messenger" at bounding box center [1502, 700] width 39 height 39
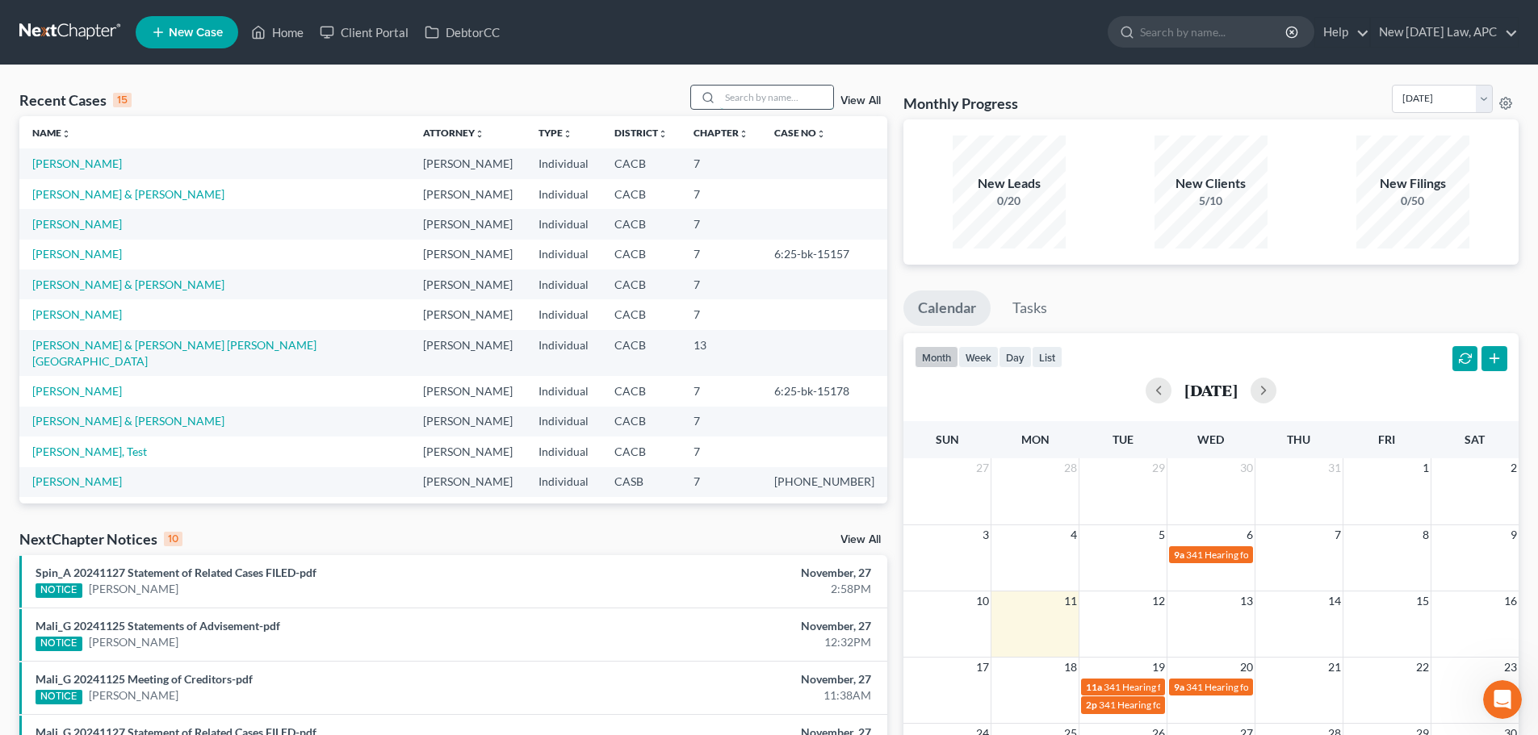
click at [778, 101] on input "search" at bounding box center [776, 97] width 113 height 23
type input "m"
click at [1185, 23] on input "search" at bounding box center [1214, 32] width 148 height 30
click at [1315, 32] on link "Help" at bounding box center [1342, 32] width 54 height 29
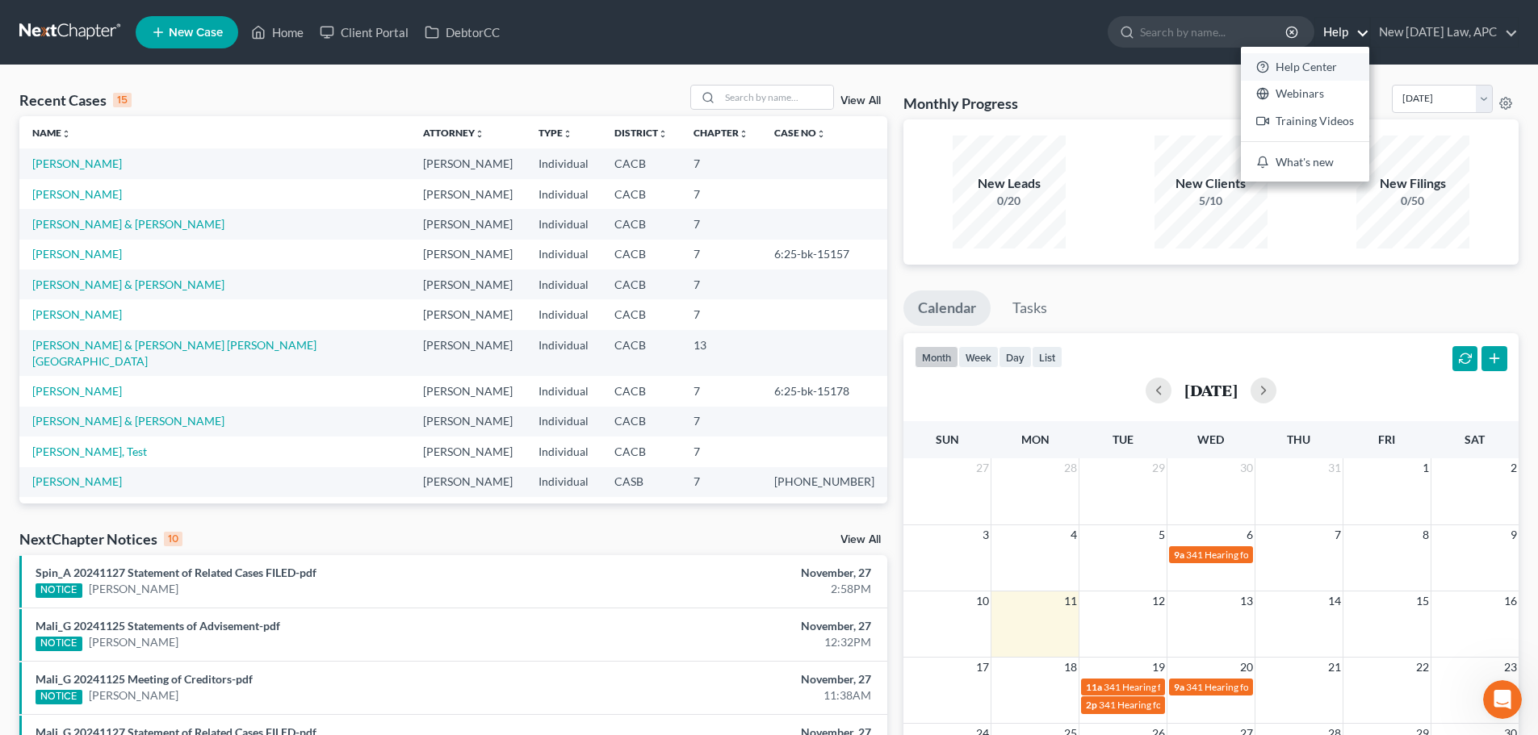
click at [1305, 60] on link "Help Center" at bounding box center [1305, 66] width 128 height 27
click at [85, 158] on link "[PERSON_NAME]" at bounding box center [77, 164] width 90 height 14
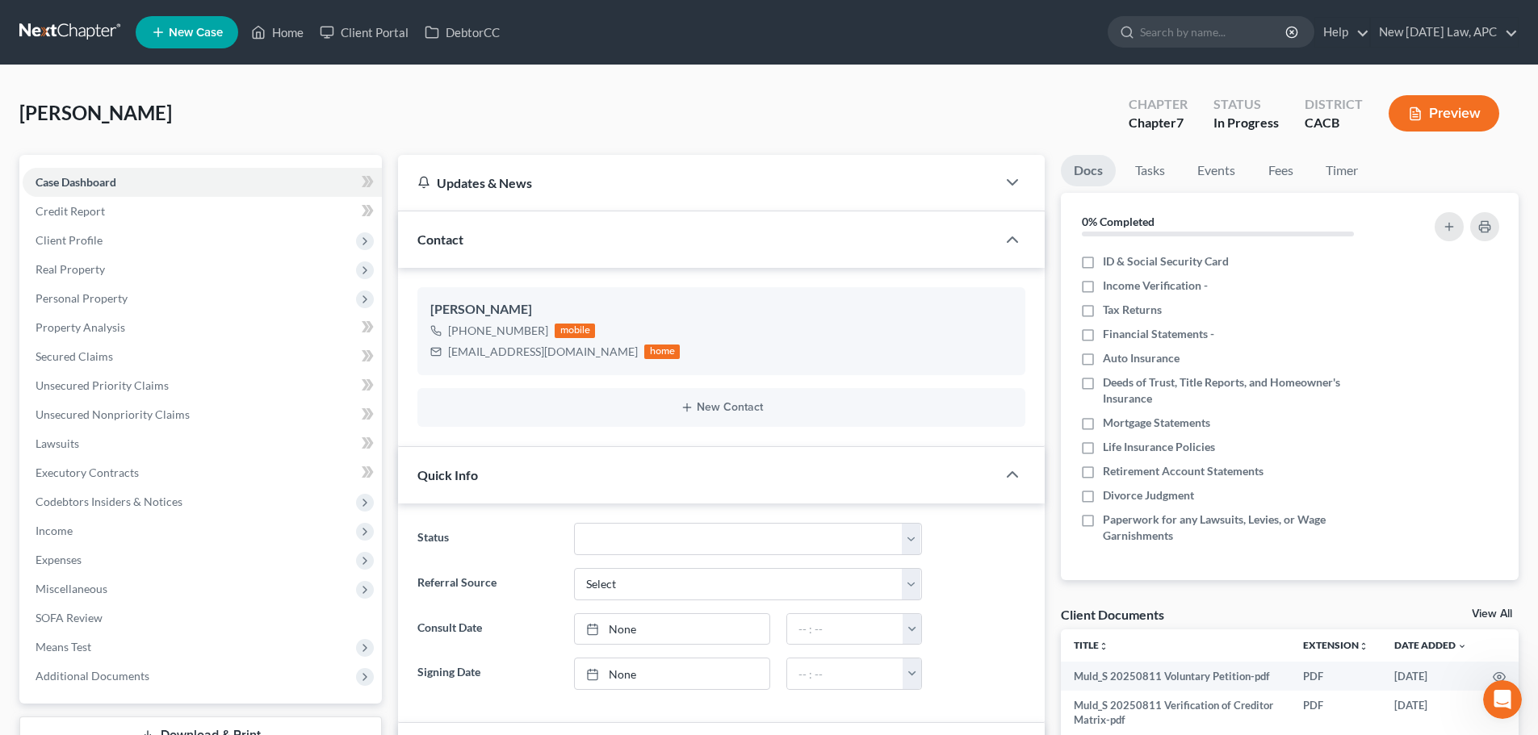
click at [70, 36] on link at bounding box center [70, 32] width 103 height 29
